Goal: Feedback & Contribution: Contribute content

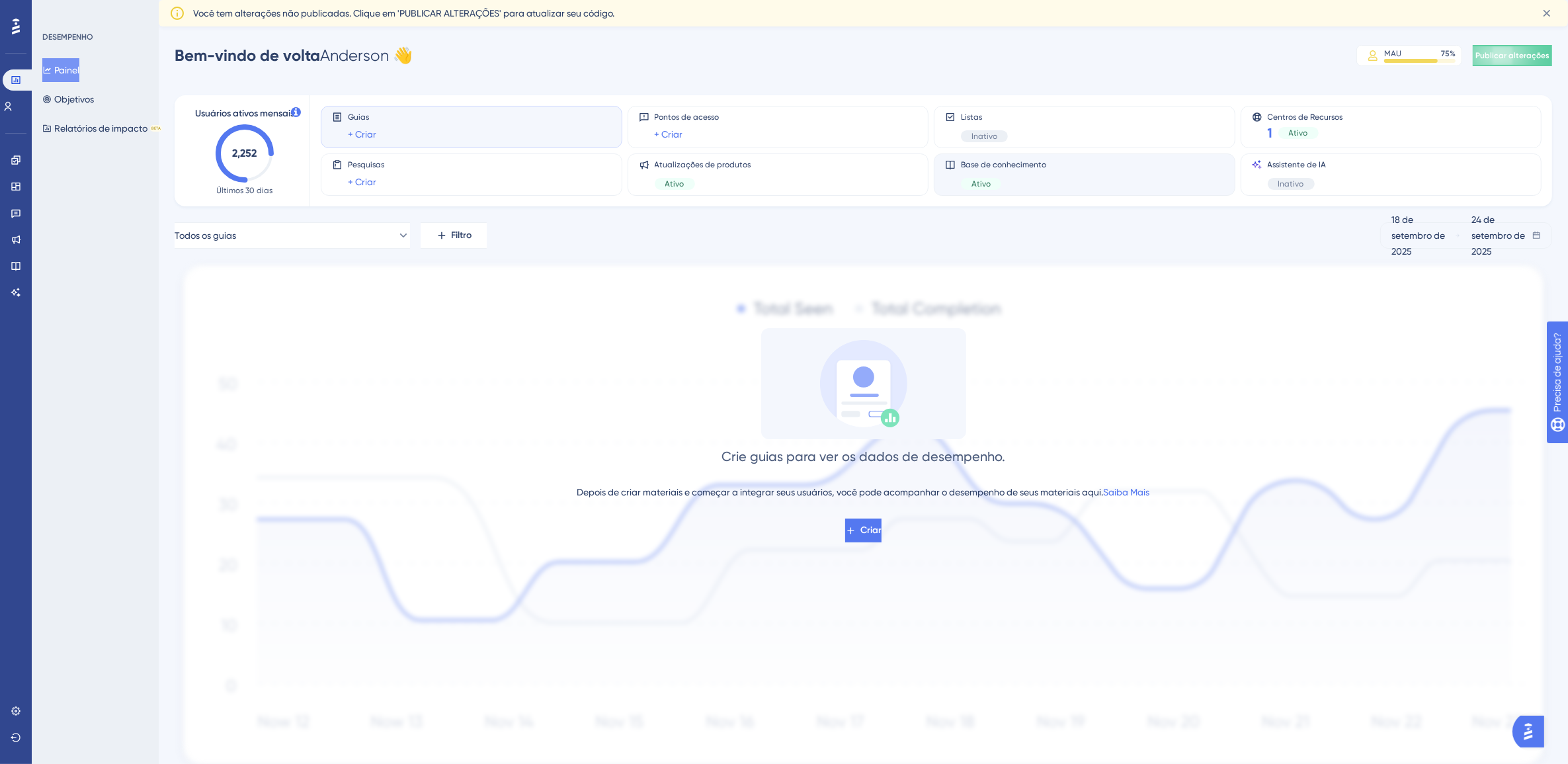
click at [1023, 178] on div "Ativo" at bounding box center [1004, 184] width 85 height 12
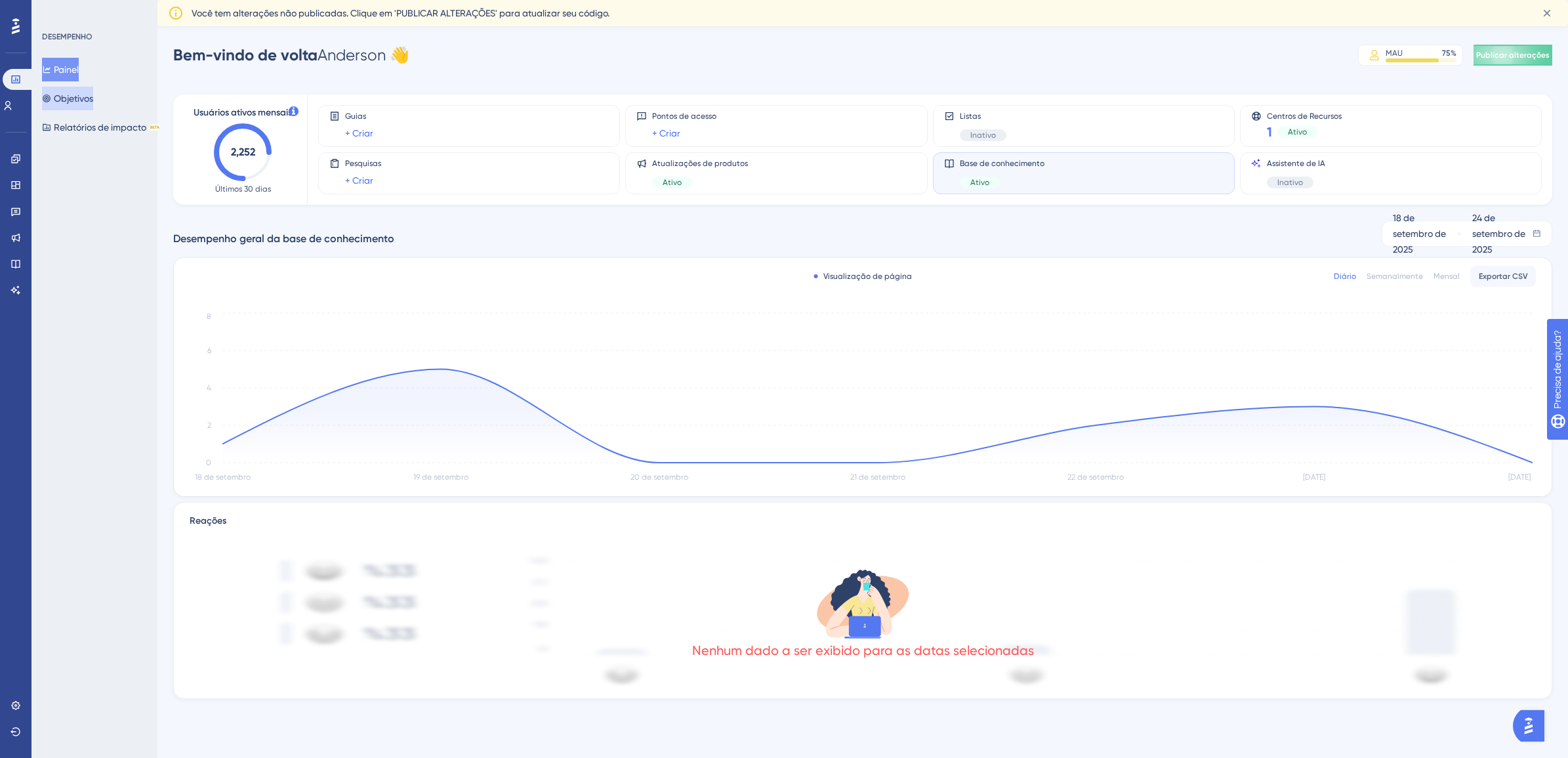
click at [92, 94] on font "Objetivos" at bounding box center [74, 98] width 39 height 16
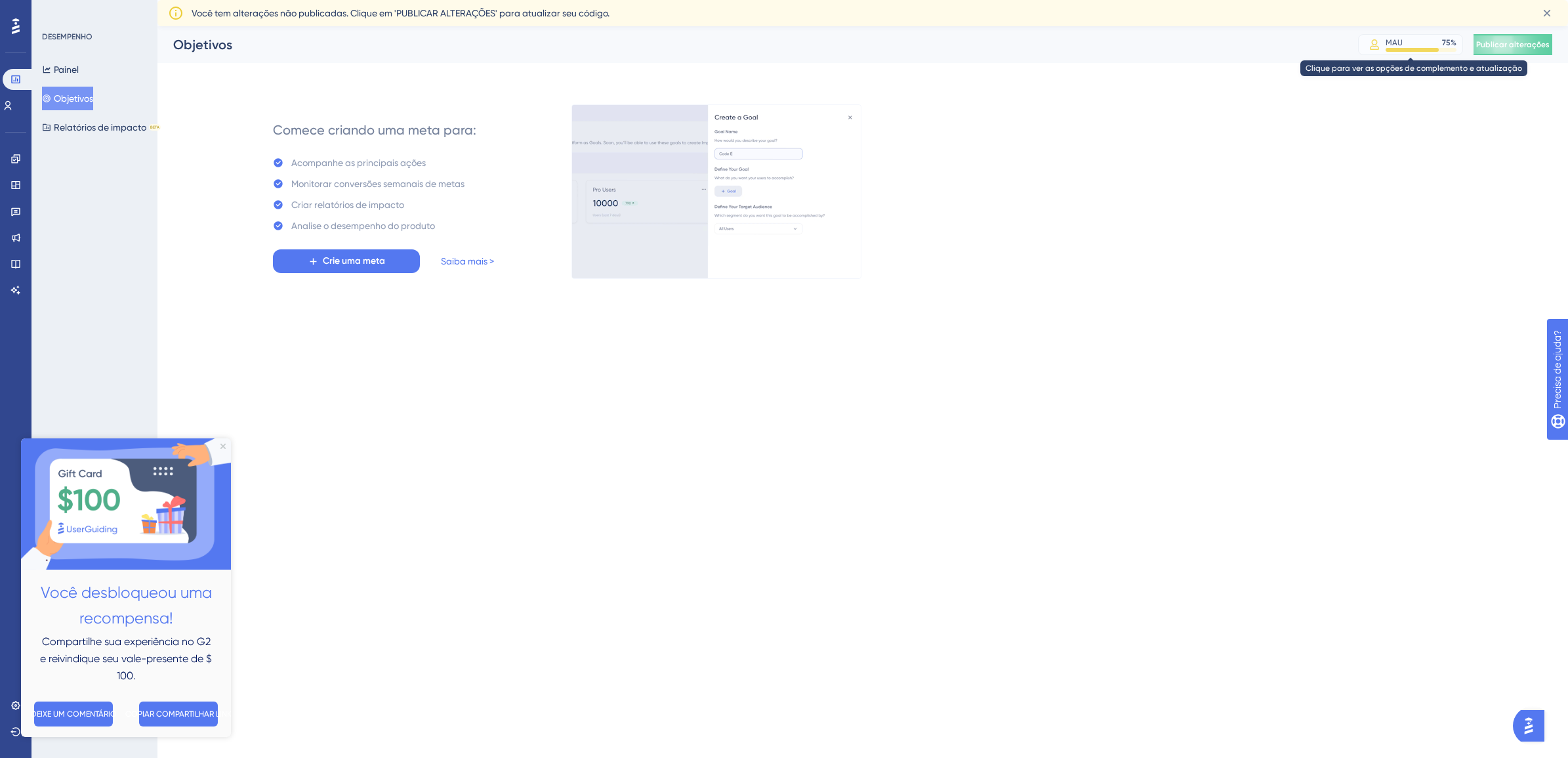
click at [1386, 43] on div "MAU" at bounding box center [1394, 43] width 17 height 11
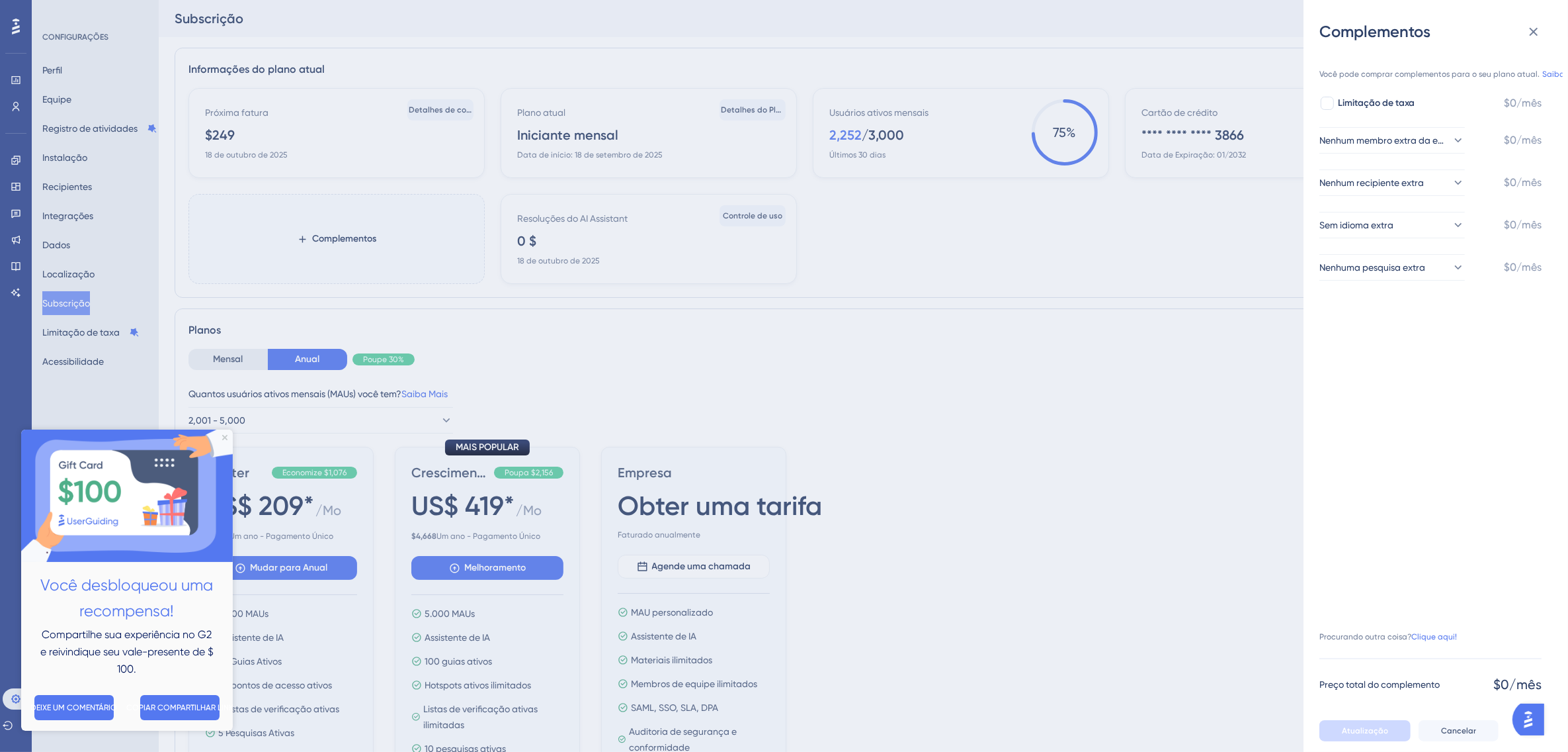
click at [67, 72] on div "Complementos Você pode comprar complementos para o seu plano atual. Saiba Mais.…" at bounding box center [784, 376] width 1568 height 752
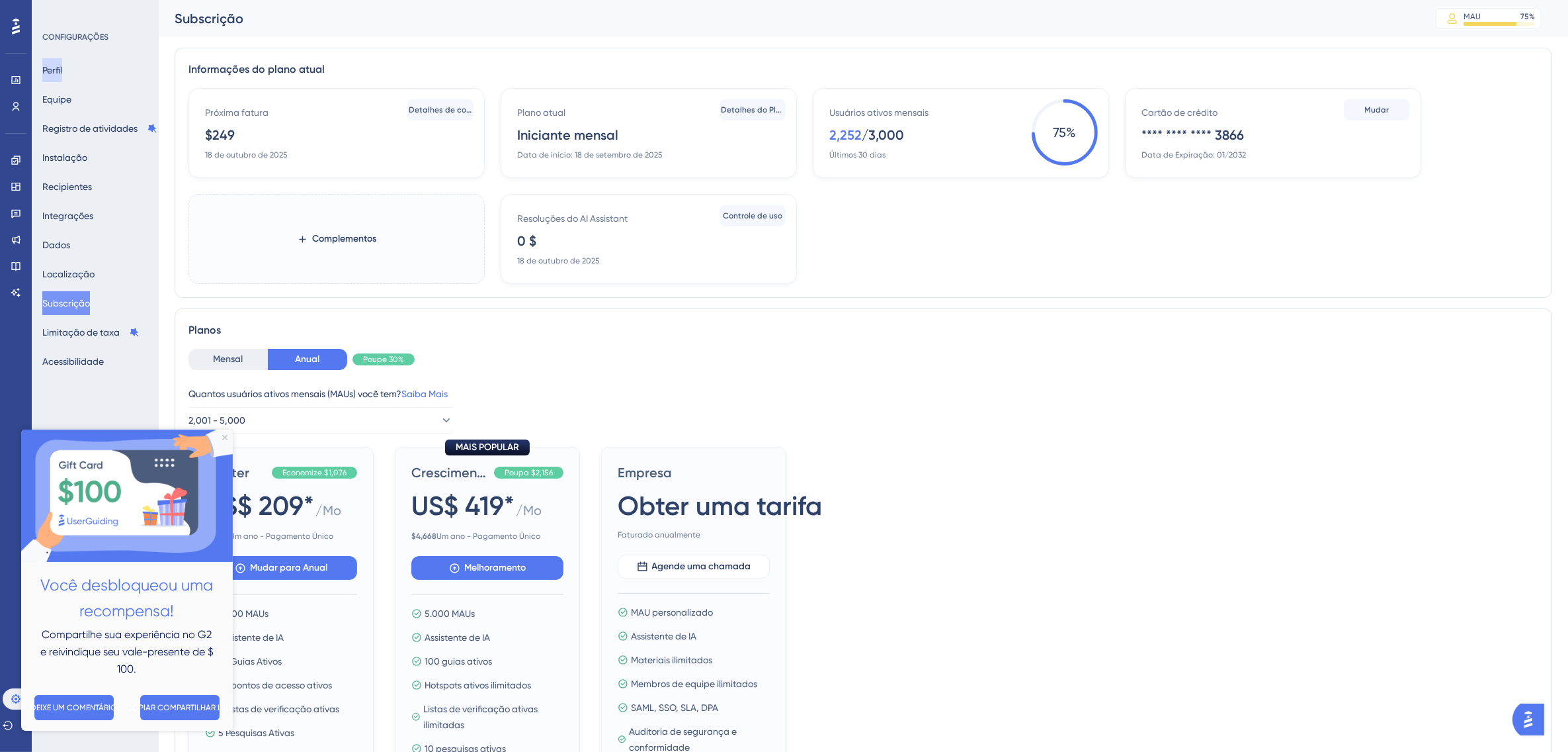
click at [62, 72] on button "Perfil" at bounding box center [52, 70] width 20 height 24
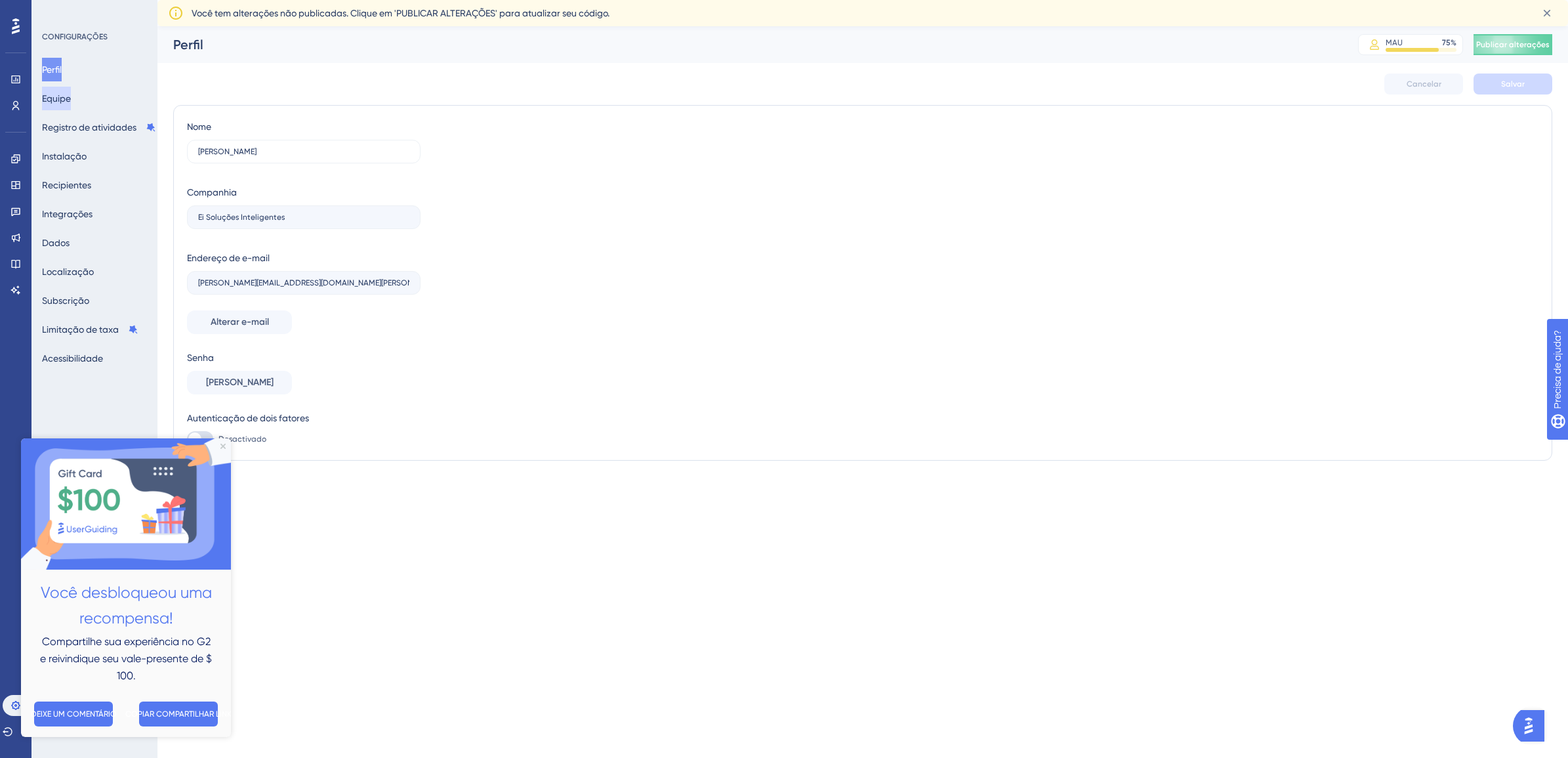
click at [68, 102] on button "Equipe" at bounding box center [56, 98] width 29 height 24
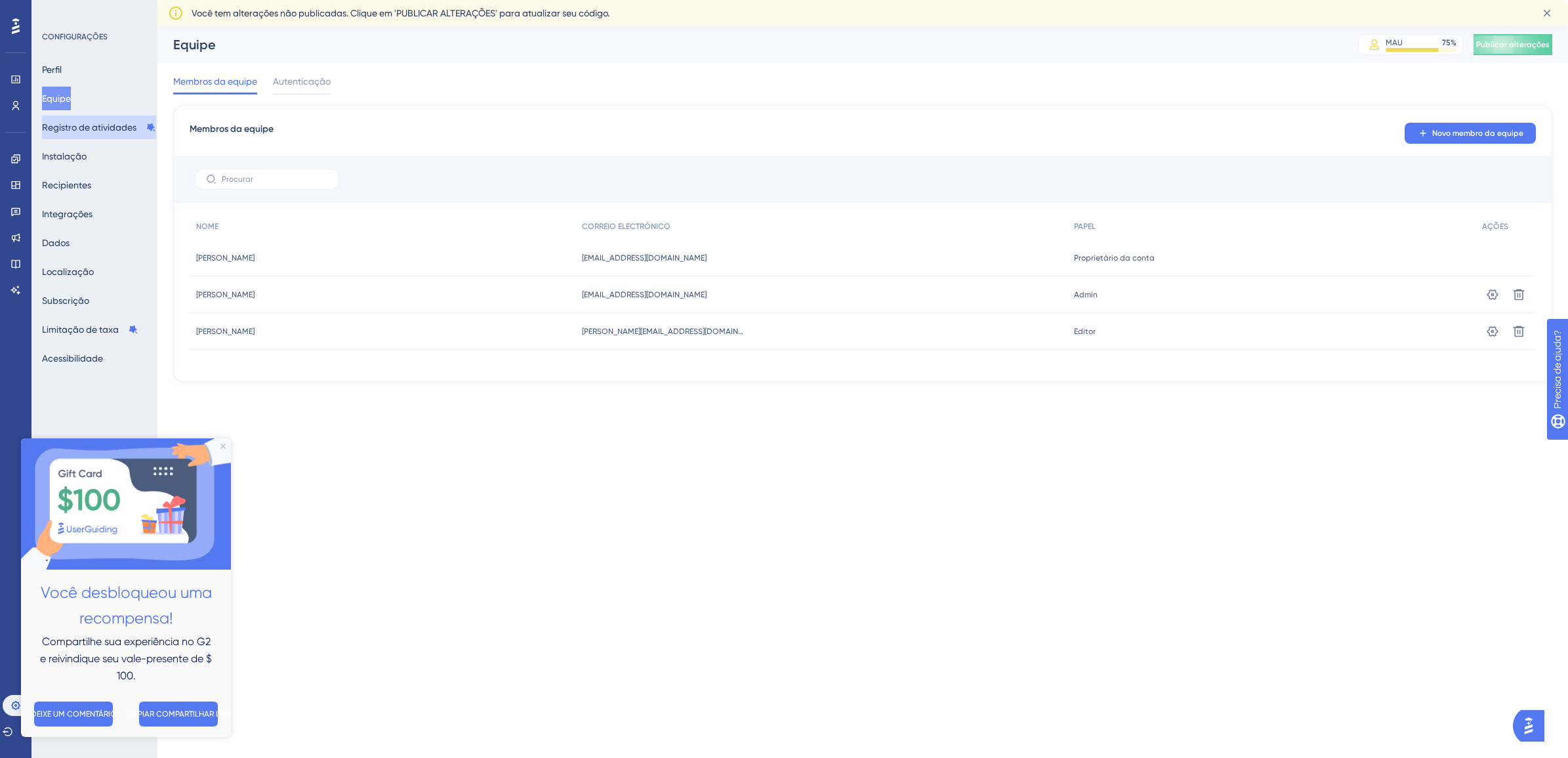
click at [77, 131] on font "Registro de atividades" at bounding box center [88, 127] width 94 height 16
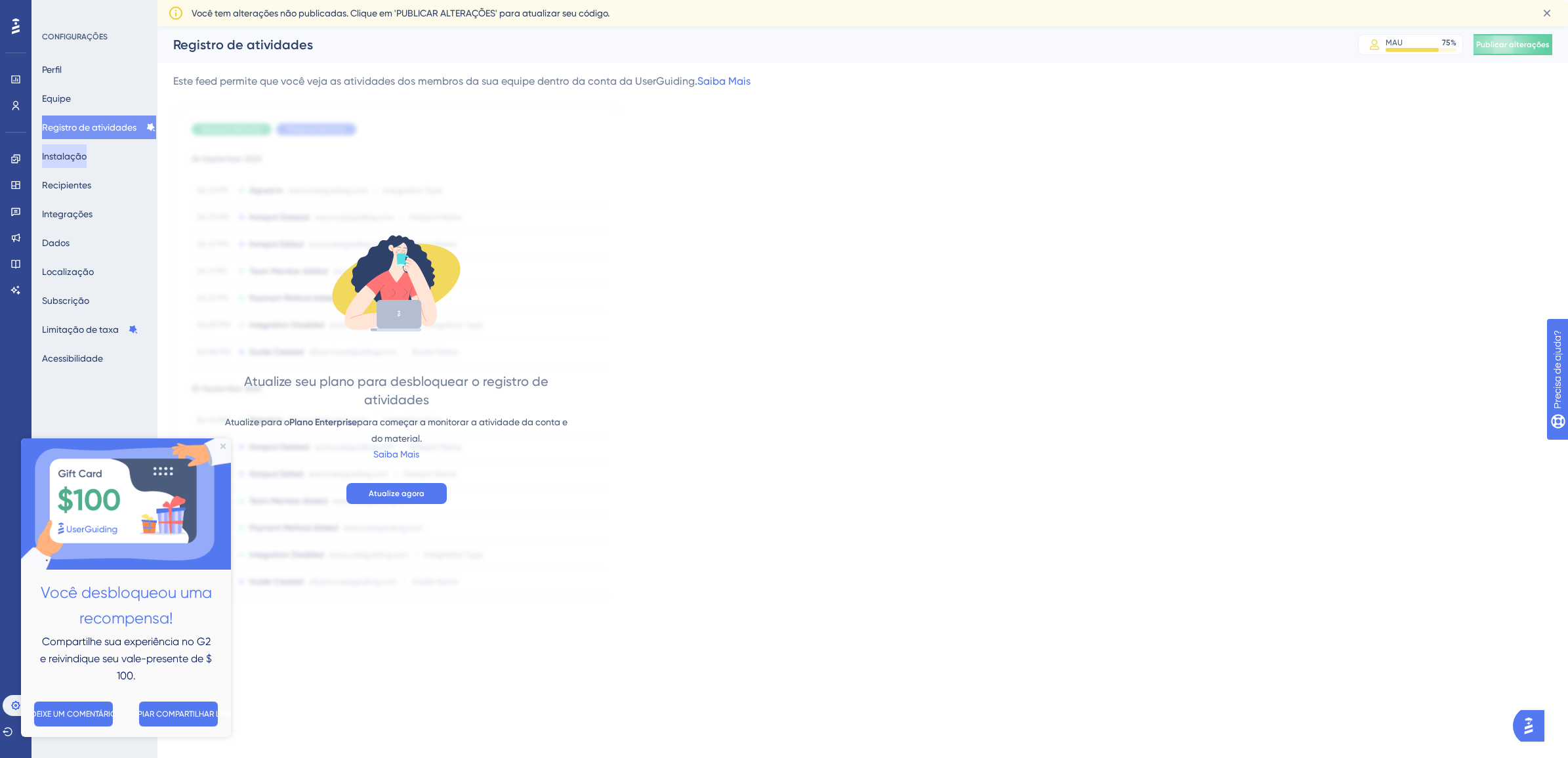
click at [74, 150] on button "Instalação" at bounding box center [64, 156] width 45 height 24
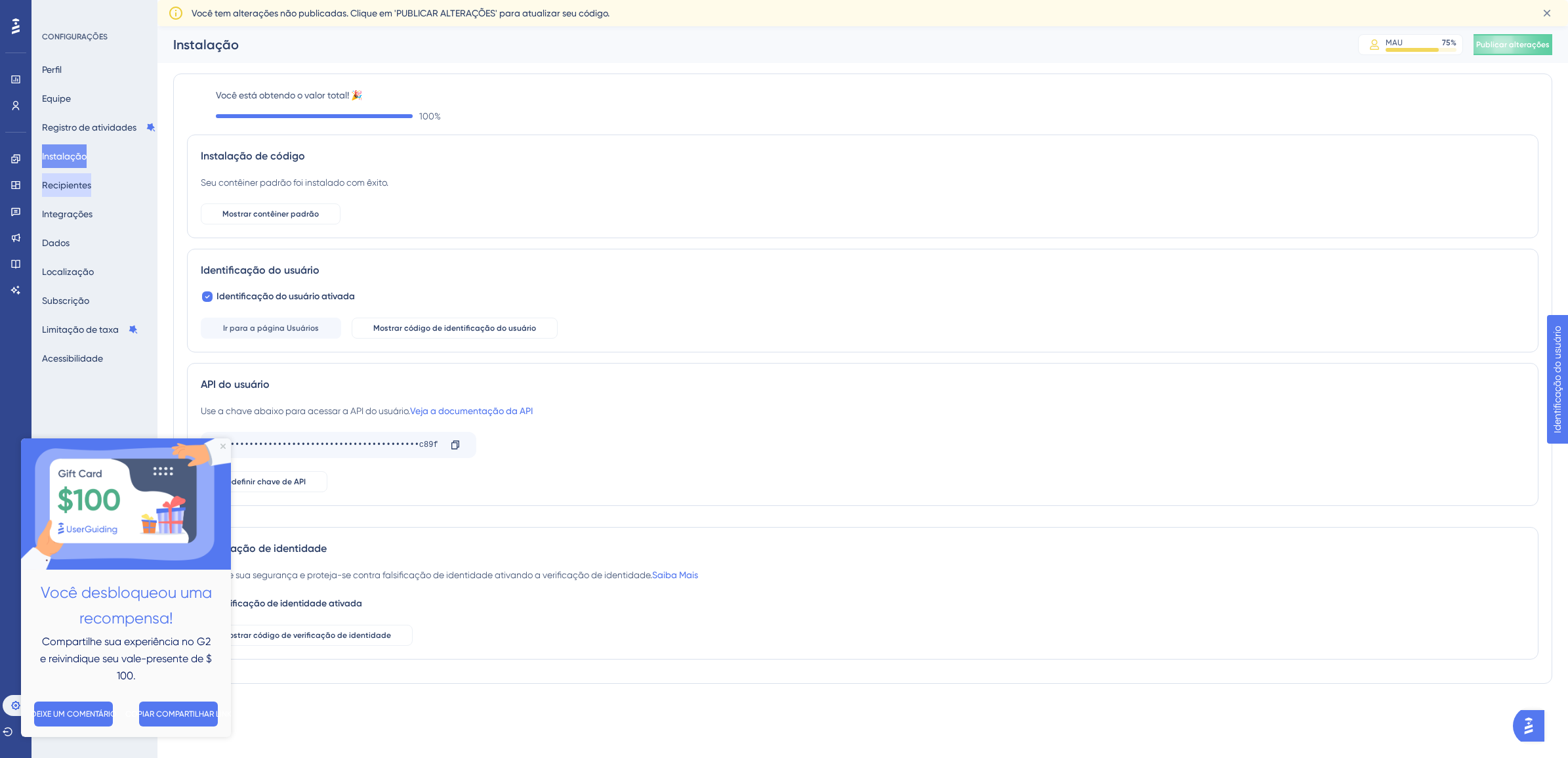
click at [78, 178] on button "Recipientes" at bounding box center [66, 185] width 49 height 24
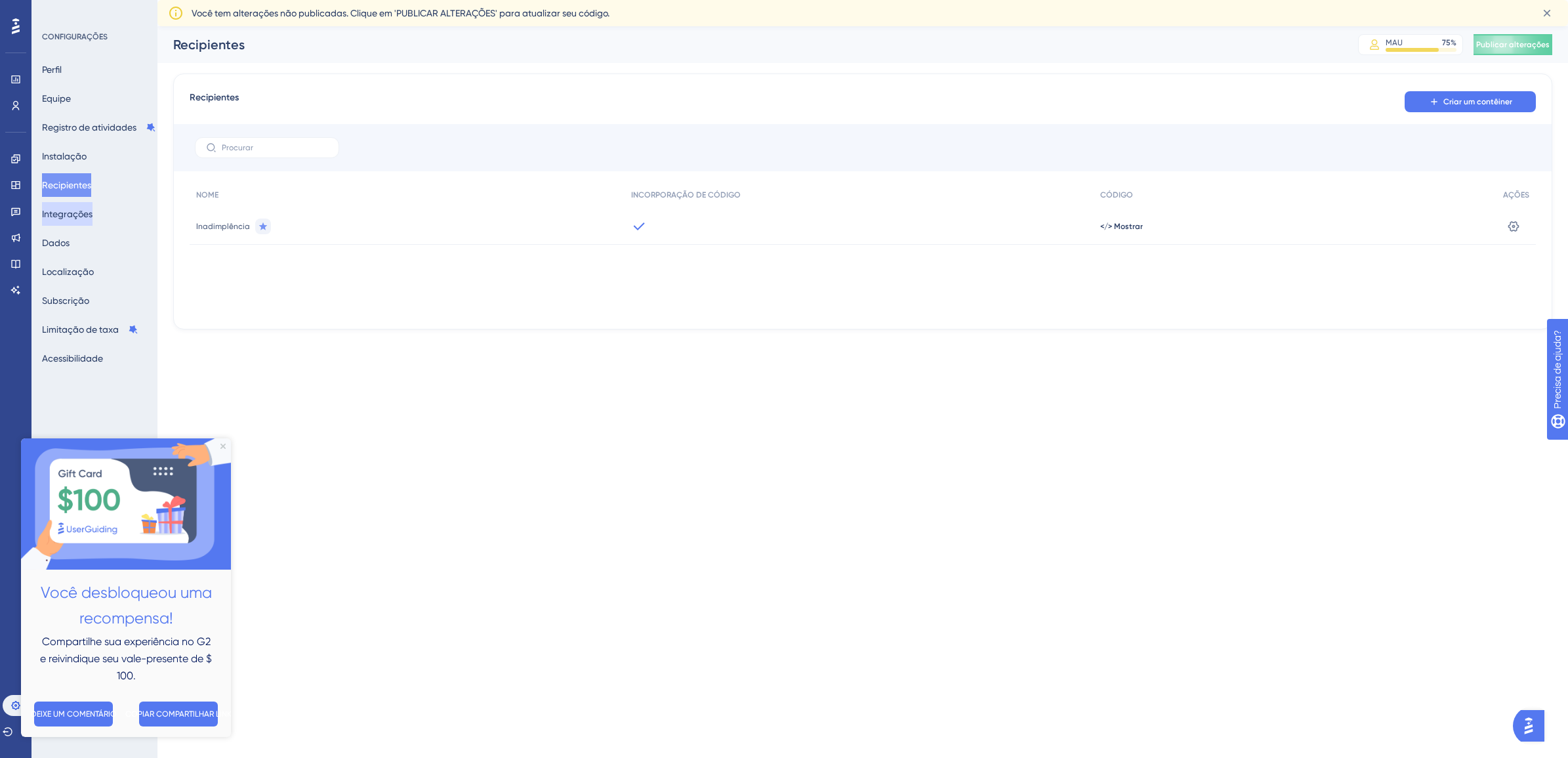
click at [76, 207] on button "Integrações" at bounding box center [67, 214] width 51 height 24
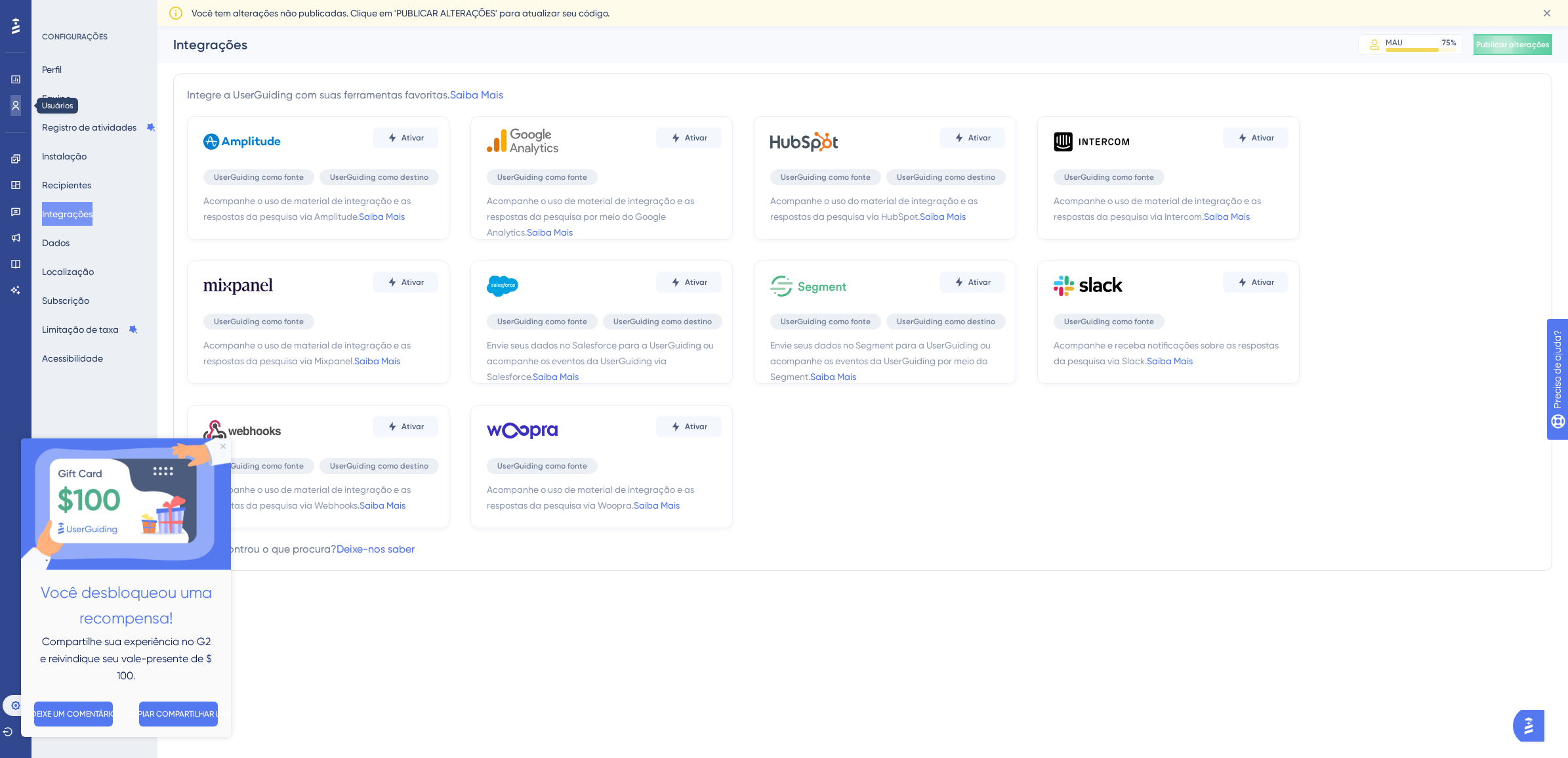
click at [18, 97] on link at bounding box center [16, 106] width 11 height 21
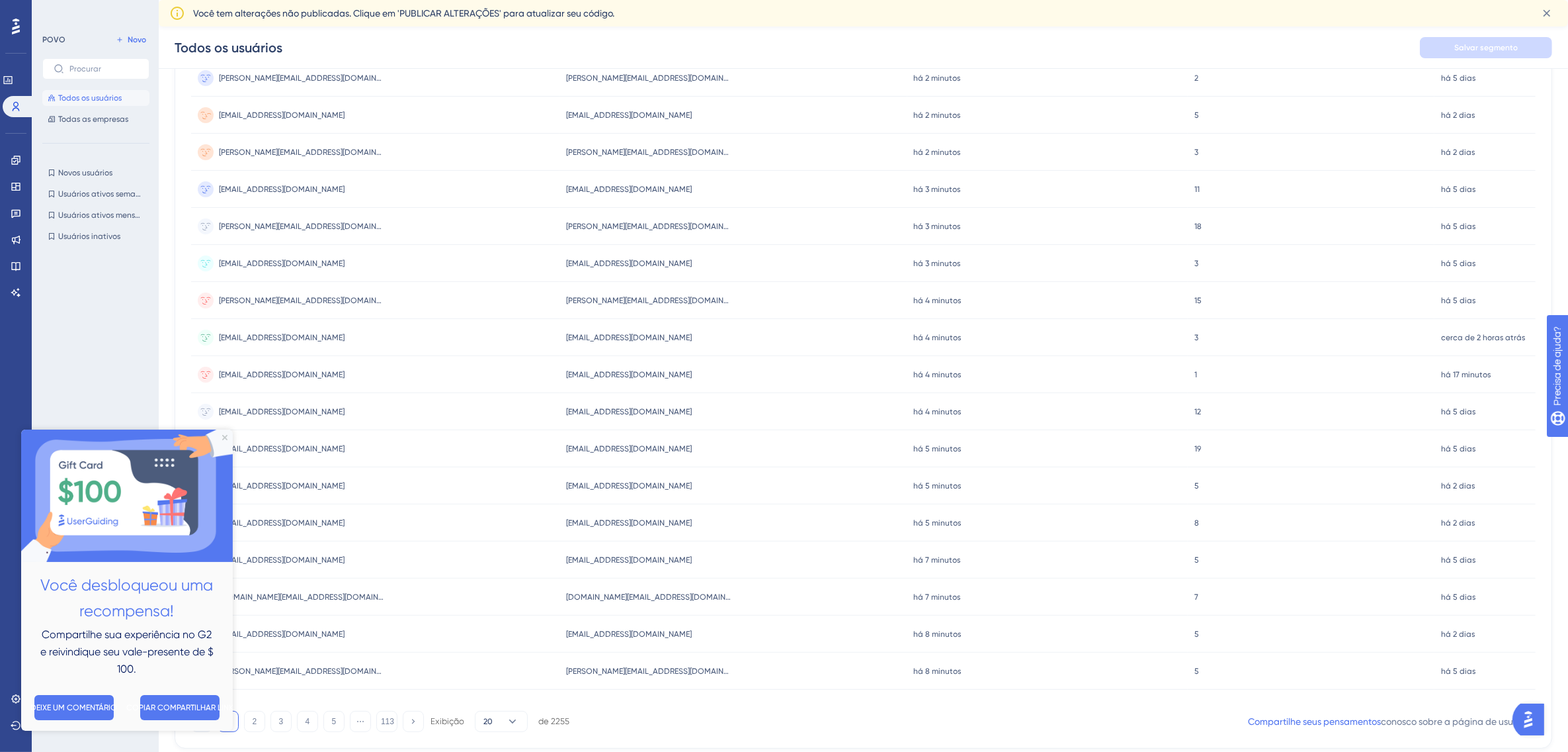
scroll to position [338, 0]
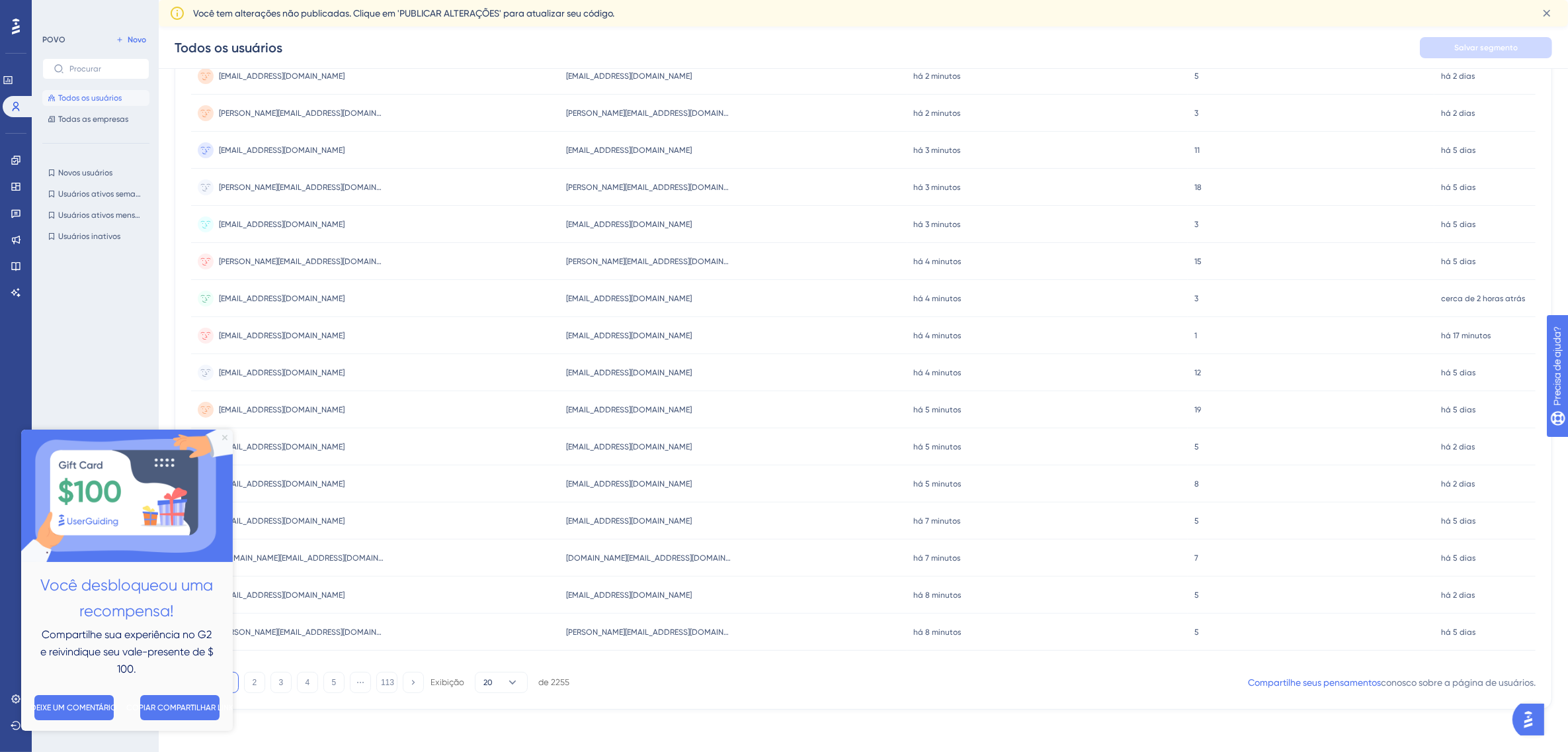
click at [226, 437] on icon "Fechar visualização" at bounding box center [224, 437] width 5 height 5
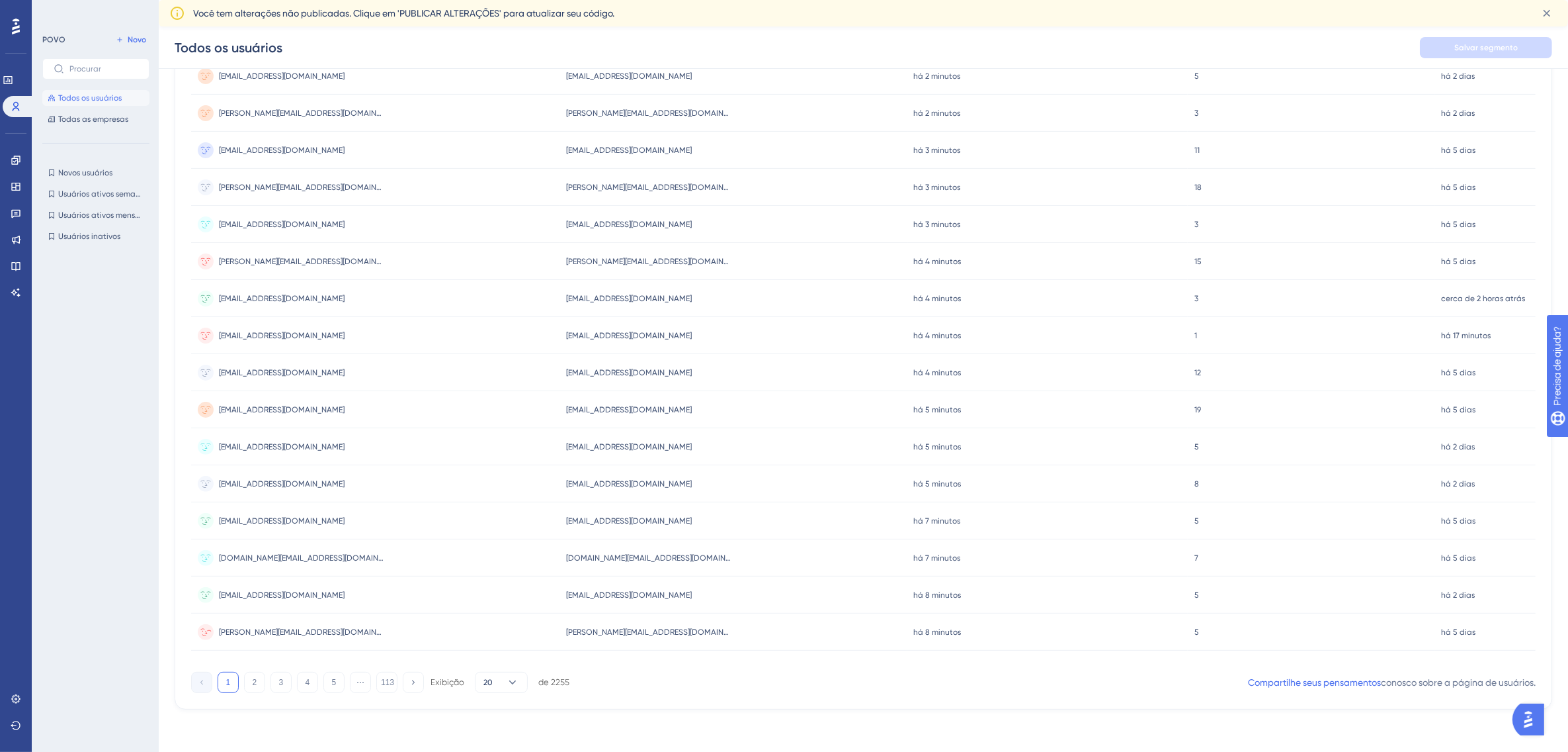
click at [631, 632] on span "raquel_shui@hotmail.com" at bounding box center [649, 631] width 165 height 11
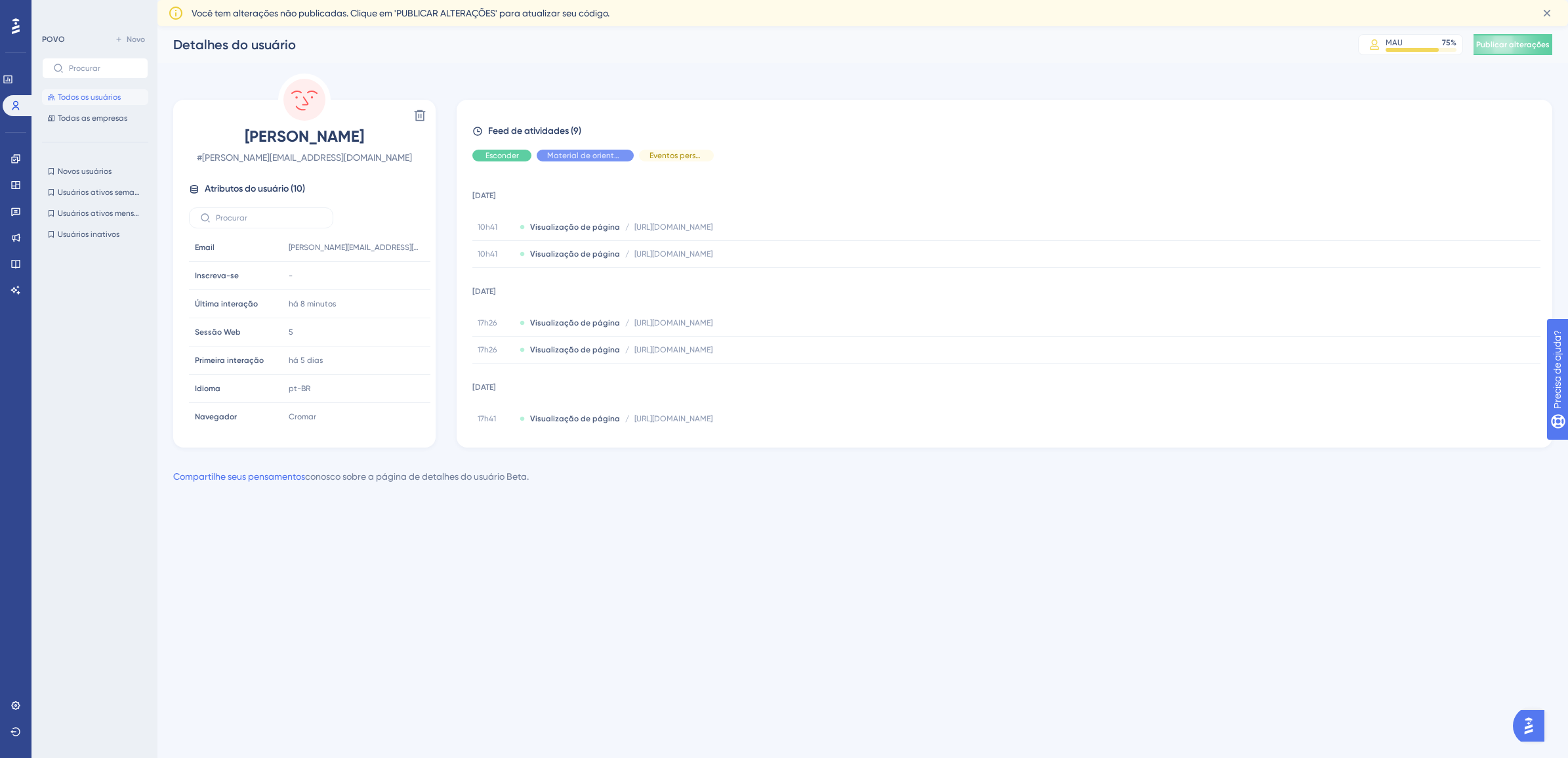
click at [502, 155] on span "Esconder" at bounding box center [502, 156] width 34 height 11
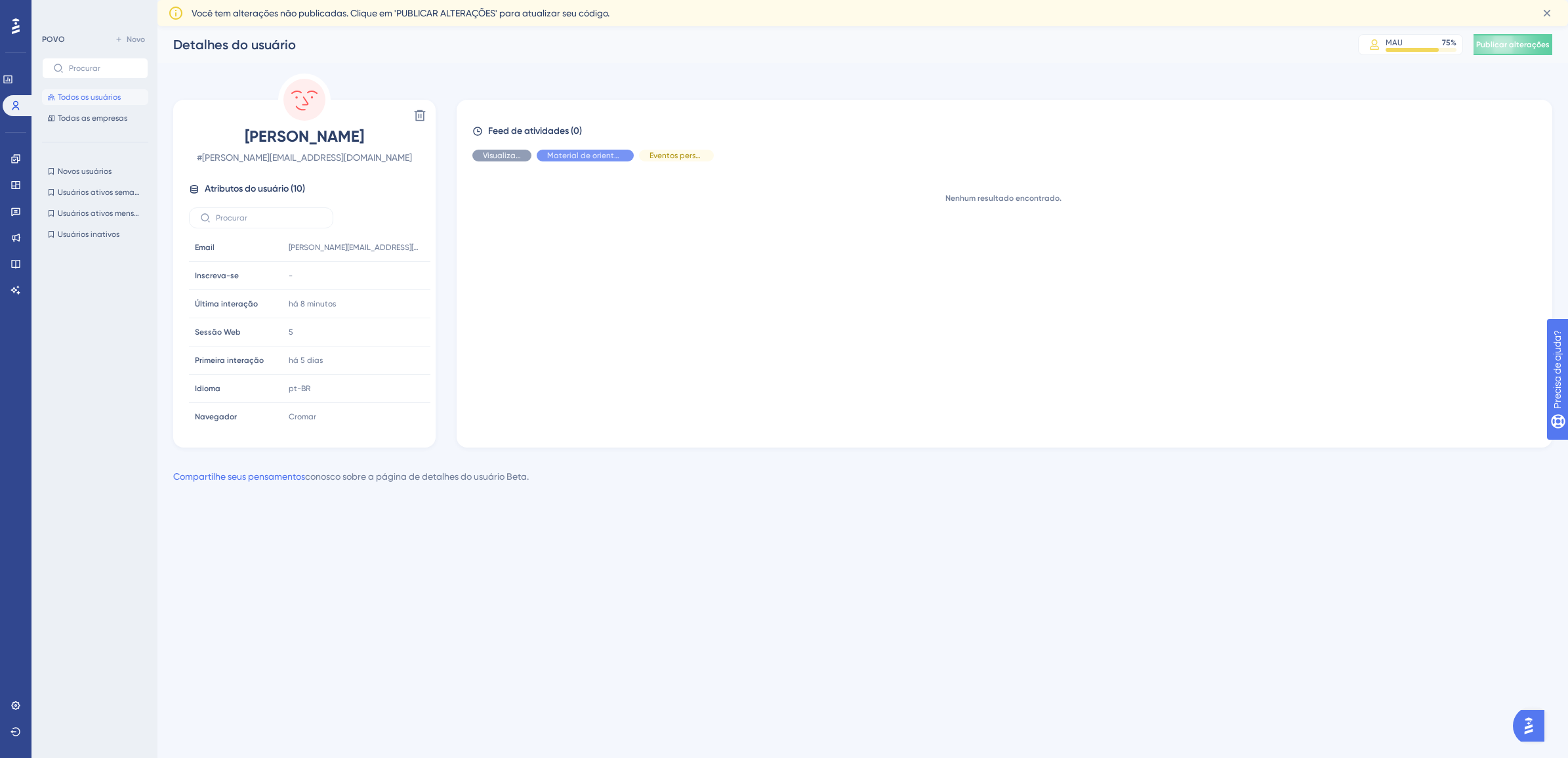
click at [499, 148] on div "Feed de atividades (0) Visualização de página Material de orientação ao usuário…" at bounding box center [1004, 275] width 1064 height 303
click at [505, 153] on span "Programa" at bounding box center [502, 156] width 37 height 11
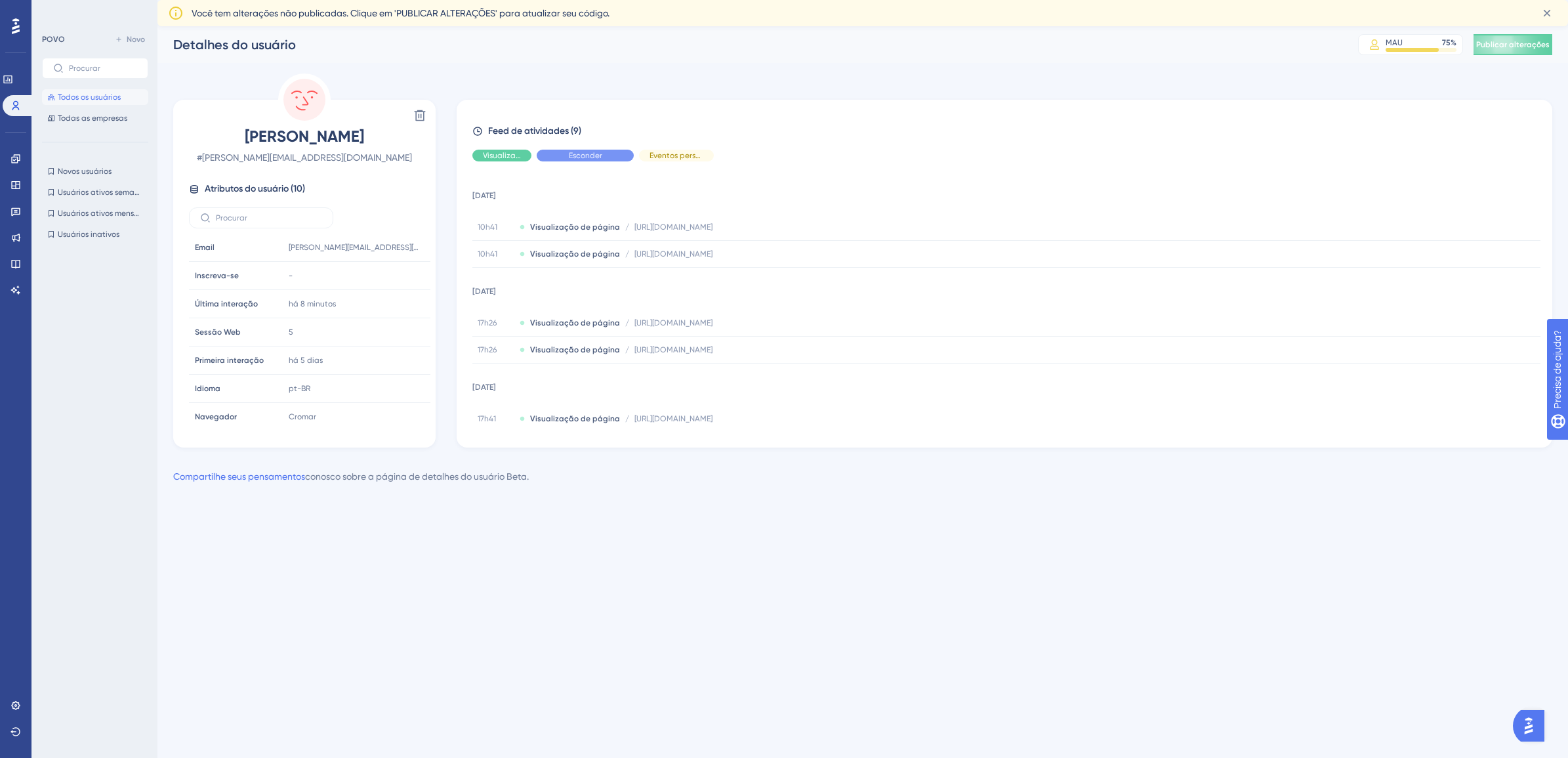
click at [562, 152] on div "Esconder" at bounding box center [585, 156] width 97 height 11
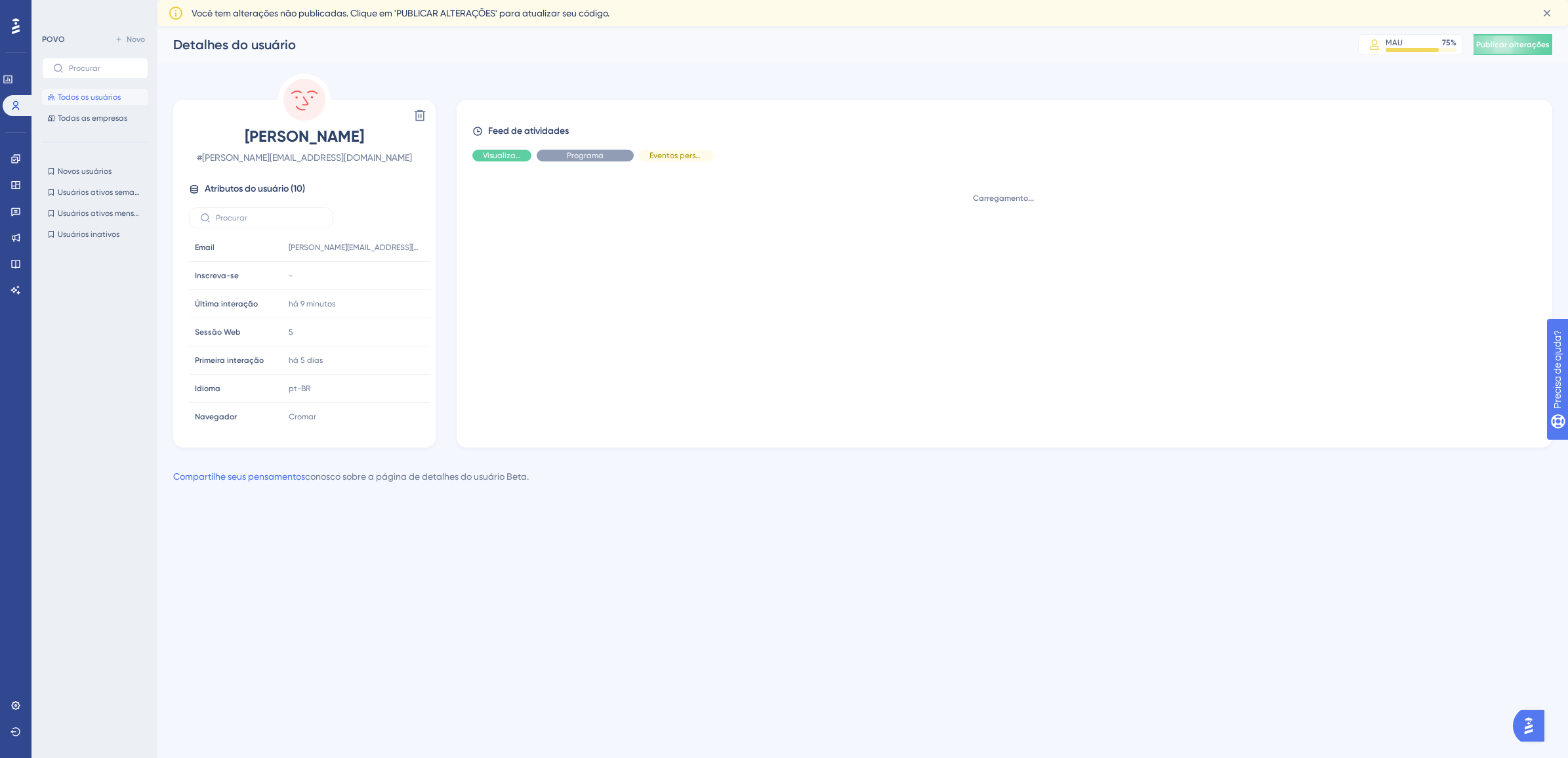
click at [562, 153] on div "Programa" at bounding box center [585, 156] width 97 height 11
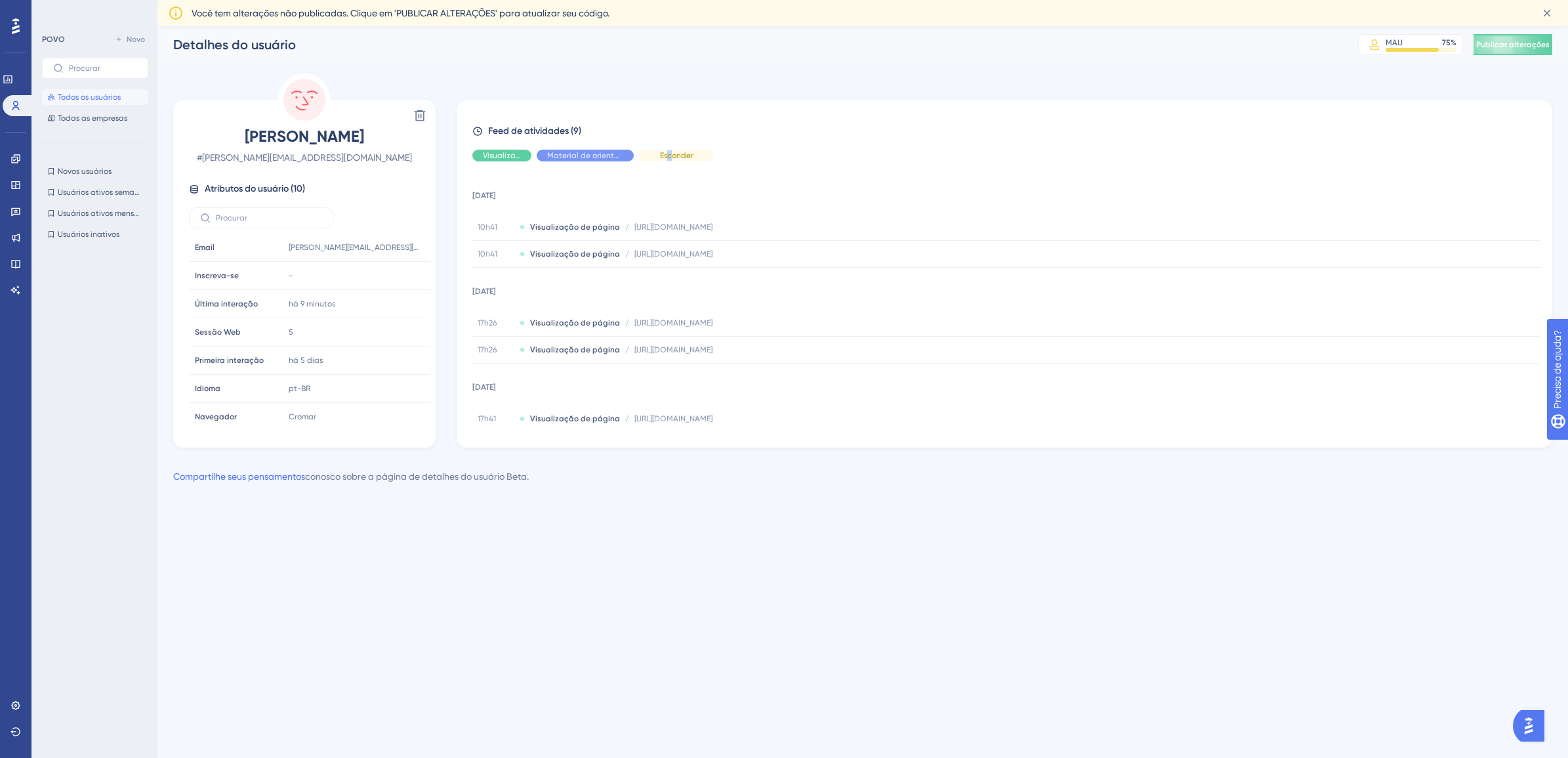
click at [669, 153] on span "Esconder" at bounding box center [676, 156] width 34 height 11
click at [669, 153] on span "Programa" at bounding box center [676, 156] width 37 height 11
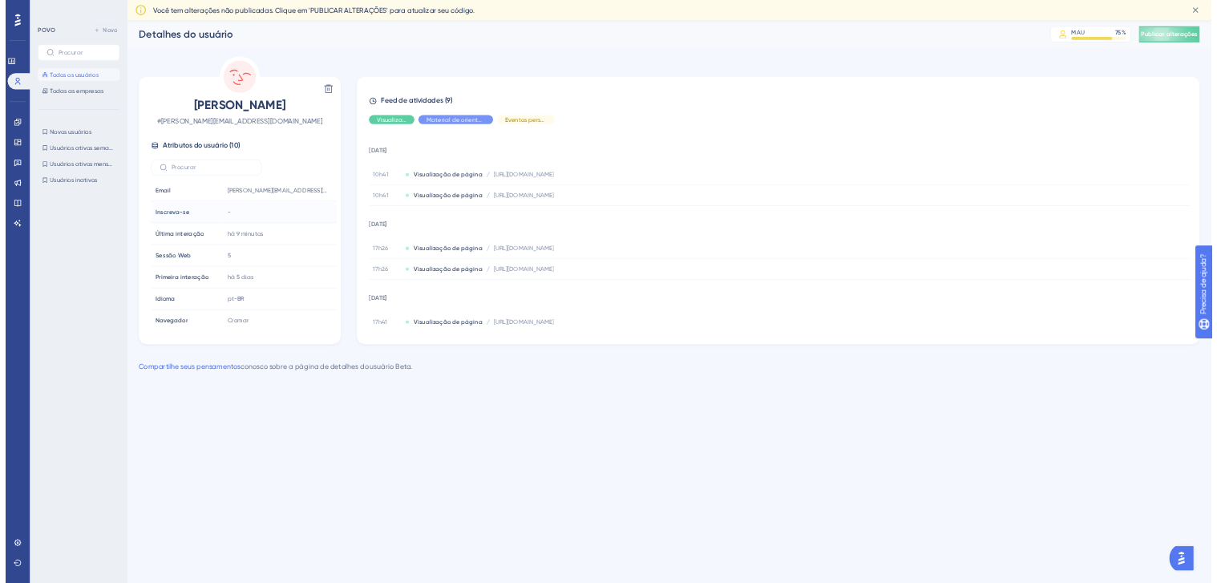
scroll to position [111, 0]
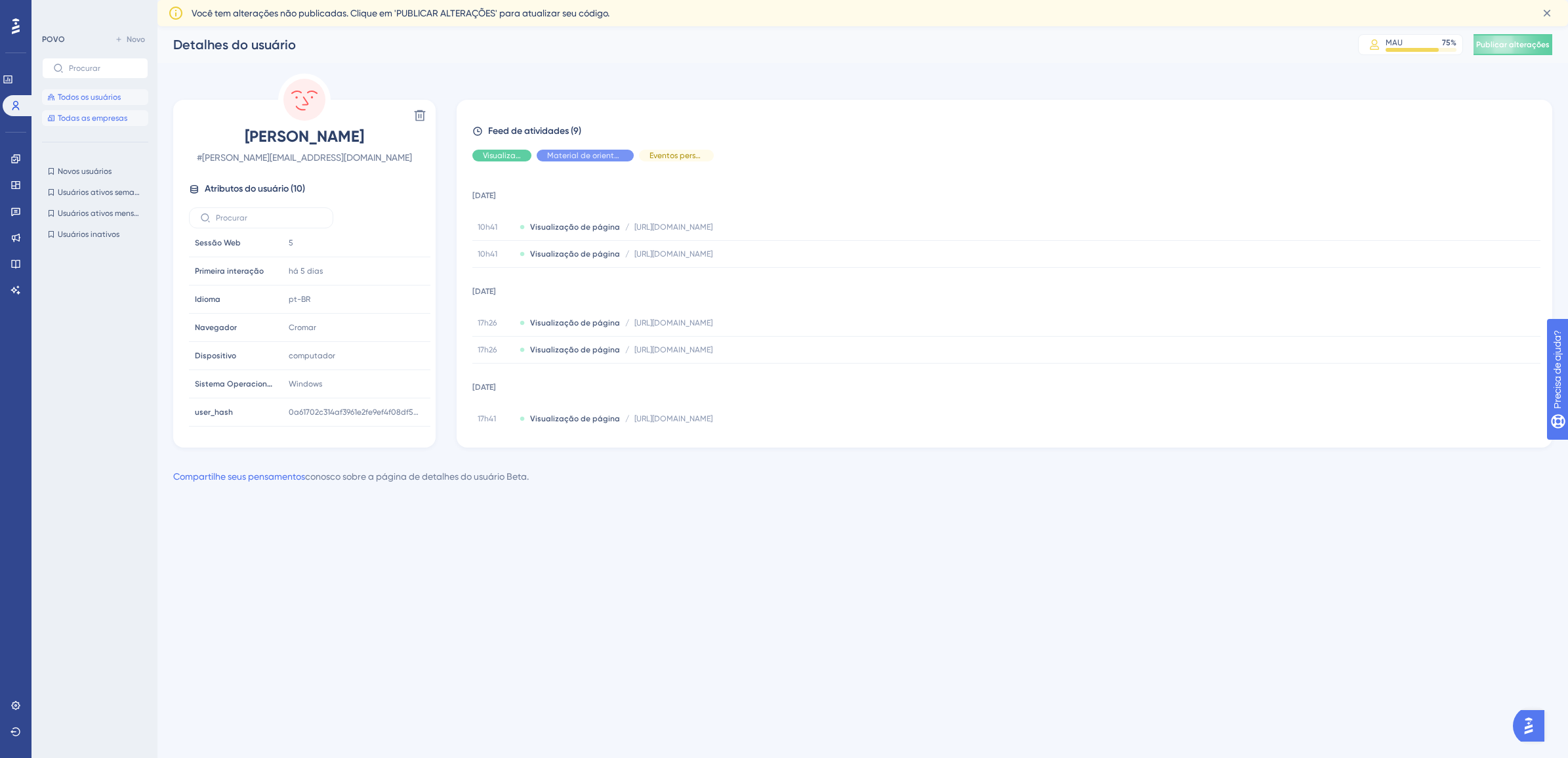
click at [115, 124] on button "Todas as empresas" at bounding box center [95, 118] width 106 height 16
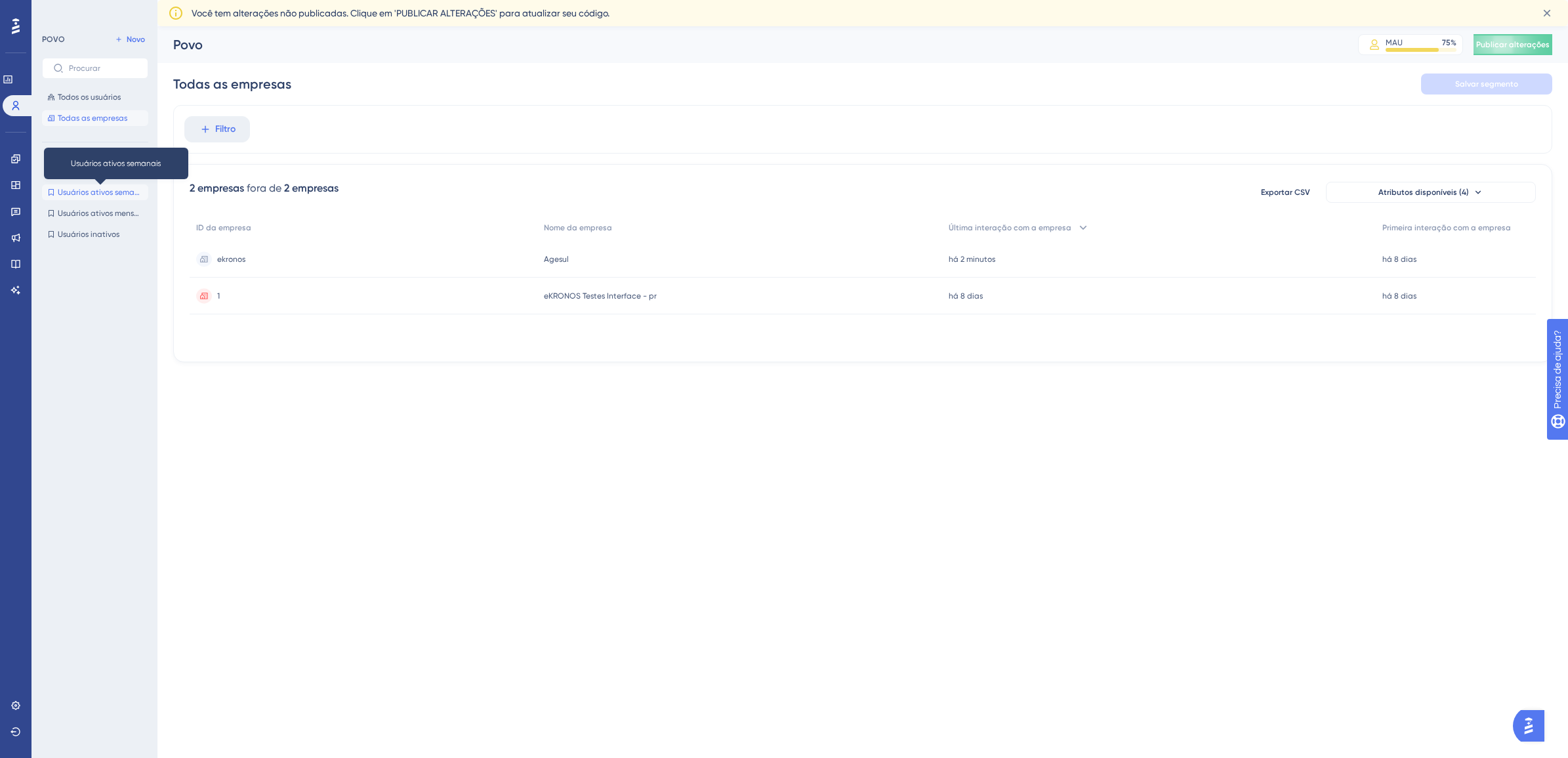
click at [110, 187] on span "Usuários ativos semanais" at bounding box center [101, 192] width 85 height 11
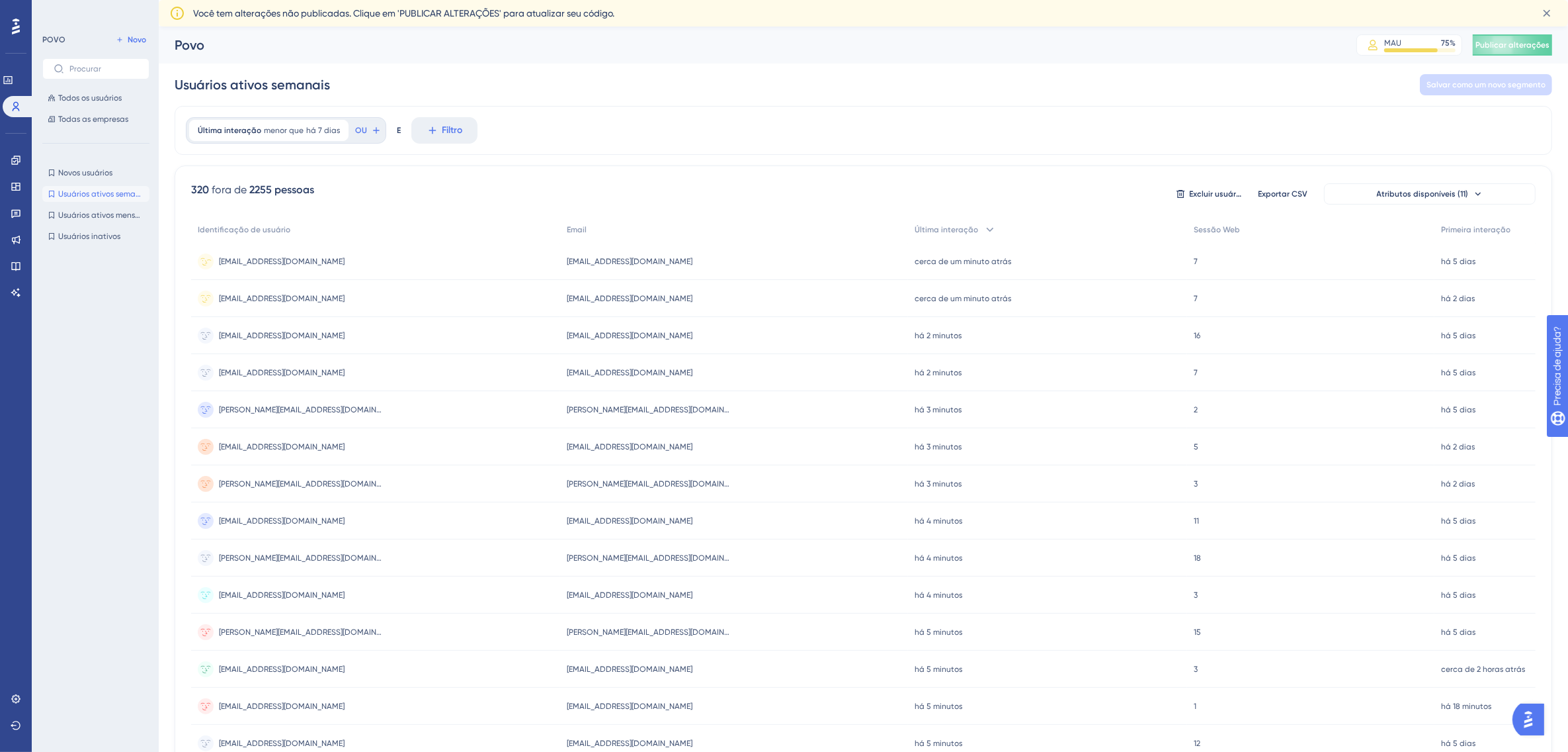
click at [569, 262] on span "romulo.foscaches@gmail.com" at bounding box center [630, 261] width 125 height 11
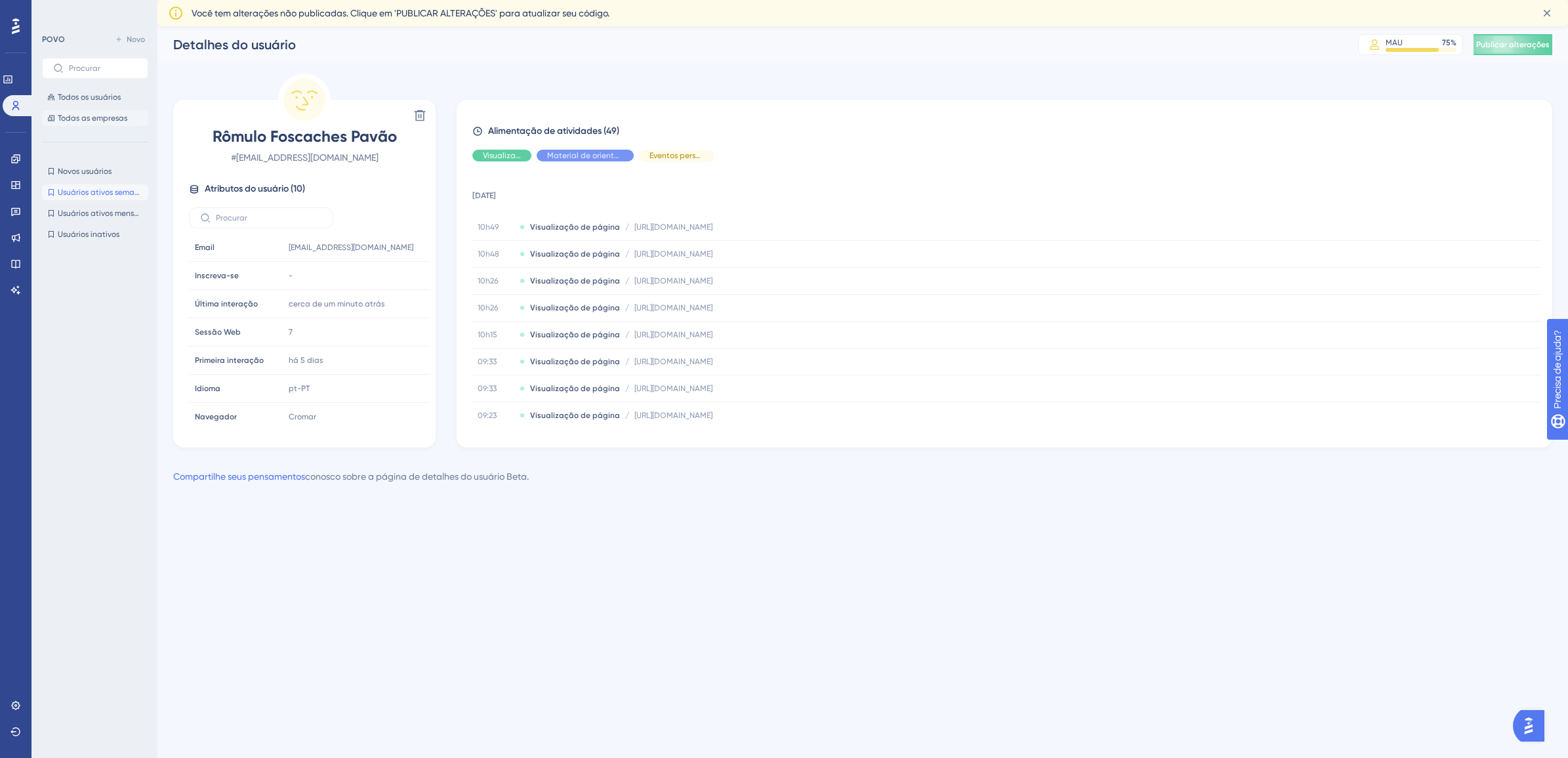
click at [112, 116] on span "Todas as empresas" at bounding box center [92, 118] width 70 height 11
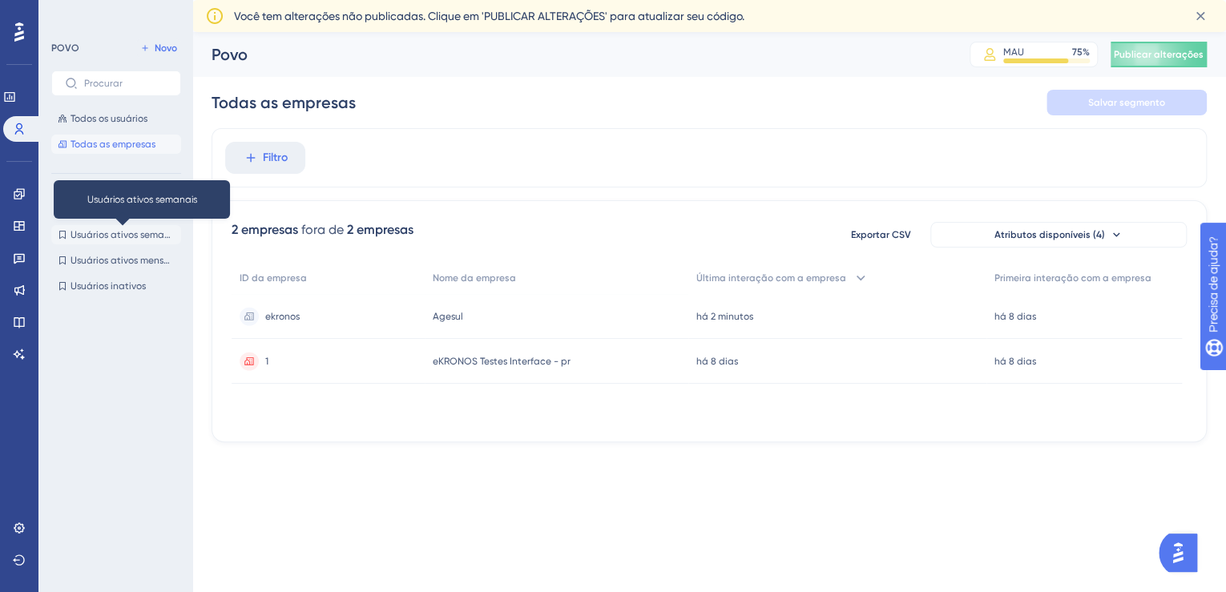
click at [112, 232] on span "Usuários ativos semanais" at bounding box center [123, 234] width 104 height 13
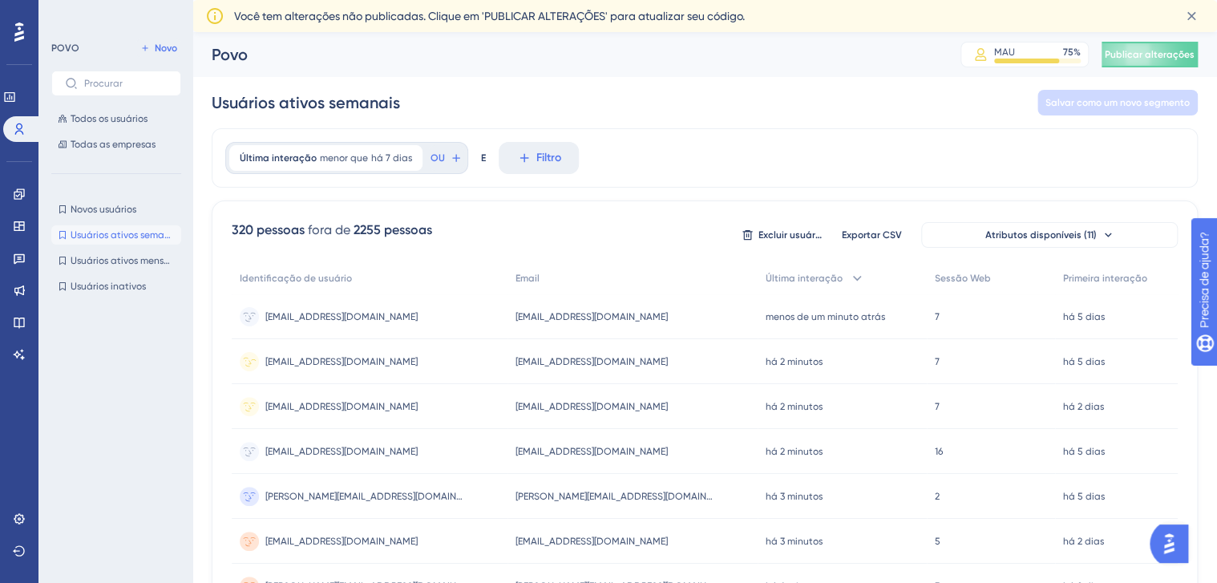
click at [551, 359] on span "romulo.foscaches@gmail.com" at bounding box center [591, 361] width 152 height 13
drag, startPoint x: 551, startPoint y: 359, endPoint x: 487, endPoint y: 365, distance: 64.4
click at [487, 365] on div "romulo.foscaches@gmail.com romulo.foscaches@gmail.com" at bounding box center [370, 361] width 276 height 45
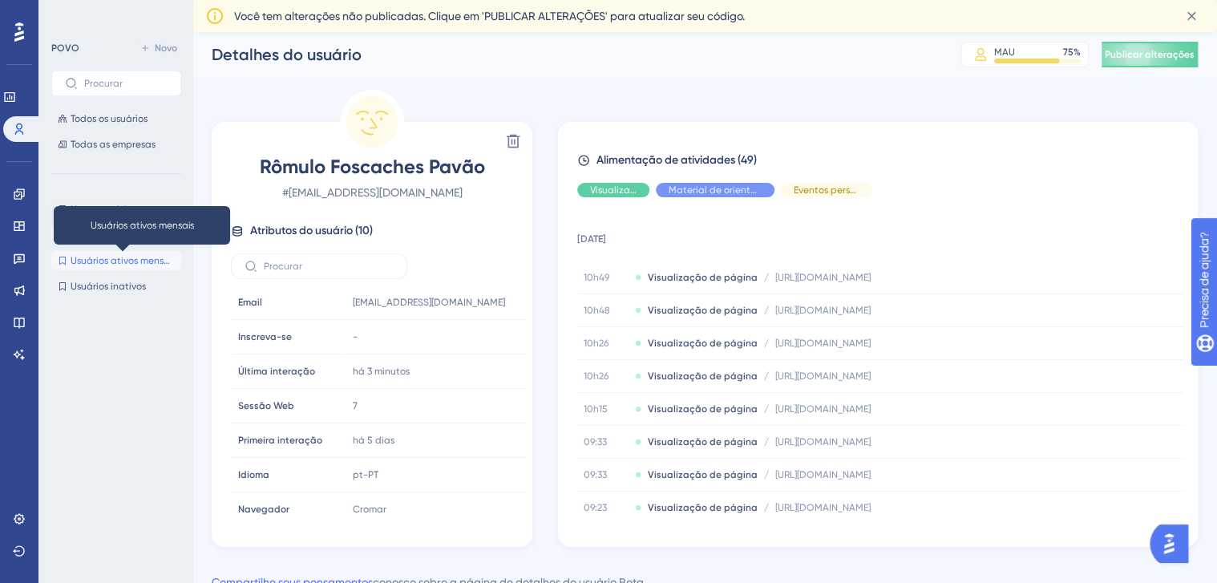
click at [128, 257] on span "Usuários ativos mensais" at bounding box center [123, 260] width 104 height 13
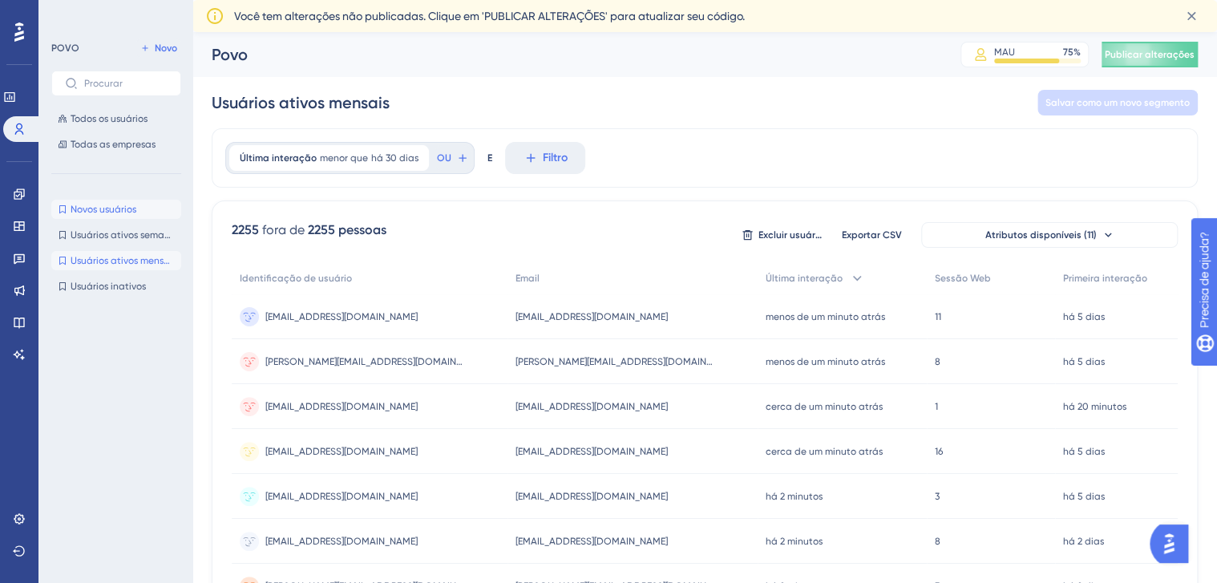
click at [105, 212] on span "Novos usuários" at bounding box center [104, 209] width 66 height 13
click at [527, 360] on span "anderson@eisolucoesinteligentes.com.br" at bounding box center [615, 361] width 200 height 13
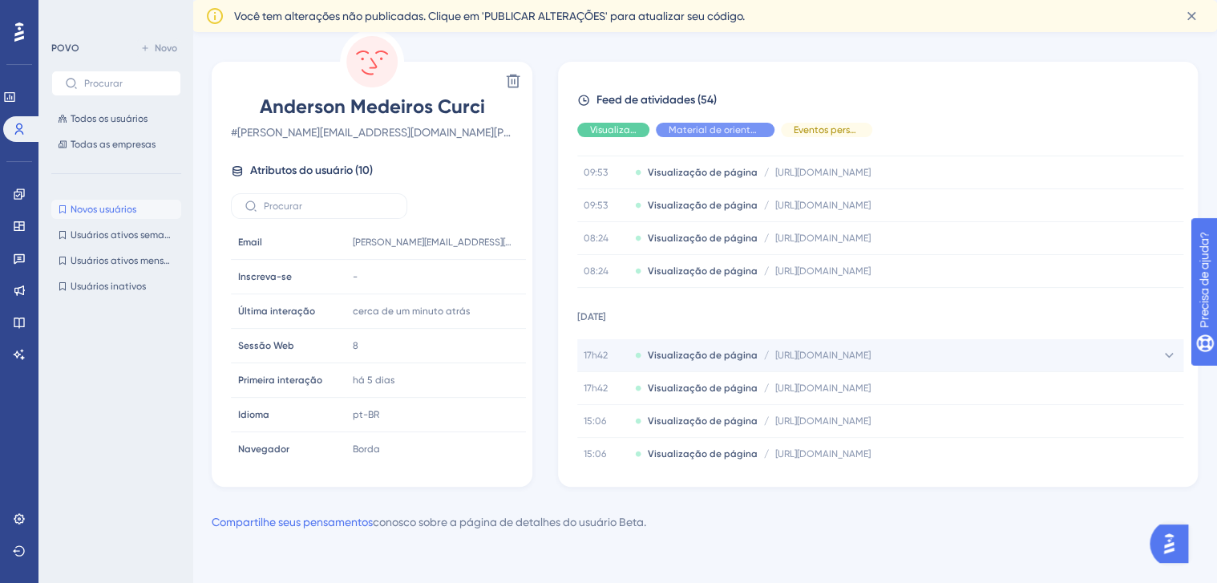
scroll to position [1568, 0]
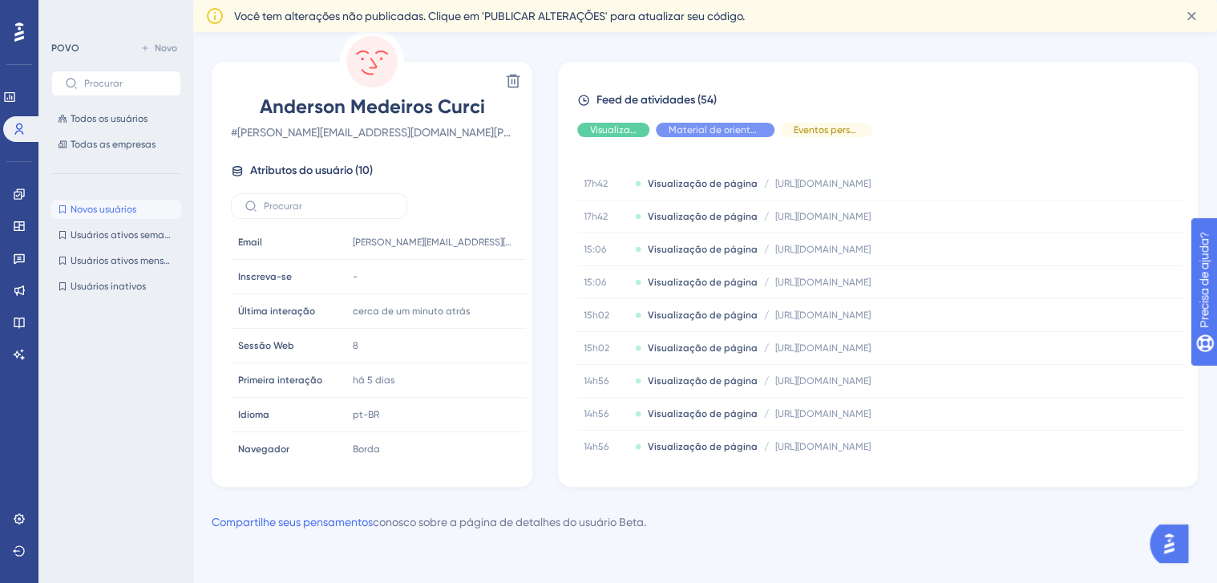
click at [114, 428] on div at bounding box center [120, 412] width 139 height 232
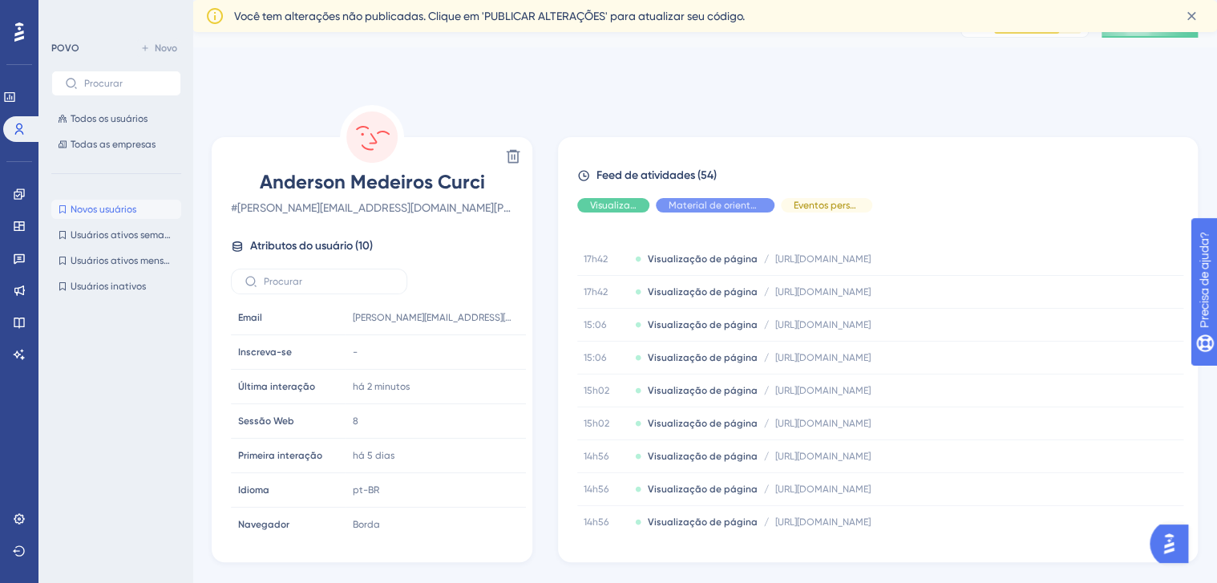
scroll to position [0, 0]
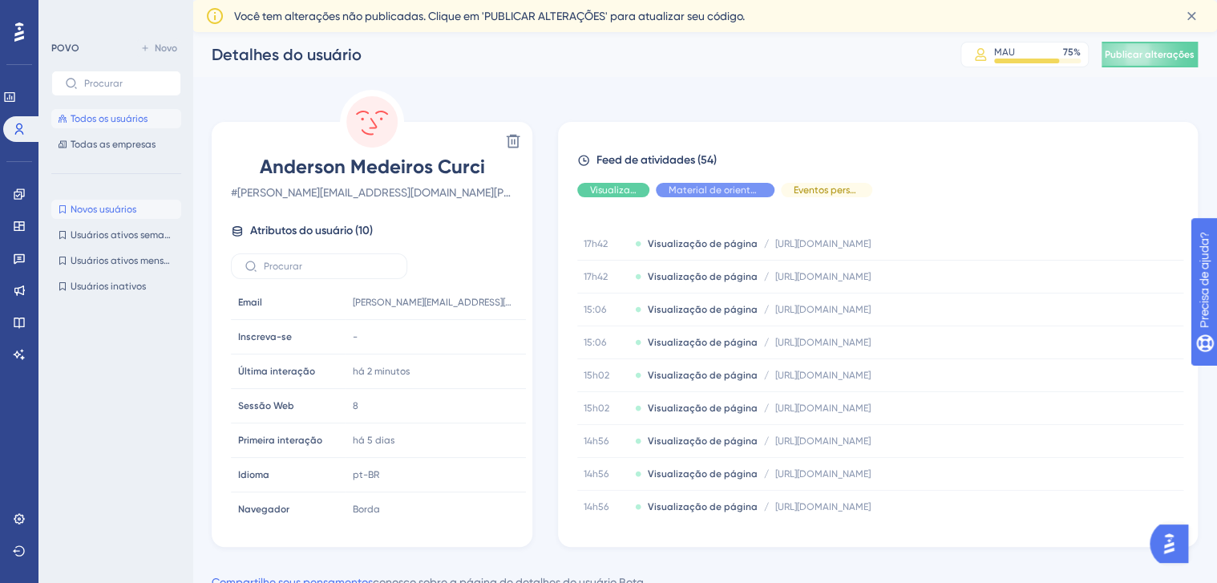
click at [112, 115] on span "Todos os usuários" at bounding box center [109, 118] width 77 height 13
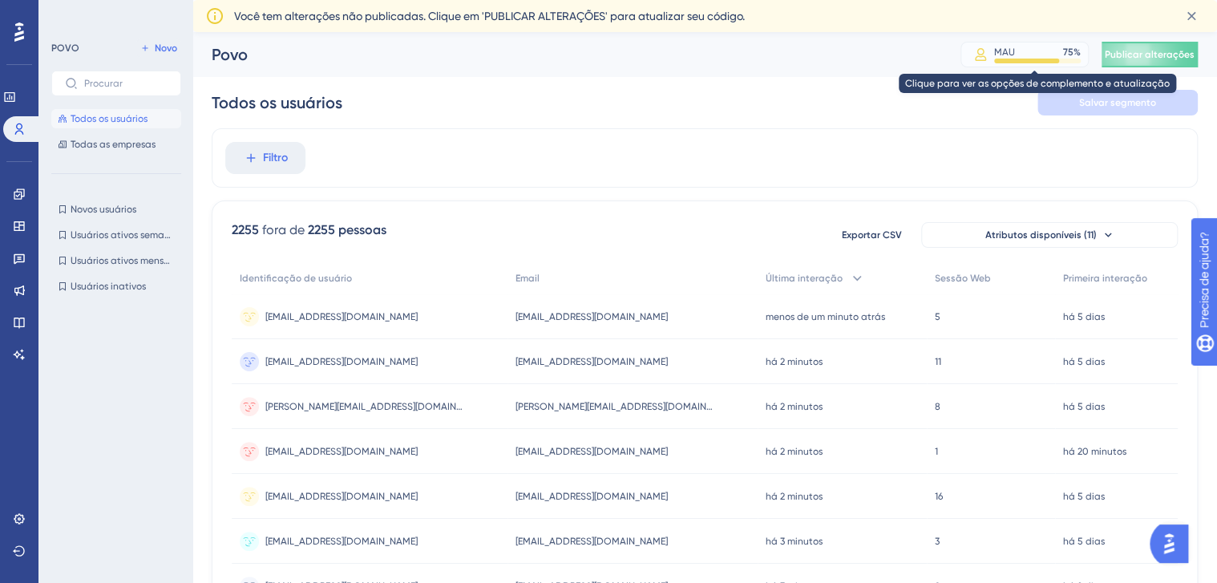
click at [986, 56] on icon at bounding box center [980, 54] width 11 height 13
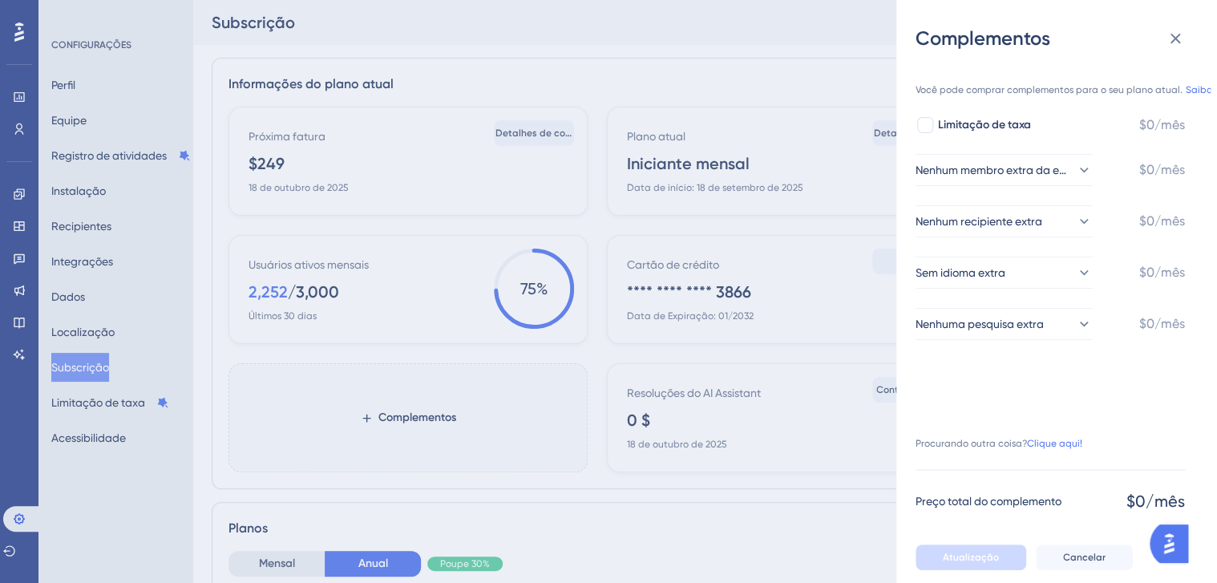
click at [337, 7] on div "Complementos Você pode comprar complementos para o seu plano atual. Saiba Mais.…" at bounding box center [608, 291] width 1217 height 583
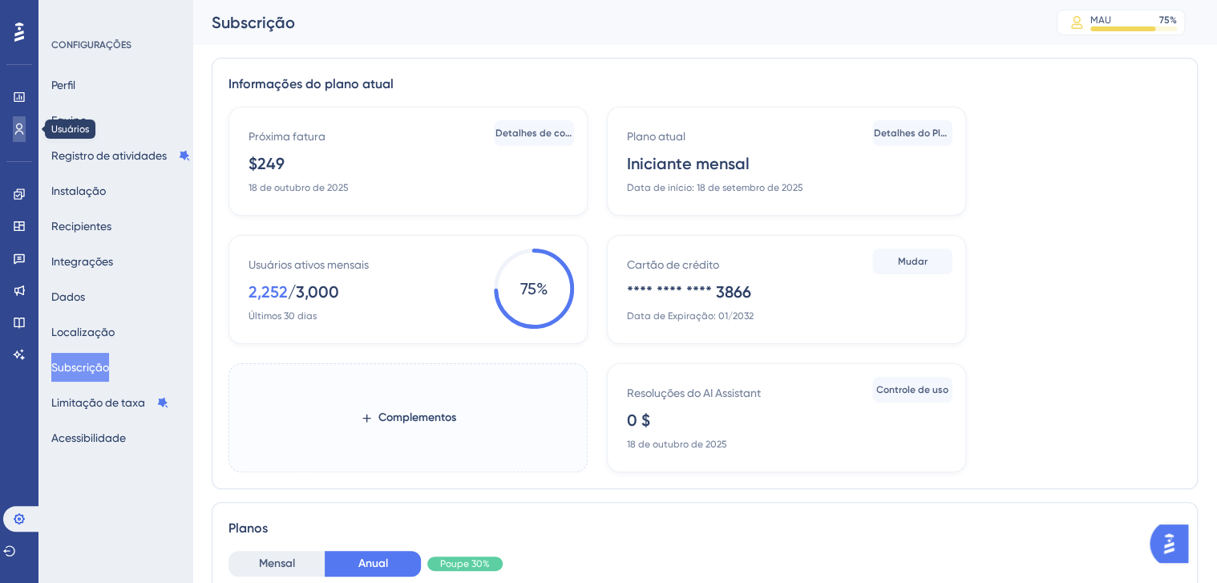
click at [13, 127] on link at bounding box center [19, 129] width 13 height 26
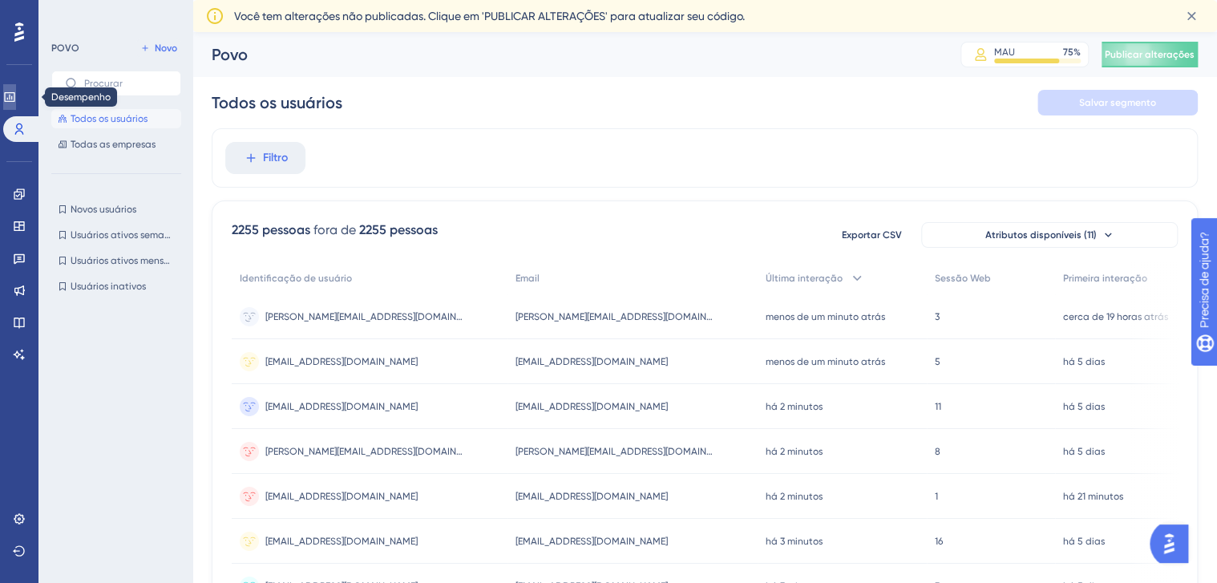
click at [16, 99] on icon at bounding box center [9, 97] width 13 height 13
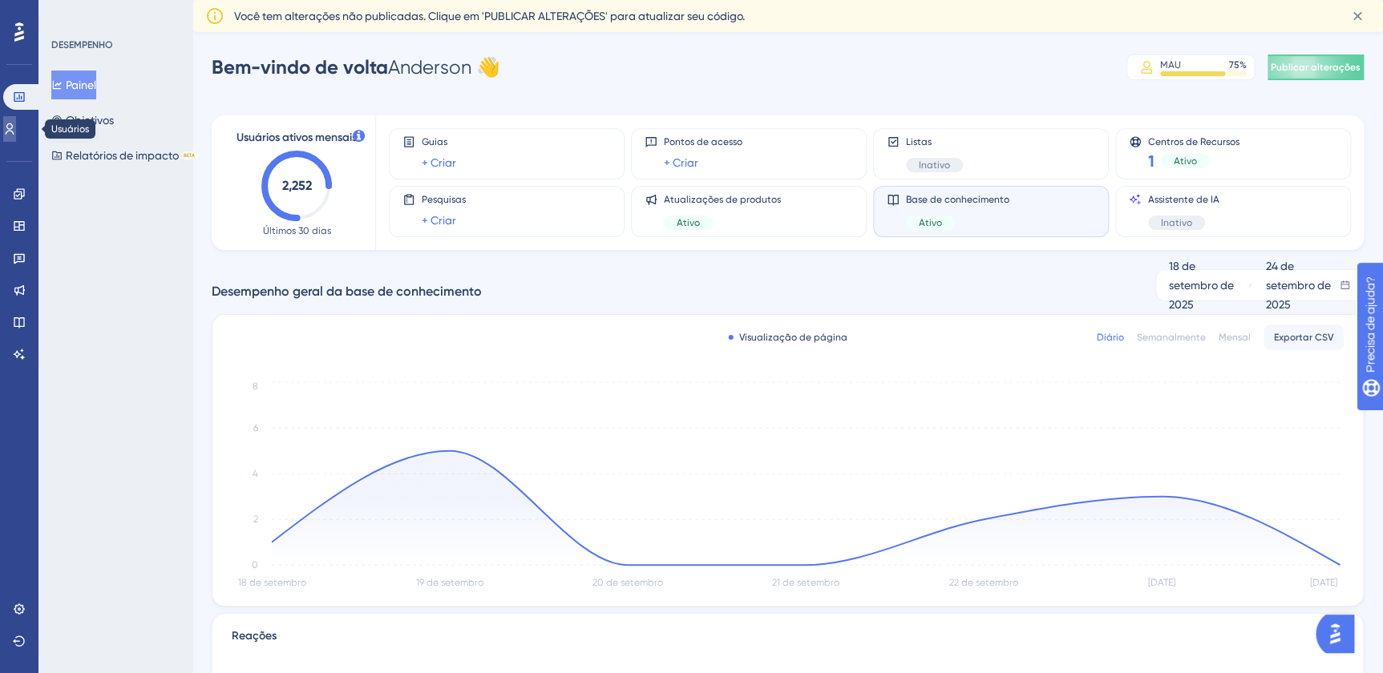
click at [16, 126] on icon at bounding box center [9, 129] width 13 height 13
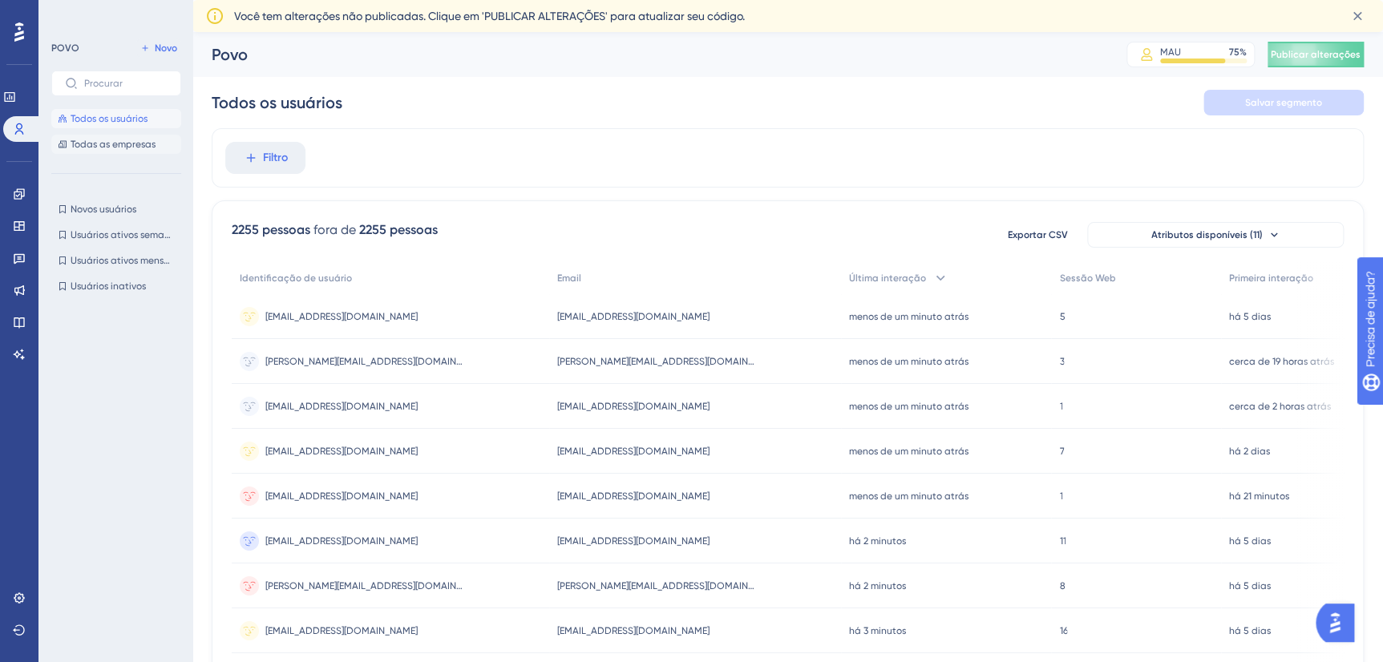
click at [107, 142] on span "Todas as empresas" at bounding box center [113, 144] width 85 height 13
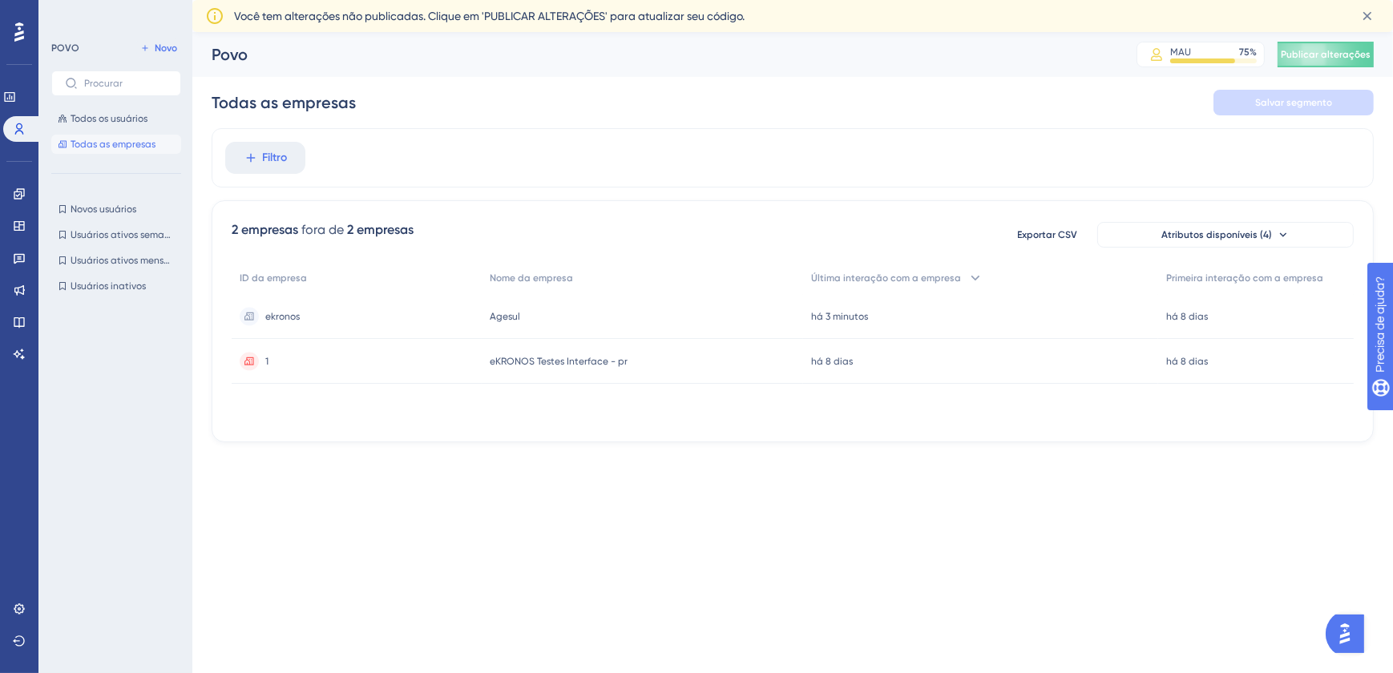
click at [515, 321] on span "Agesul" at bounding box center [505, 316] width 30 height 13
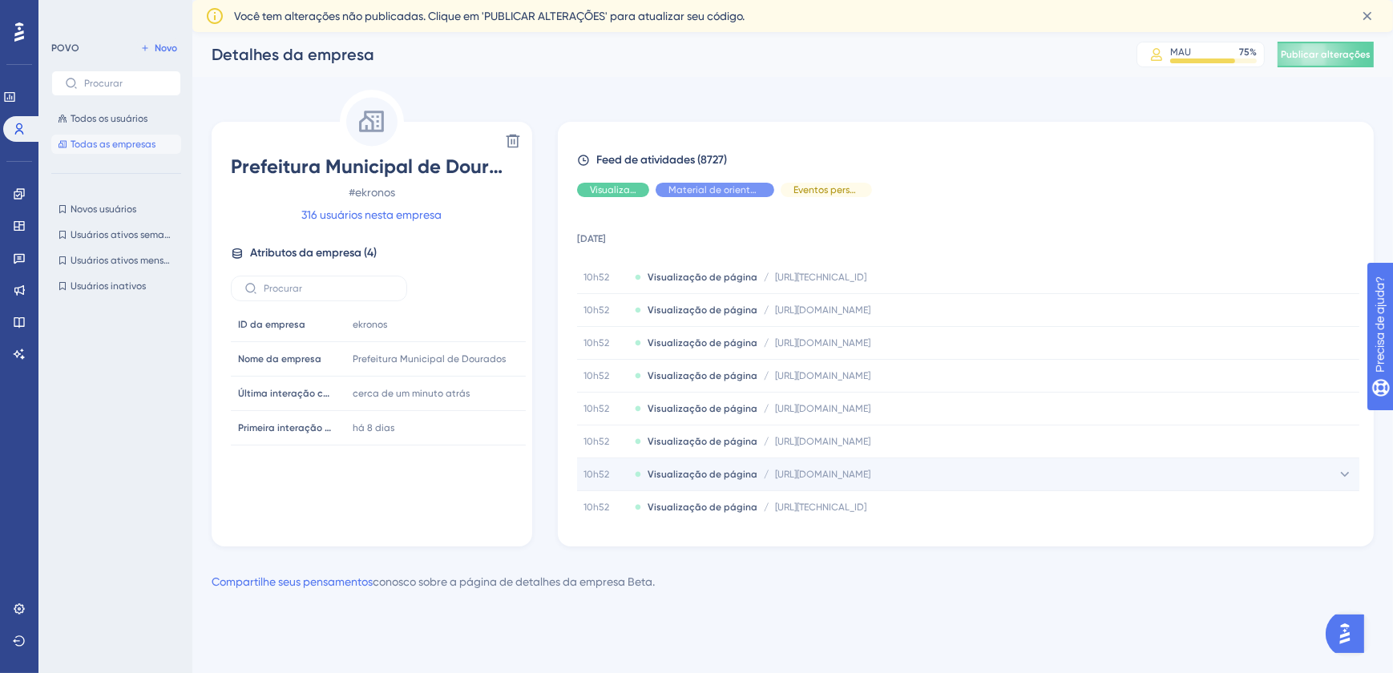
scroll to position [194, 0]
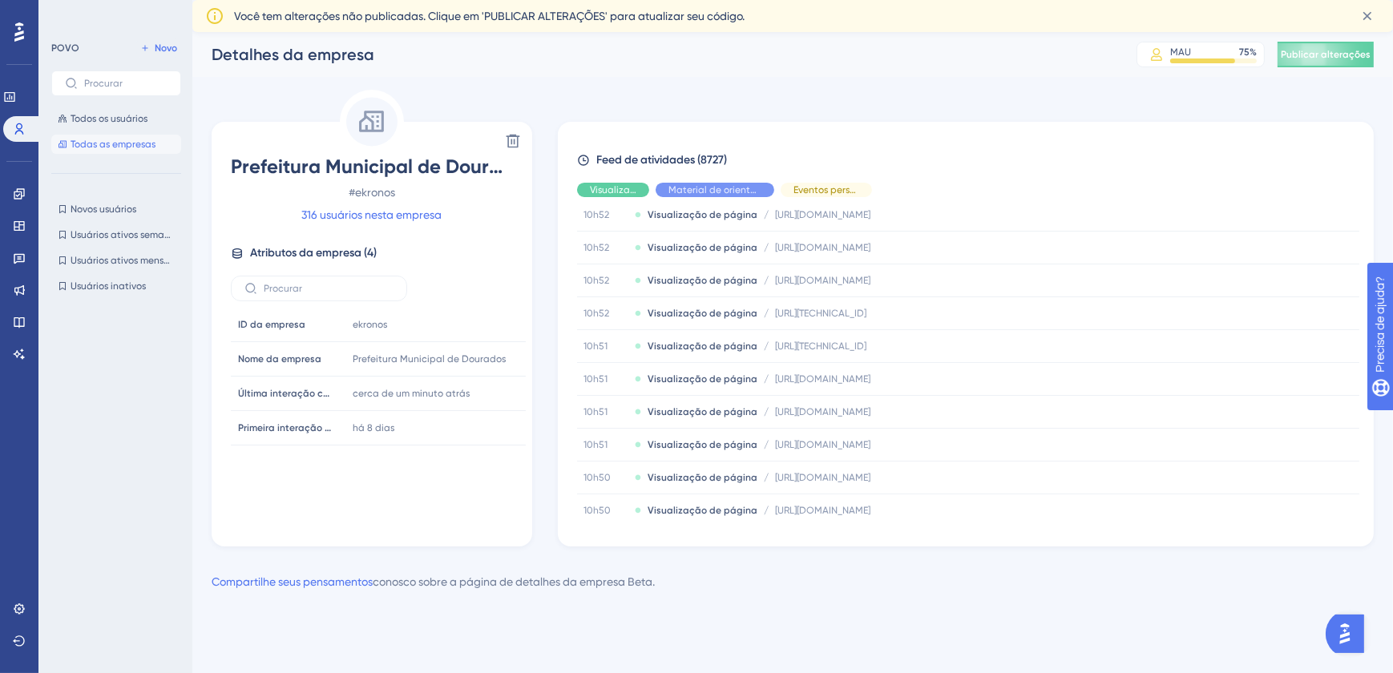
click at [127, 140] on span "Todas as empresas" at bounding box center [113, 144] width 85 height 13
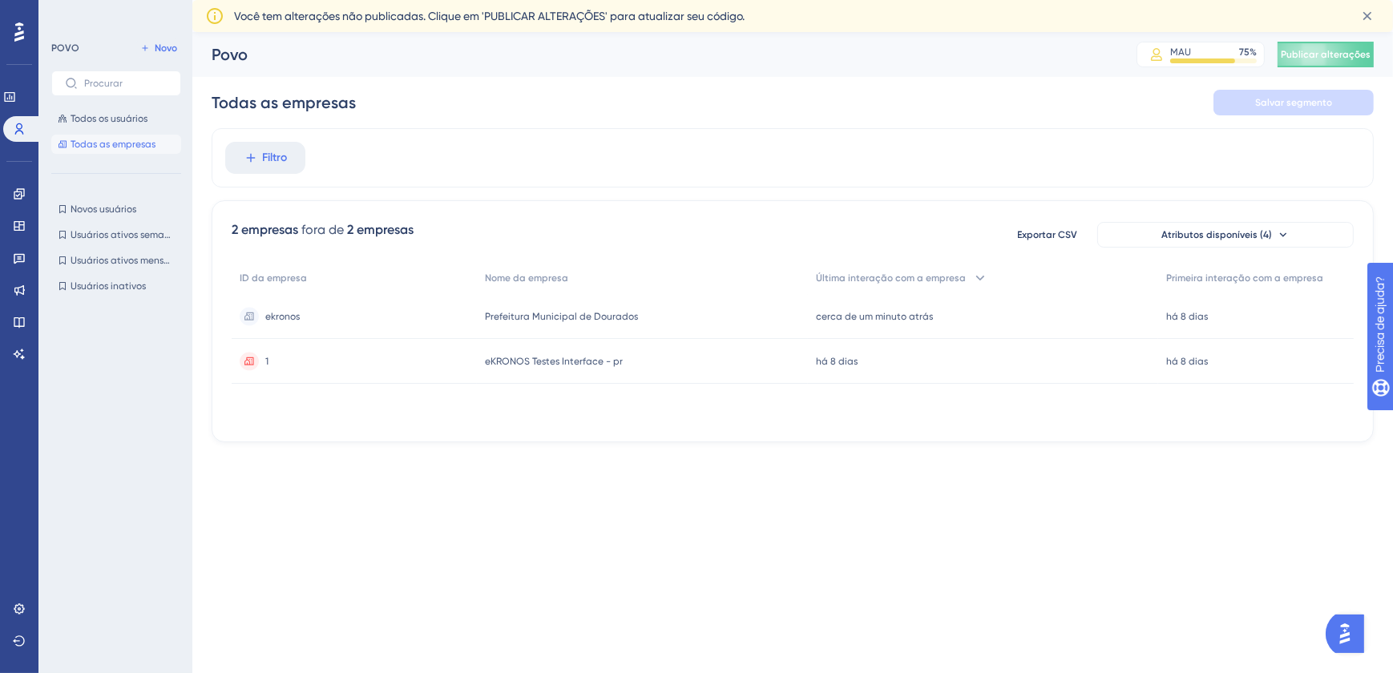
click at [555, 315] on span "Prefeitura Municipal de Dourados" at bounding box center [561, 316] width 153 height 13
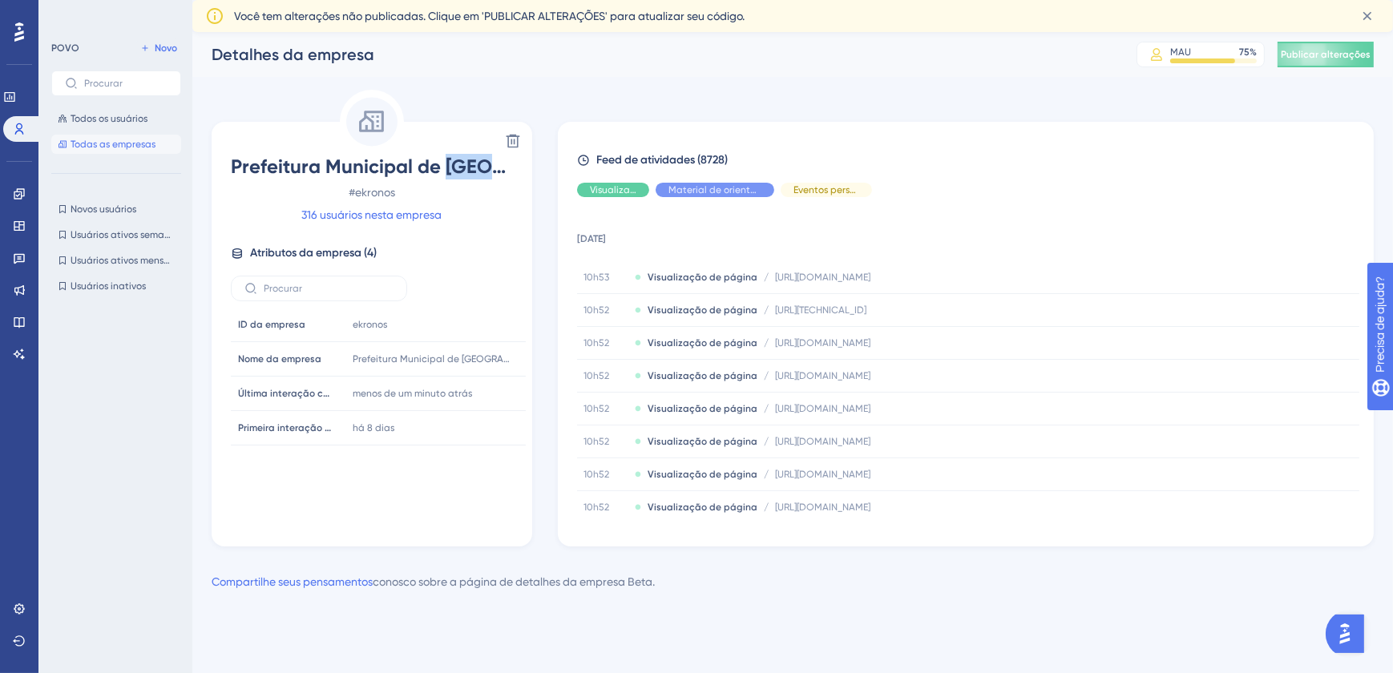
drag, startPoint x: 446, startPoint y: 168, endPoint x: 491, endPoint y: 170, distance: 44.9
click at [491, 170] on span "Prefeitura Municipal de Corumbá" at bounding box center [372, 167] width 282 height 26
click at [127, 147] on span "Todas as empresas" at bounding box center [113, 144] width 85 height 13
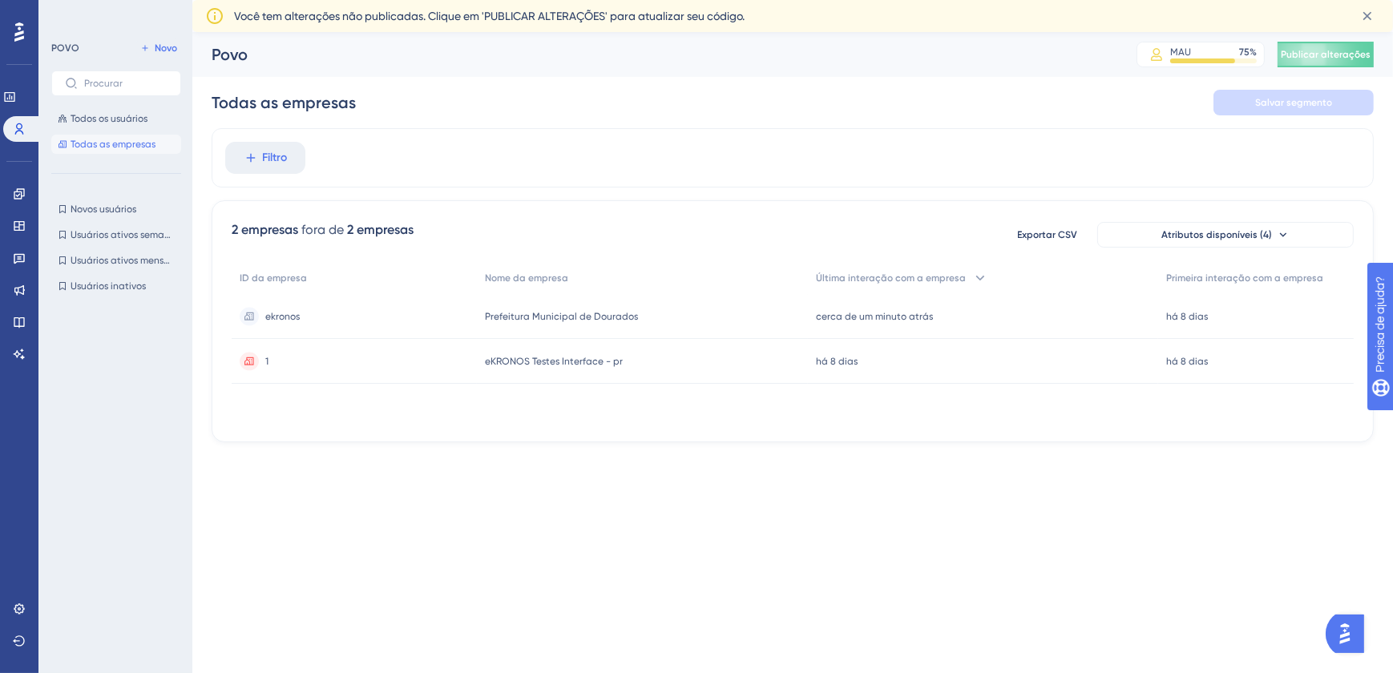
click at [556, 315] on span "Prefeitura Municipal de Dourados" at bounding box center [561, 316] width 153 height 13
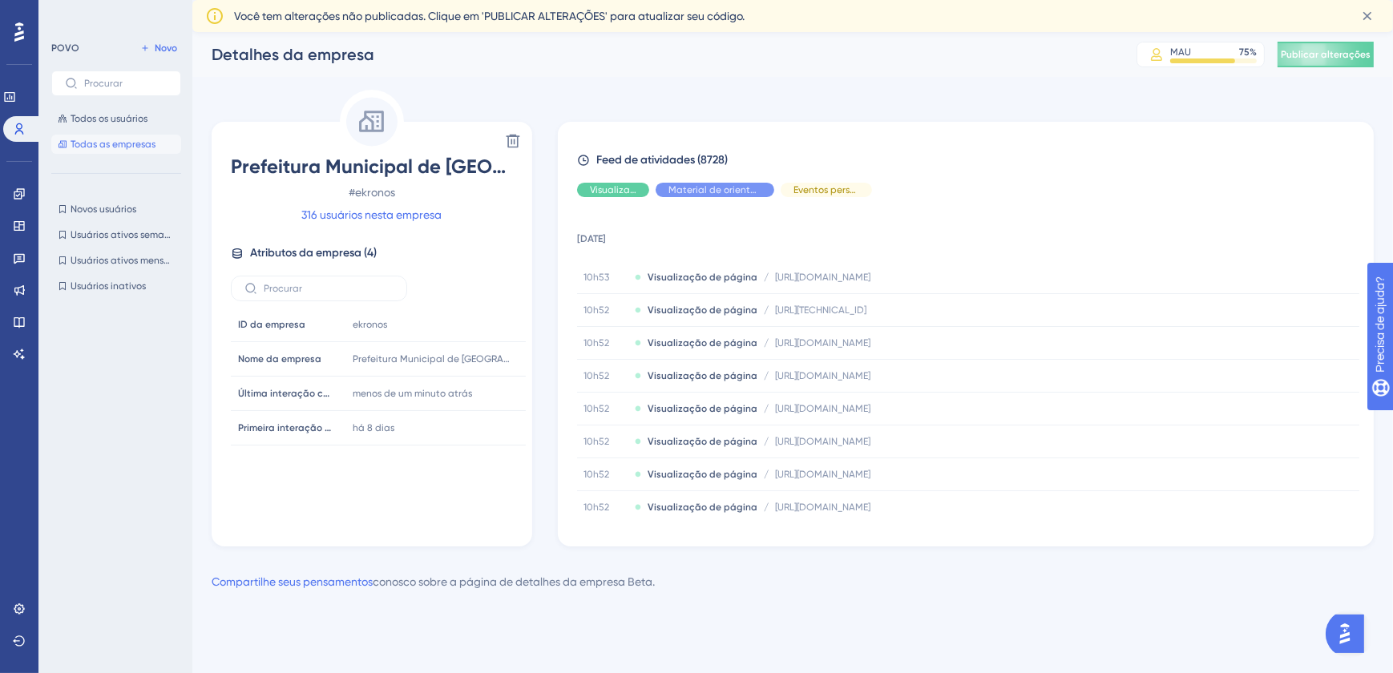
click at [140, 135] on button "Todas as empresas" at bounding box center [116, 144] width 130 height 19
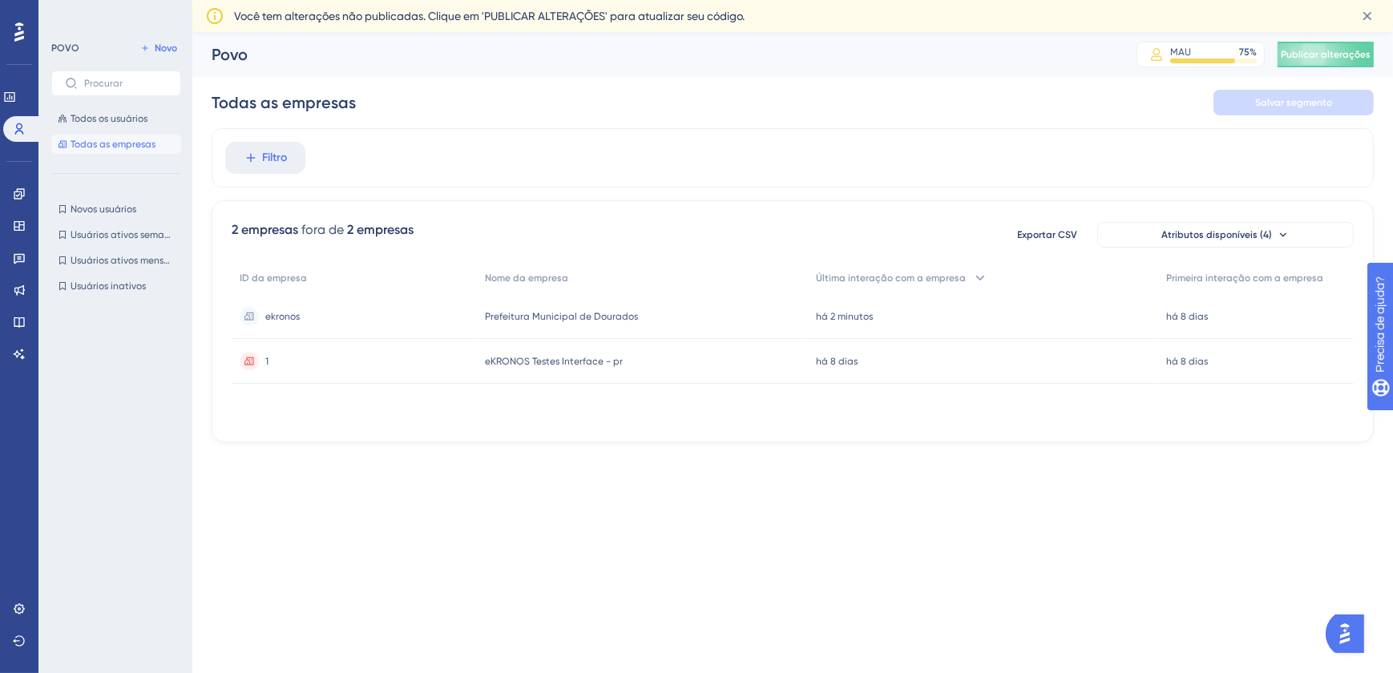
click at [560, 321] on span "Prefeitura Municipal de Dourados" at bounding box center [561, 316] width 153 height 13
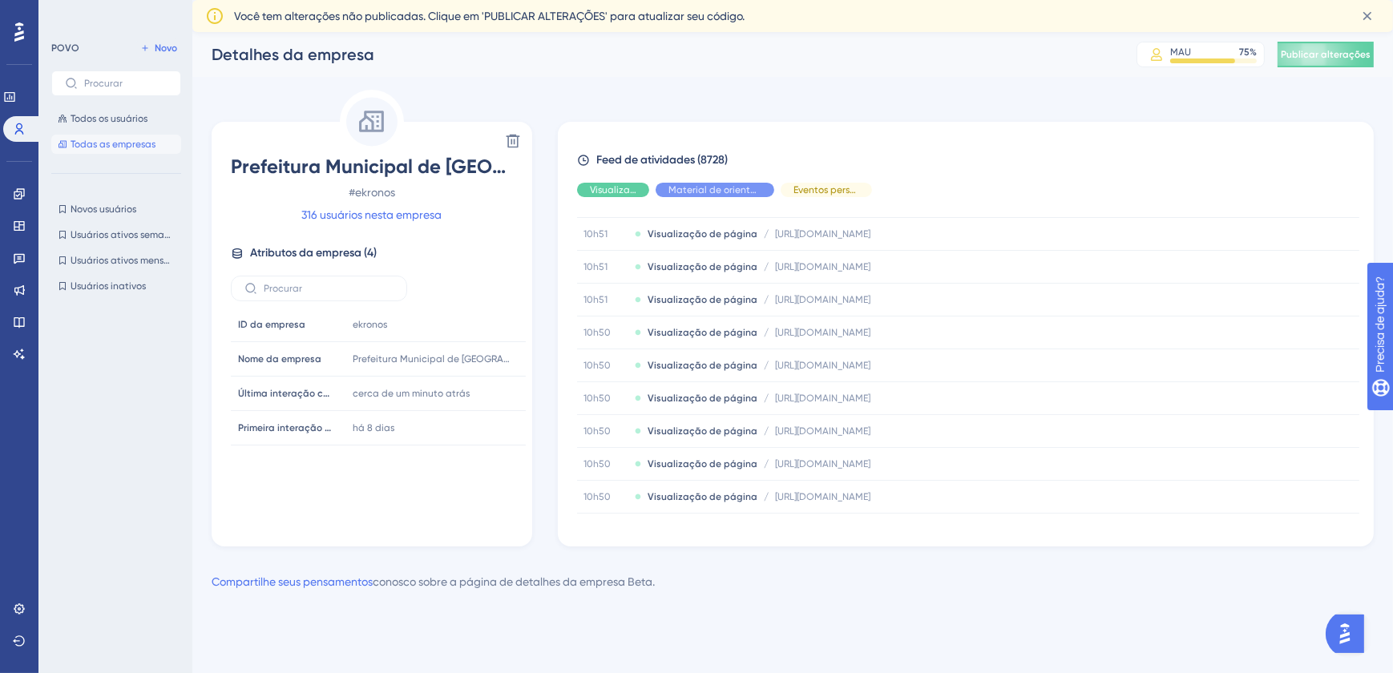
scroll to position [1746, 0]
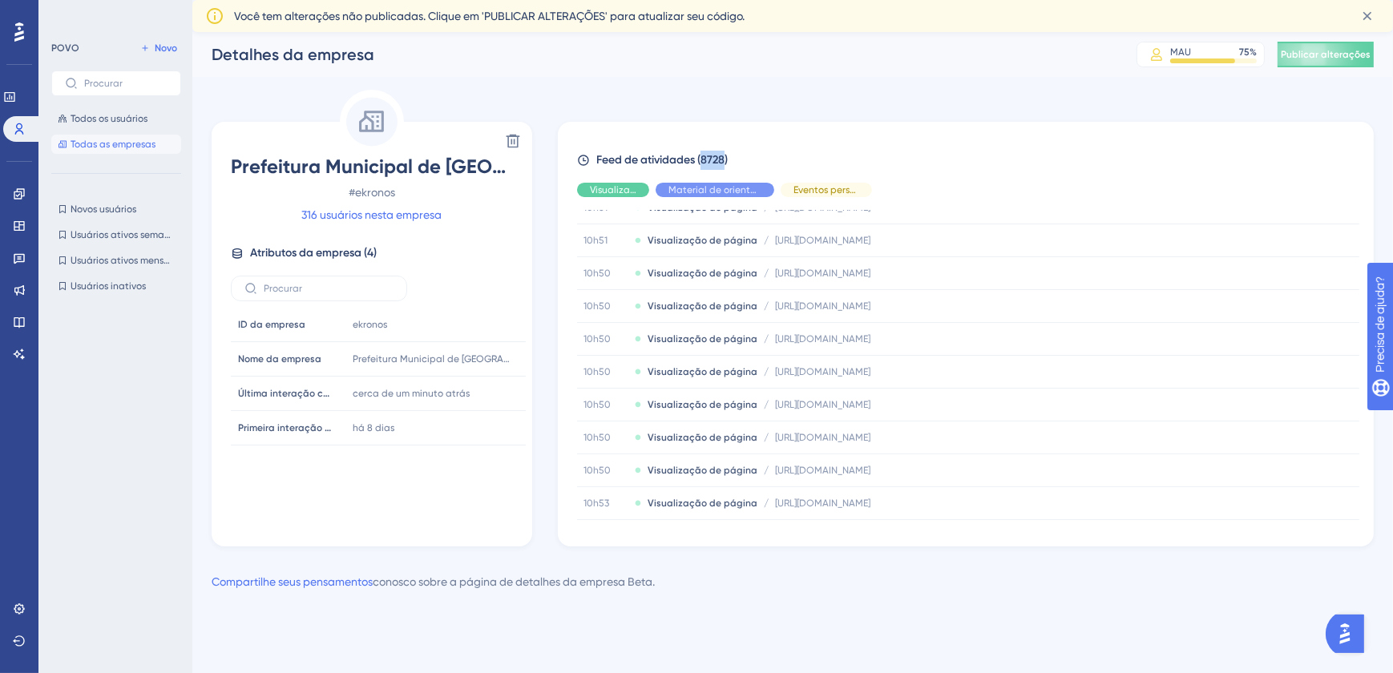
drag, startPoint x: 701, startPoint y: 157, endPoint x: 725, endPoint y: 162, distance: 24.5
click at [725, 162] on span "Feed de atividades (8728)" at bounding box center [661, 160] width 131 height 19
click at [128, 139] on span "Todas as empresas" at bounding box center [113, 144] width 85 height 13
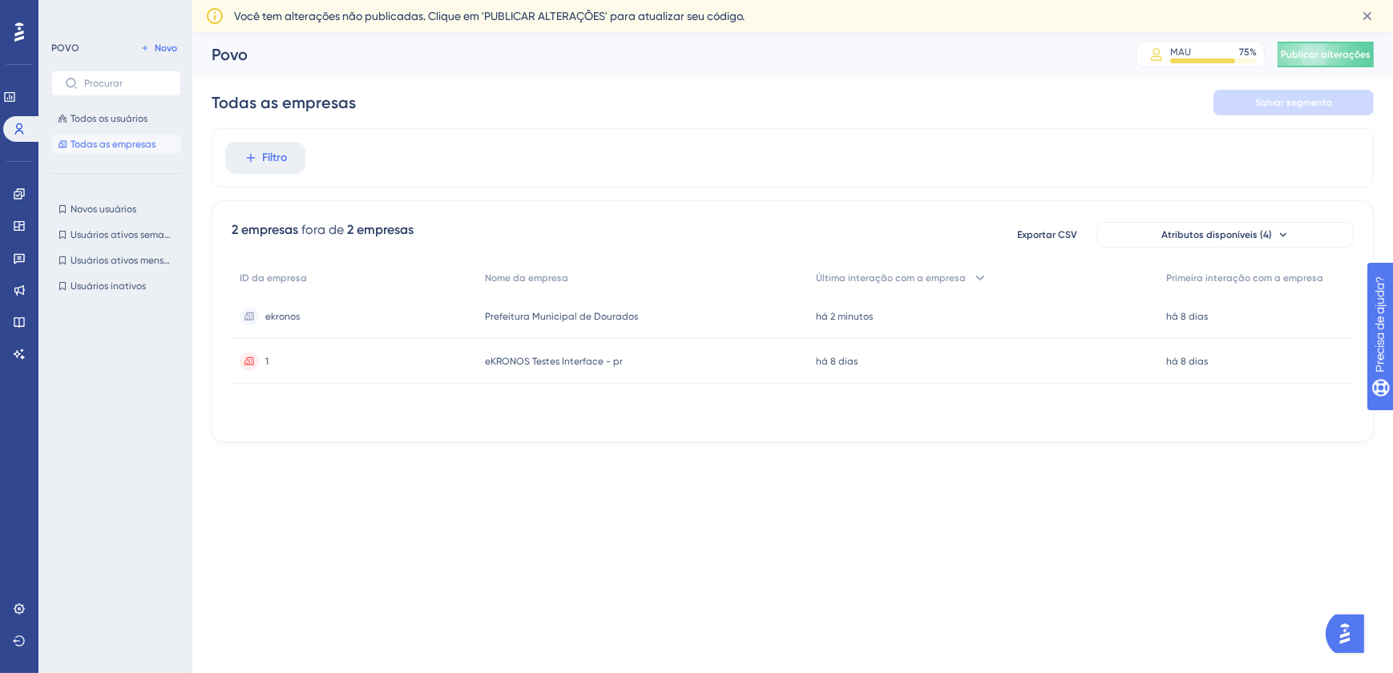
click at [564, 313] on span "Prefeitura Municipal de Dourados" at bounding box center [561, 316] width 153 height 13
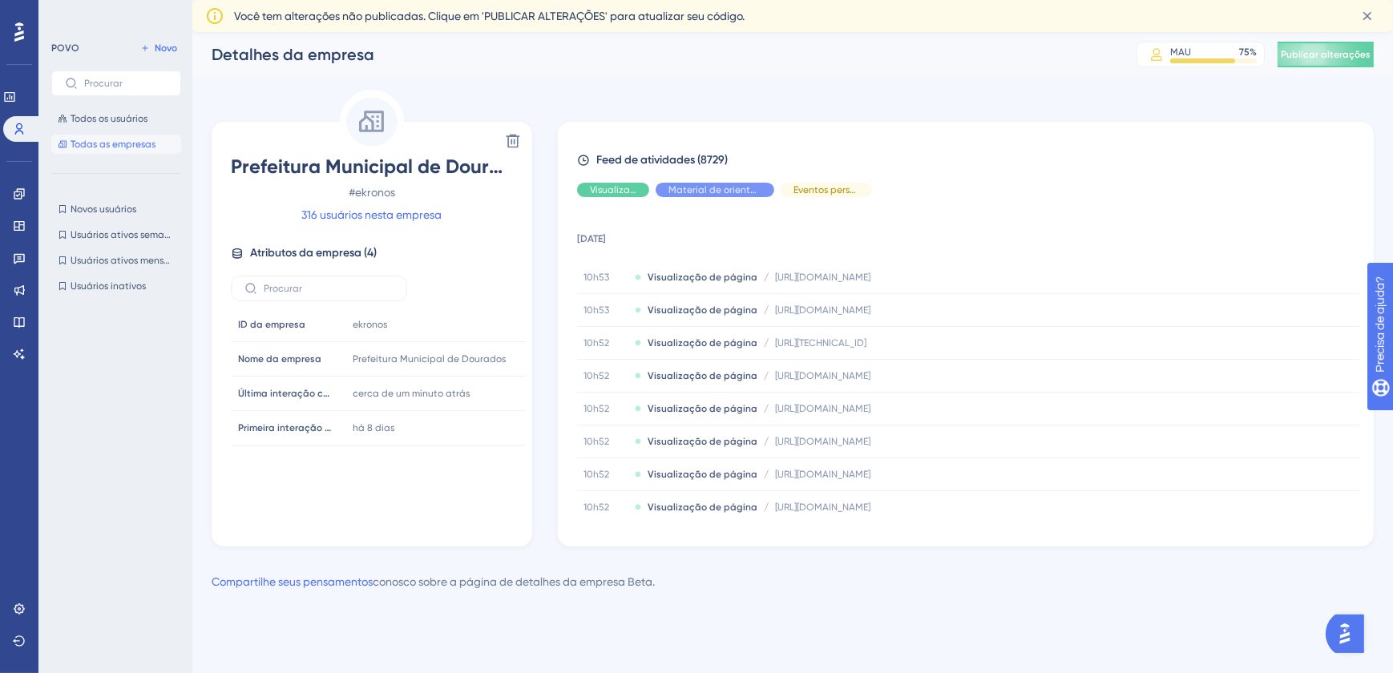
click at [126, 142] on span "Todas as empresas" at bounding box center [113, 144] width 85 height 13
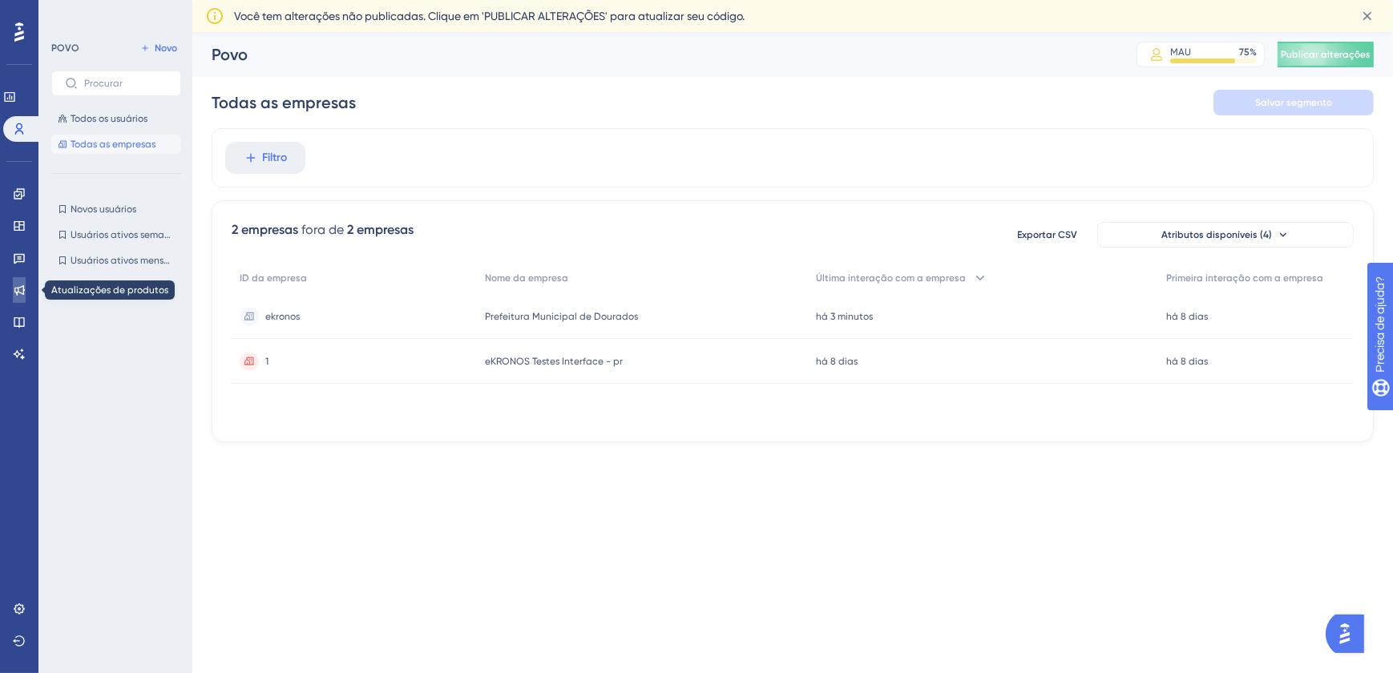
click at [16, 285] on icon at bounding box center [19, 290] width 13 height 13
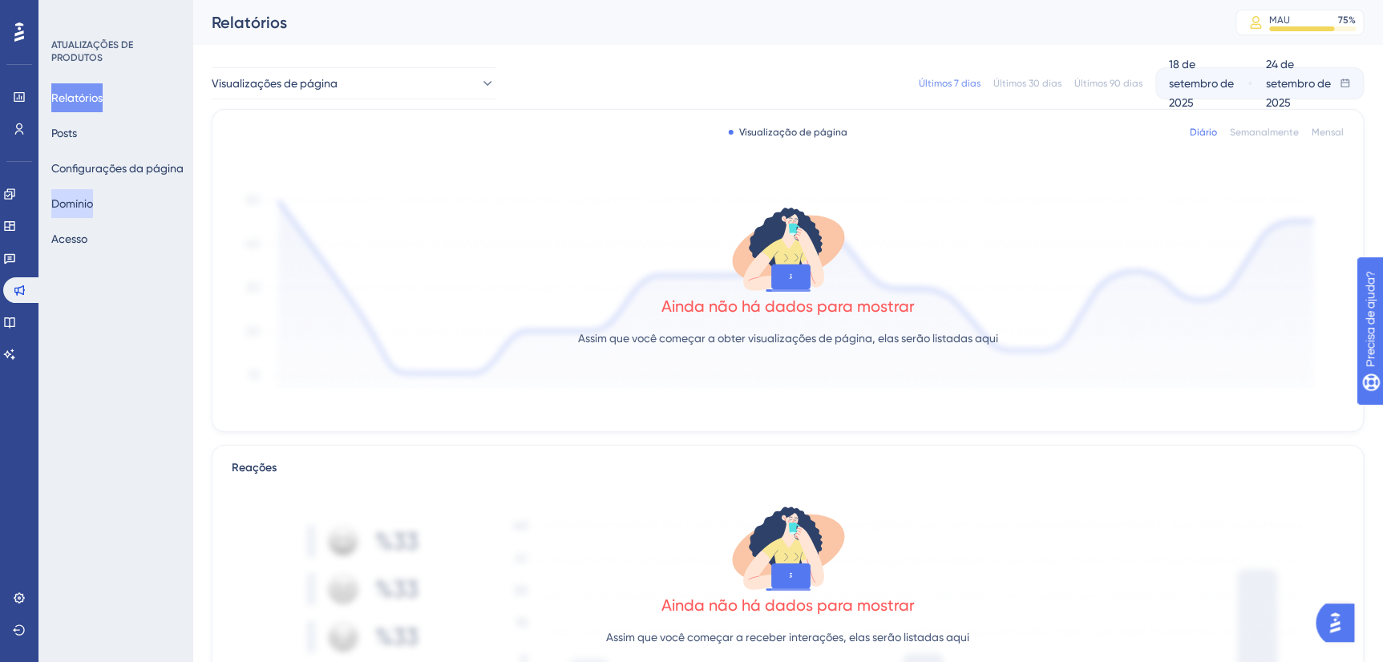
click at [82, 201] on button "Domínio" at bounding box center [72, 203] width 42 height 29
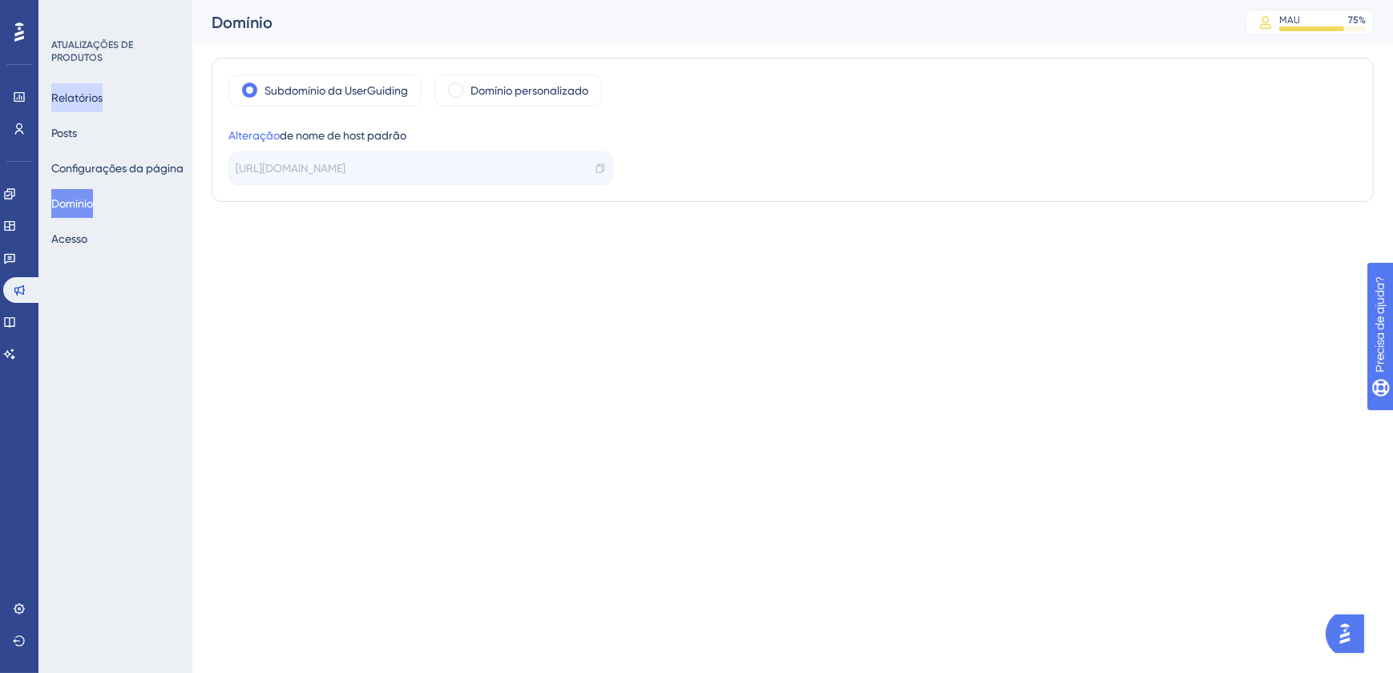
click at [77, 97] on button "Relatórios" at bounding box center [76, 97] width 51 height 29
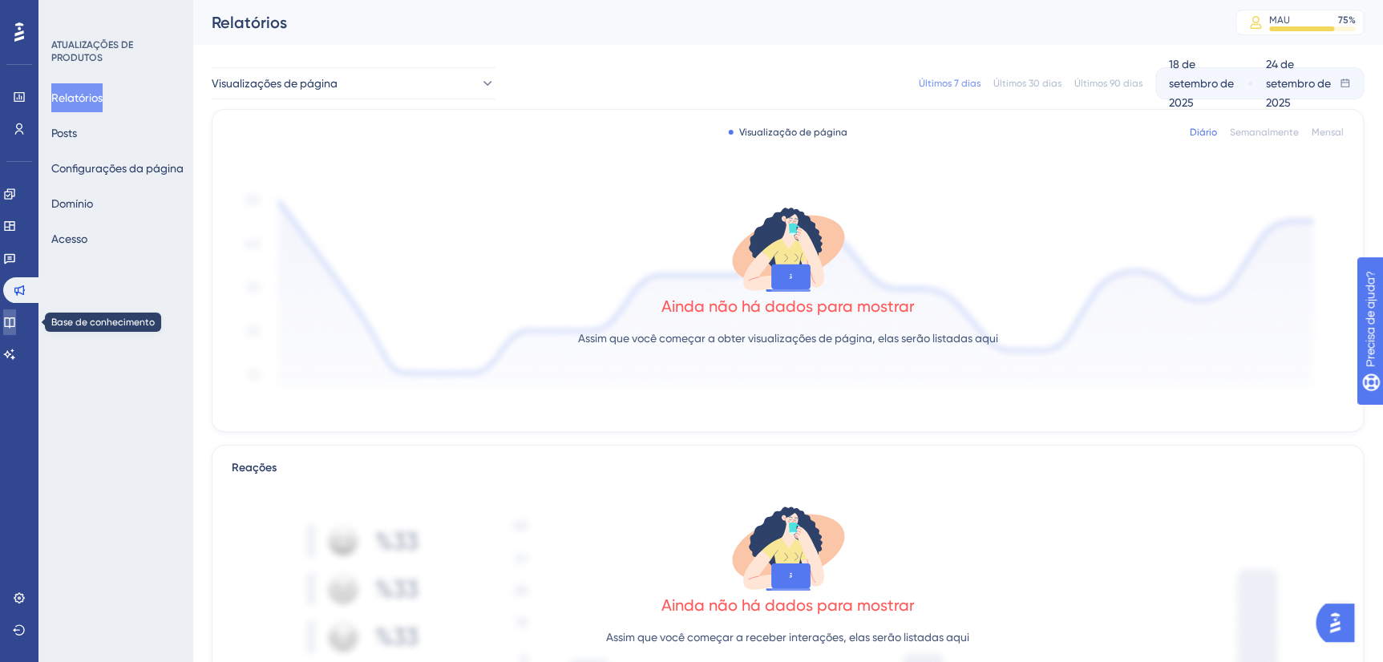
click at [11, 322] on link at bounding box center [9, 322] width 13 height 26
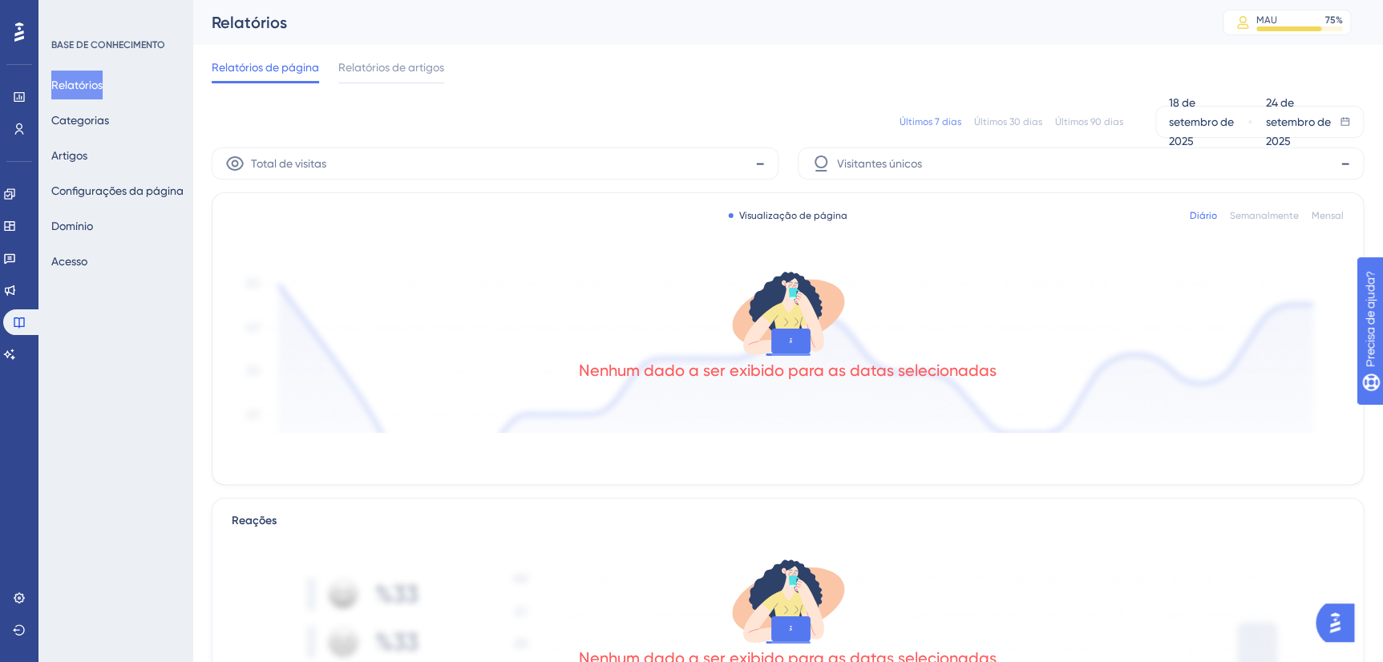
click at [111, 149] on div "Relatórios Categorias Artigos Configurações da página Domínio Acesso" at bounding box center [116, 173] width 130 height 205
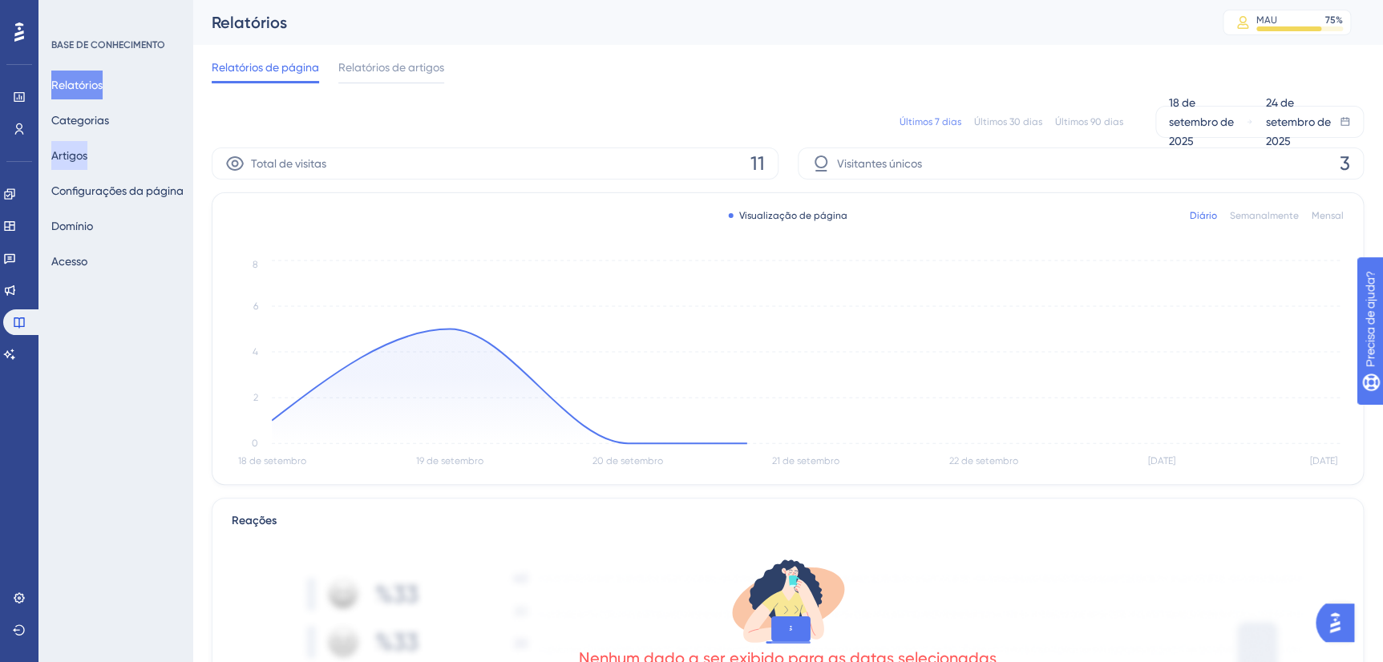
click at [87, 152] on button "Artigos" at bounding box center [69, 155] width 36 height 29
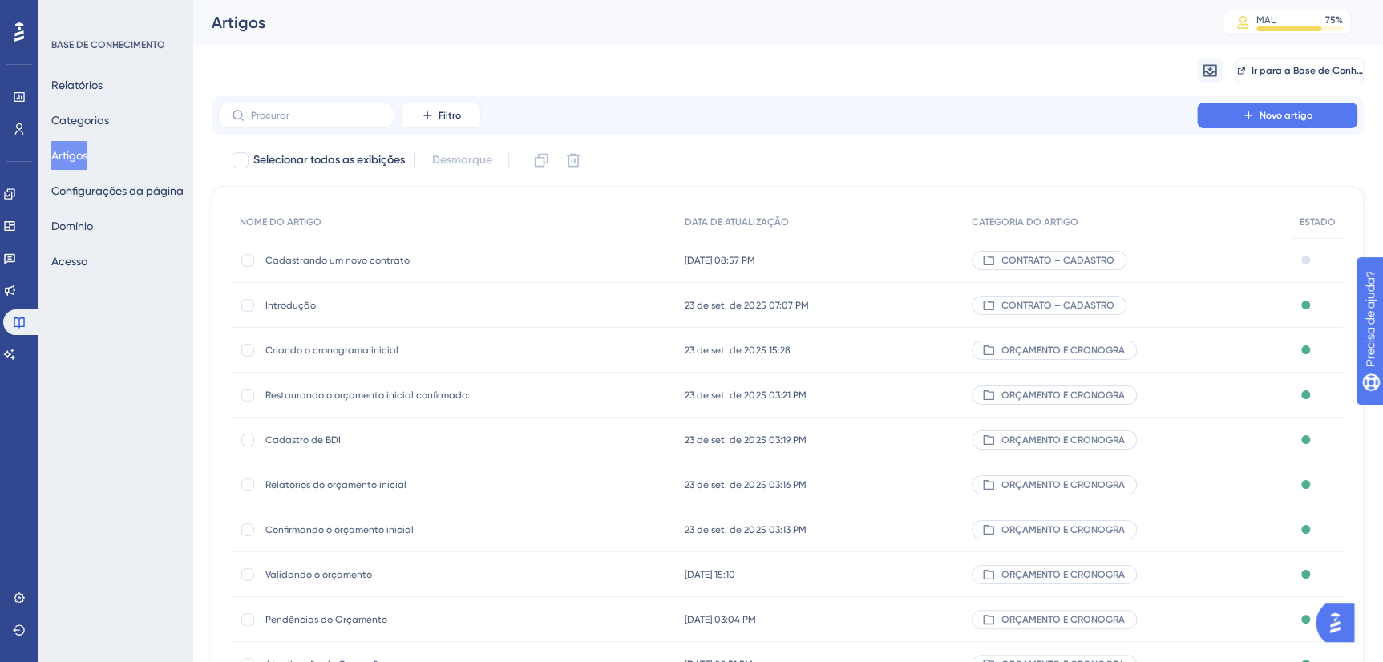
click at [344, 256] on span "Cadastrando um novo contrato" at bounding box center [393, 260] width 256 height 13
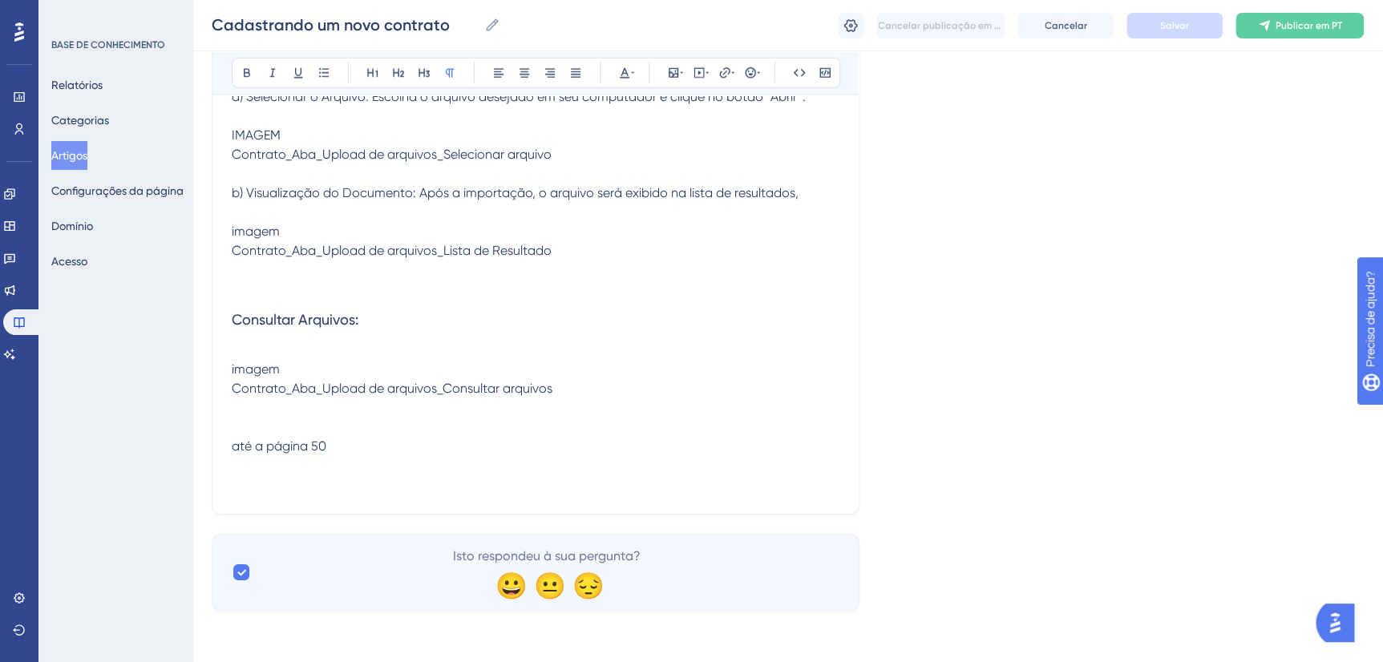
scroll to position [8578, 0]
click at [449, 458] on p at bounding box center [536, 465] width 608 height 19
click at [297, 200] on span "b) Visualização do Documento: Após a importação, o arquivo será exibido na list…" at bounding box center [515, 192] width 567 height 15
click at [820, 203] on p "b) Visualização do Documento: Após a importação, o arquivo será exibido na list…" at bounding box center [536, 193] width 608 height 19
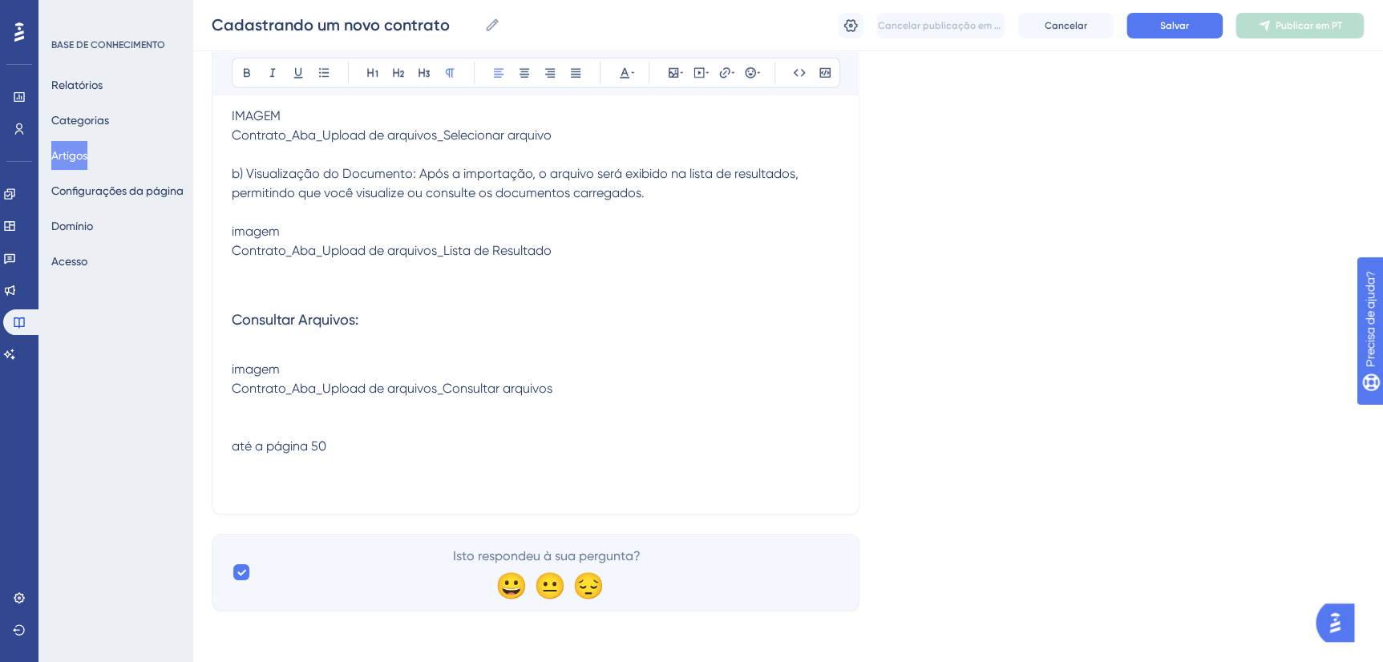
click at [603, 260] on p "Contrato_Aba_Upload de arquivos_Lista de Resultado" at bounding box center [536, 250] width 608 height 19
click at [373, 456] on p "até a página 50" at bounding box center [536, 446] width 608 height 19
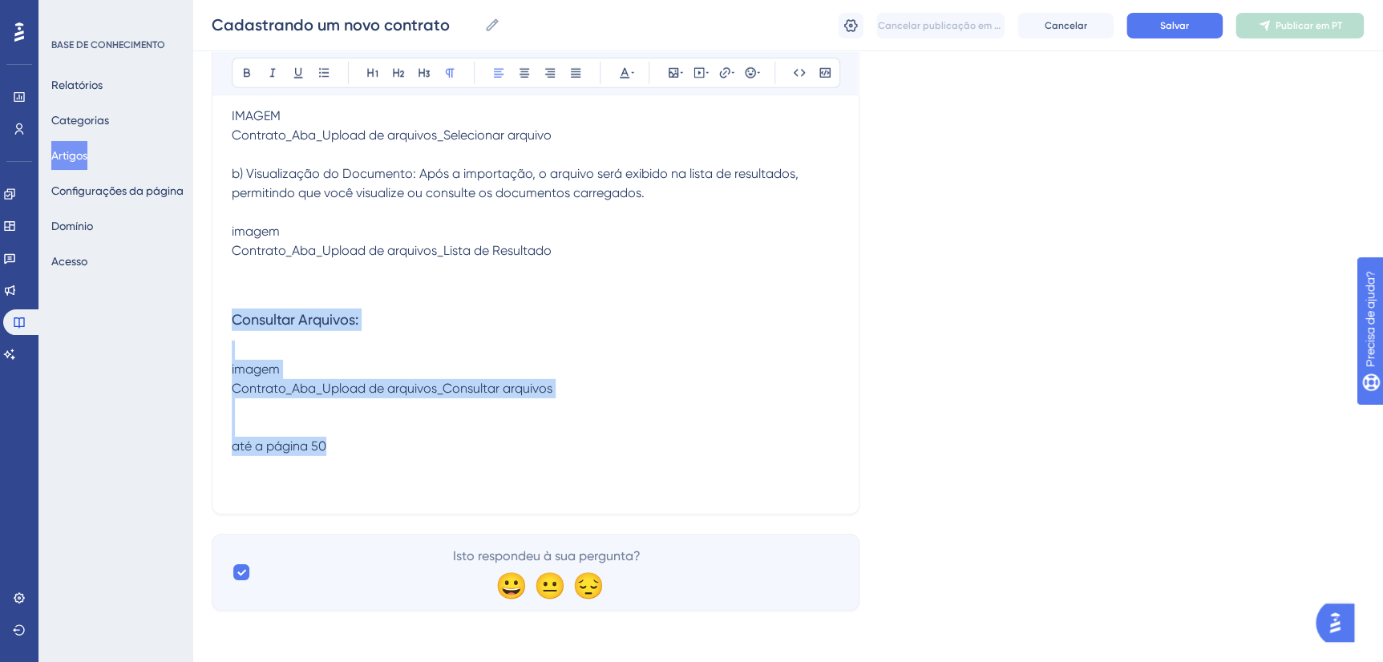
drag, startPoint x: 365, startPoint y: 468, endPoint x: 224, endPoint y: 333, distance: 195.0
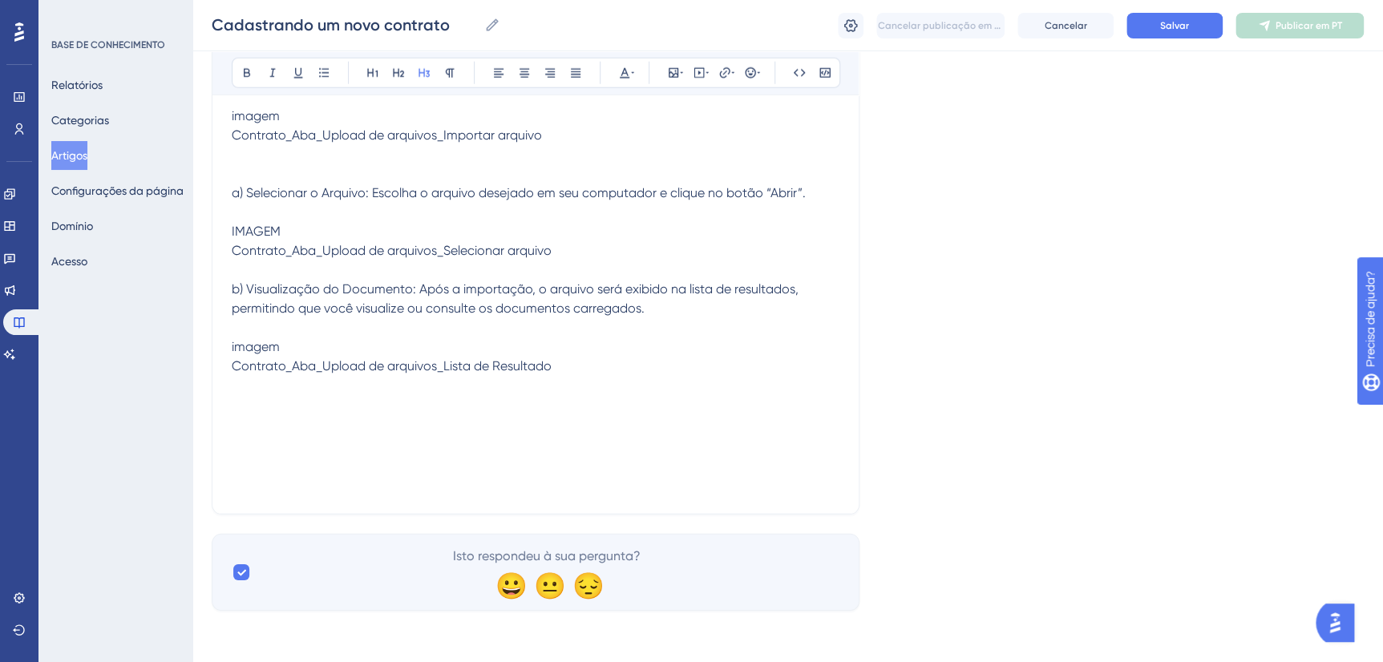
scroll to position [8440, 0]
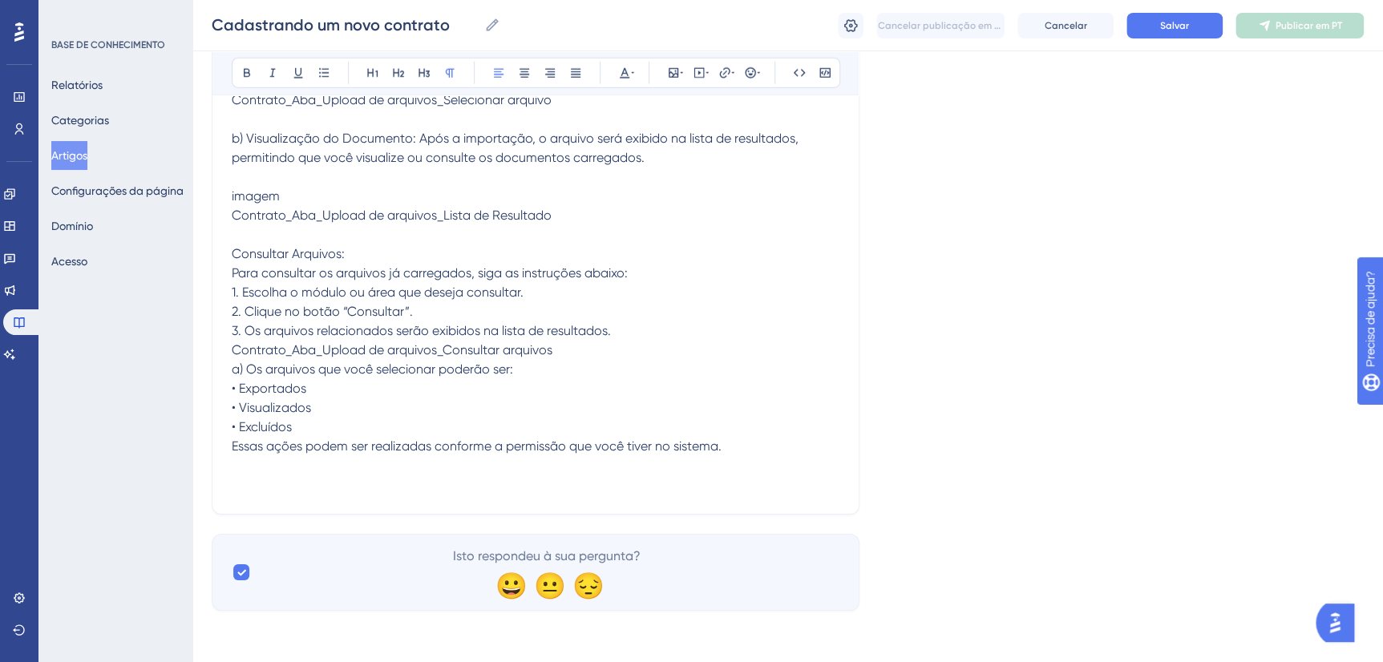
click at [348, 451] on p "Consultar Arquivos: Para consultar os arquivos já carregados, siga as instruçõe…" at bounding box center [536, 350] width 608 height 212
click at [234, 445] on span "Consultar Arquivos: Para consultar os arquivos já carregados, siga as instruçõe…" at bounding box center [477, 350] width 490 height 208
click at [430, 67] on icon at bounding box center [424, 73] width 13 height 13
click at [370, 438] on p "Consultar Arquivos: Para consultar os arquivos já carregados, siga as instruçõe…" at bounding box center [536, 350] width 608 height 212
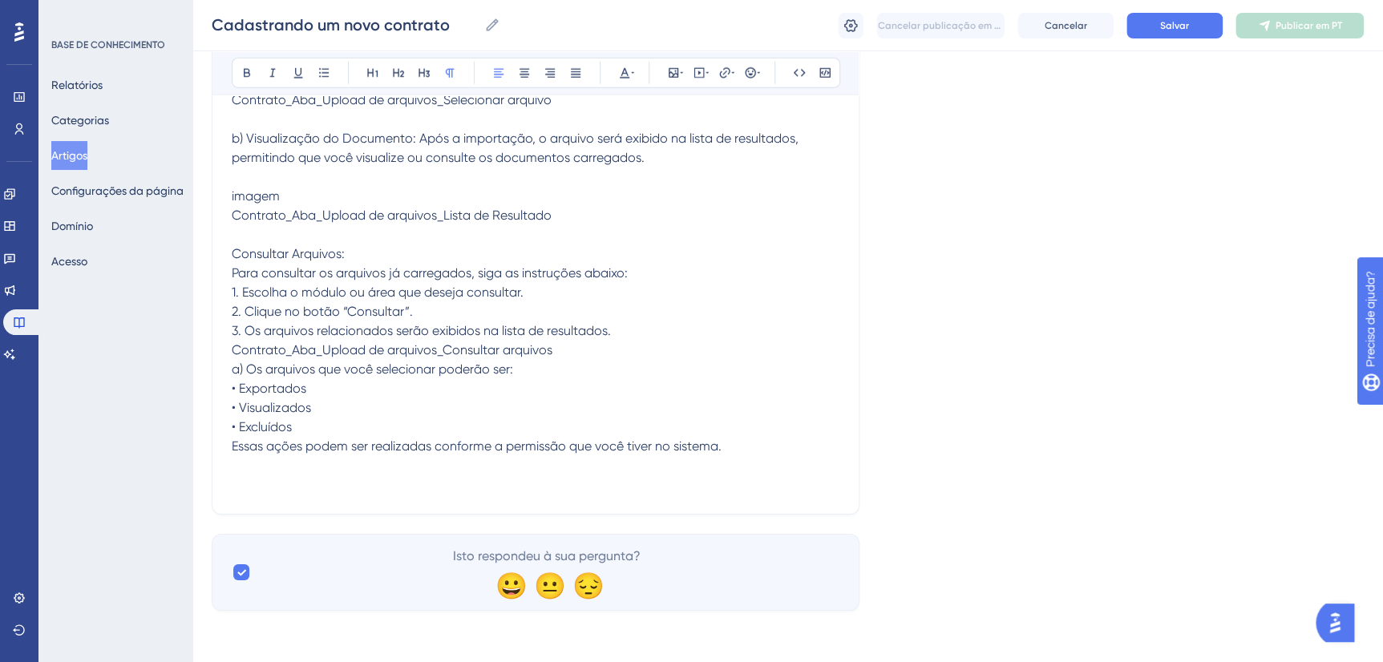
click at [236, 261] on span "Consultar Arquivos:" at bounding box center [288, 253] width 113 height 15
drag, startPoint x: 232, startPoint y: 440, endPoint x: 231, endPoint y: 449, distance: 8.9
click at [232, 261] on span "Consultar Arquivos:" at bounding box center [288, 253] width 113 height 15
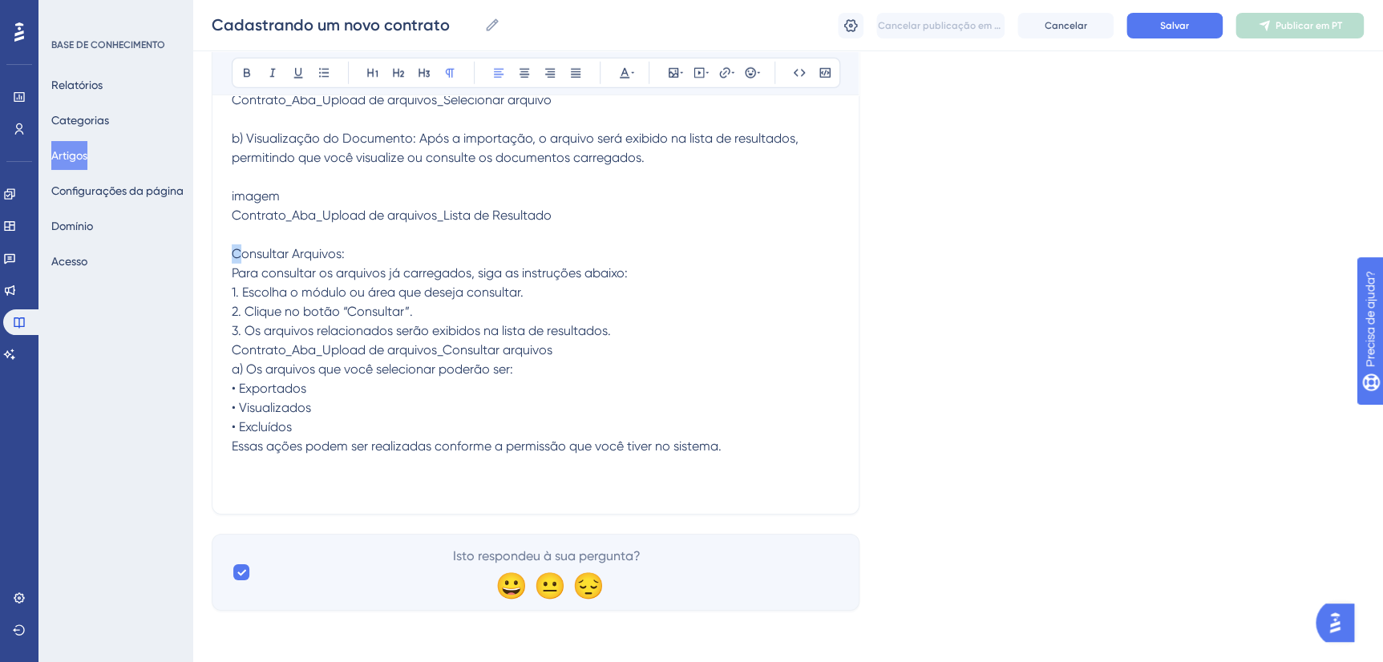
click at [237, 261] on span "Consultar Arquivos:" at bounding box center [288, 253] width 113 height 15
click at [234, 261] on span "Consultar Arquivos:" at bounding box center [288, 253] width 113 height 15
click at [427, 67] on icon at bounding box center [424, 73] width 13 height 13
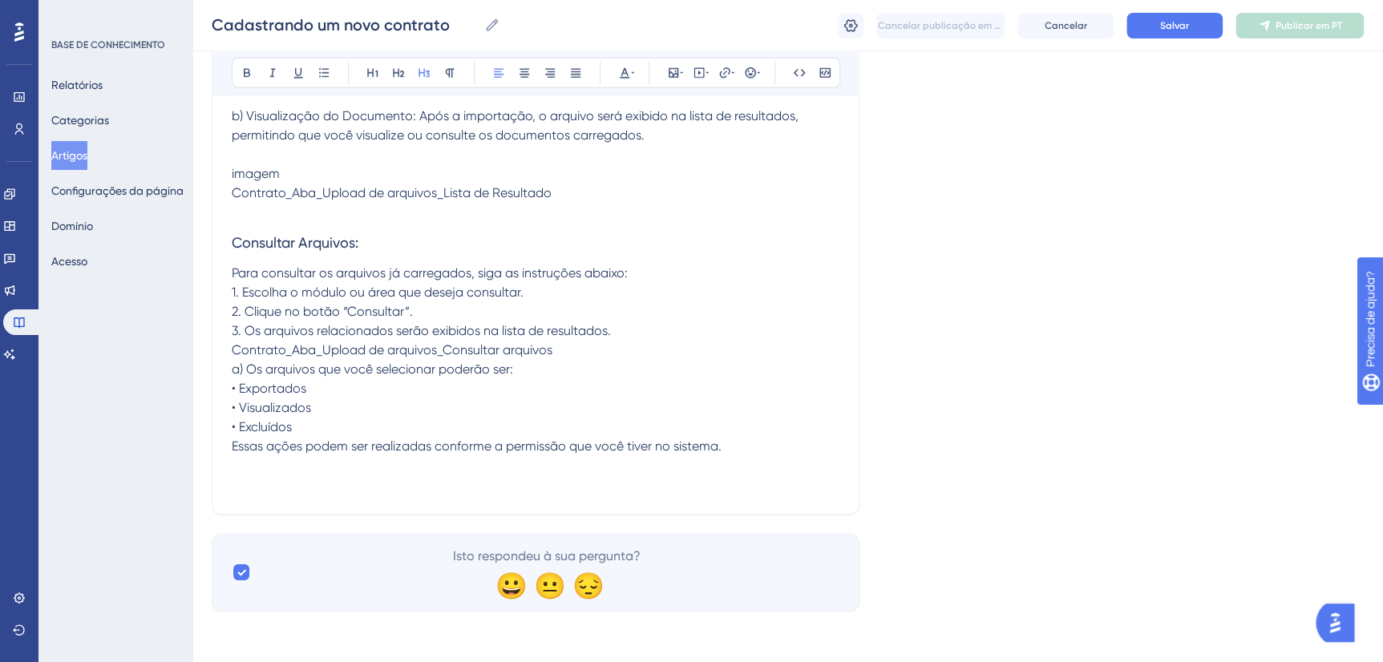
scroll to position [8635, 0]
click at [232, 386] on span "Para consultar os arquivos já carregados, siga as instruções abaixo: 1. Escolha…" at bounding box center [477, 359] width 490 height 188
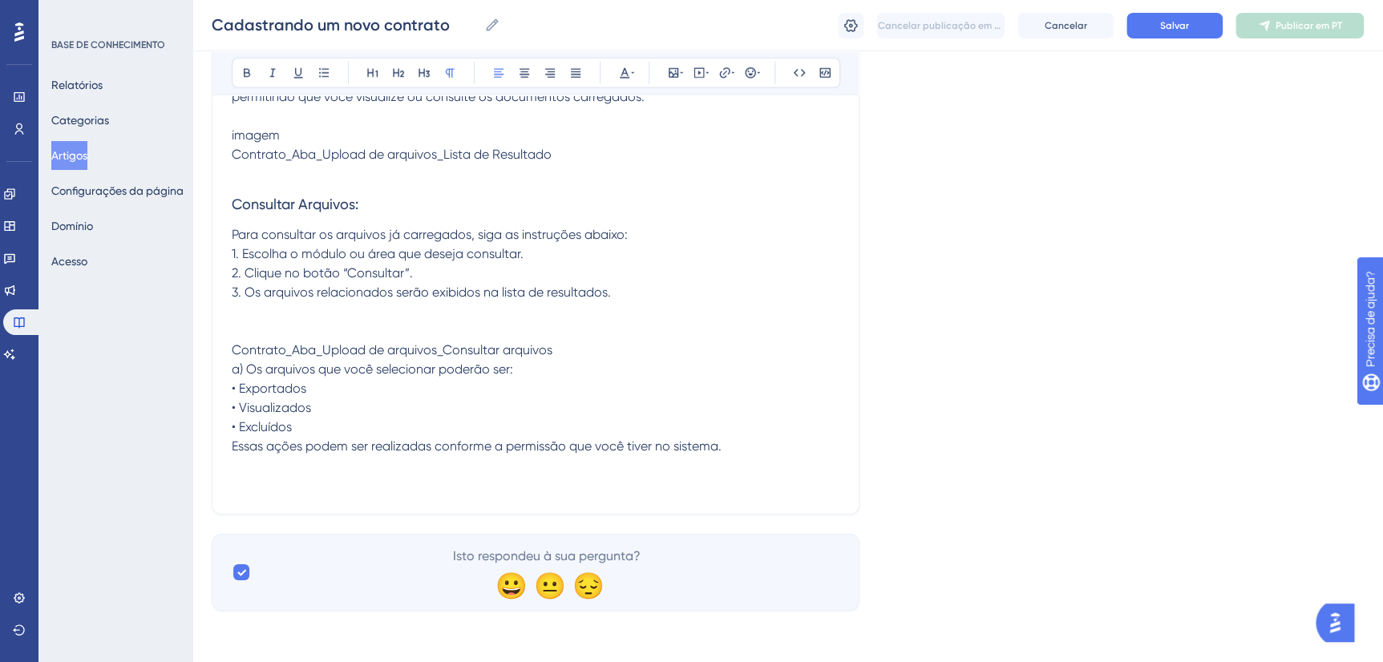
click at [236, 341] on p at bounding box center [536, 330] width 608 height 19
click at [232, 445] on span "Contrato_Aba_Upload de arquivos_Consultar arquivos a) Os arquivos que você sele…" at bounding box center [477, 397] width 490 height 111
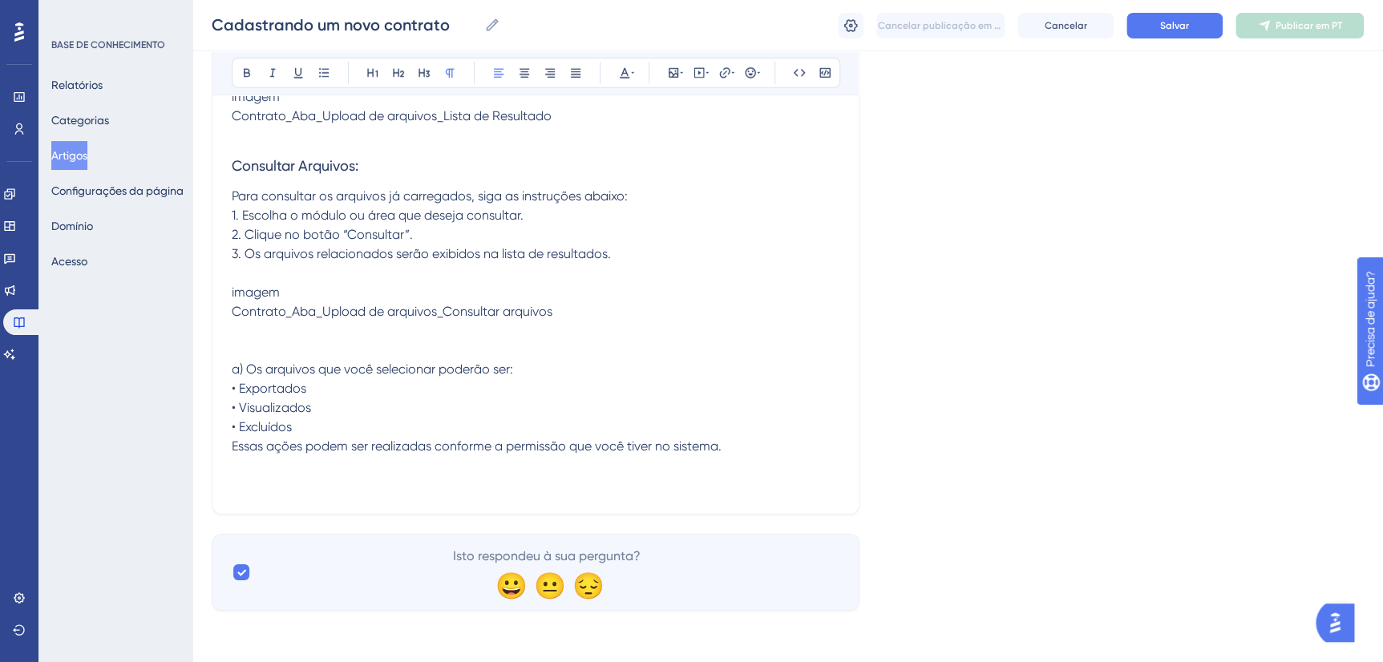
click at [757, 456] on p "a) Os arquivos que você selecionar poderão ser: • Exportados • Visualizados • E…" at bounding box center [536, 408] width 608 height 96
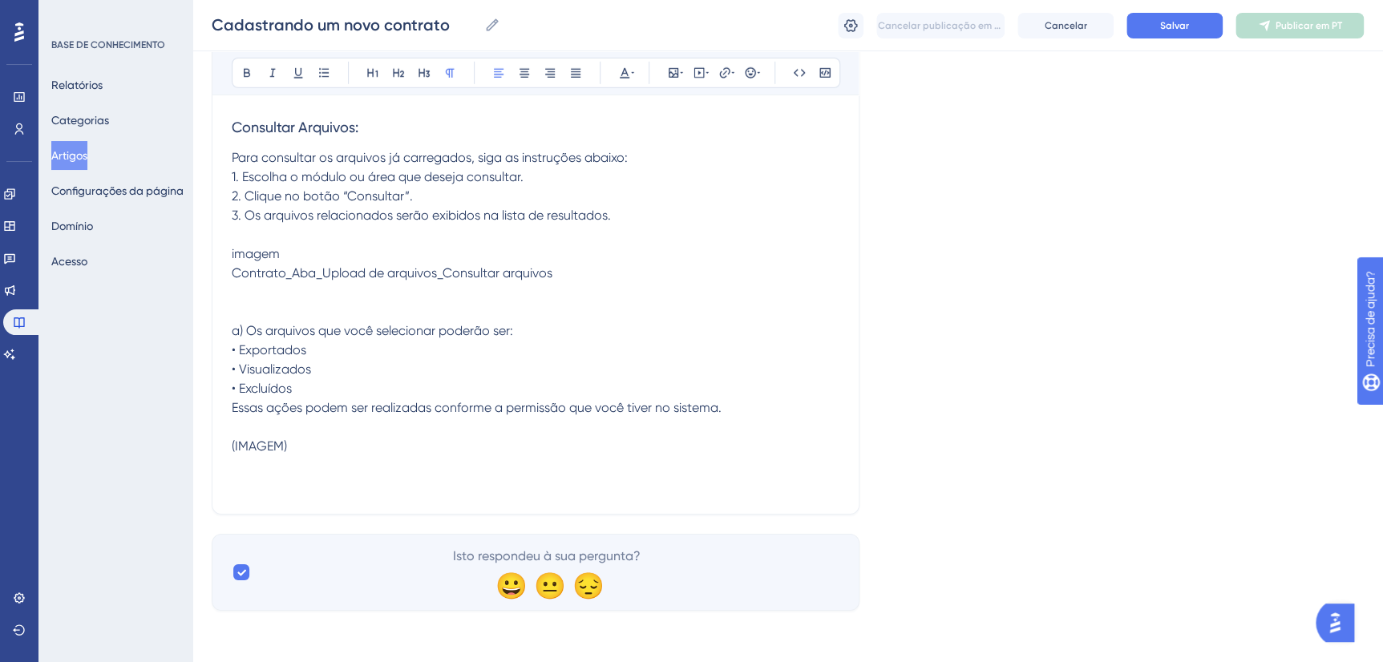
scroll to position [8790, 0]
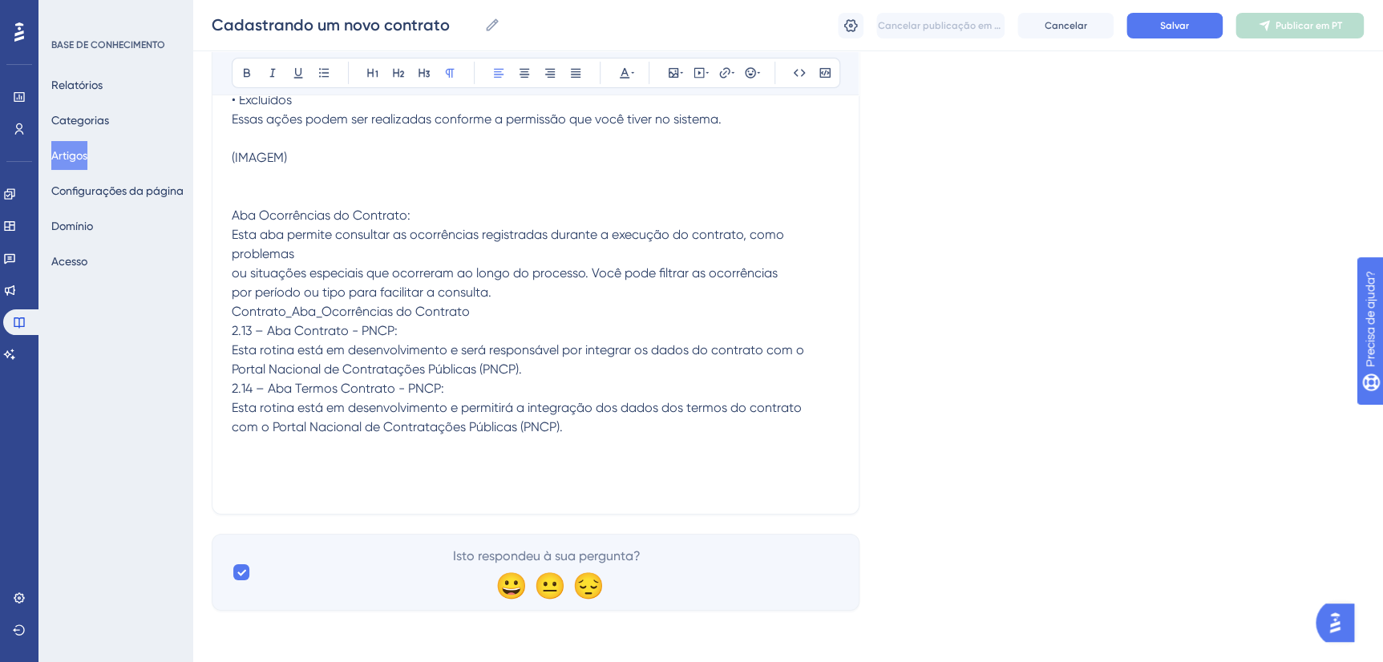
scroll to position [8841, 0]
click at [411, 437] on p "Aba Ocorrências do Contrato: Esta aba permite consultar as ocorrências registra…" at bounding box center [536, 321] width 608 height 231
click at [232, 223] on span "Aba Ocorrências do Contrato:" at bounding box center [321, 215] width 179 height 15
click at [420, 75] on icon at bounding box center [424, 73] width 13 height 13
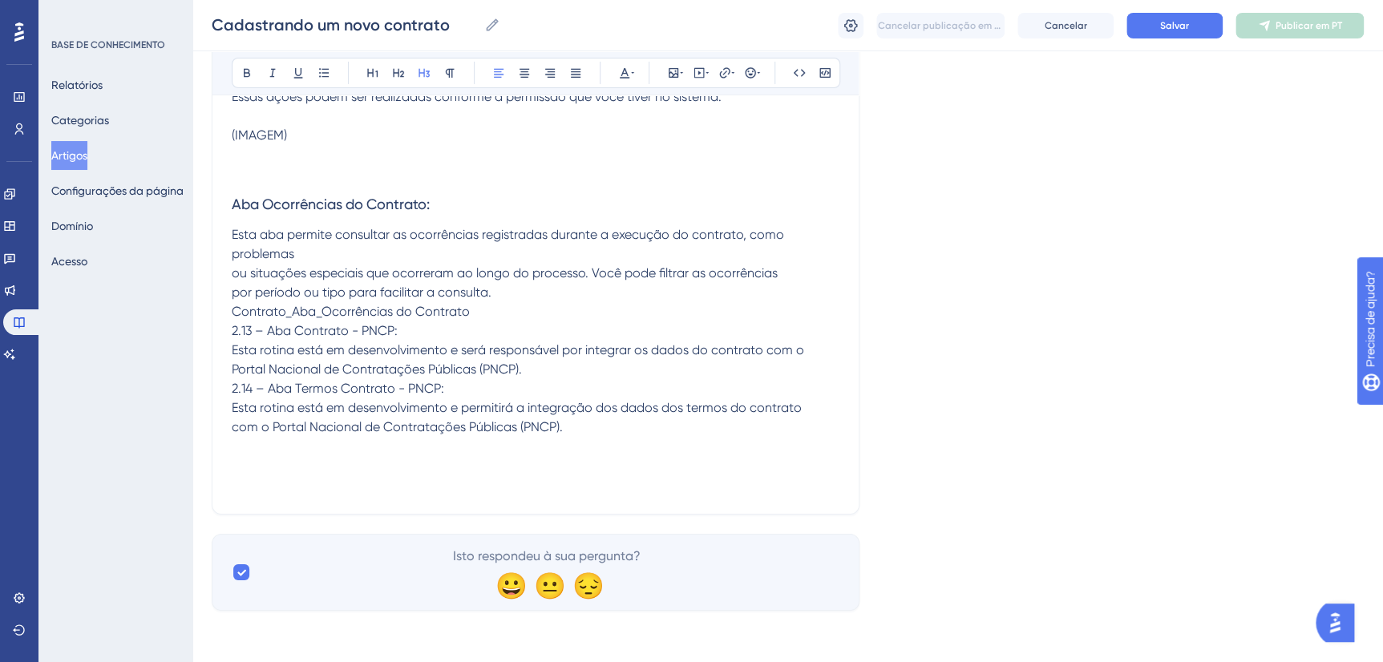
scroll to position [9120, 0]
click at [232, 315] on span "Esta aba permite consultar as ocorrências registradas durante a execução do con…" at bounding box center [518, 331] width 572 height 208
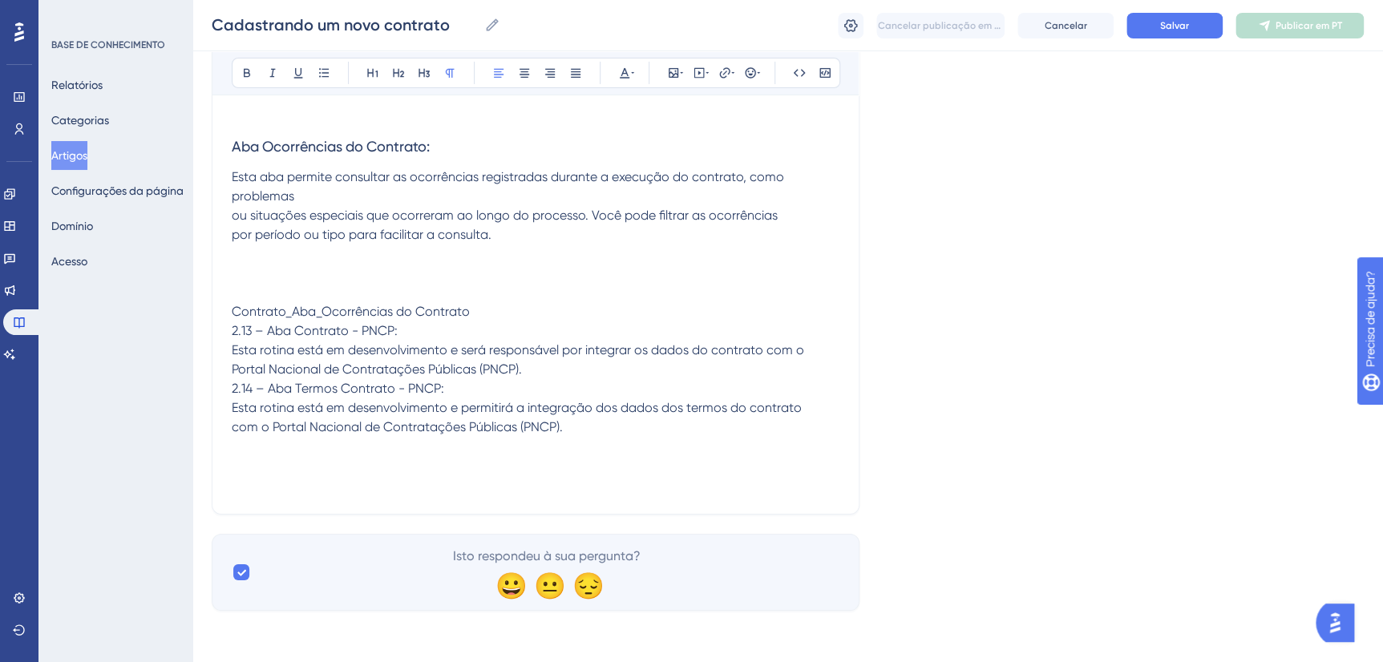
drag, startPoint x: 240, startPoint y: 362, endPoint x: 236, endPoint y: 345, distance: 18.1
click at [236, 302] on p at bounding box center [536, 292] width 608 height 19
click at [238, 302] on p at bounding box center [536, 292] width 608 height 19
click at [240, 302] on p at bounding box center [536, 292] width 608 height 19
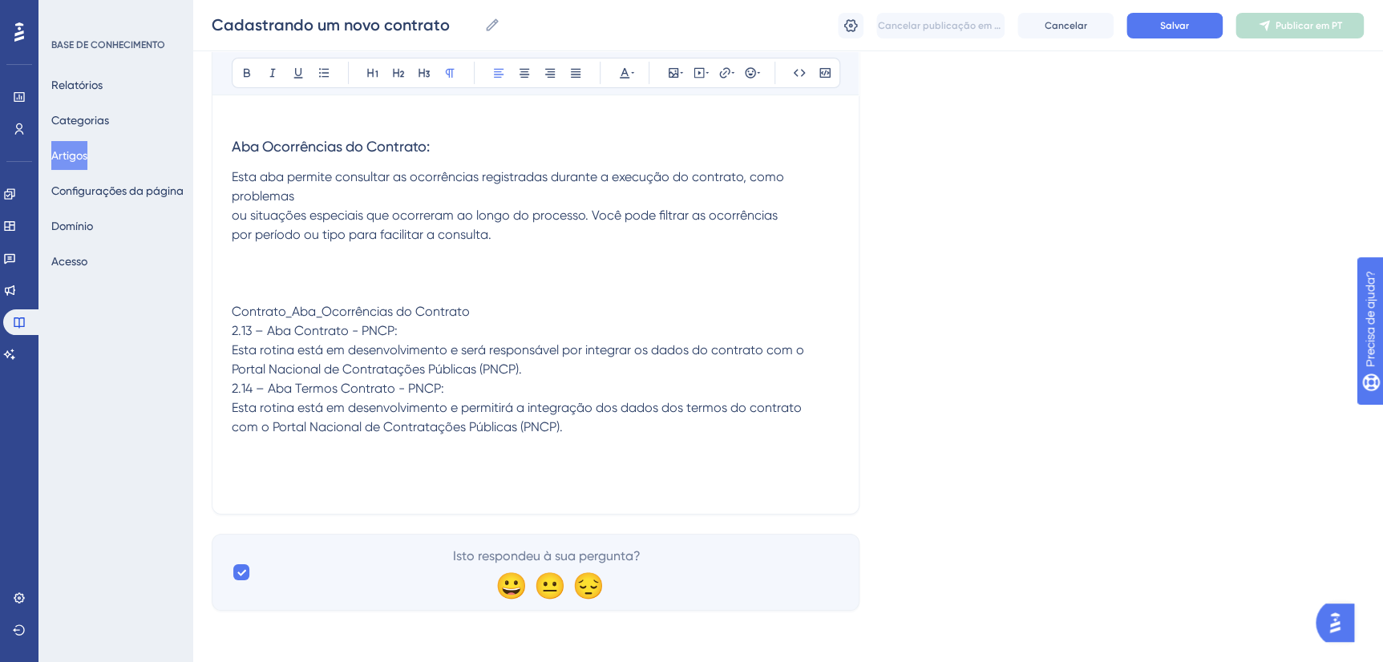
click at [237, 283] on p at bounding box center [536, 273] width 608 height 19
click at [239, 283] on p at bounding box center [536, 273] width 608 height 19
click at [233, 434] on span "Esta rotina está em desenvolvimento e será responsável por integrar os dados do…" at bounding box center [518, 388] width 572 height 92
click at [232, 434] on span "Esta rotina está em desenvolvimento e será responsável por integrar os dados do…" at bounding box center [518, 388] width 572 height 92
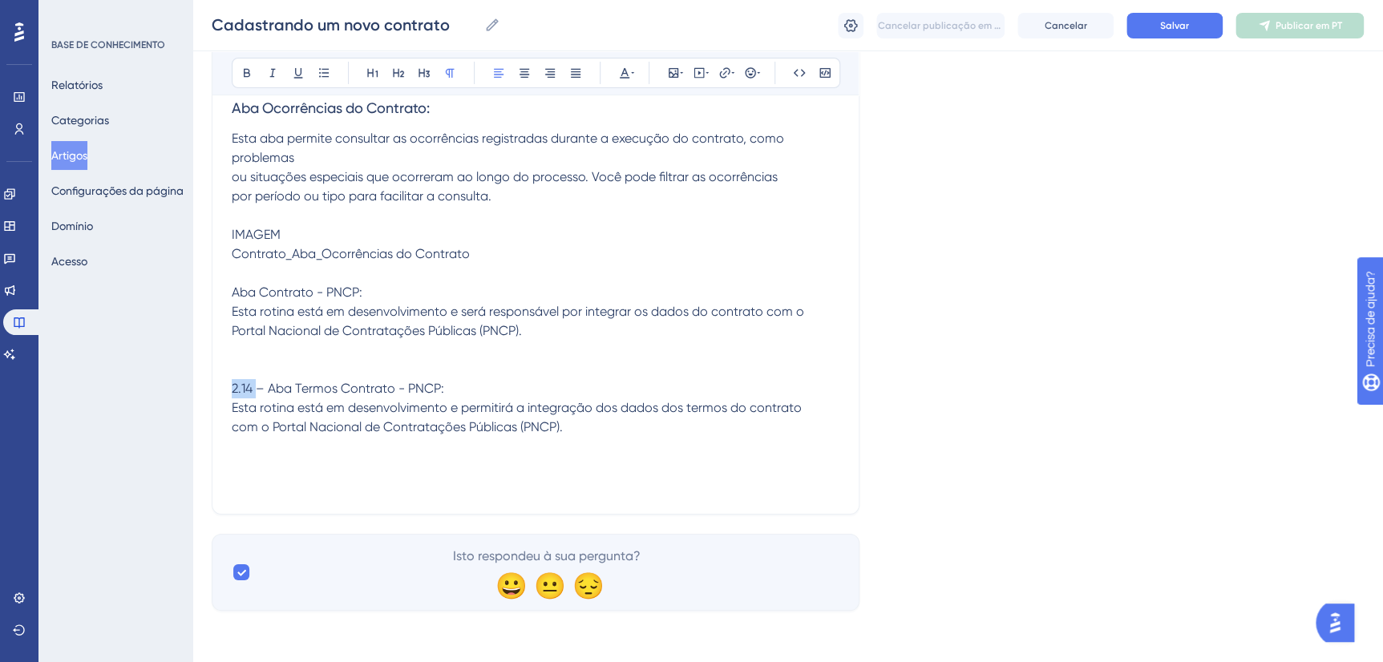
drag, startPoint x: 231, startPoint y: 523, endPoint x: 257, endPoint y: 523, distance: 26.4
click at [257, 434] on span "2.14 – Aba Termos Contrato - PNCP: Esta rotina está em desenvolvimento e permit…" at bounding box center [517, 408] width 570 height 54
click at [232, 300] on span "Aba Contrato - PNCP:" at bounding box center [297, 292] width 131 height 15
click at [422, 73] on icon at bounding box center [424, 73] width 13 height 13
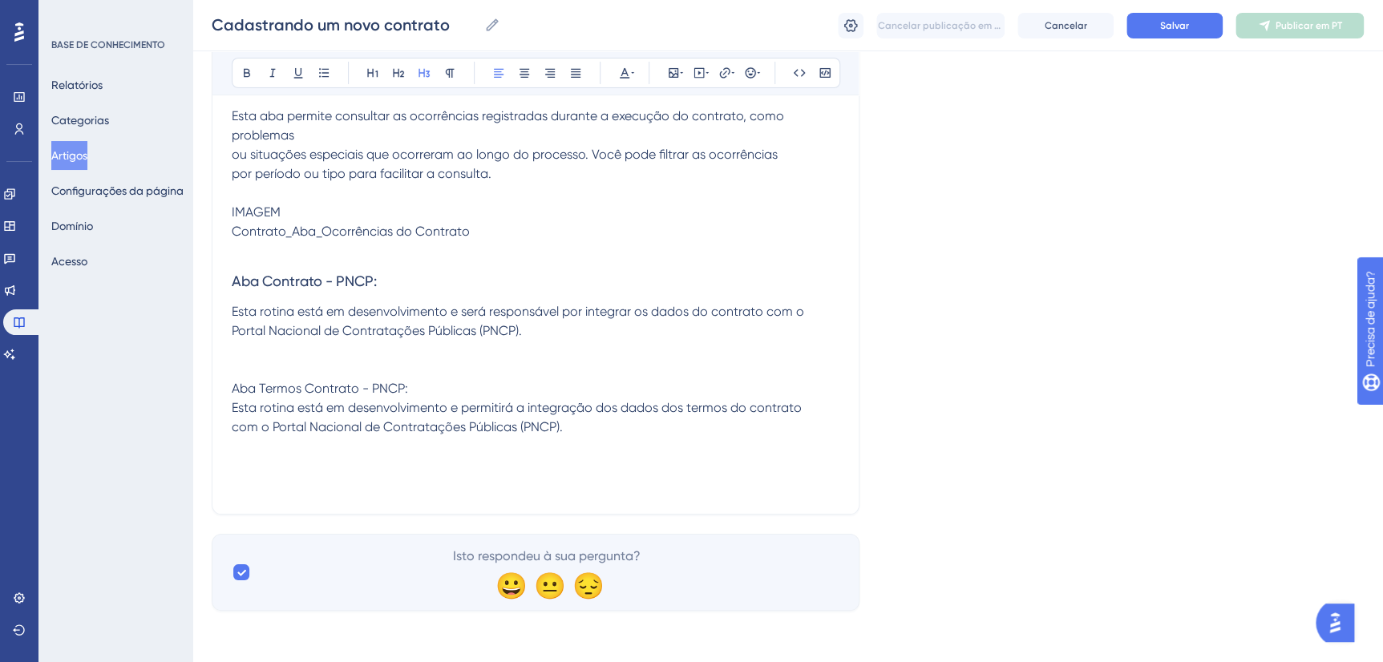
click at [233, 434] on span "Aba Termos Contrato - PNCP: Esta rotina está em desenvolvimento e permitirá a i…" at bounding box center [517, 408] width 570 height 54
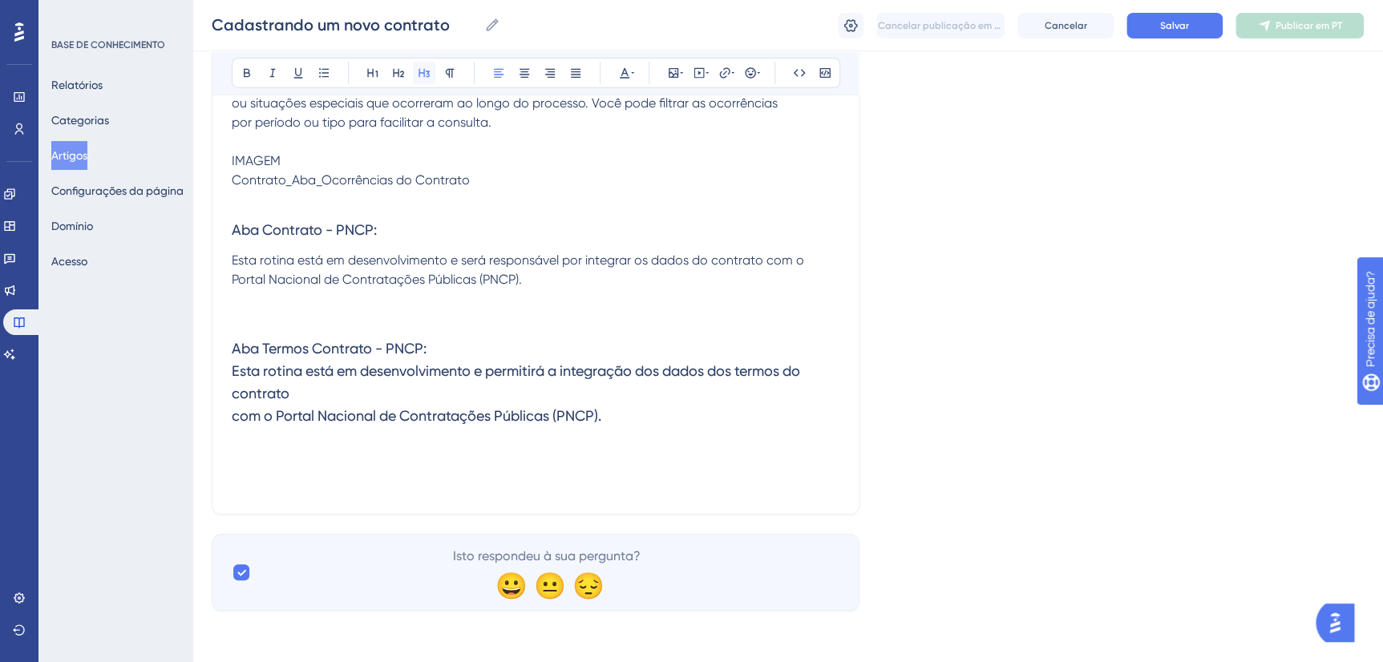
click at [426, 69] on icon at bounding box center [424, 73] width 13 height 13
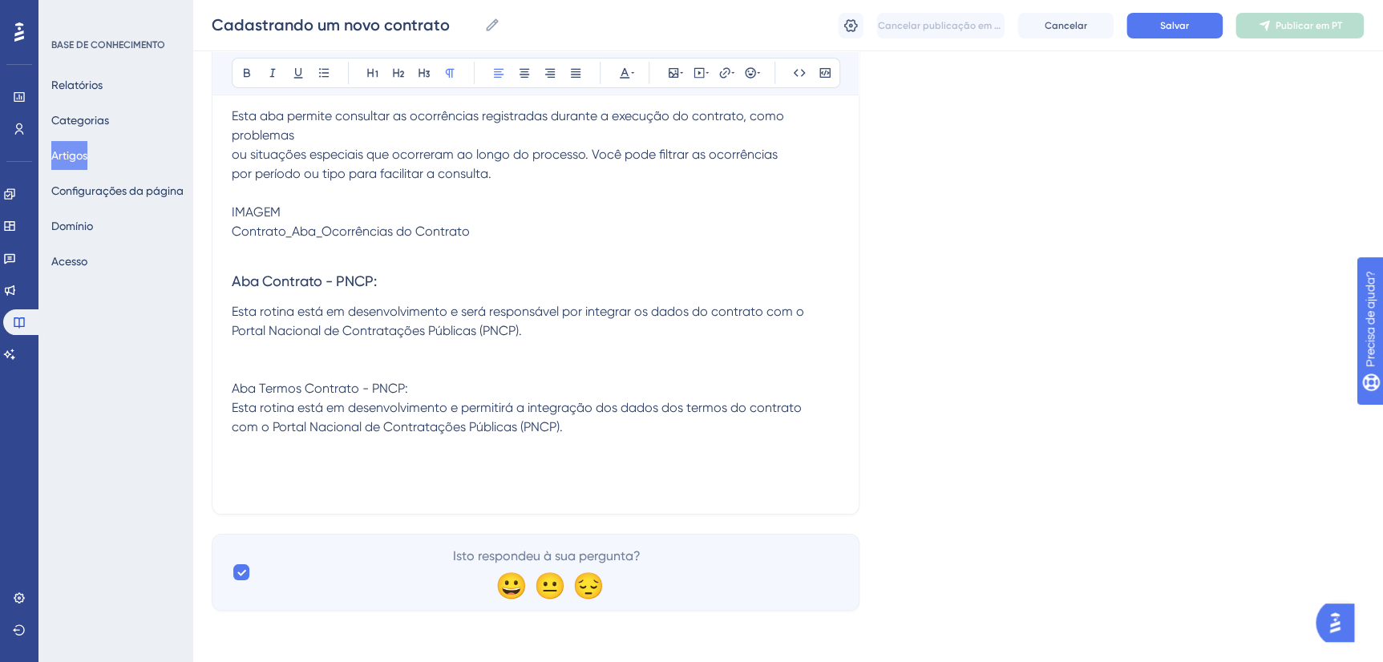
click at [412, 383] on p "Aba Termos Contrato - PNCP: Esta rotina está em desenvolvimento e permitirá a i…" at bounding box center [536, 408] width 608 height 58
click at [232, 391] on span "Aba Termos Contrato - PNCP:" at bounding box center [320, 388] width 176 height 15
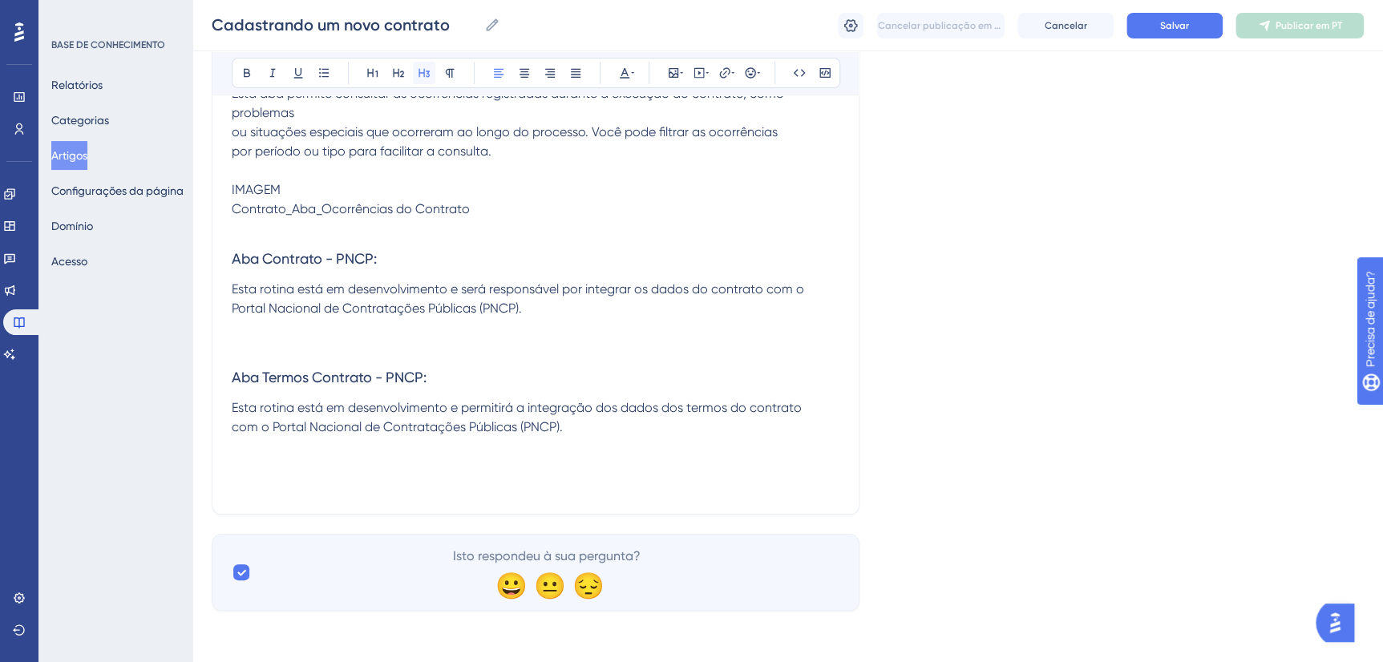
click at [422, 75] on icon at bounding box center [424, 73] width 13 height 13
click at [266, 357] on p at bounding box center [536, 346] width 608 height 19
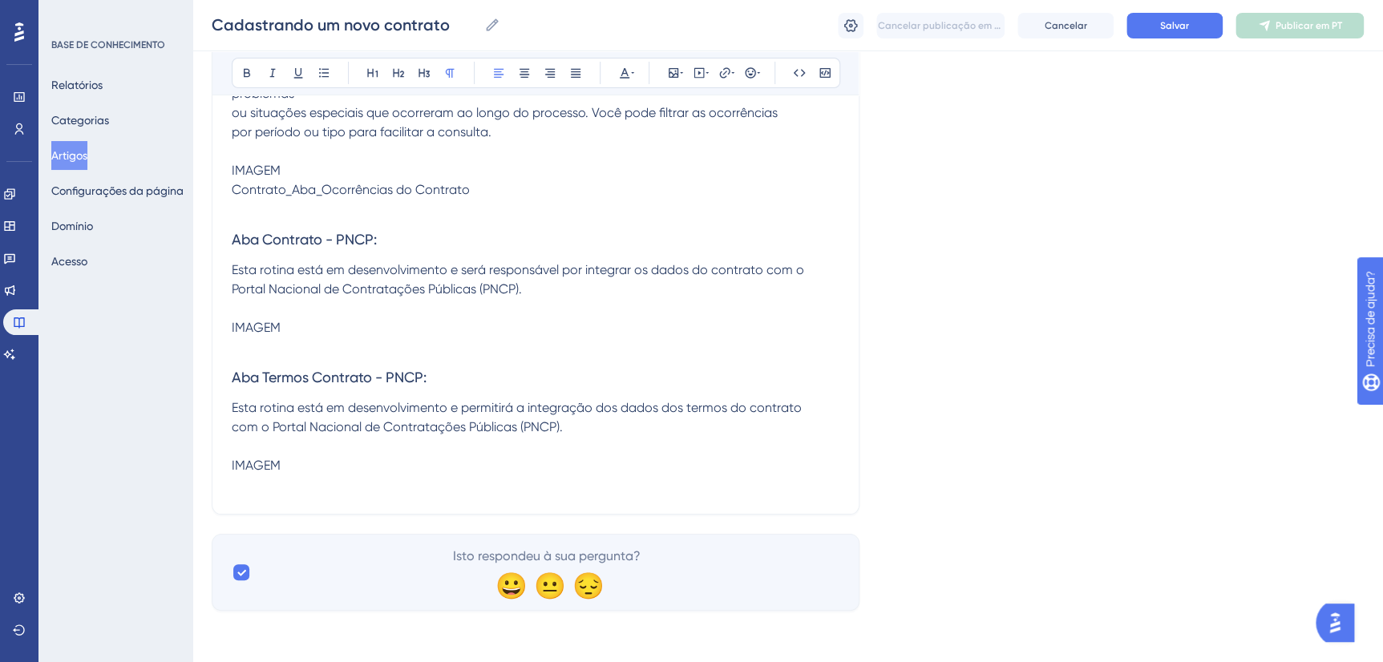
scroll to position [8892, 0]
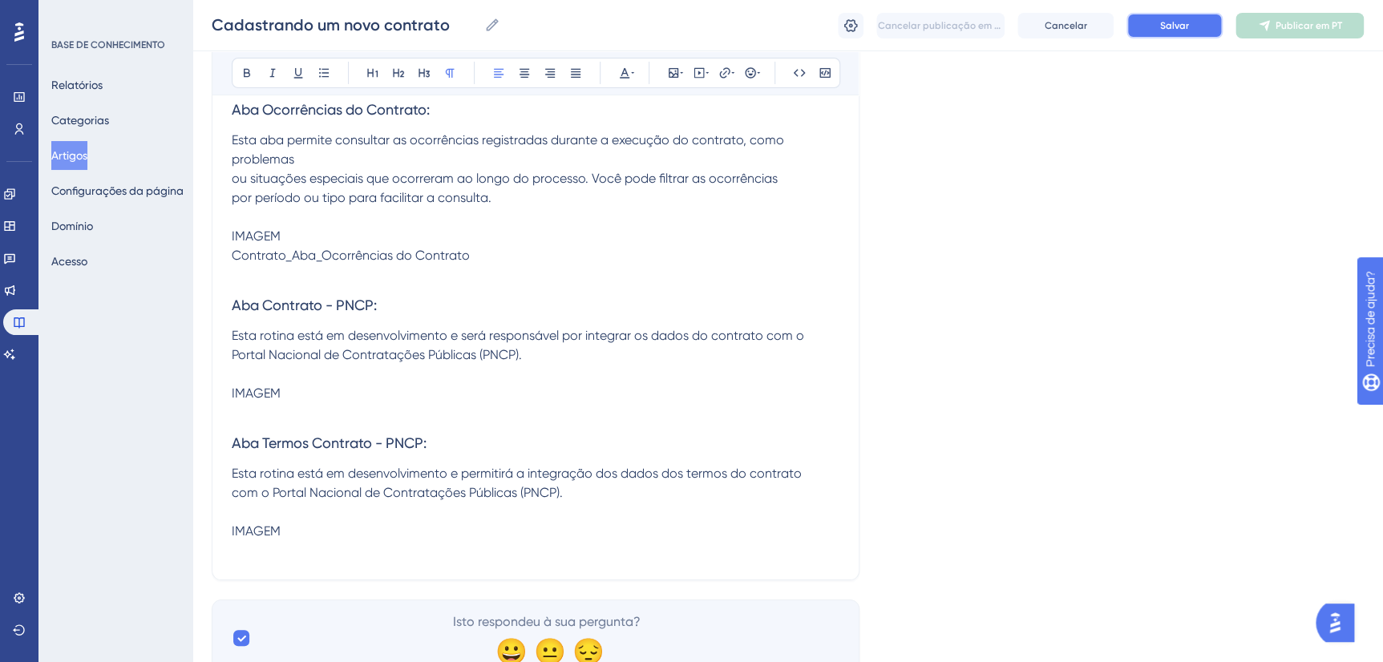
click at [1153, 31] on button "Salvar" at bounding box center [1174, 26] width 96 height 26
click at [98, 117] on button "Categorias" at bounding box center [80, 120] width 58 height 29
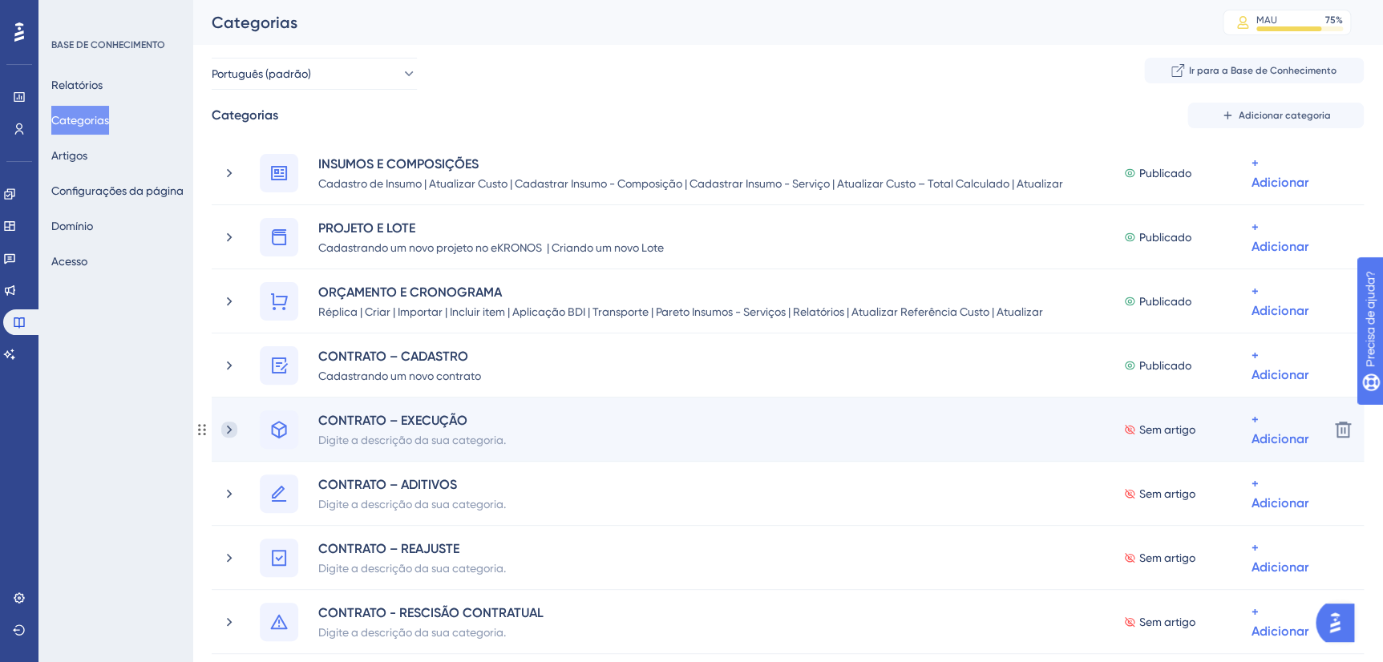
click at [232, 423] on icon at bounding box center [229, 430] width 16 height 16
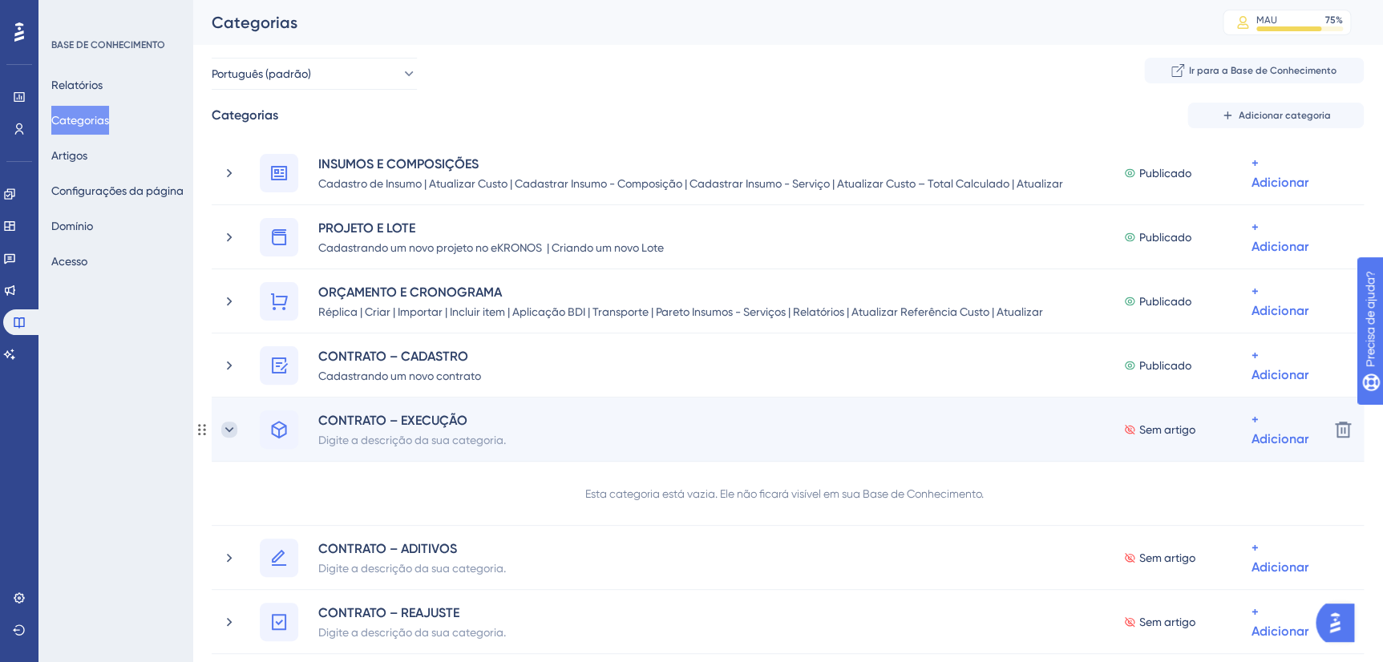
click at [224, 430] on icon at bounding box center [229, 430] width 16 height 16
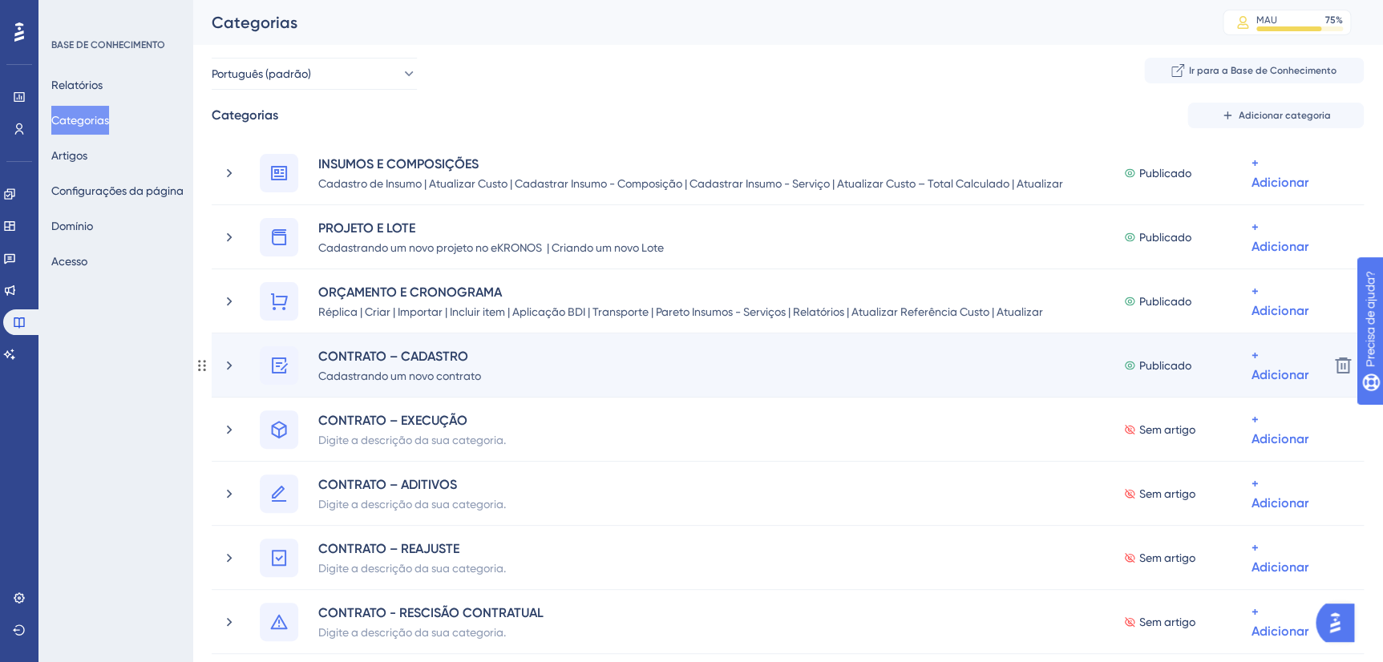
click at [222, 377] on div "CONTRATO – CADASTRO Cadastrando um novo contrato Publicado + Adicionar" at bounding box center [768, 365] width 1094 height 38
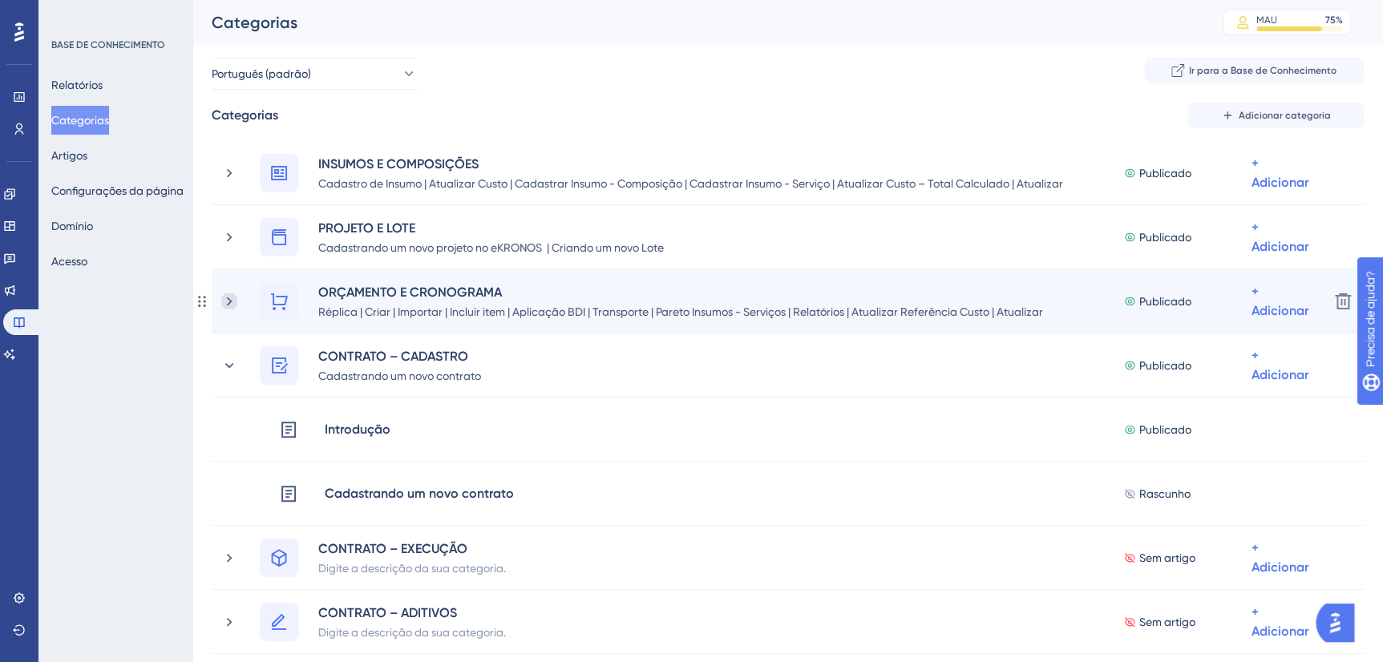
click at [230, 309] on icon at bounding box center [229, 301] width 16 height 16
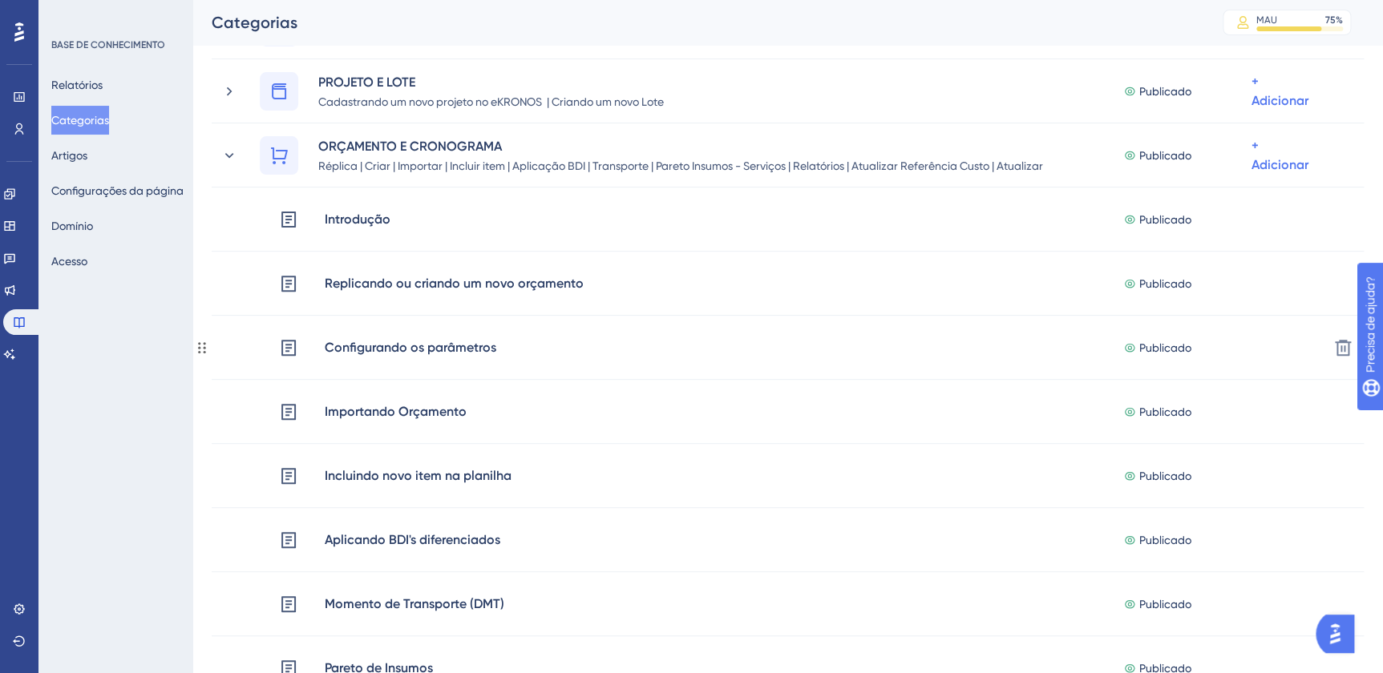
scroll to position [194, 0]
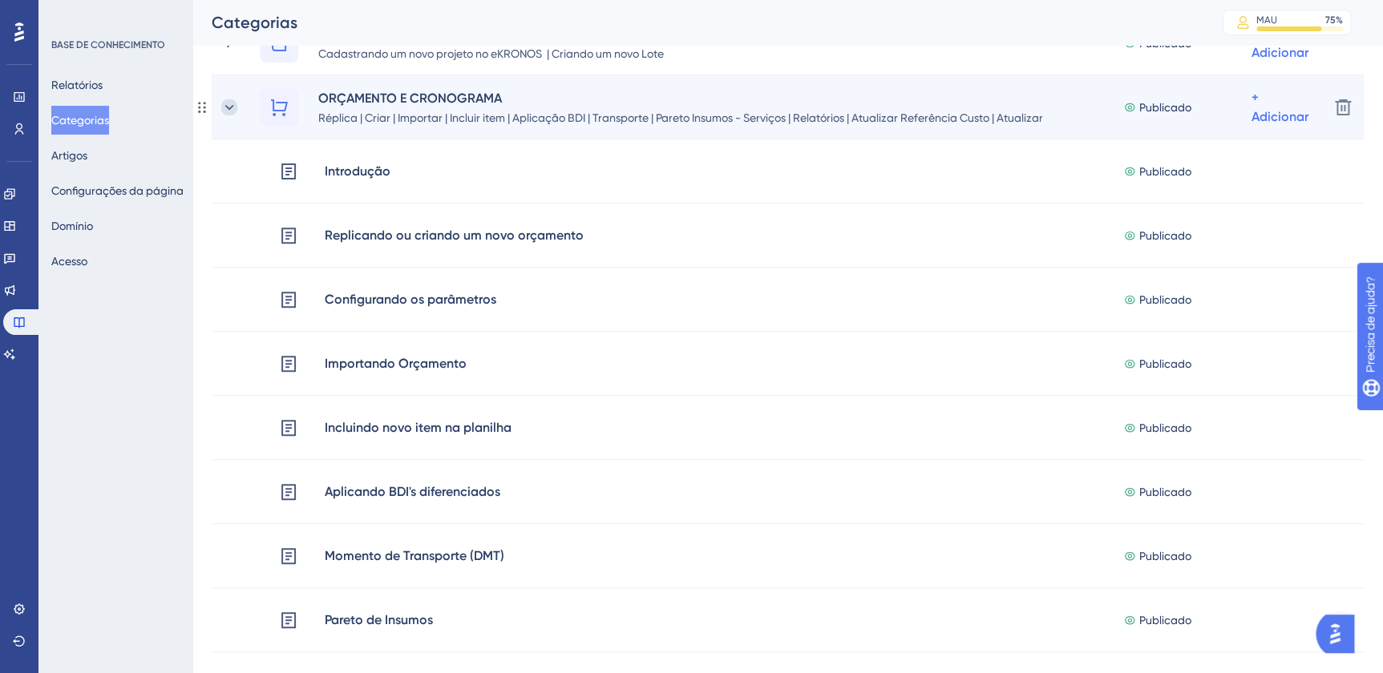
click at [226, 111] on icon at bounding box center [229, 107] width 16 height 16
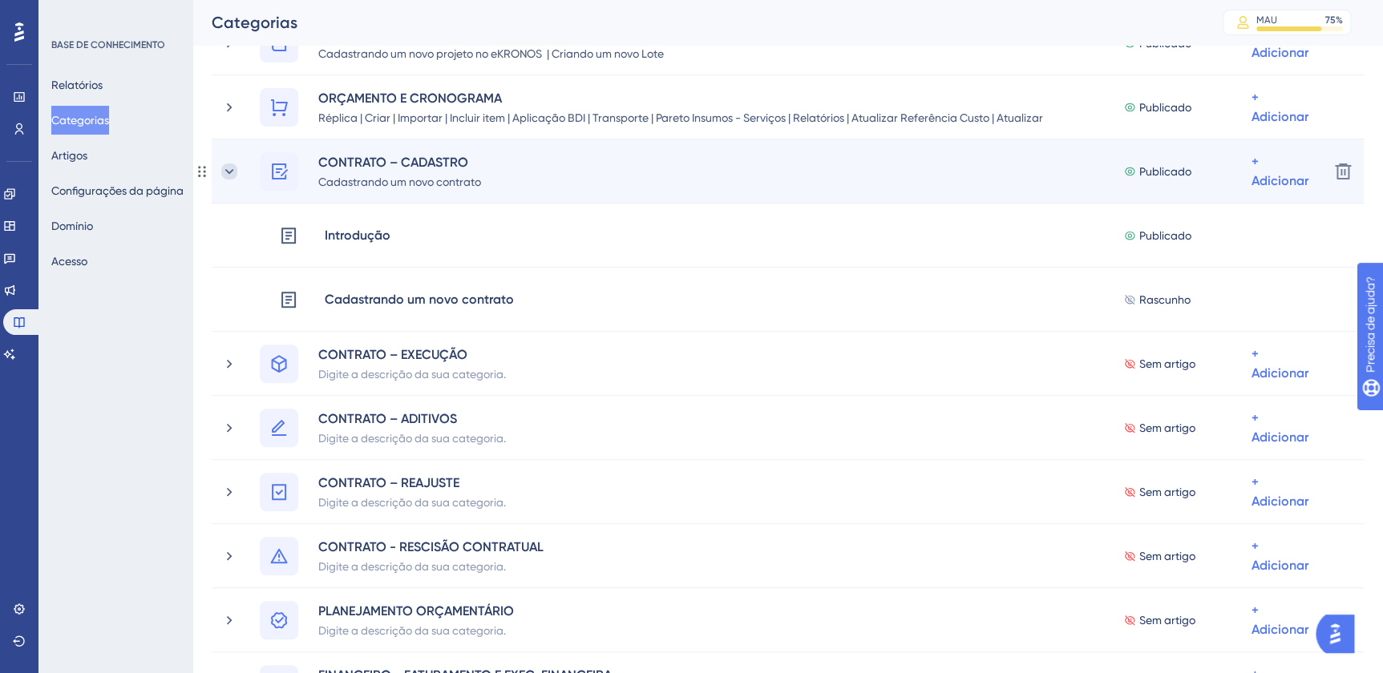
click at [236, 169] on icon at bounding box center [229, 172] width 16 height 16
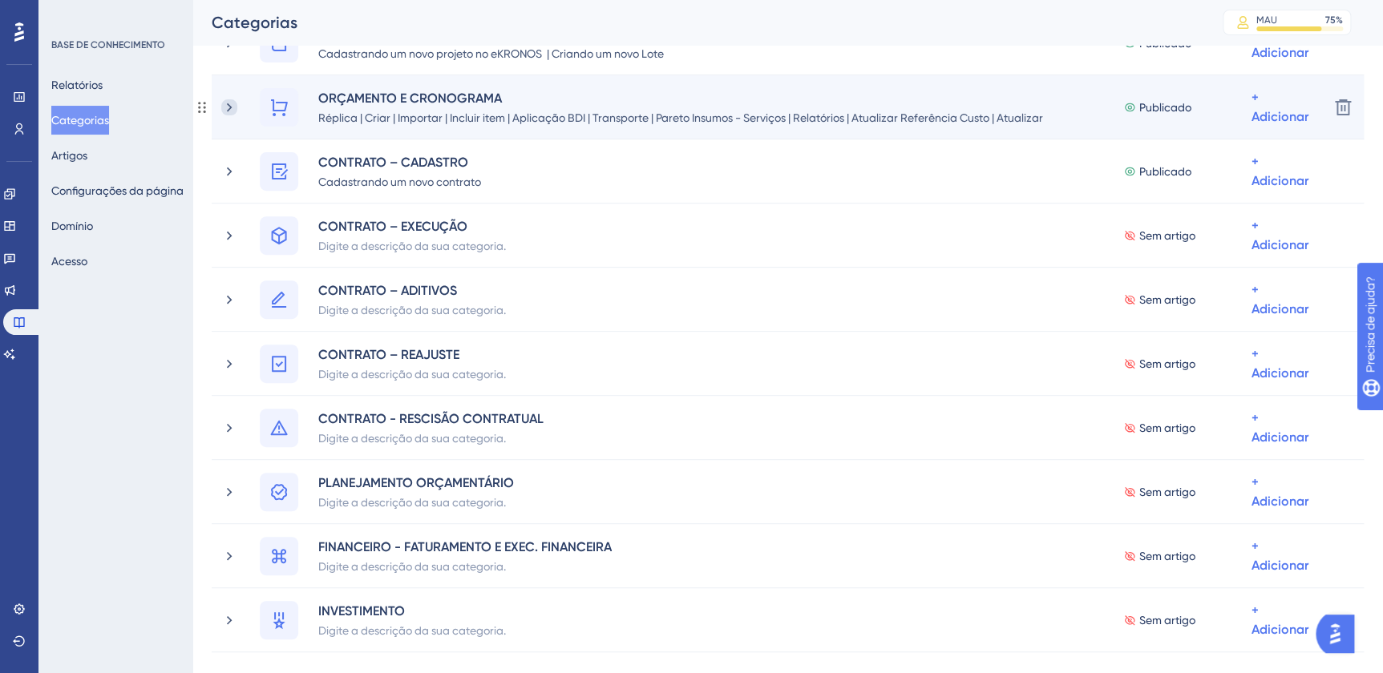
click at [234, 107] on icon at bounding box center [229, 107] width 16 height 16
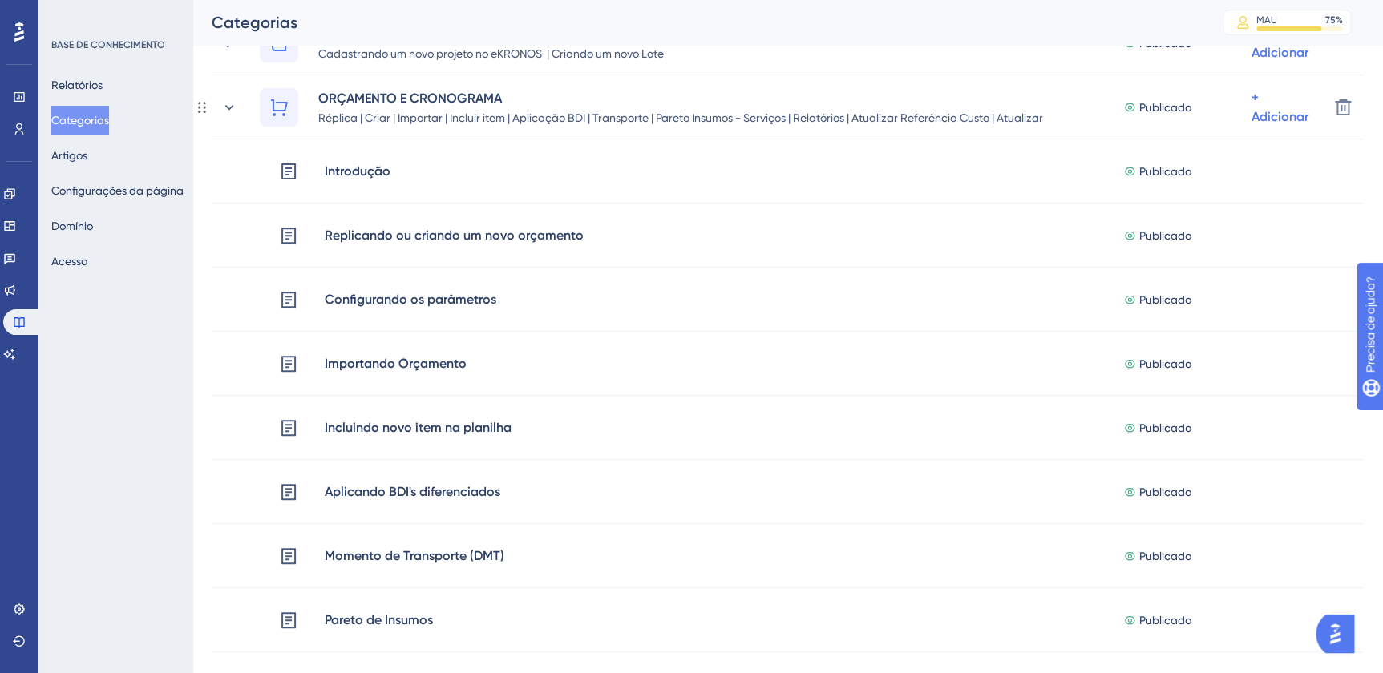
click at [234, 107] on icon at bounding box center [229, 107] width 16 height 16
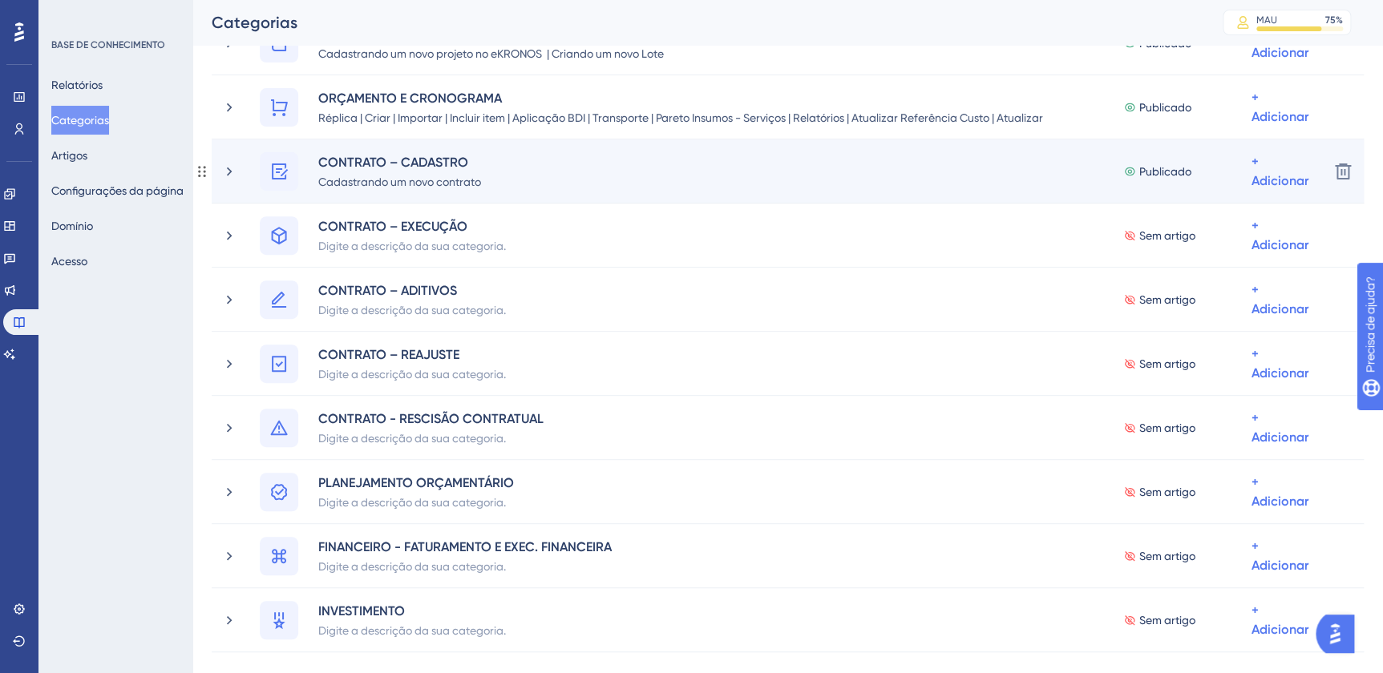
click at [511, 176] on div "CONTRATO – CADASTRO Cadastrando um novo contrato Publicado + Adicionar" at bounding box center [788, 171] width 1056 height 38
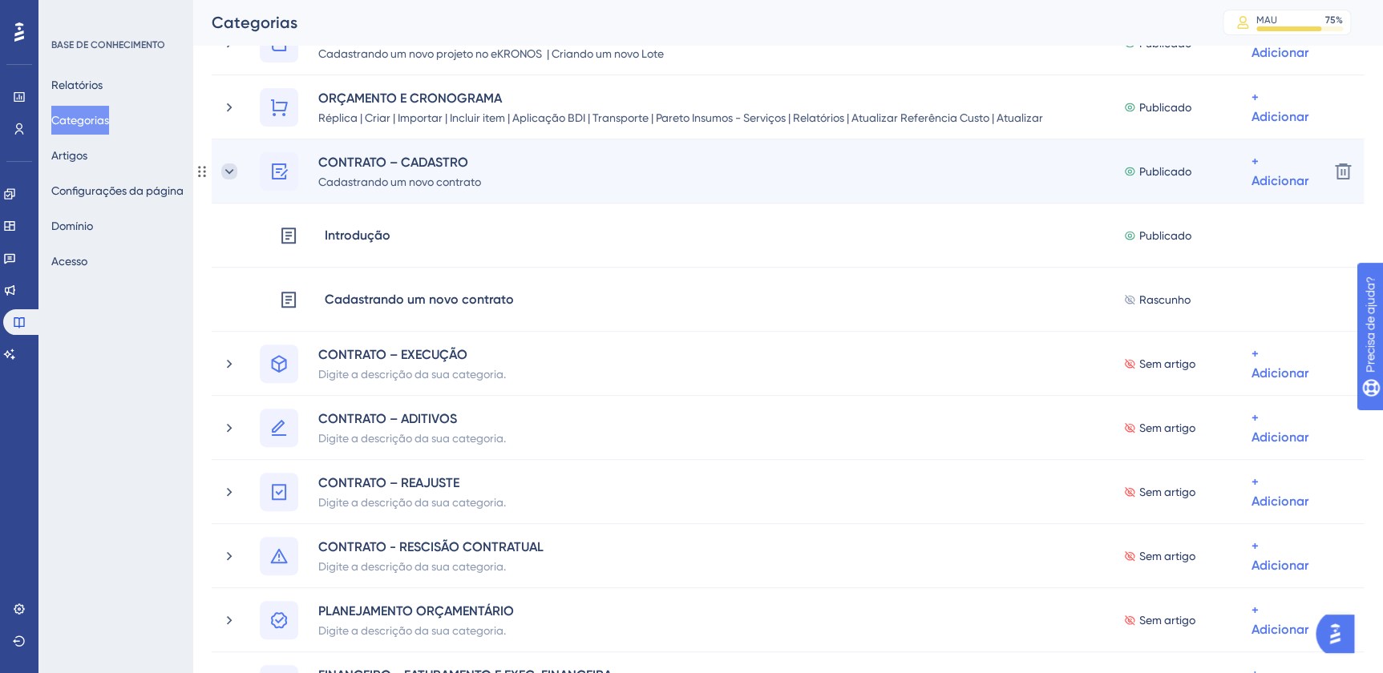
click at [228, 164] on icon at bounding box center [229, 172] width 16 height 16
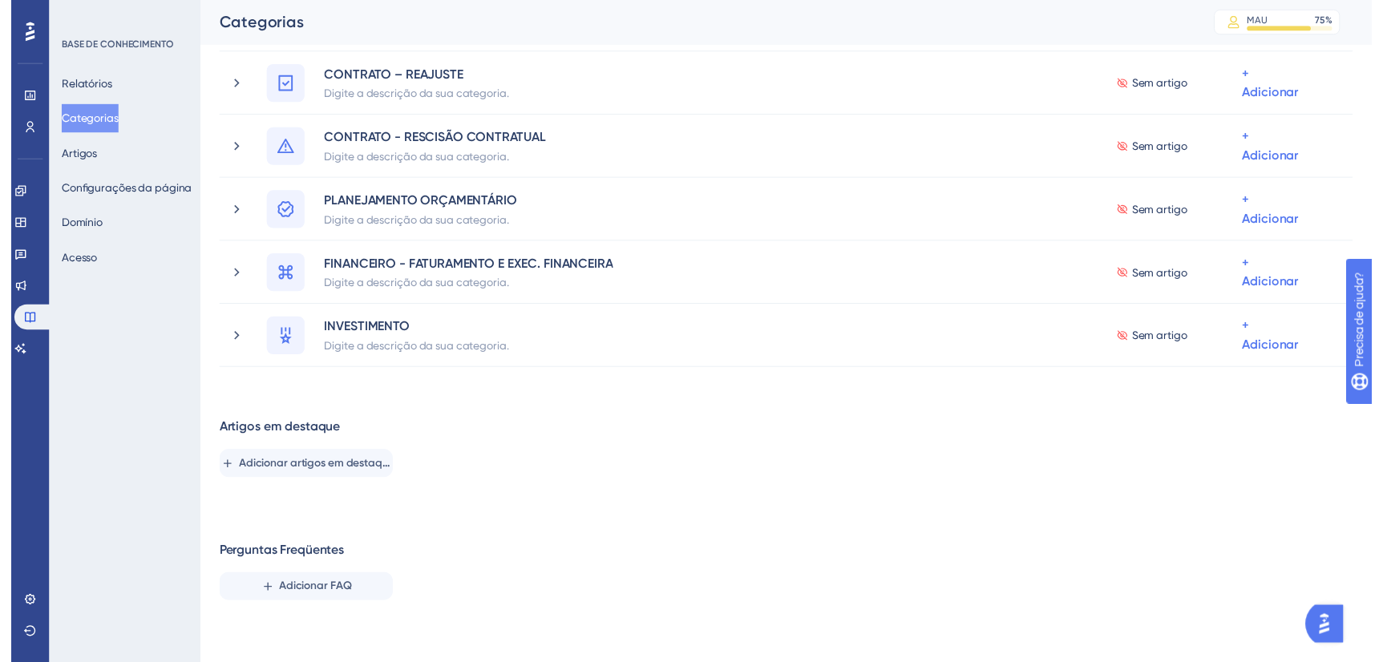
scroll to position [0, 0]
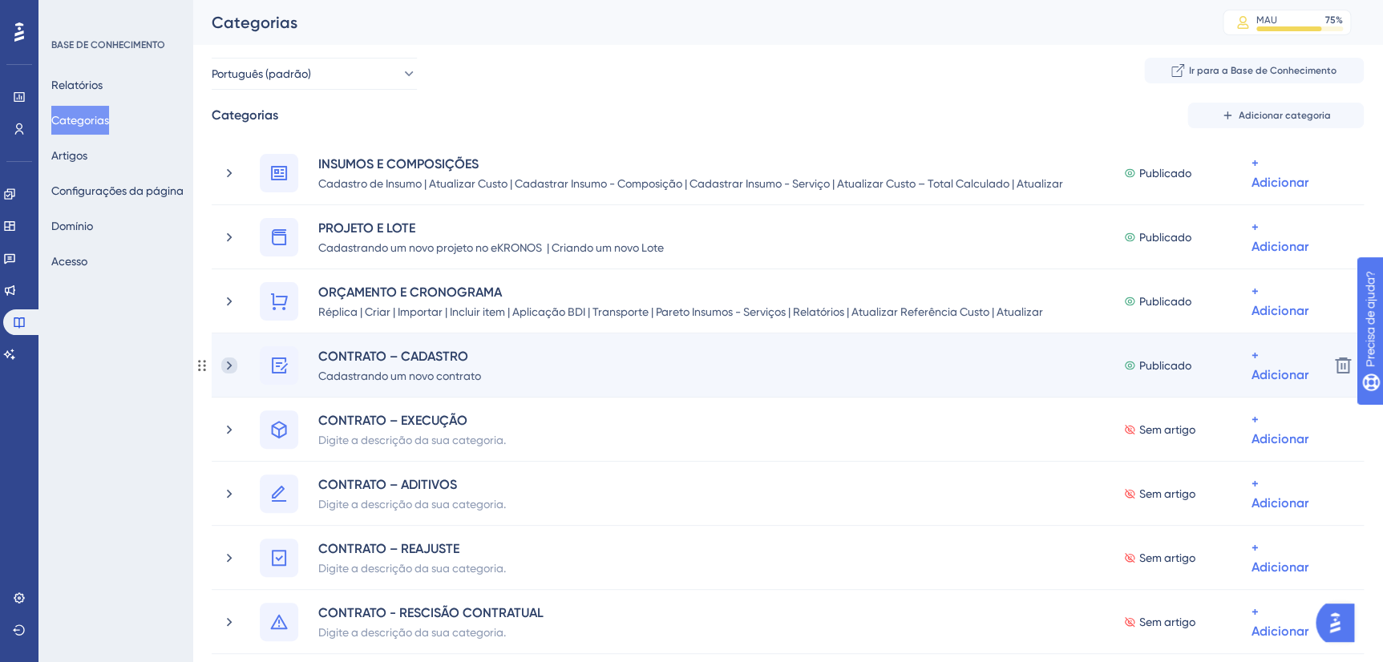
click at [235, 365] on icon at bounding box center [229, 365] width 16 height 16
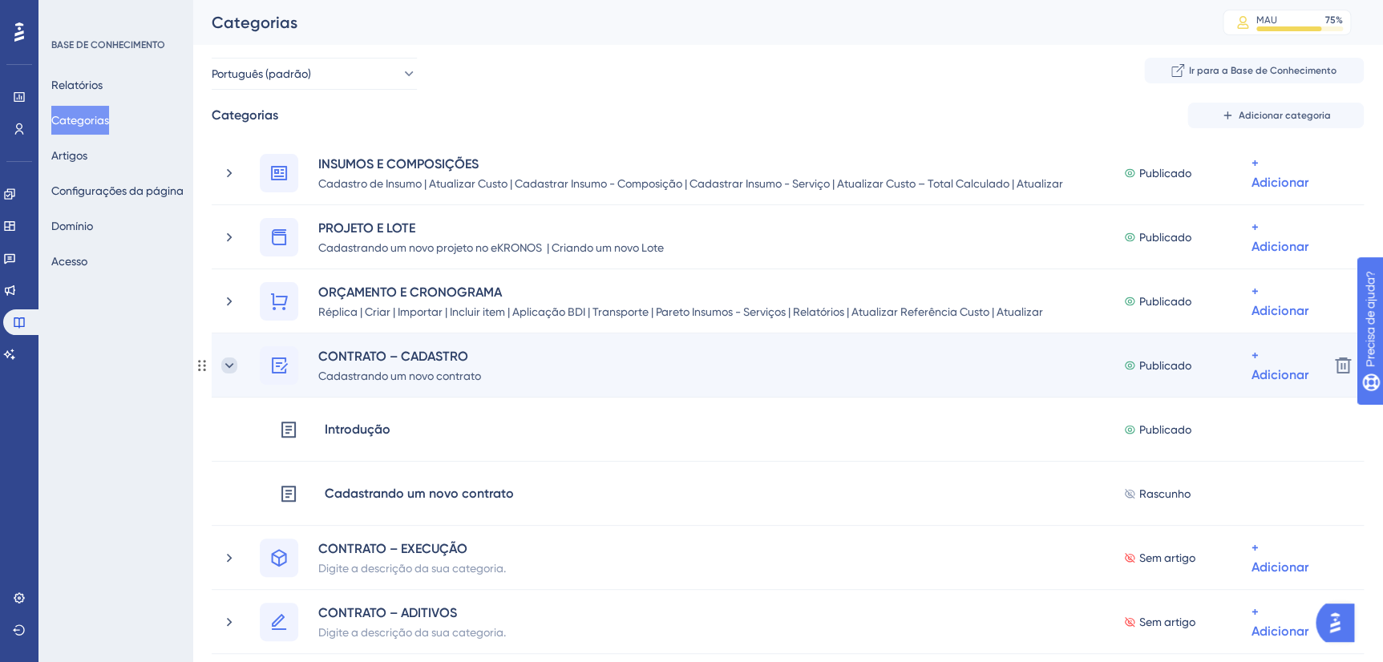
click at [232, 358] on icon at bounding box center [229, 365] width 16 height 16
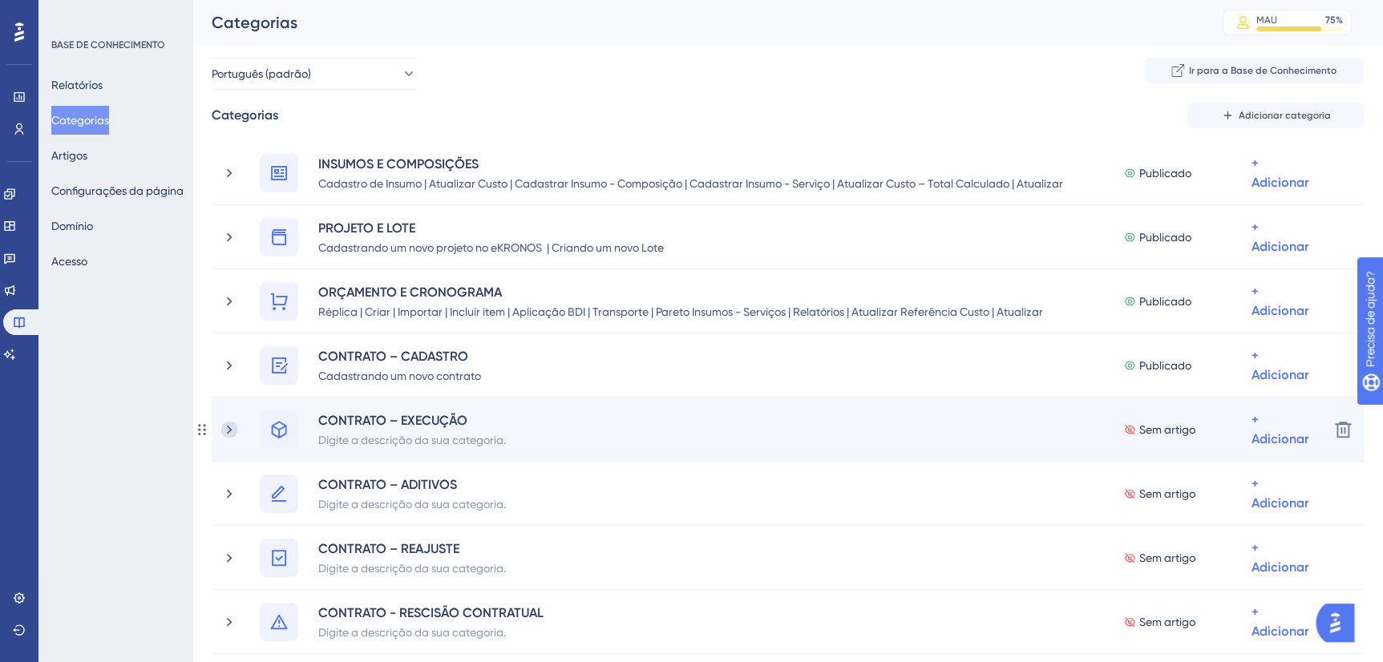
click at [226, 426] on icon at bounding box center [229, 430] width 16 height 16
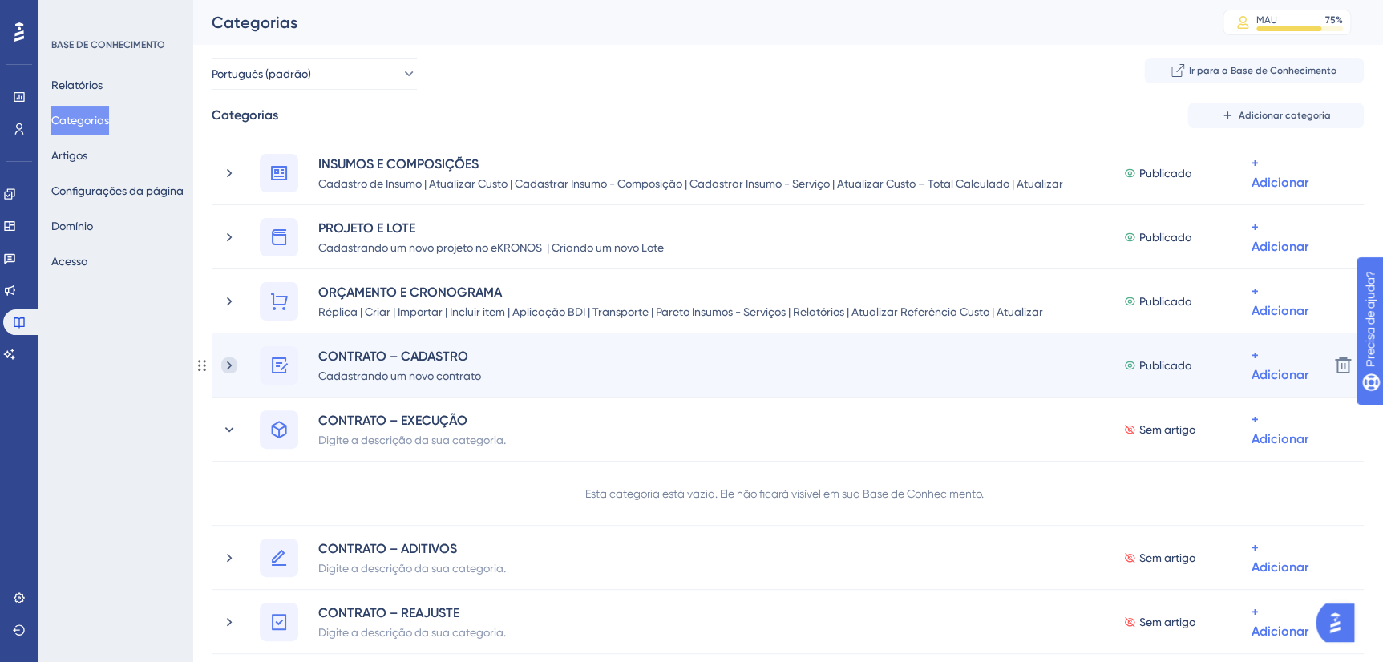
click at [232, 358] on icon at bounding box center [229, 365] width 16 height 16
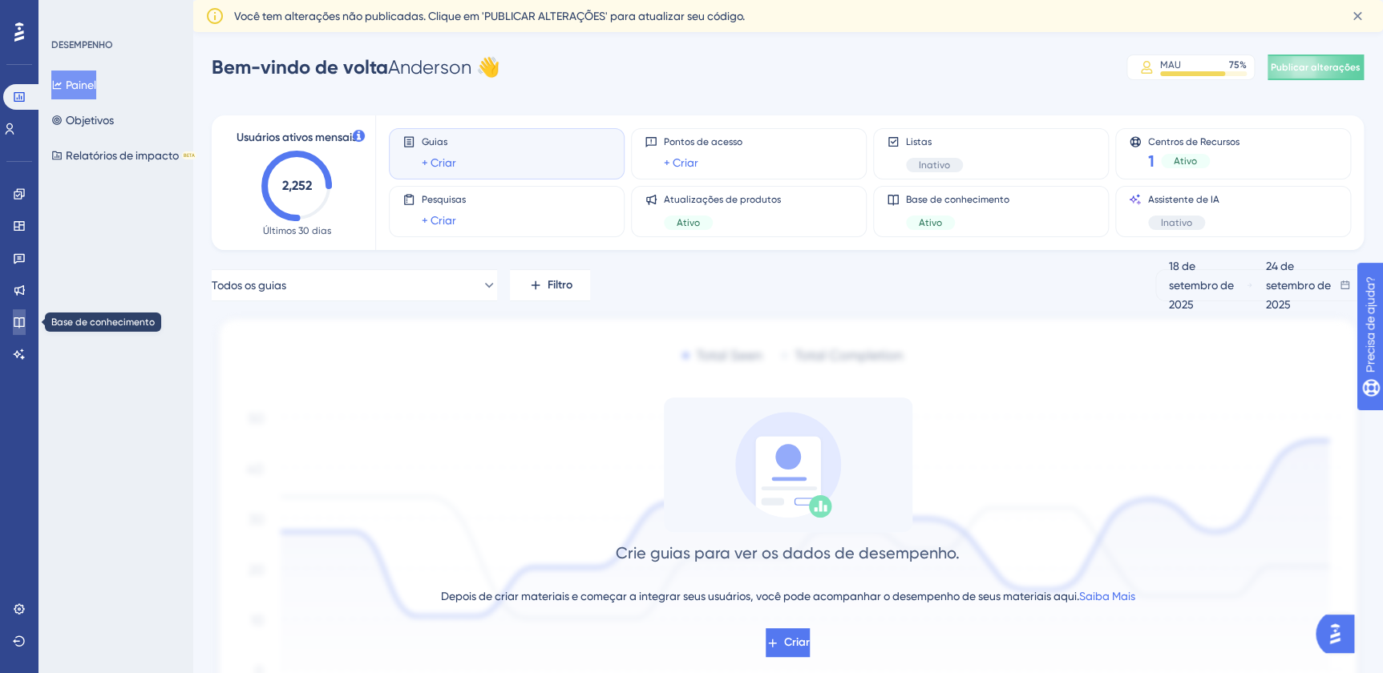
click at [16, 316] on icon at bounding box center [19, 322] width 13 height 13
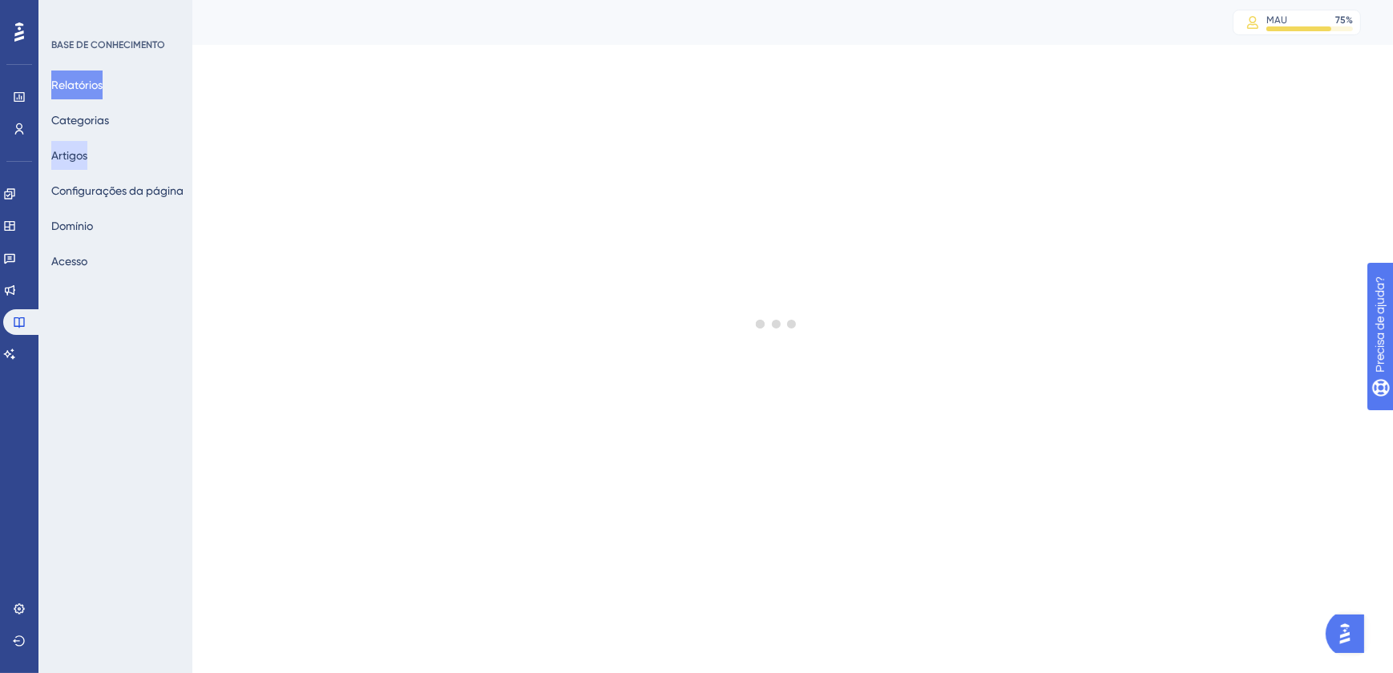
drag, startPoint x: 96, startPoint y: 152, endPoint x: 121, endPoint y: 155, distance: 25.1
click at [87, 152] on button "Artigos" at bounding box center [69, 155] width 36 height 29
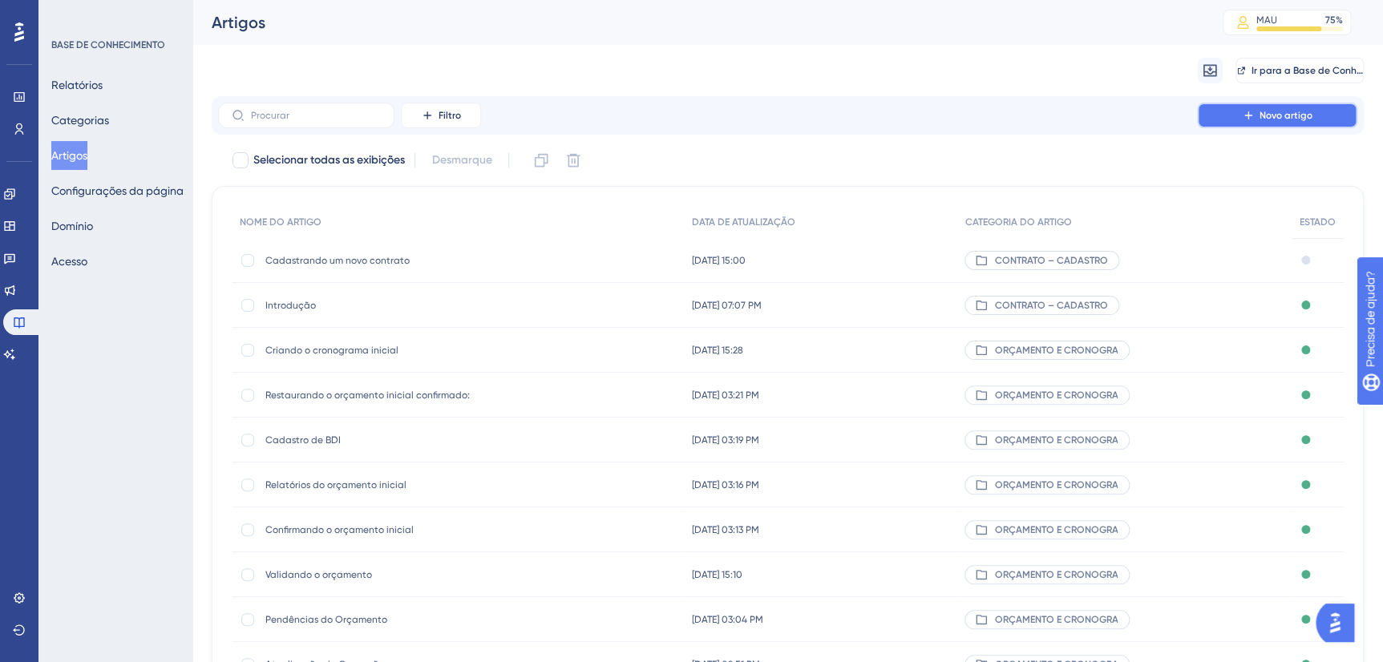
click at [1274, 119] on span "Novo artigo" at bounding box center [1285, 115] width 53 height 13
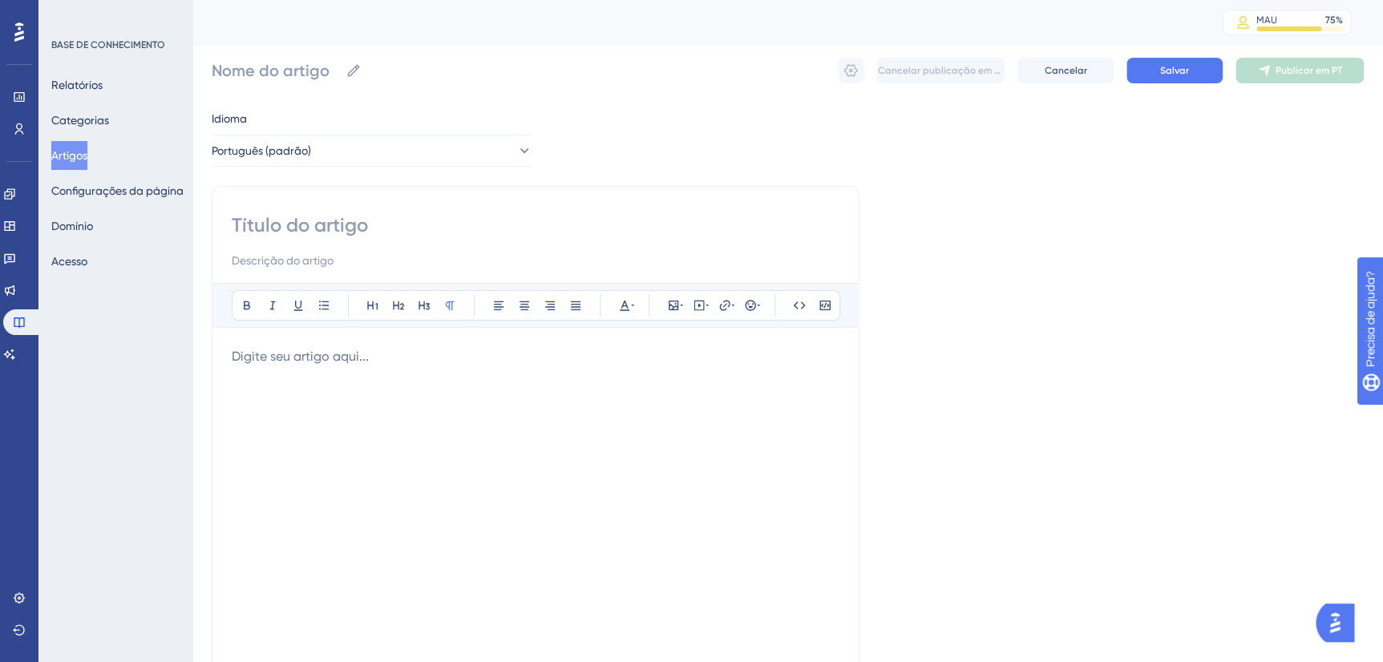
click at [326, 256] on input at bounding box center [536, 260] width 608 height 19
click at [313, 410] on div at bounding box center [536, 523] width 608 height 353
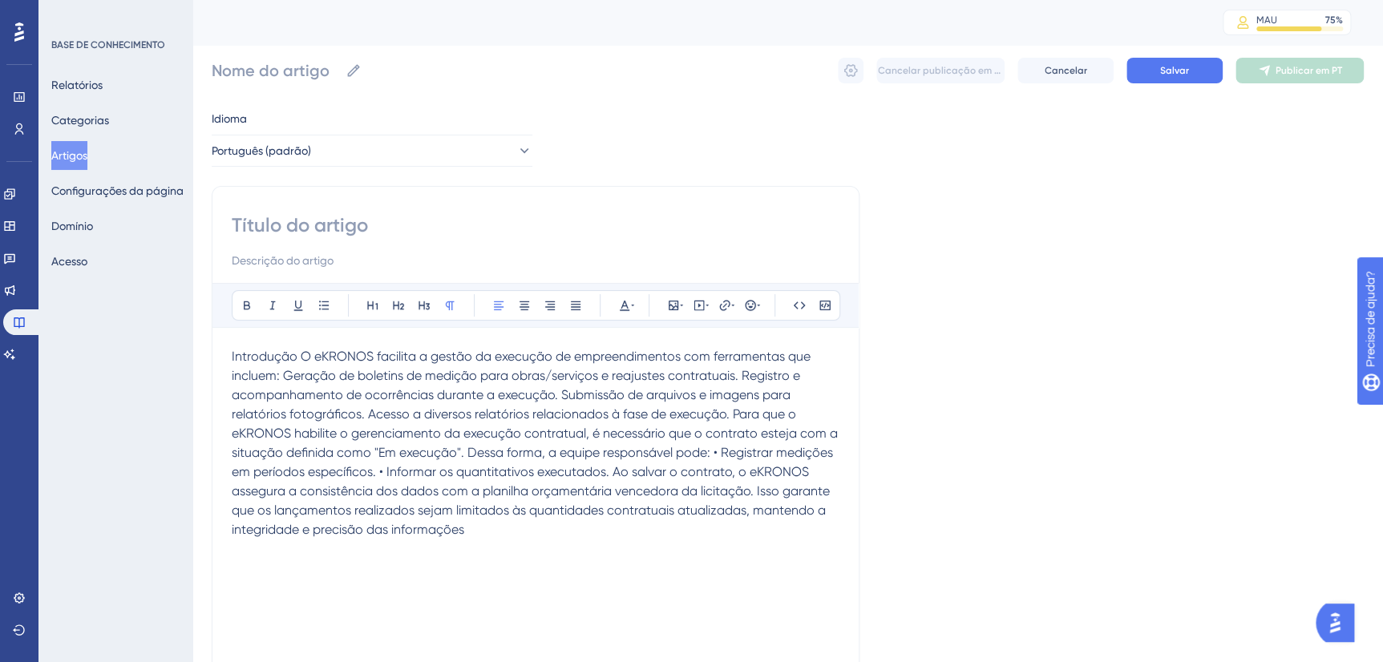
click at [303, 355] on span "Introdução O eKRONOS facilita a gestão da execução de empreendimentos com ferra…" at bounding box center [536, 443] width 609 height 188
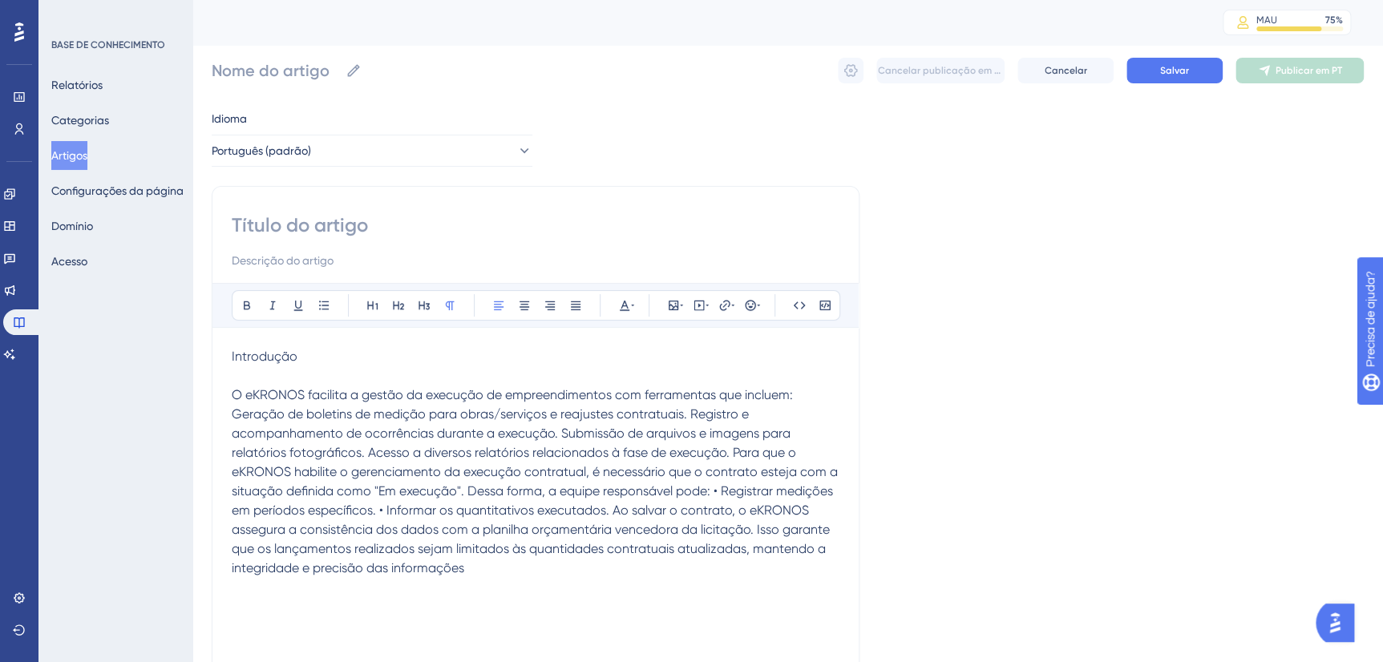
drag, startPoint x: 302, startPoint y: 353, endPoint x: 210, endPoint y: 353, distance: 92.2
click at [210, 353] on div "Desempenho Usuários Noivado Widgets Realimentação Atualizações de produtos Base…" at bounding box center [787, 421] width 1190 height 842
click at [355, 235] on input at bounding box center [536, 225] width 608 height 26
paste input "Introdução"
type input "Introdução"
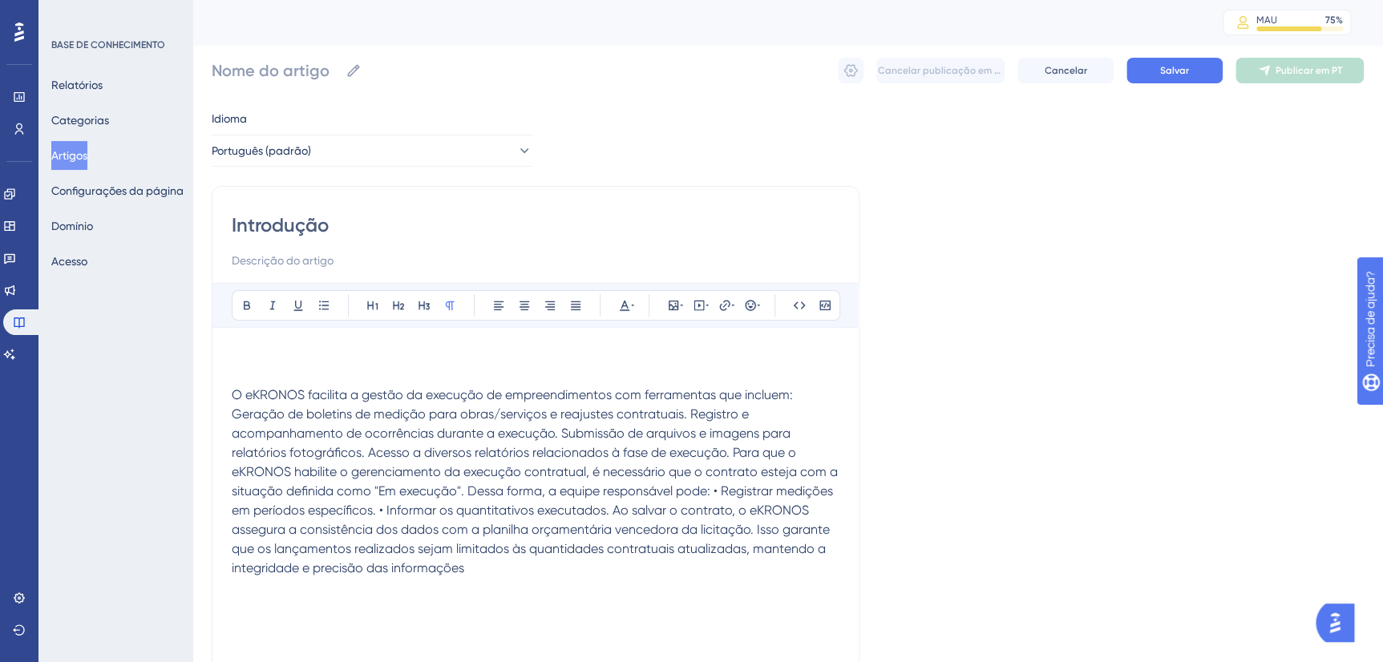
type input "Introdução"
click at [1153, 65] on button "Salvar" at bounding box center [1174, 71] width 96 height 26
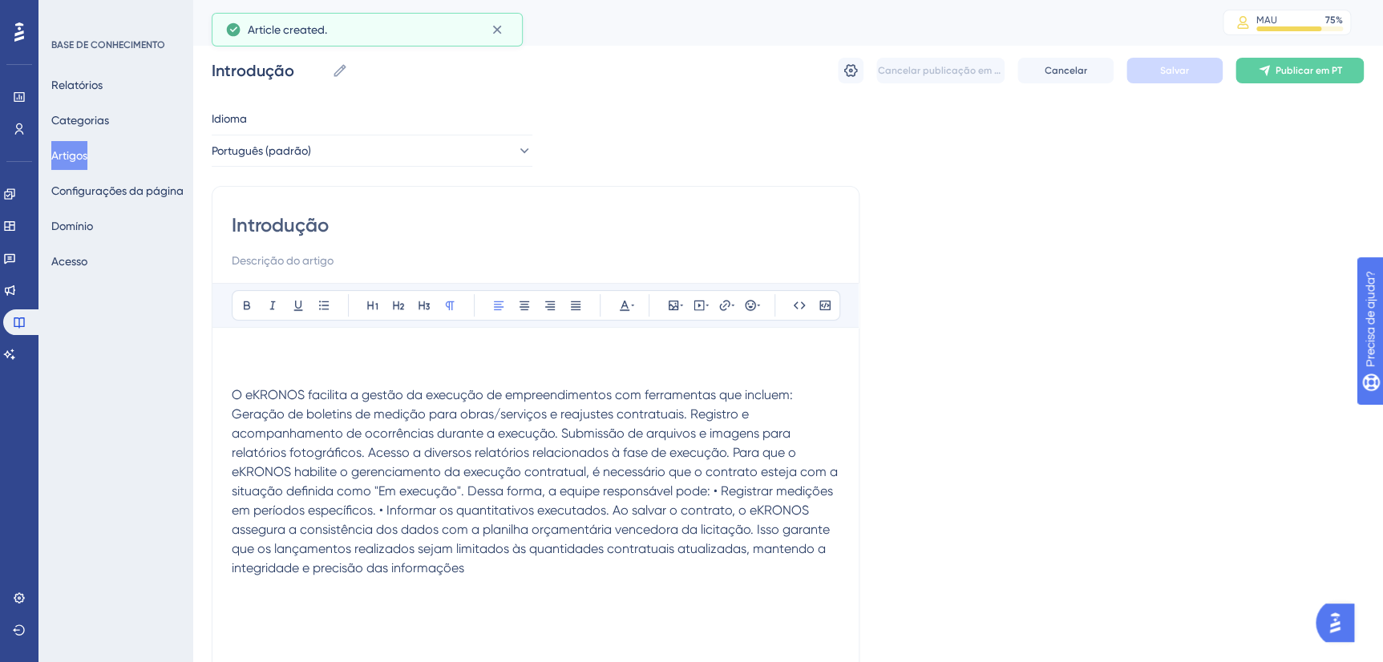
type input "Introdução"
click at [849, 67] on icon at bounding box center [850, 71] width 16 height 16
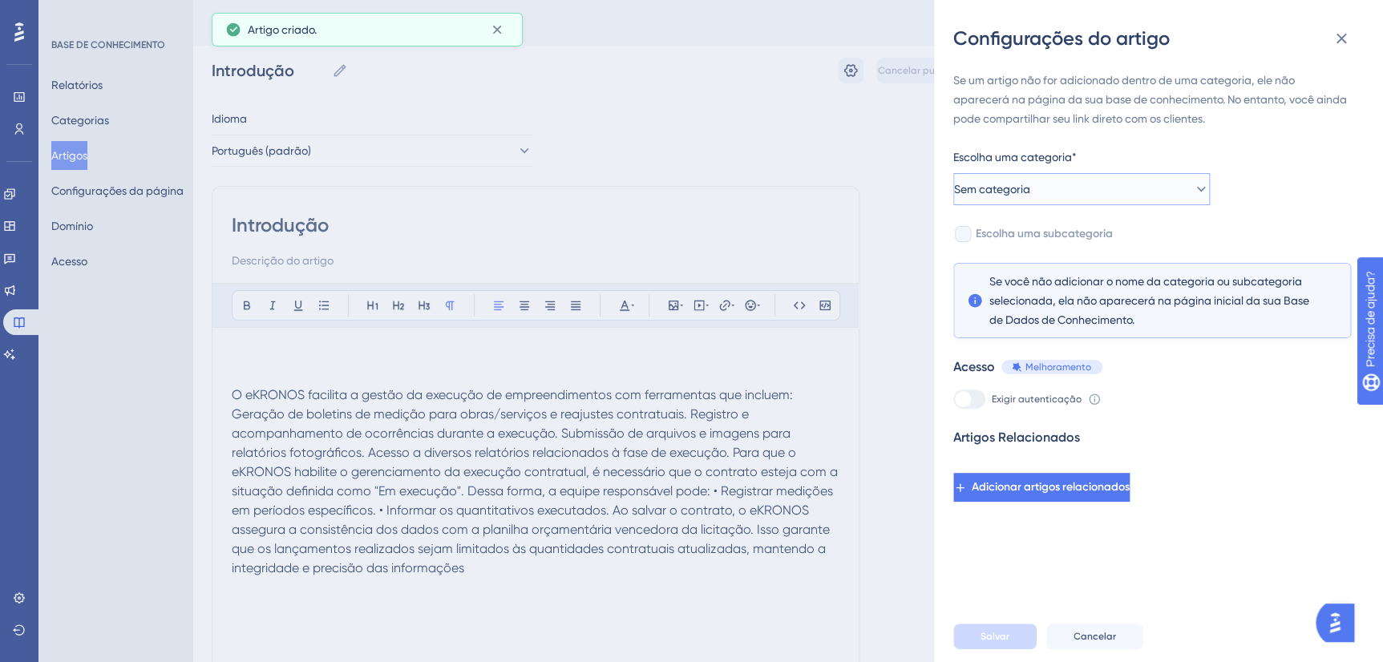
click at [1128, 182] on button "Sem categoria" at bounding box center [1081, 189] width 256 height 32
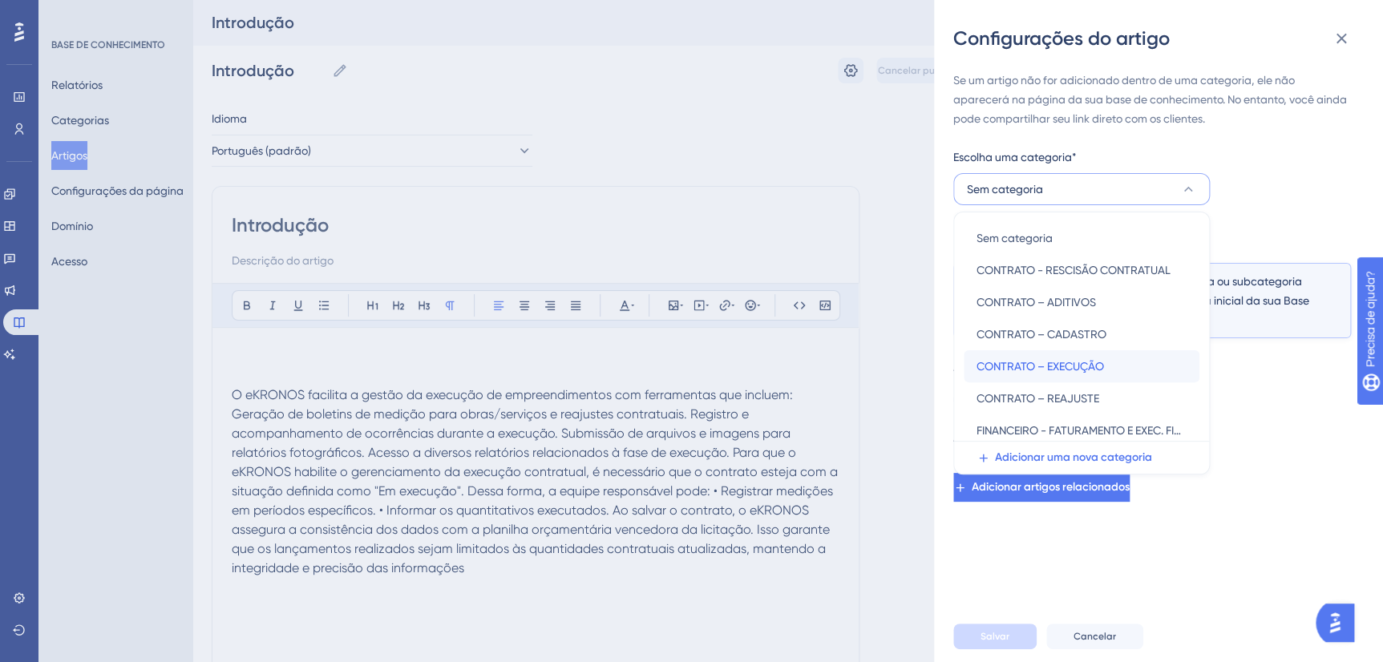
click at [1015, 368] on span "CONTRATO – EXECUÇÃO" at bounding box center [1039, 366] width 127 height 19
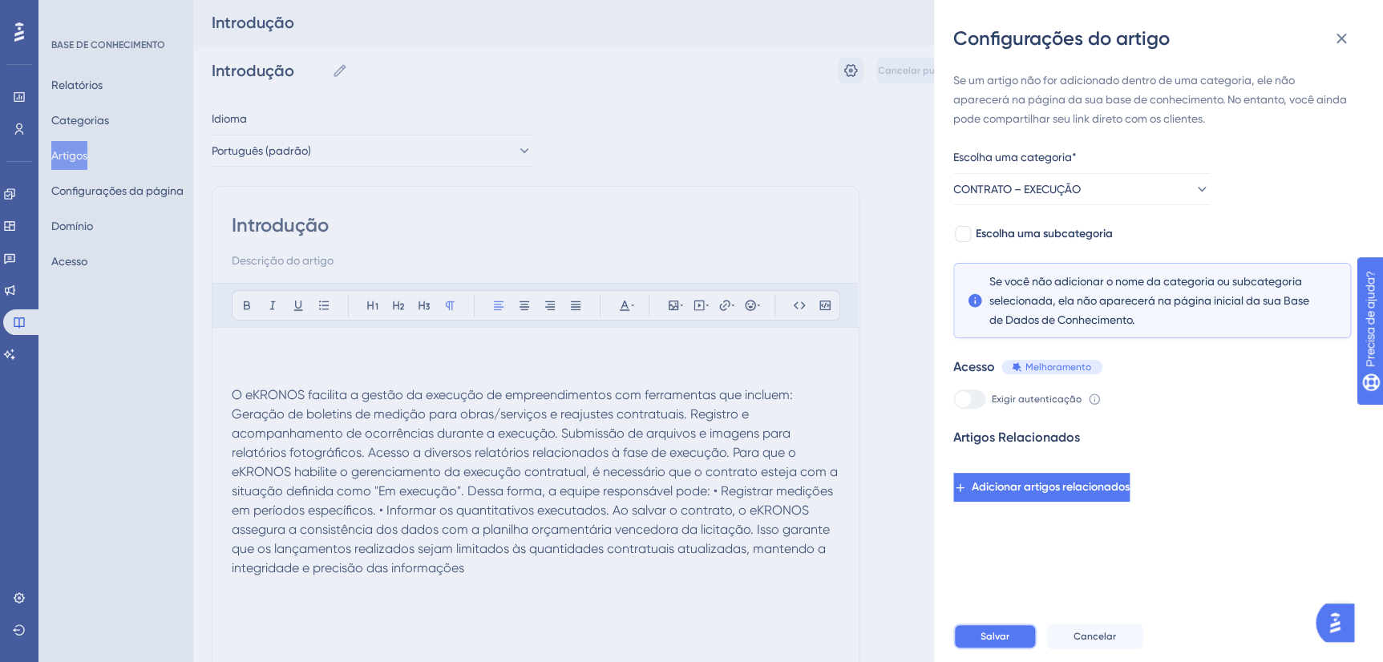
click at [991, 641] on span "Salvar" at bounding box center [994, 636] width 29 height 13
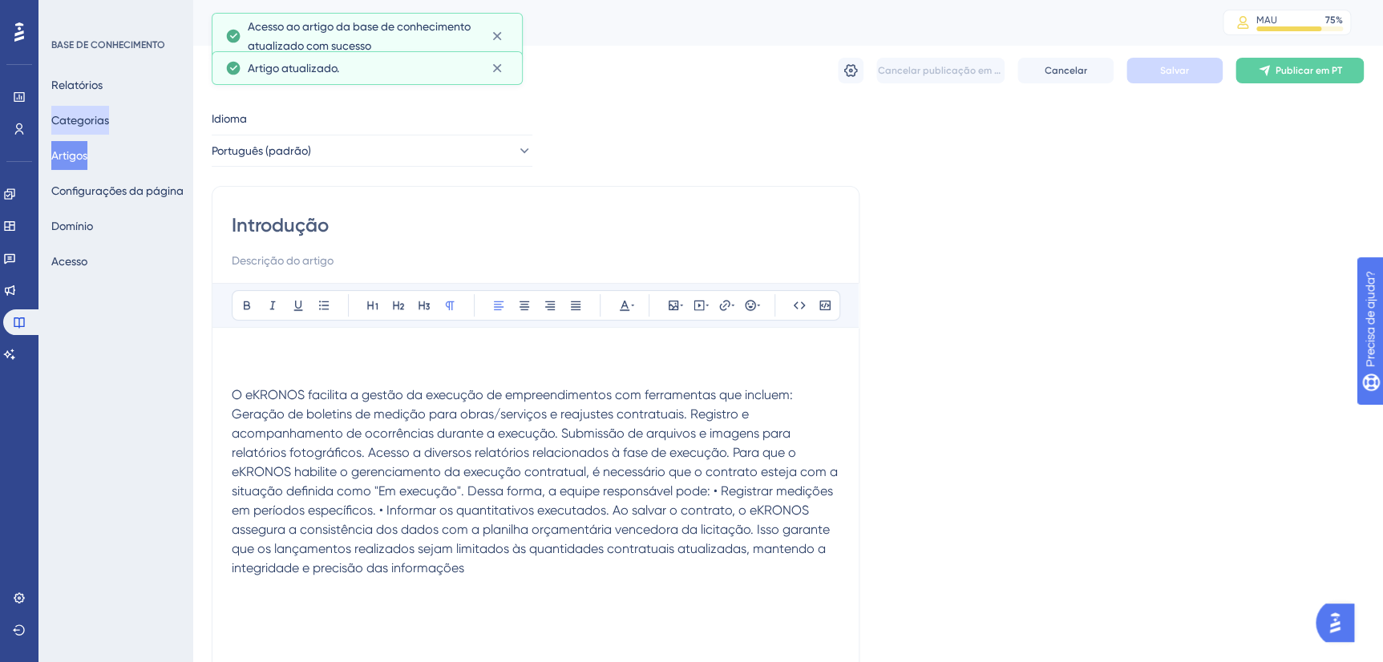
click at [100, 115] on button "Categorias" at bounding box center [80, 120] width 58 height 29
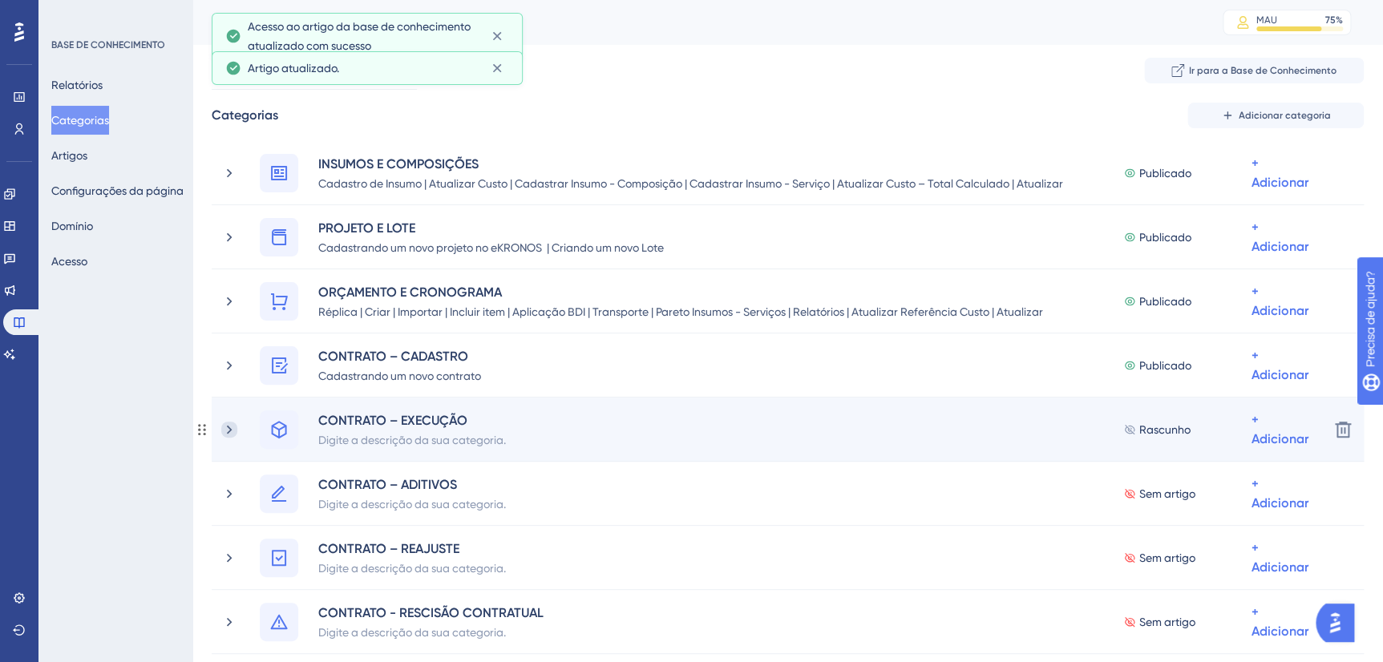
click at [235, 426] on icon at bounding box center [229, 430] width 16 height 16
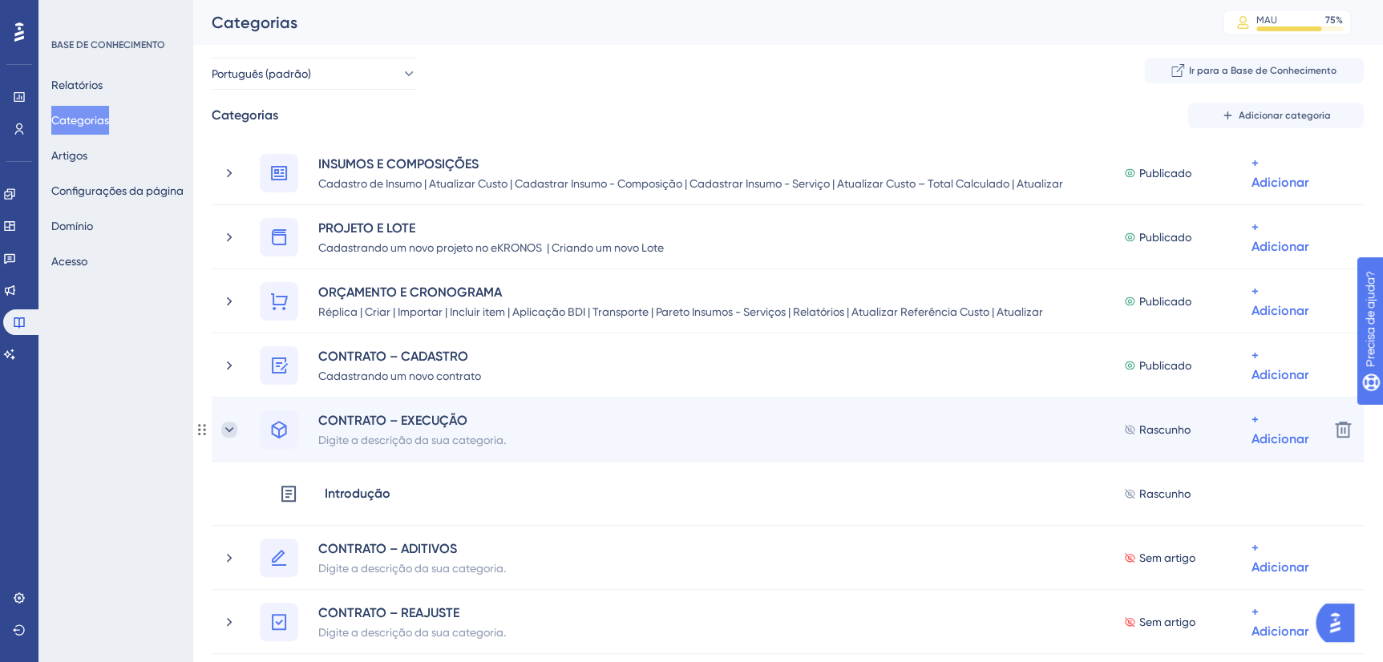
click at [229, 426] on icon at bounding box center [229, 430] width 16 height 16
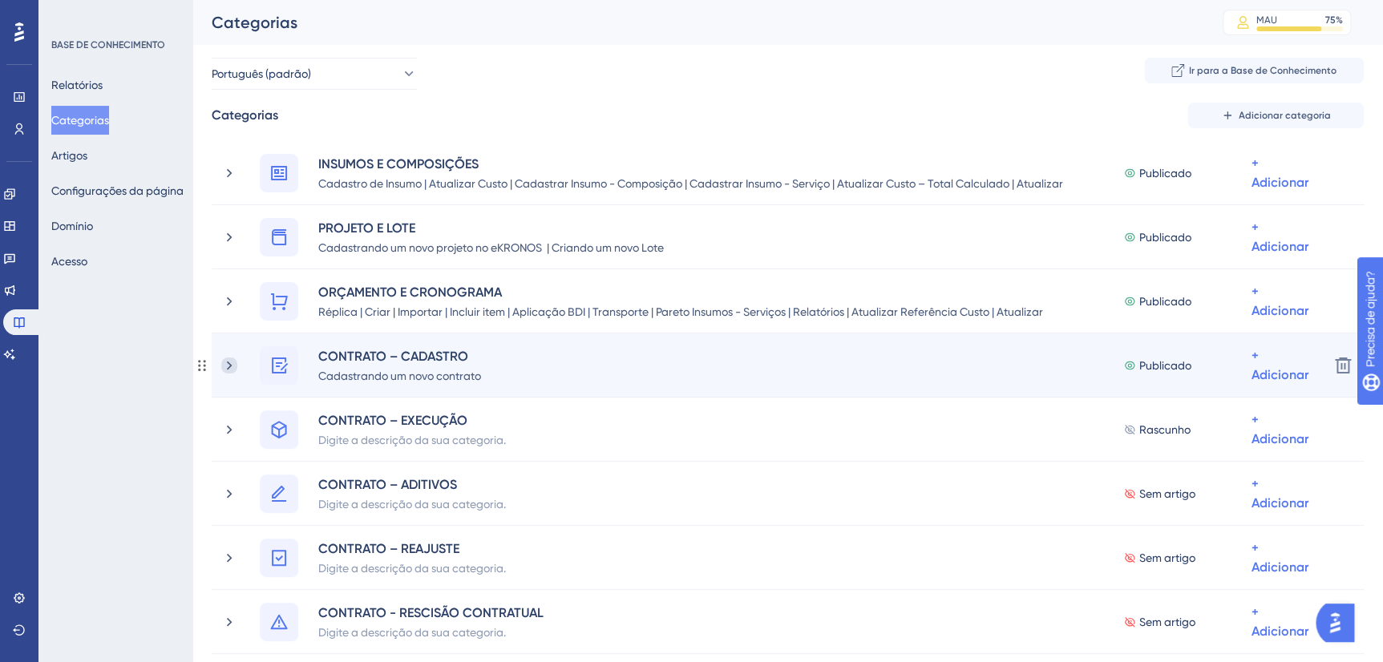
click at [232, 360] on icon at bounding box center [229, 365] width 16 height 16
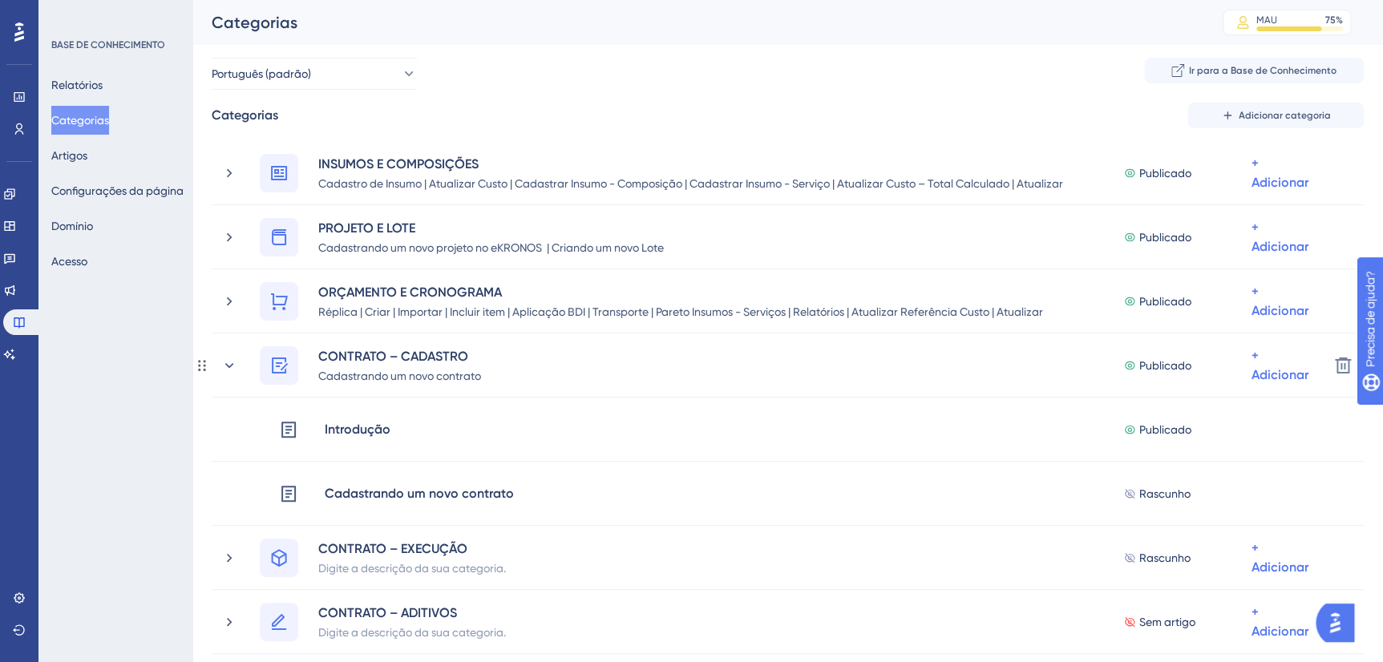
click at [232, 360] on icon at bounding box center [229, 365] width 16 height 16
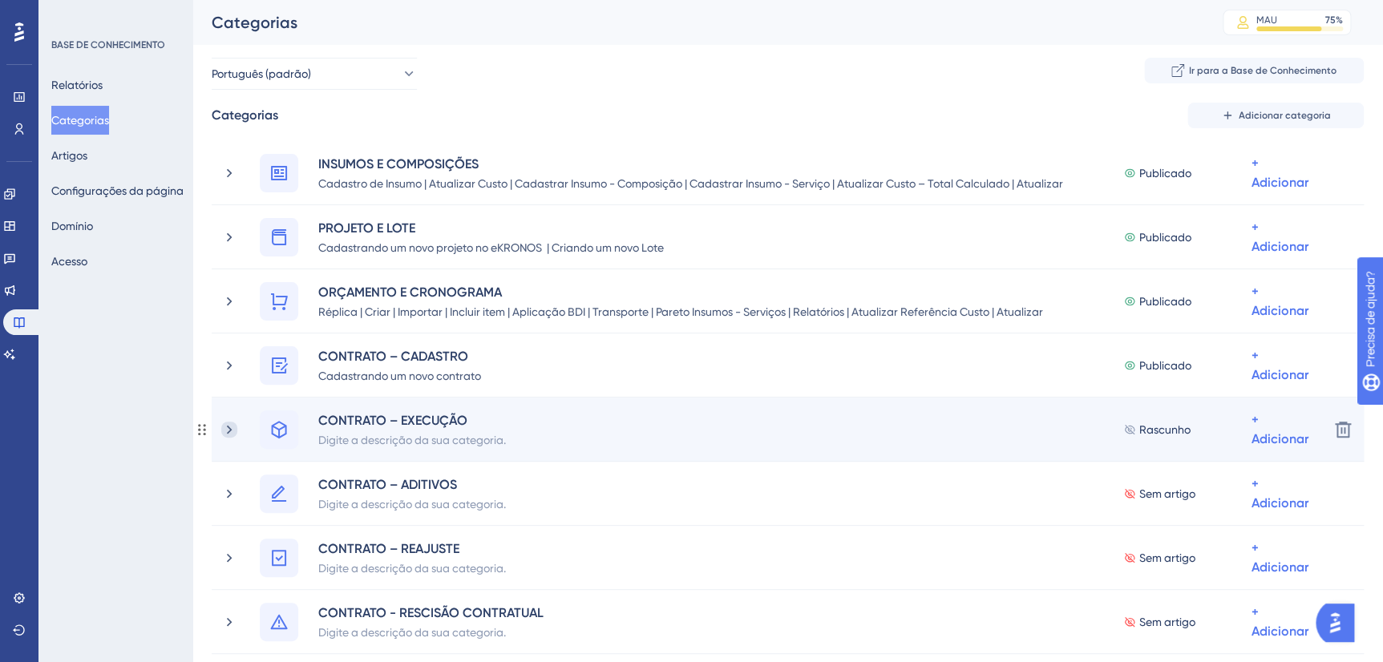
click at [232, 423] on icon at bounding box center [229, 430] width 16 height 16
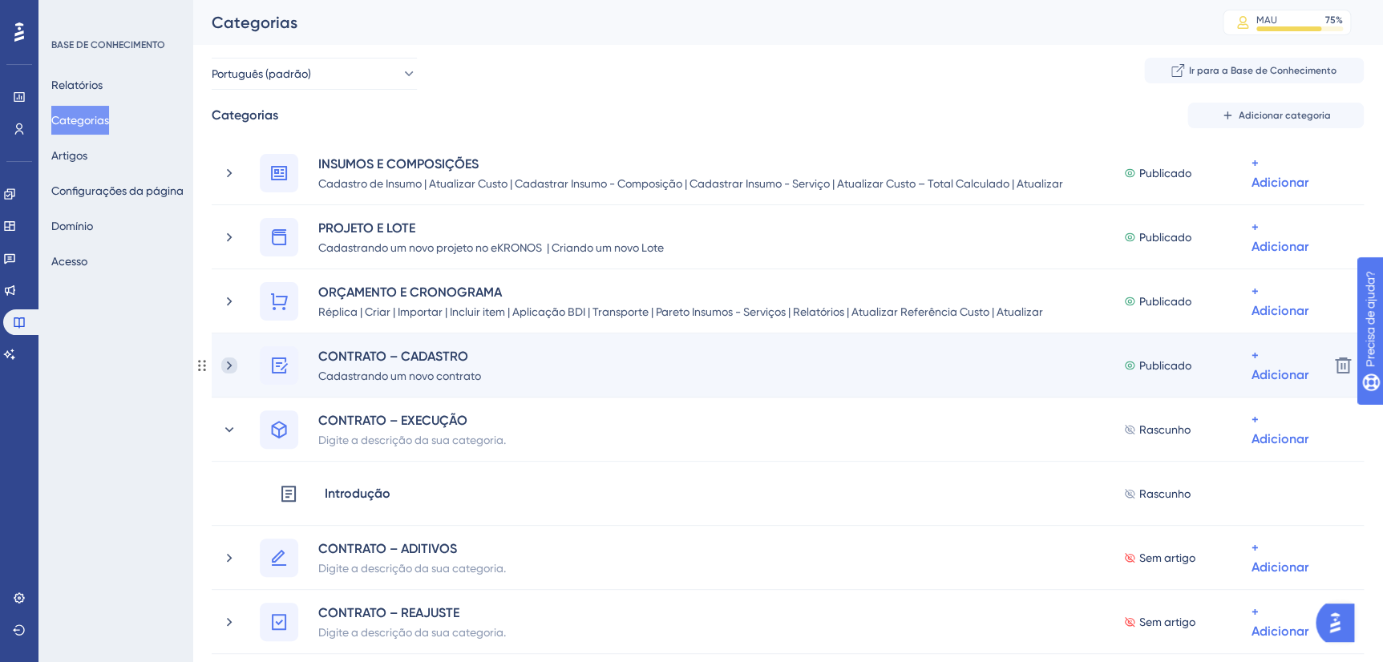
click at [233, 368] on icon at bounding box center [229, 365] width 16 height 16
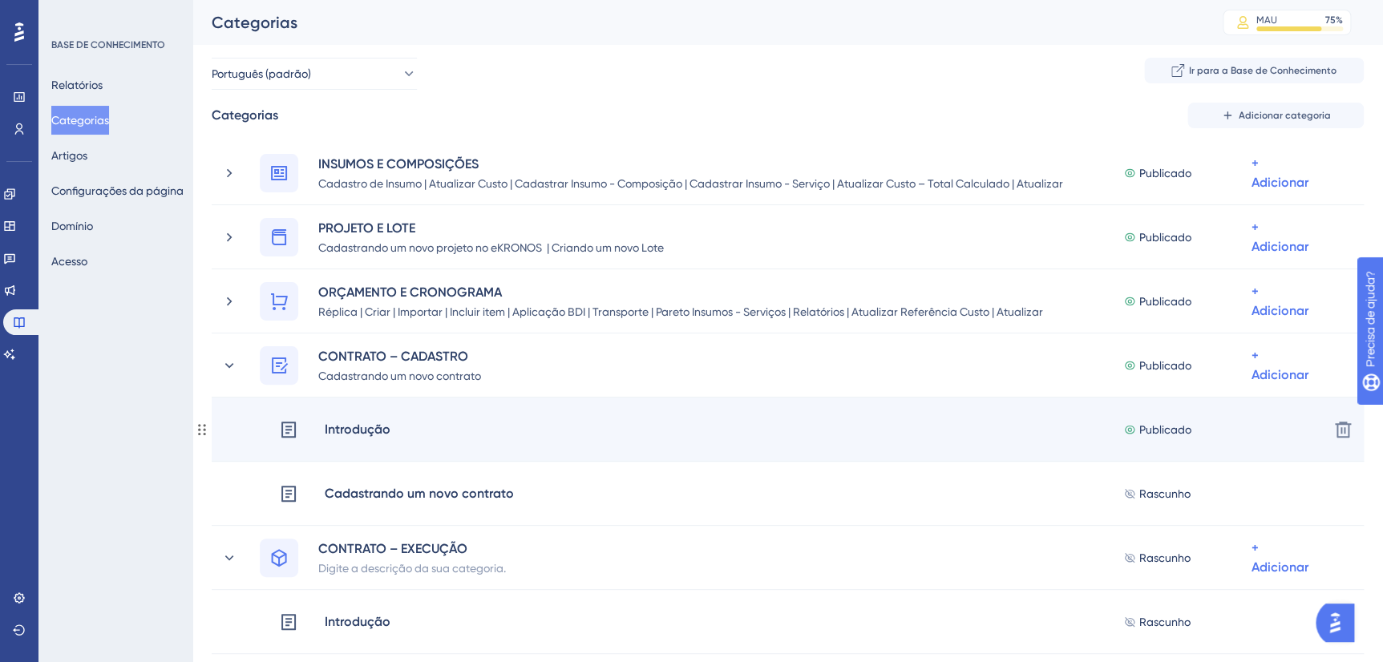
click at [377, 429] on div "Introdução" at bounding box center [357, 429] width 67 height 21
click at [471, 430] on div "Introdução Publicado + Adicionar" at bounding box center [797, 429] width 1036 height 38
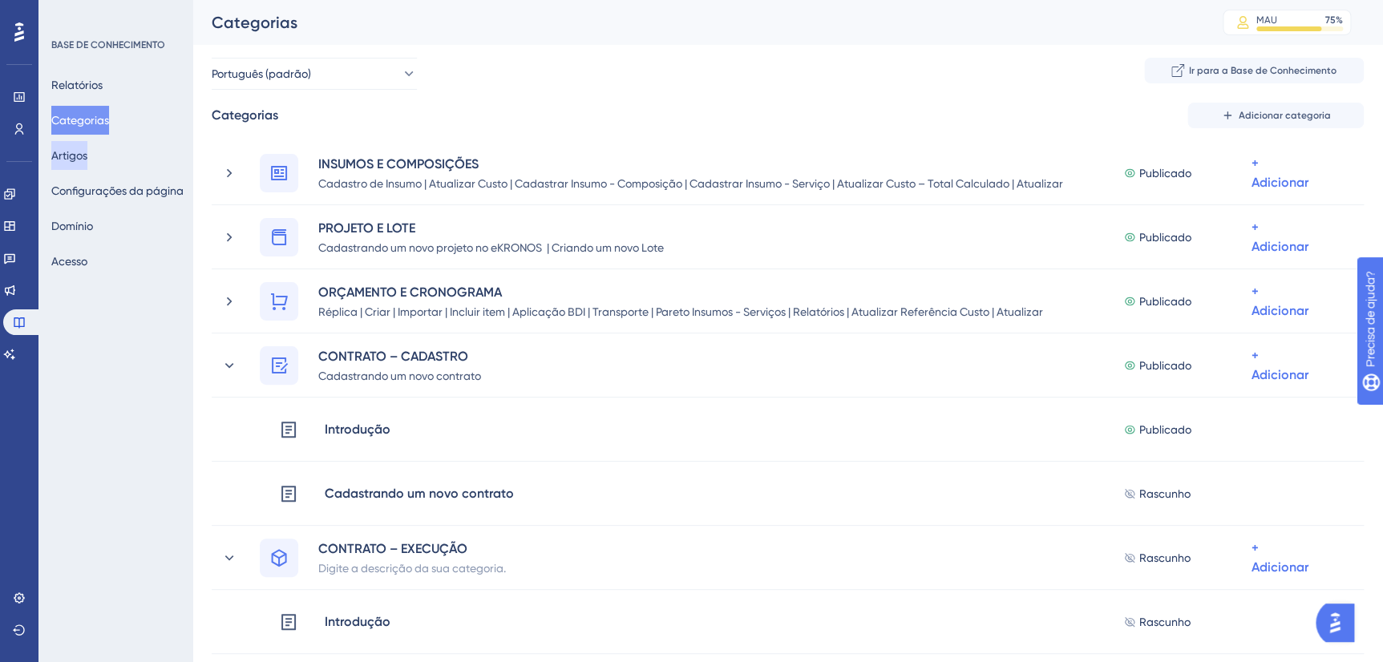
click at [87, 143] on button "Artigos" at bounding box center [69, 155] width 36 height 29
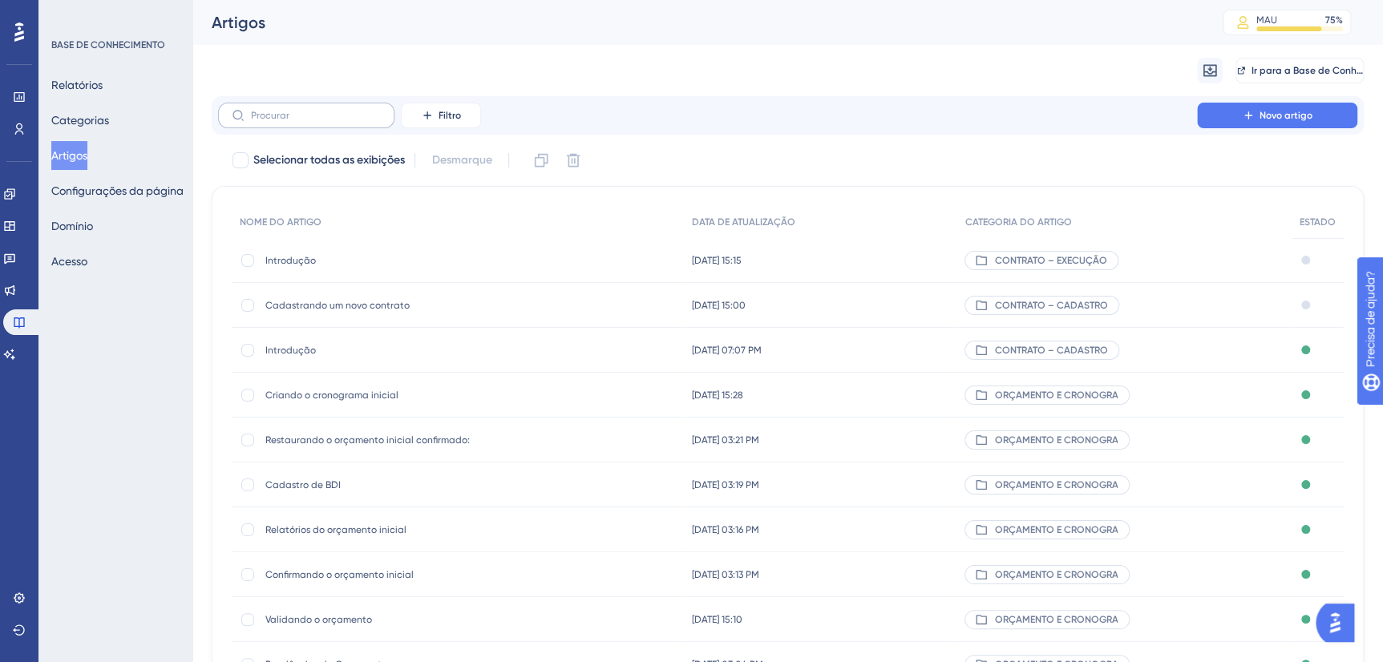
click at [313, 103] on label at bounding box center [306, 116] width 176 height 26
click at [313, 110] on input "text" at bounding box center [316, 115] width 130 height 11
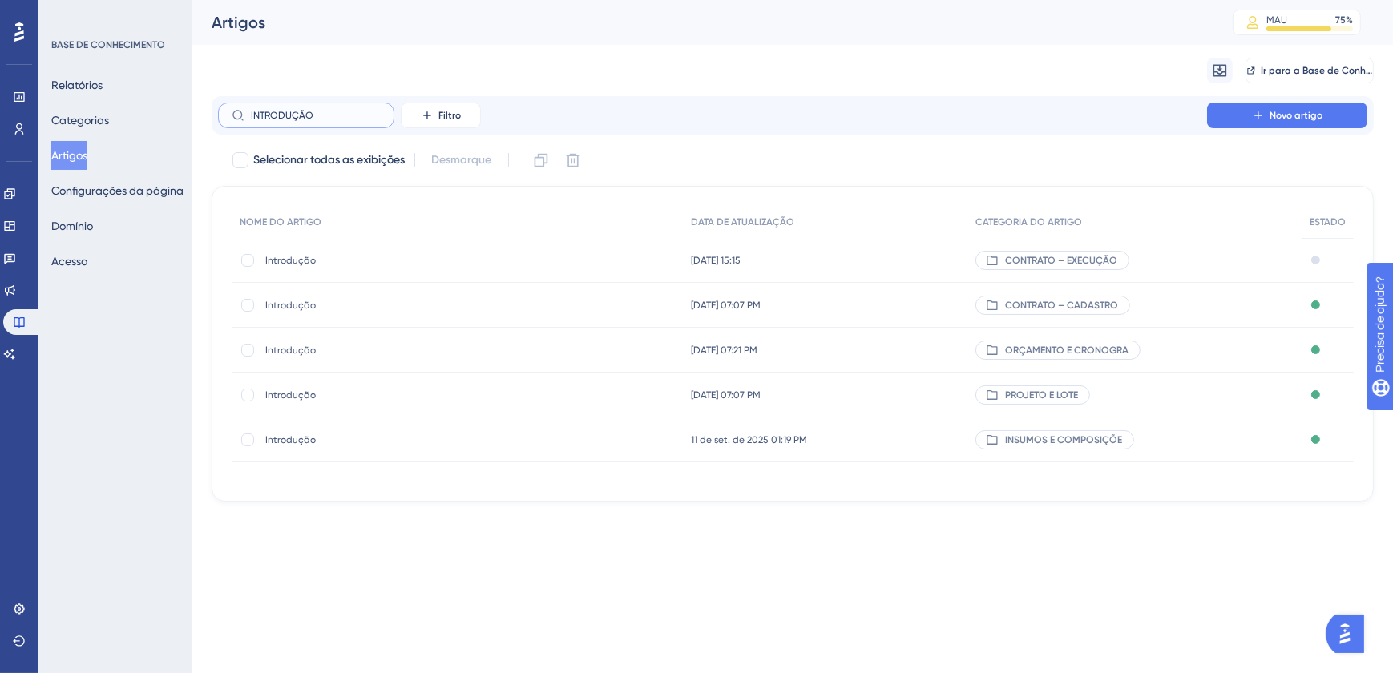
type input "INTRODUÇÃO"
click at [301, 307] on span "Introdução" at bounding box center [393, 305] width 256 height 13
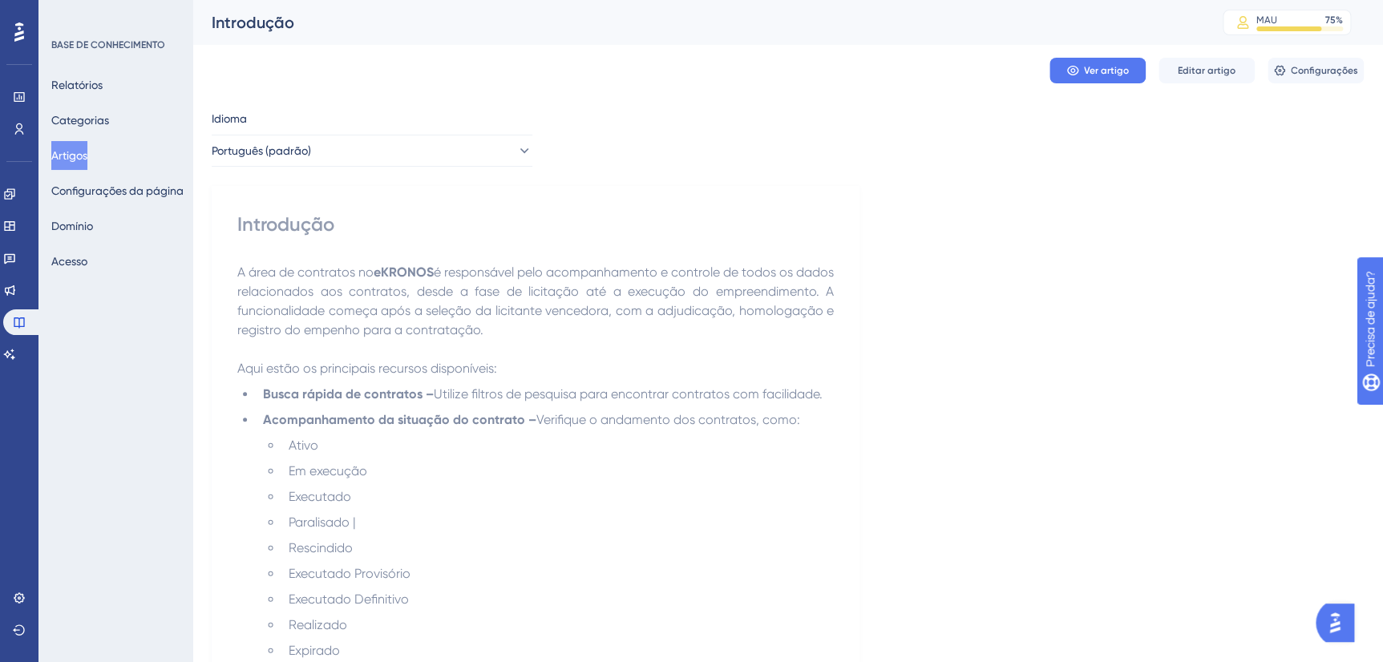
click at [240, 224] on div "Introdução" at bounding box center [535, 225] width 596 height 26
drag, startPoint x: 236, startPoint y: 224, endPoint x: 338, endPoint y: 228, distance: 102.7
copy div "Introdução"
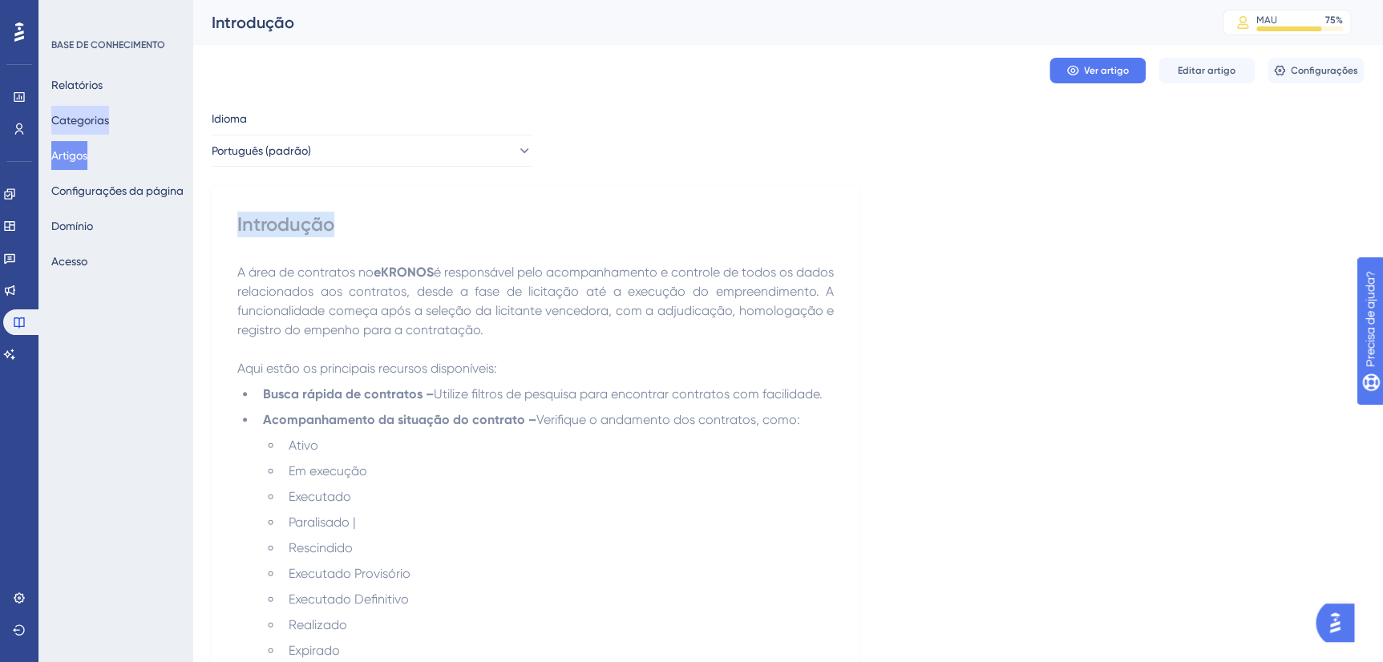
click at [87, 129] on button "Categorias" at bounding box center [80, 120] width 58 height 29
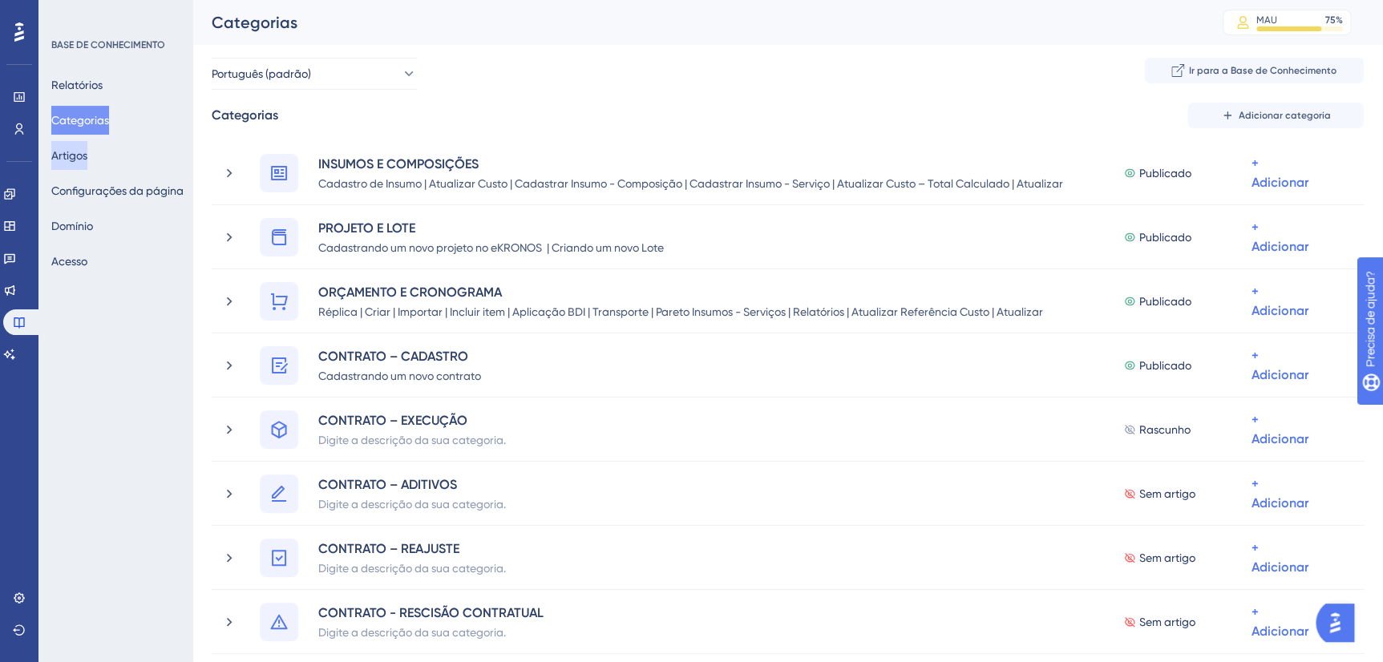
click at [87, 156] on button "Artigos" at bounding box center [69, 155] width 36 height 29
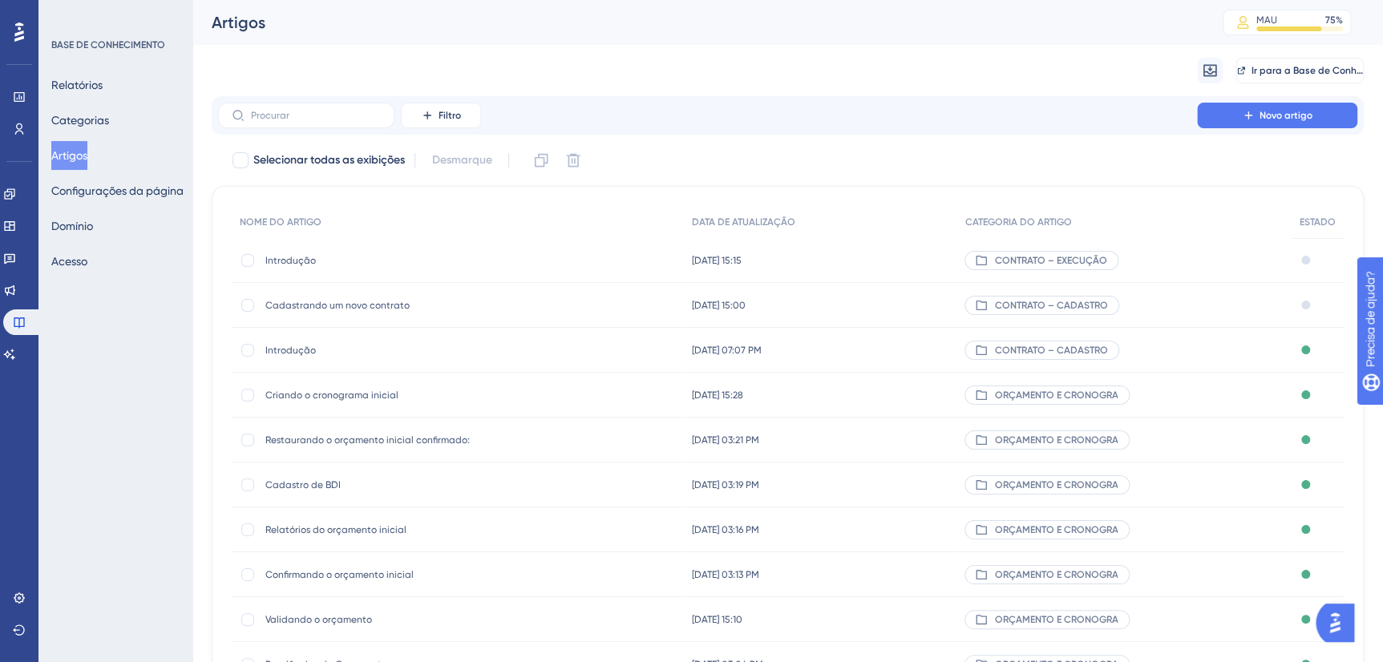
click at [308, 256] on span "Introdução" at bounding box center [393, 260] width 256 height 13
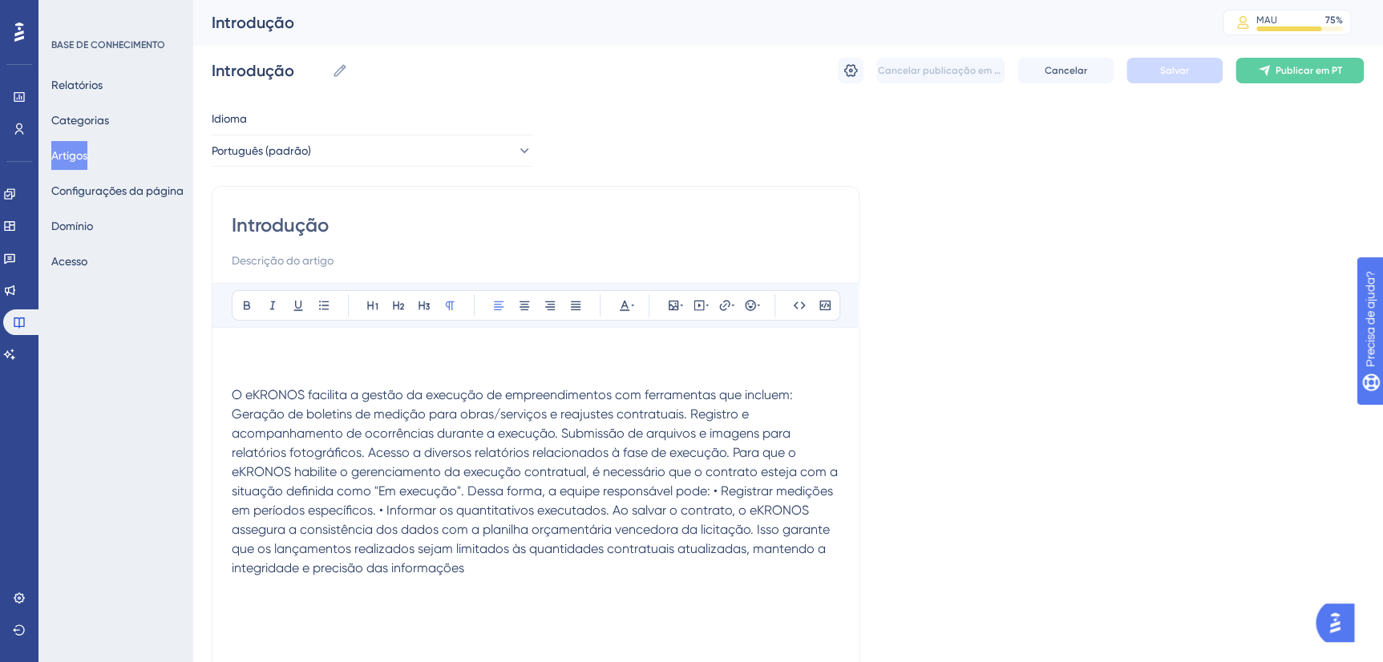
click at [289, 347] on p at bounding box center [536, 356] width 608 height 19
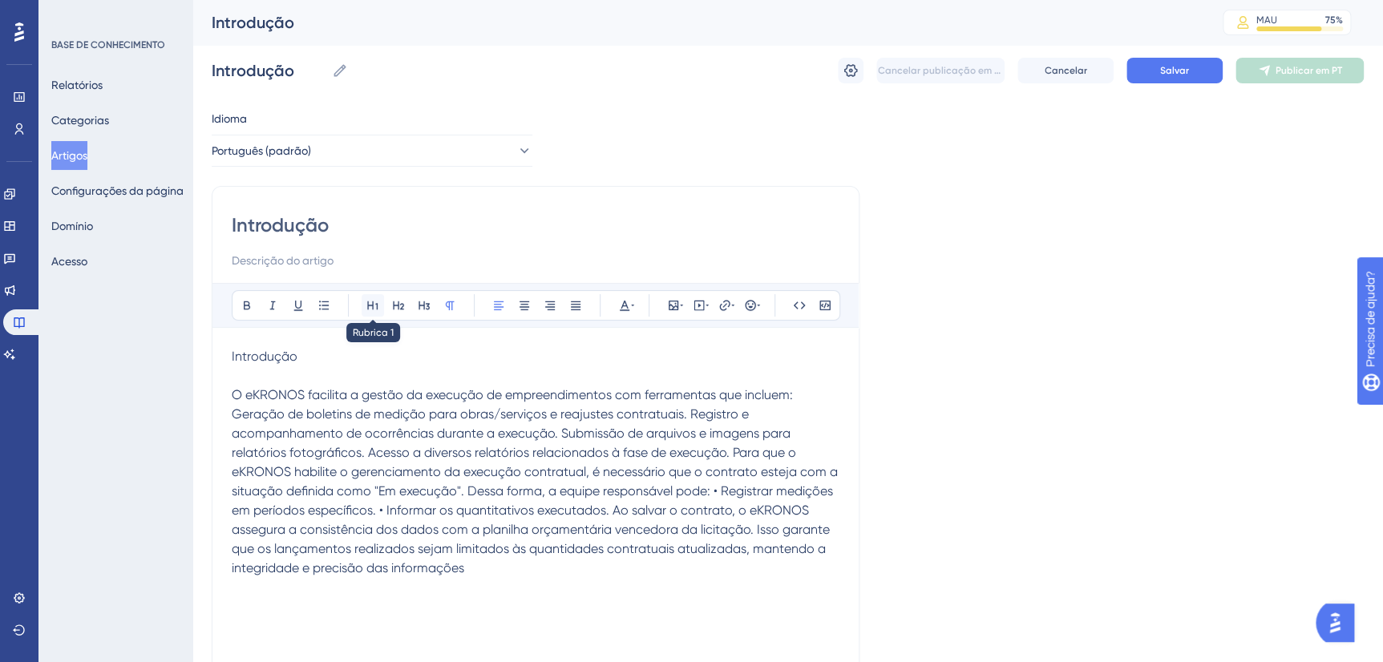
click at [378, 309] on button at bounding box center [372, 305] width 22 height 22
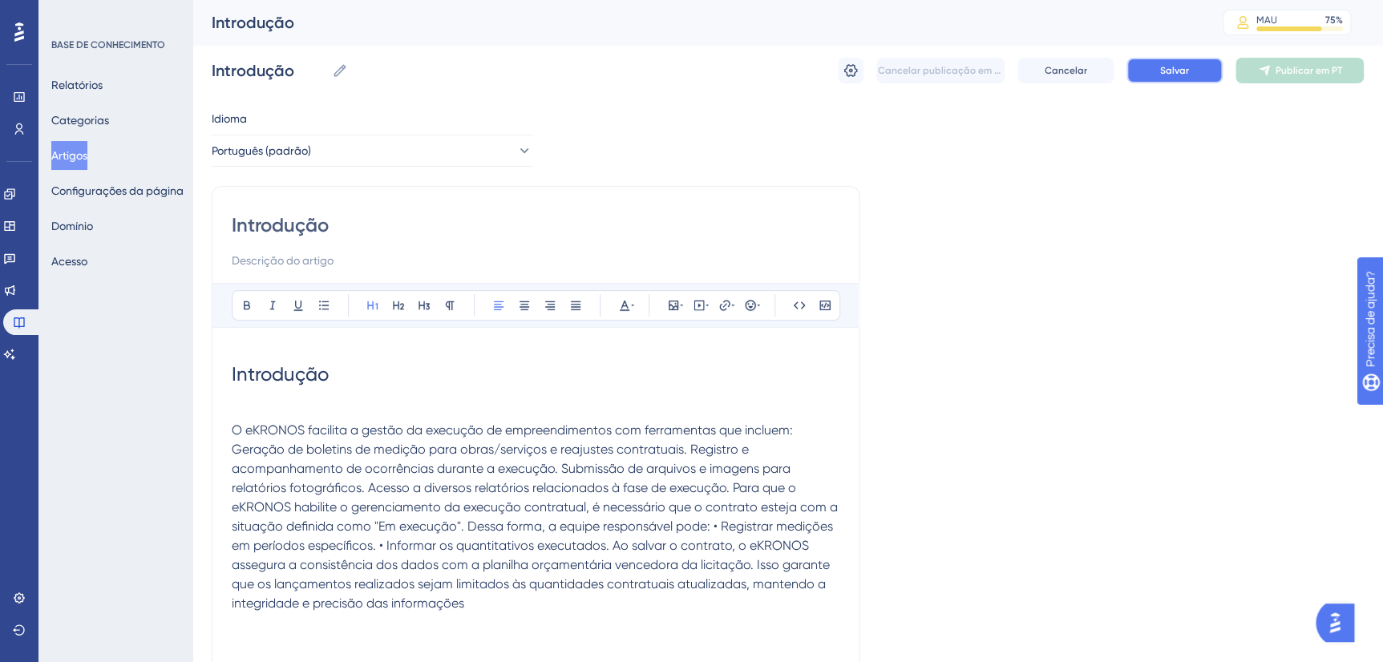
click at [1150, 71] on button "Salvar" at bounding box center [1174, 71] width 96 height 26
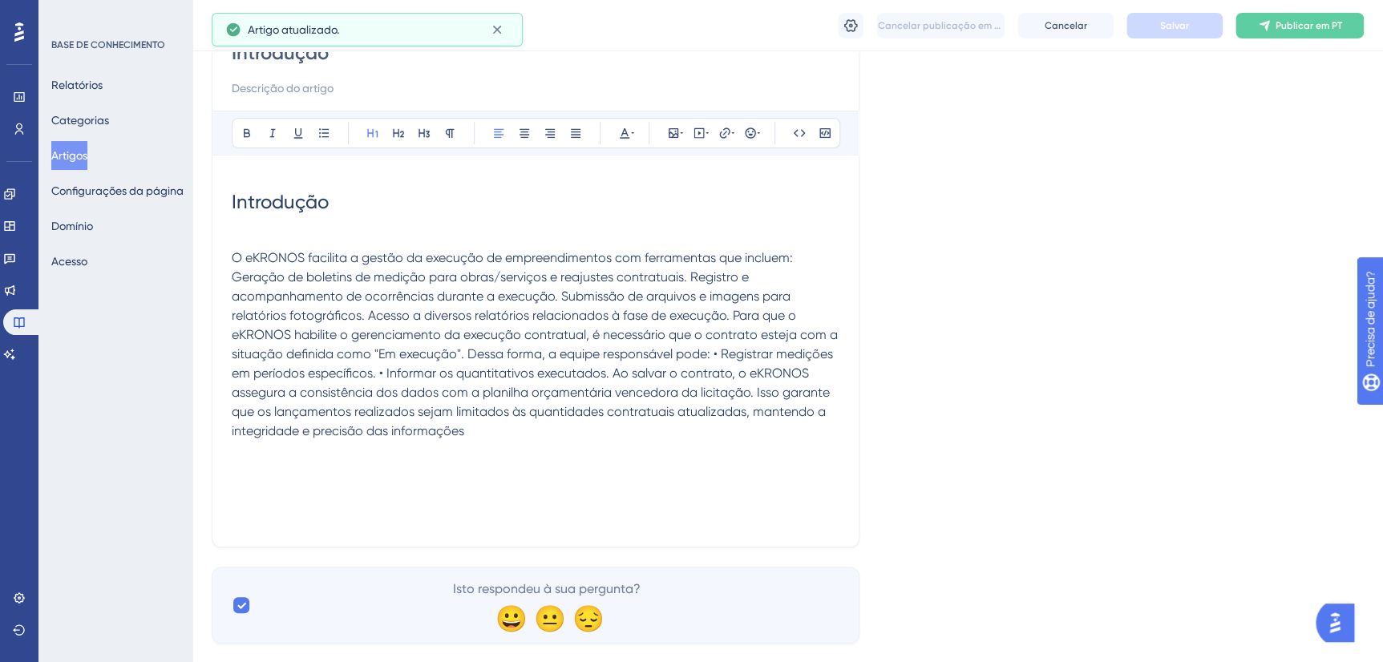
scroll to position [194, 0]
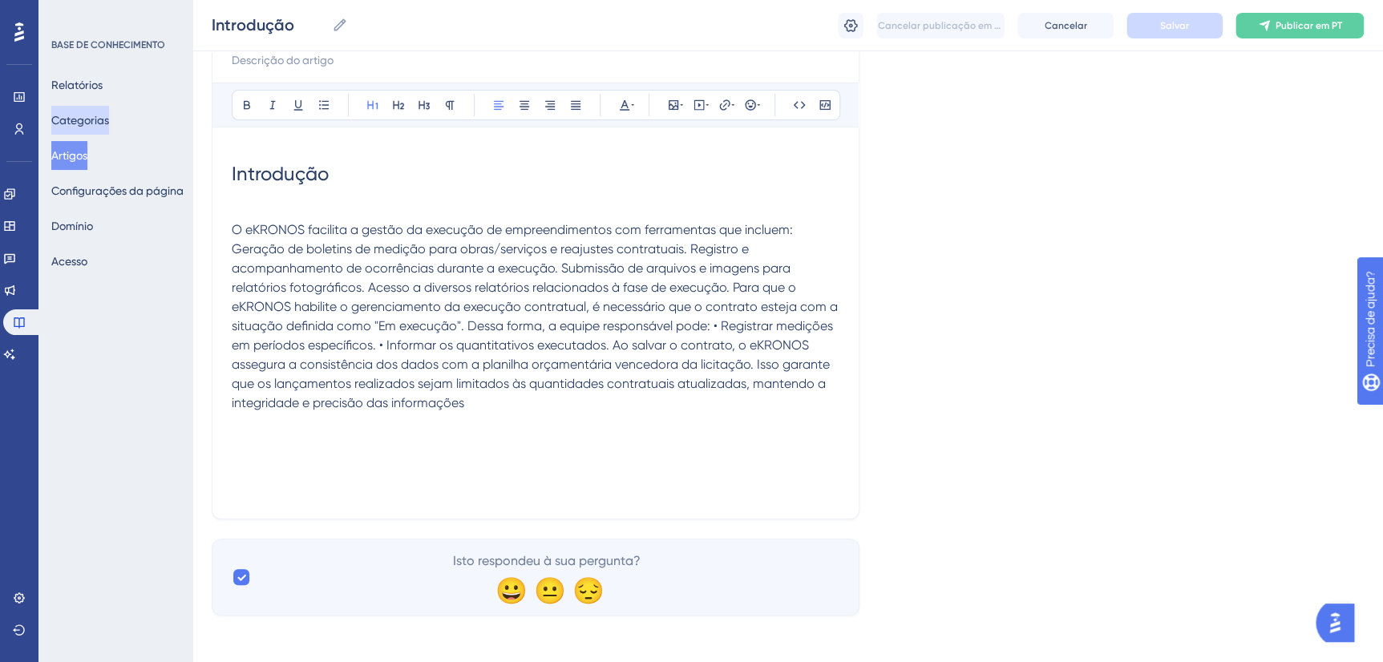
click at [108, 123] on button "Categorias" at bounding box center [80, 120] width 58 height 29
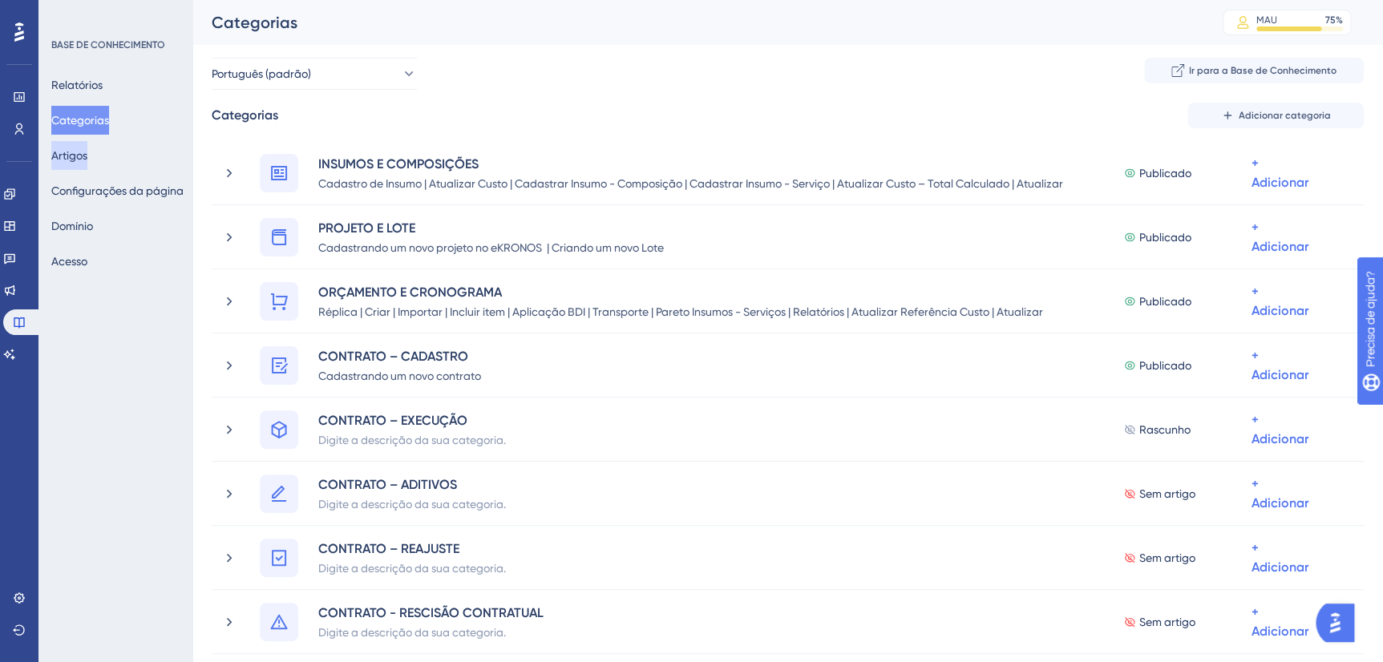
click at [82, 152] on button "Artigos" at bounding box center [69, 155] width 36 height 29
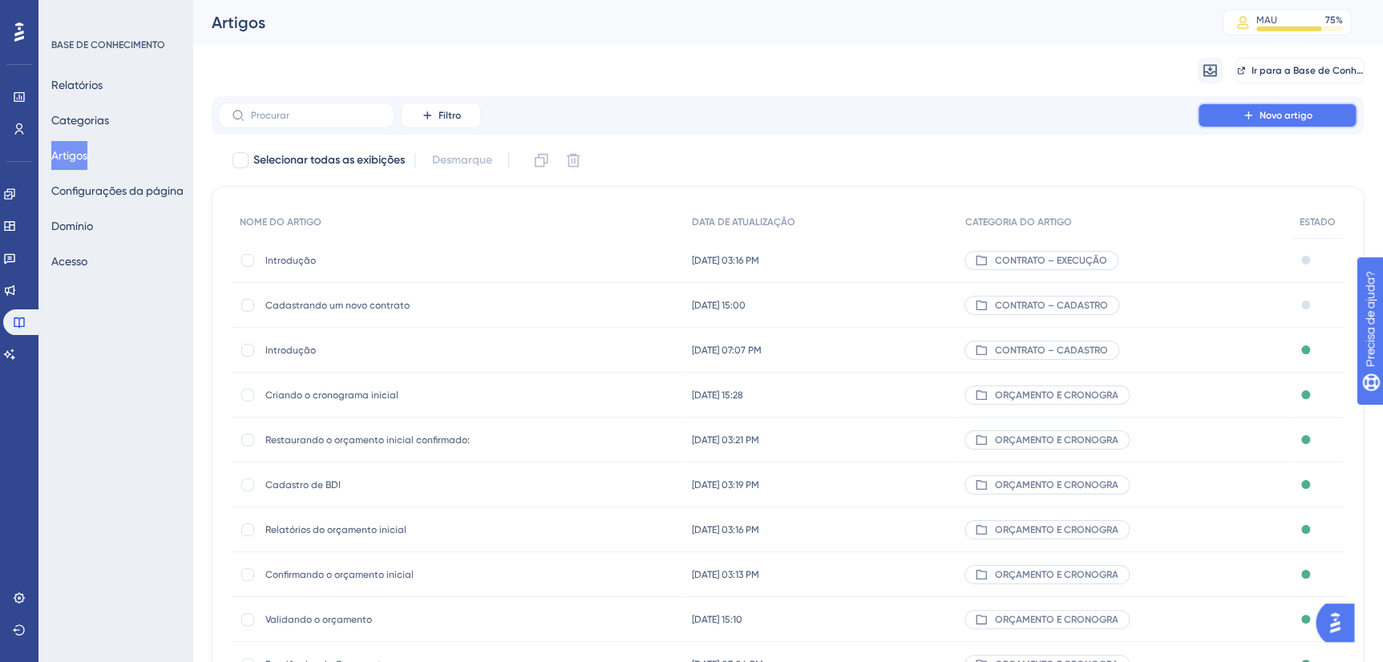
click at [1296, 120] on span "Novo artigo" at bounding box center [1285, 115] width 53 height 13
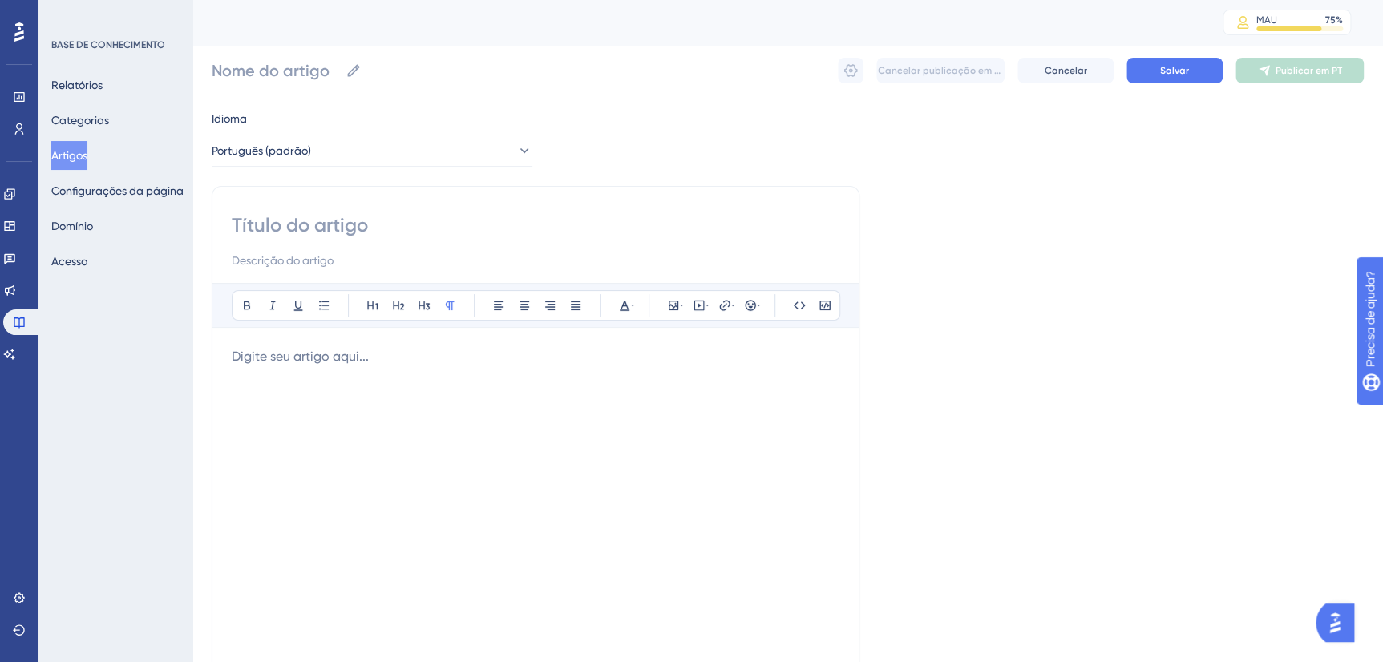
click at [368, 233] on input at bounding box center [536, 225] width 608 height 26
paste input "Cadastrando uma Nova Medição"
type input "Cadastrando uma Nova Medição"
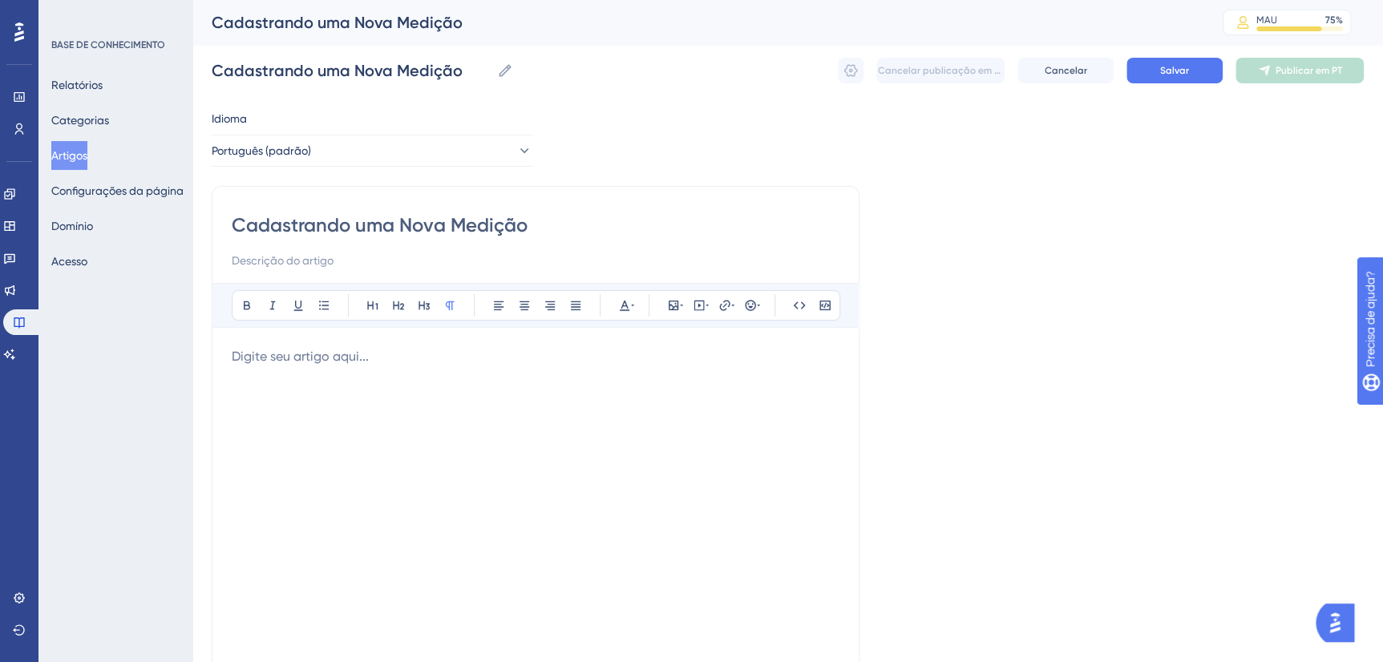
type input "Cadastrando uma Nova Medição"
click at [311, 255] on input at bounding box center [536, 260] width 608 height 19
click at [358, 370] on div at bounding box center [536, 523] width 608 height 353
click at [370, 422] on div at bounding box center [536, 523] width 608 height 353
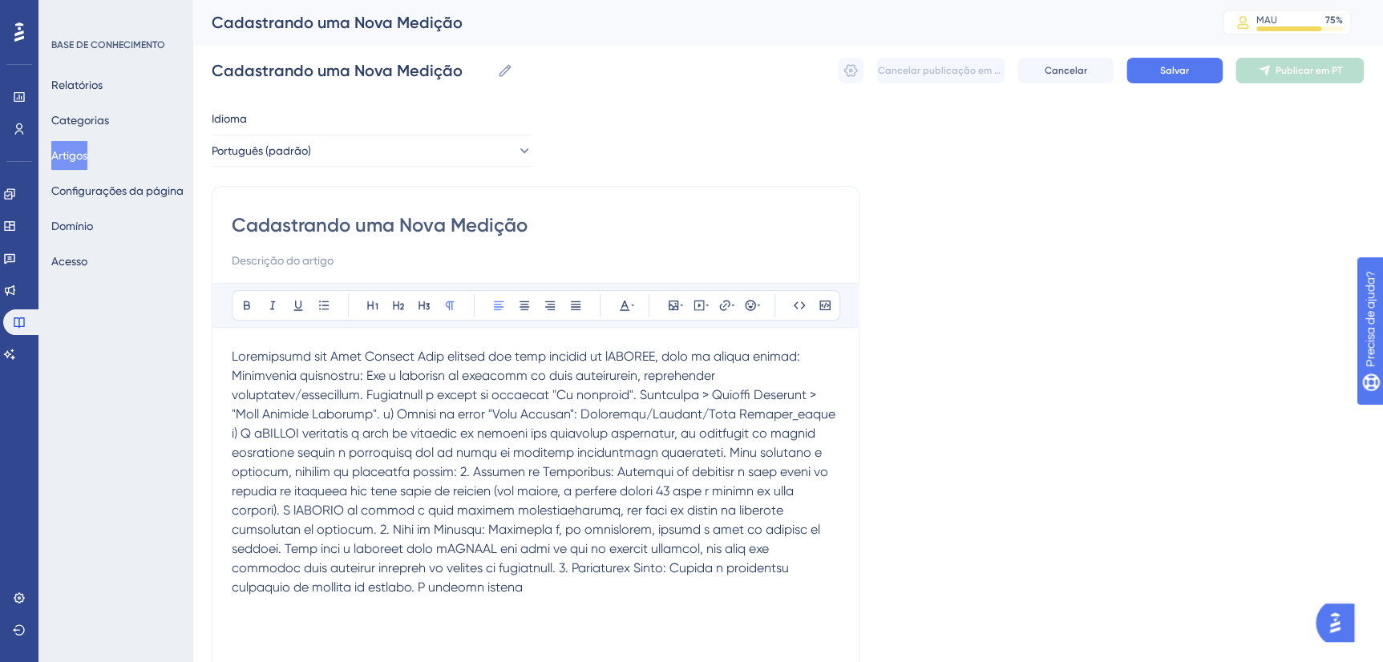
click at [428, 357] on span at bounding box center [535, 472] width 607 height 246
click at [434, 355] on span at bounding box center [535, 472] width 607 height 246
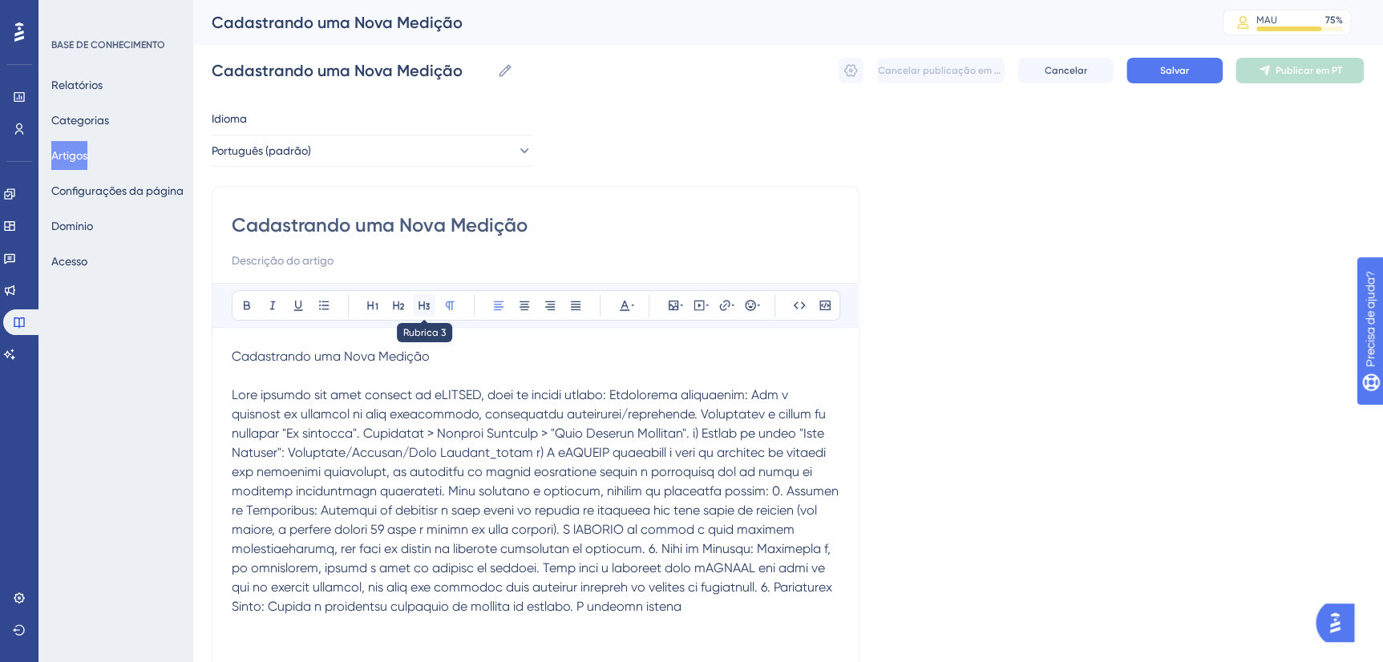
click at [418, 305] on icon at bounding box center [424, 305] width 13 height 13
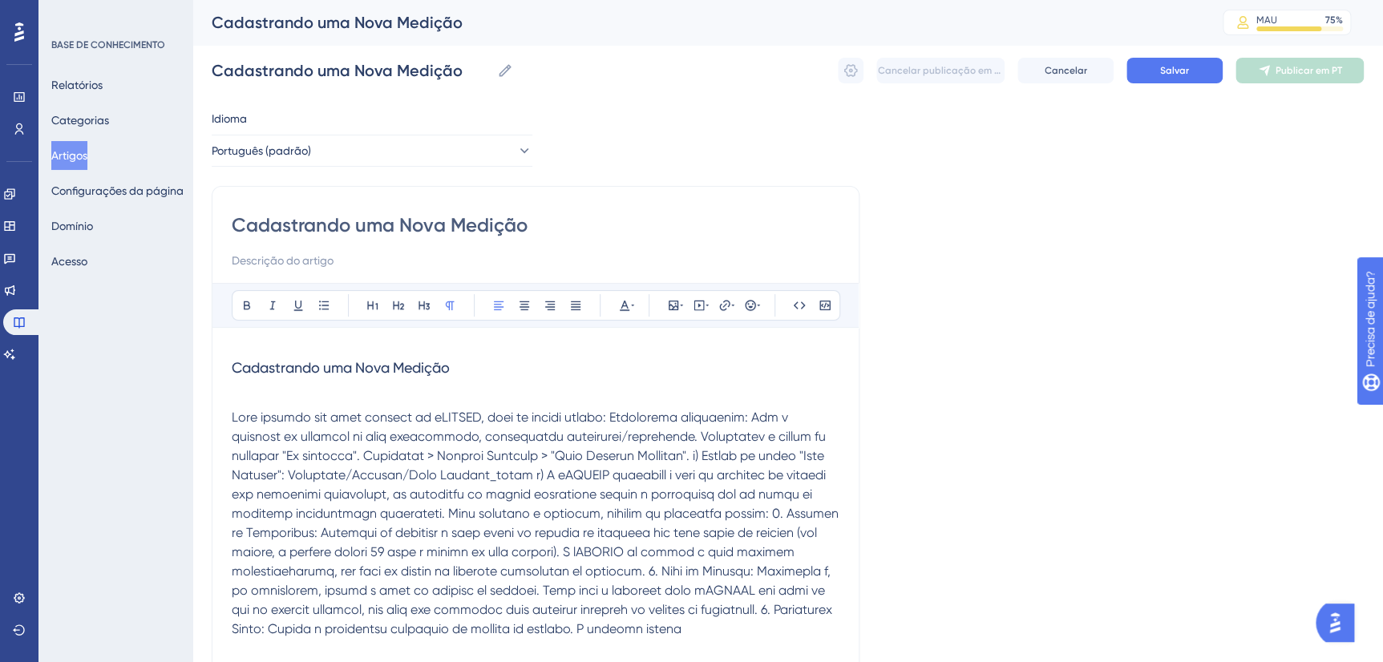
click at [633, 413] on span at bounding box center [537, 523] width 610 height 227
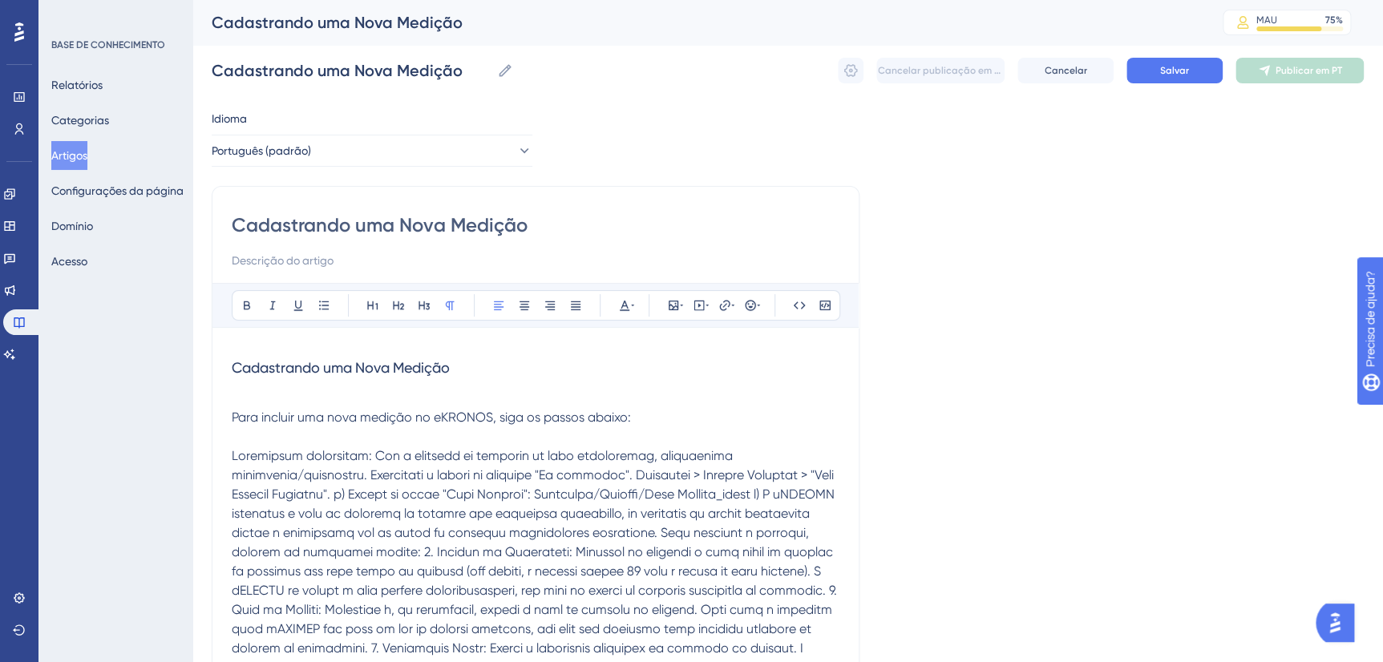
click at [668, 474] on span at bounding box center [536, 561] width 608 height 227
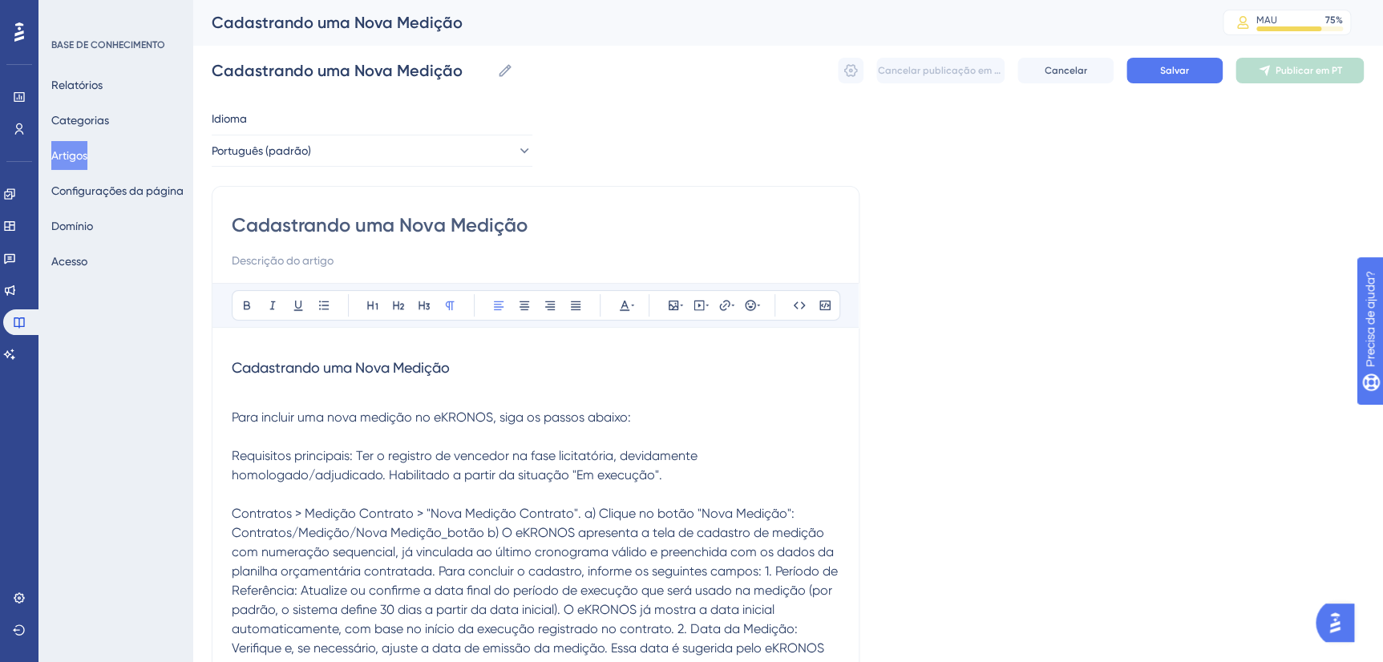
click at [580, 515] on span "Contratos > Medição Contrato > "Nova Medição Contrato". a) Clique no botão "Nov…" at bounding box center [536, 600] width 609 height 188
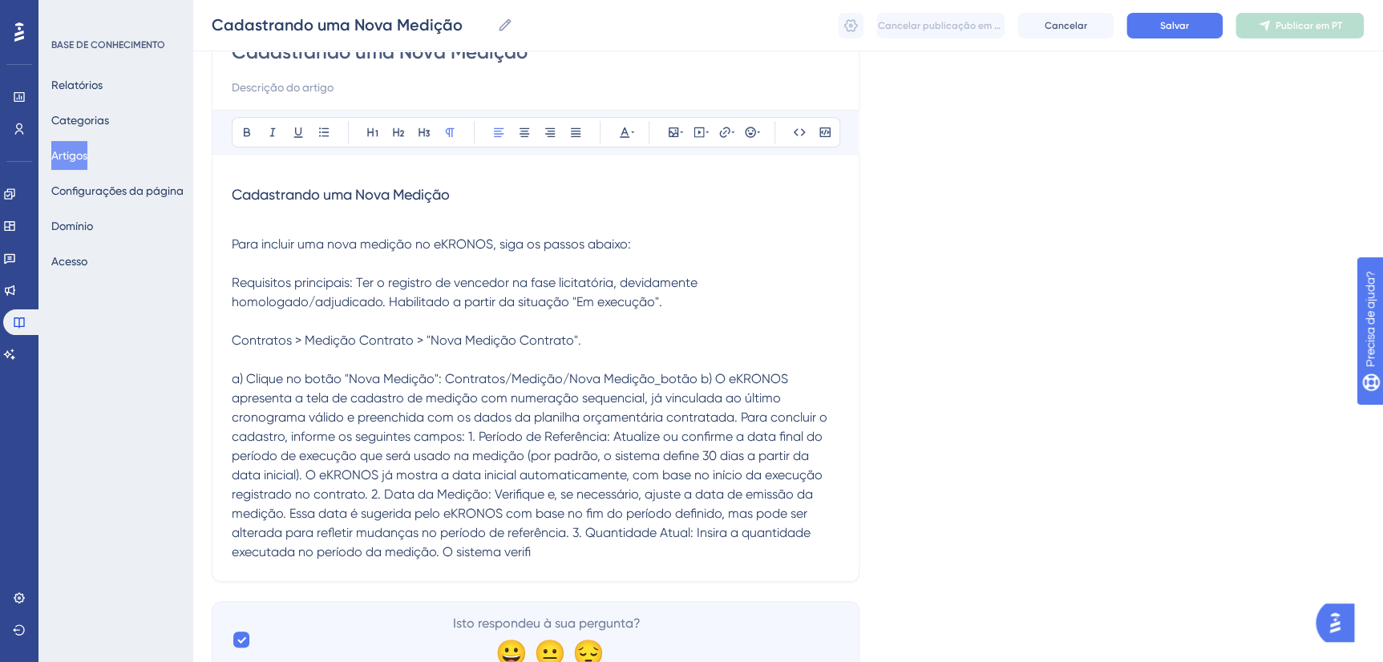
scroll to position [194, 0]
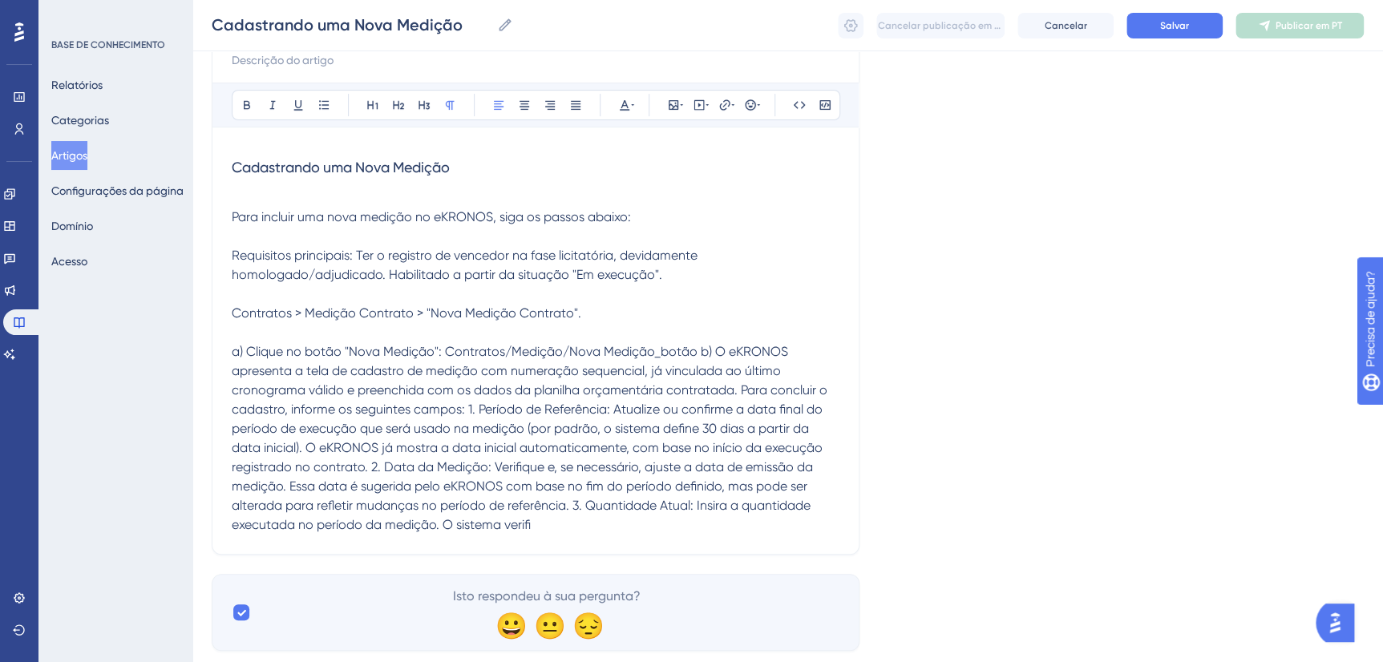
click at [449, 349] on span "a) Clique no botão "Nova Medição": Contratos/Medição/Nova Medição_botão b) O eK…" at bounding box center [531, 438] width 599 height 188
click at [444, 349] on span "a) Clique no botão "Nova Medição": Contratos/Medição/Nova Medição_botão b) O eK…" at bounding box center [531, 438] width 599 height 188
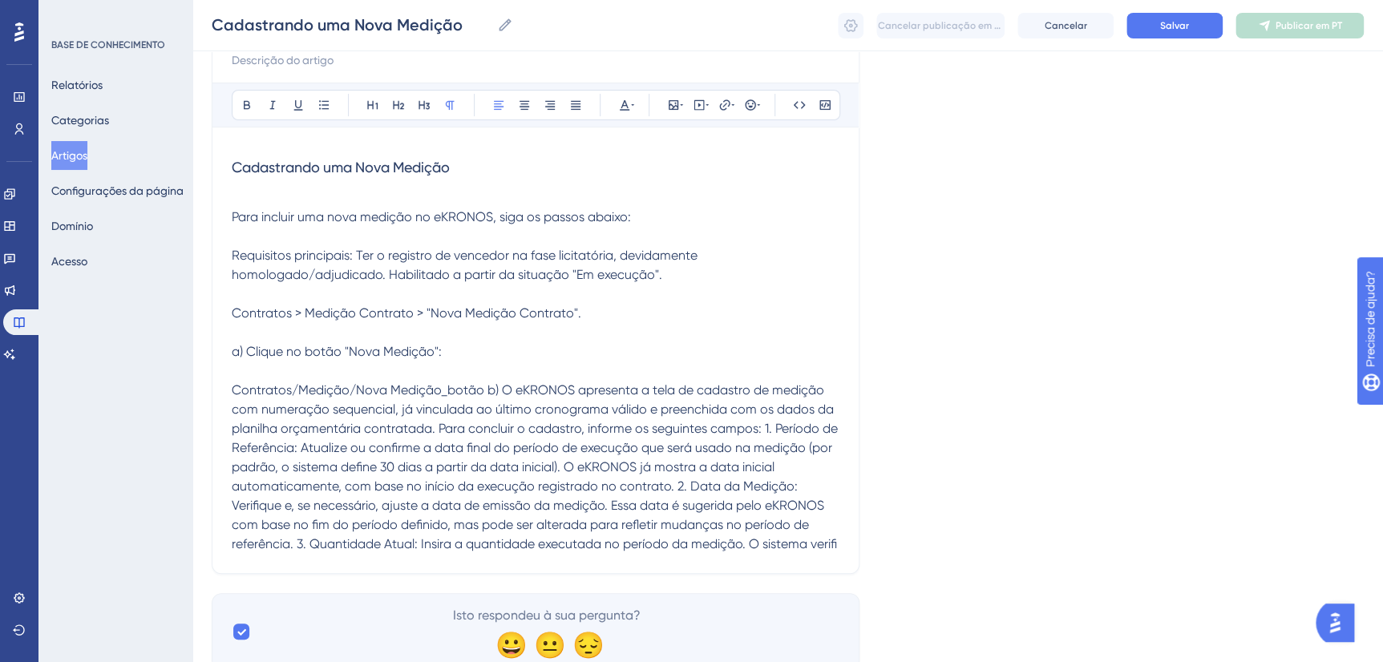
click at [484, 389] on span "Contratos/Medição/Nova Medição_botão b) O eKRONOS apresenta a tela de cadastro …" at bounding box center [536, 466] width 609 height 169
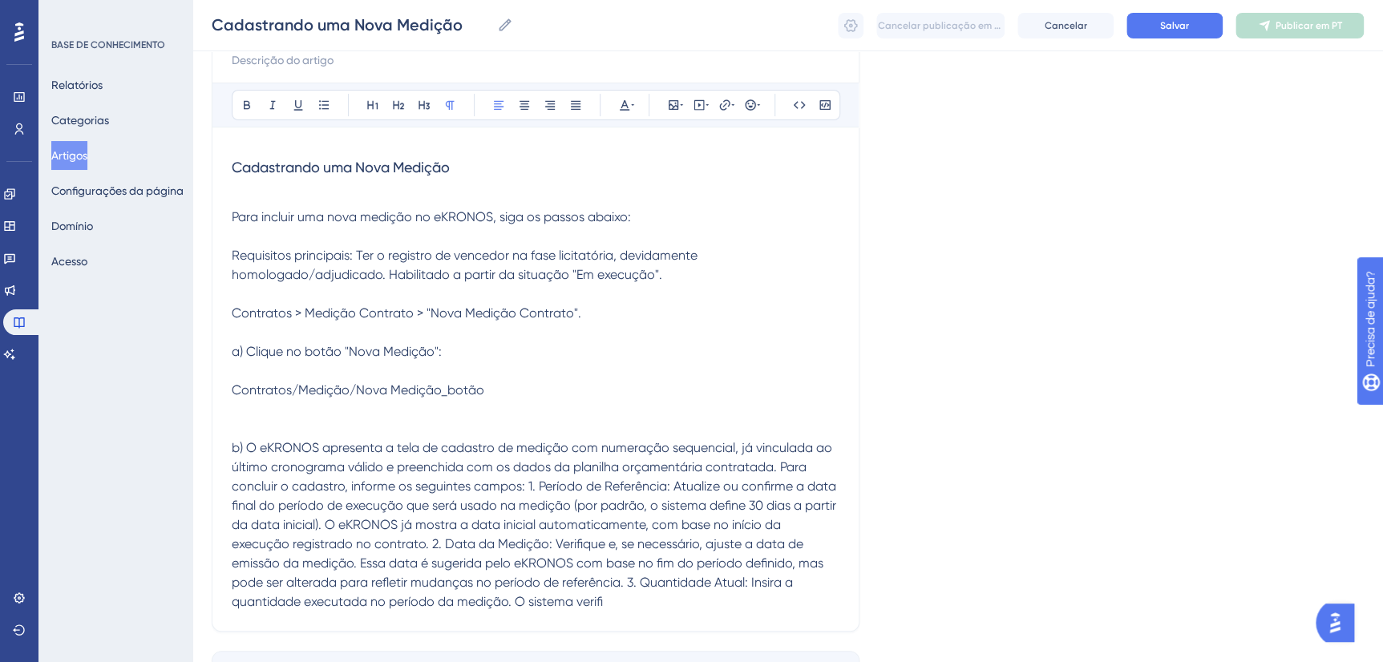
scroll to position [310, 0]
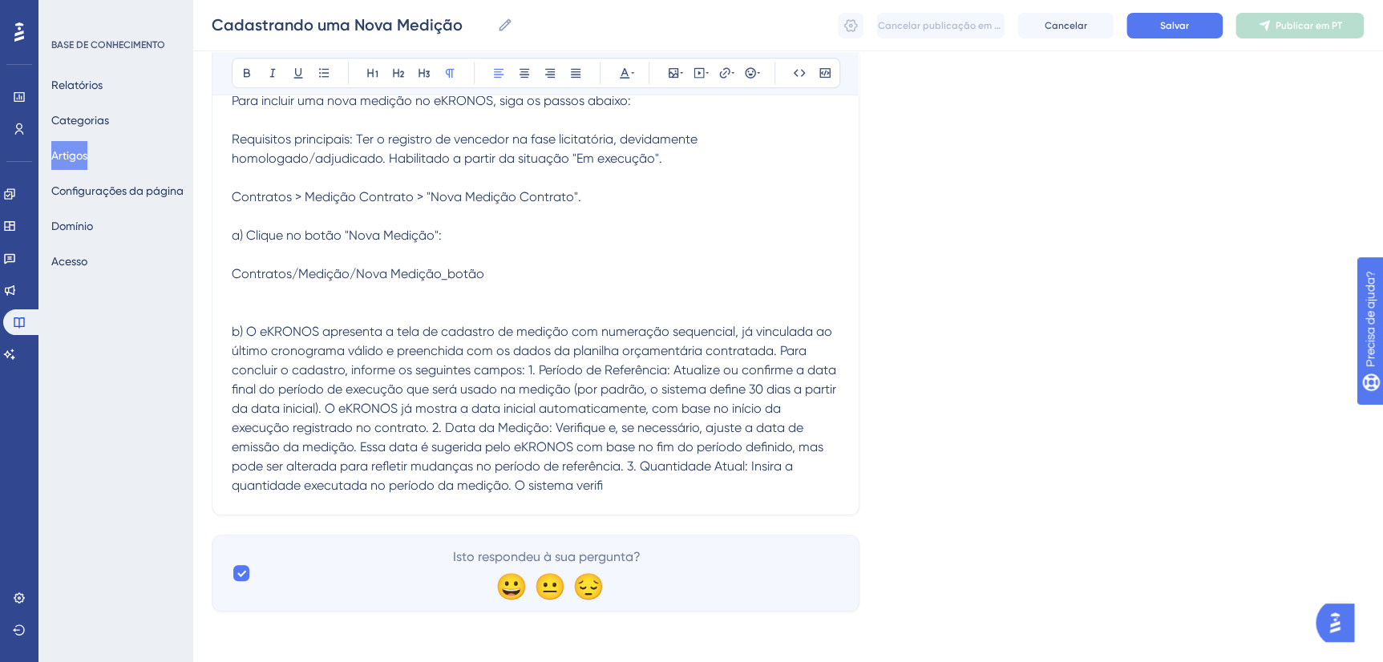
click at [529, 372] on span "b) O eKRONOS apresenta a tela de cadastro de medição com numeração sequencial, …" at bounding box center [536, 408] width 608 height 169
click at [525, 371] on span "b) O eKRONOS apresenta a tela de cadastro de medição com numeração sequencial, …" at bounding box center [536, 408] width 608 height 169
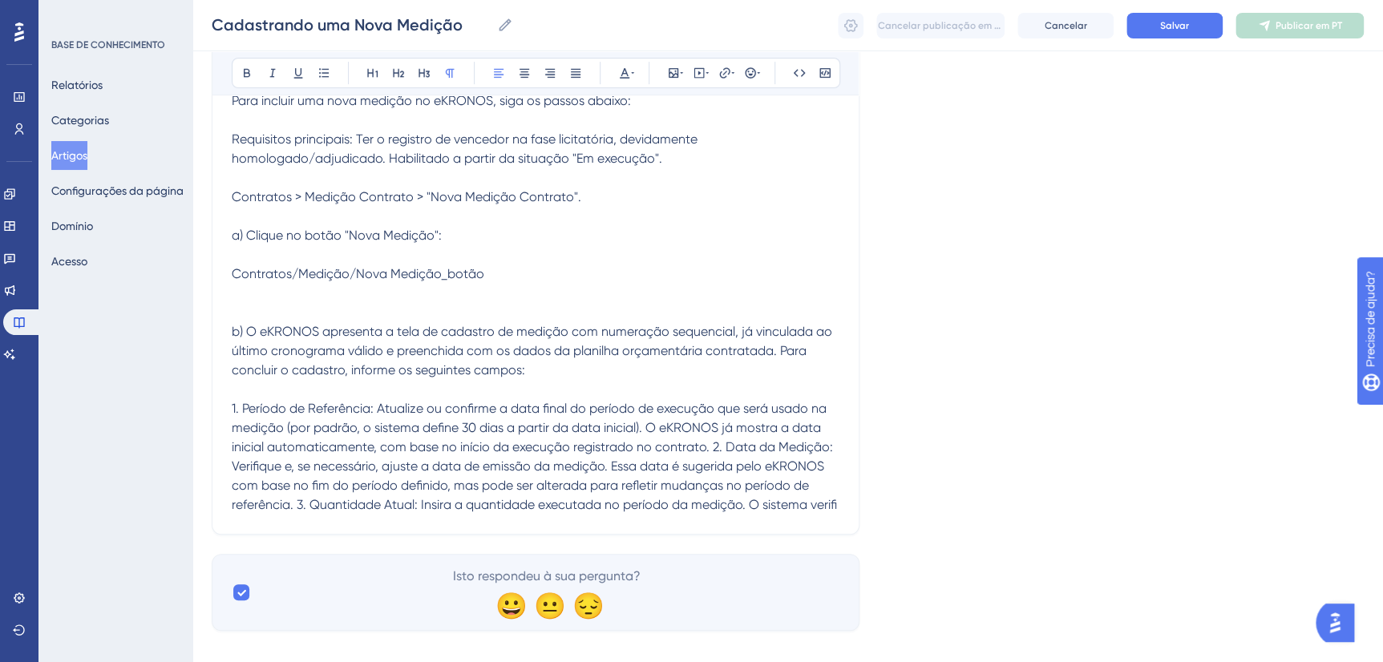
click at [713, 442] on span "1. Período de Referência: Atualize ou confirme a data final do período de execu…" at bounding box center [534, 456] width 605 height 111
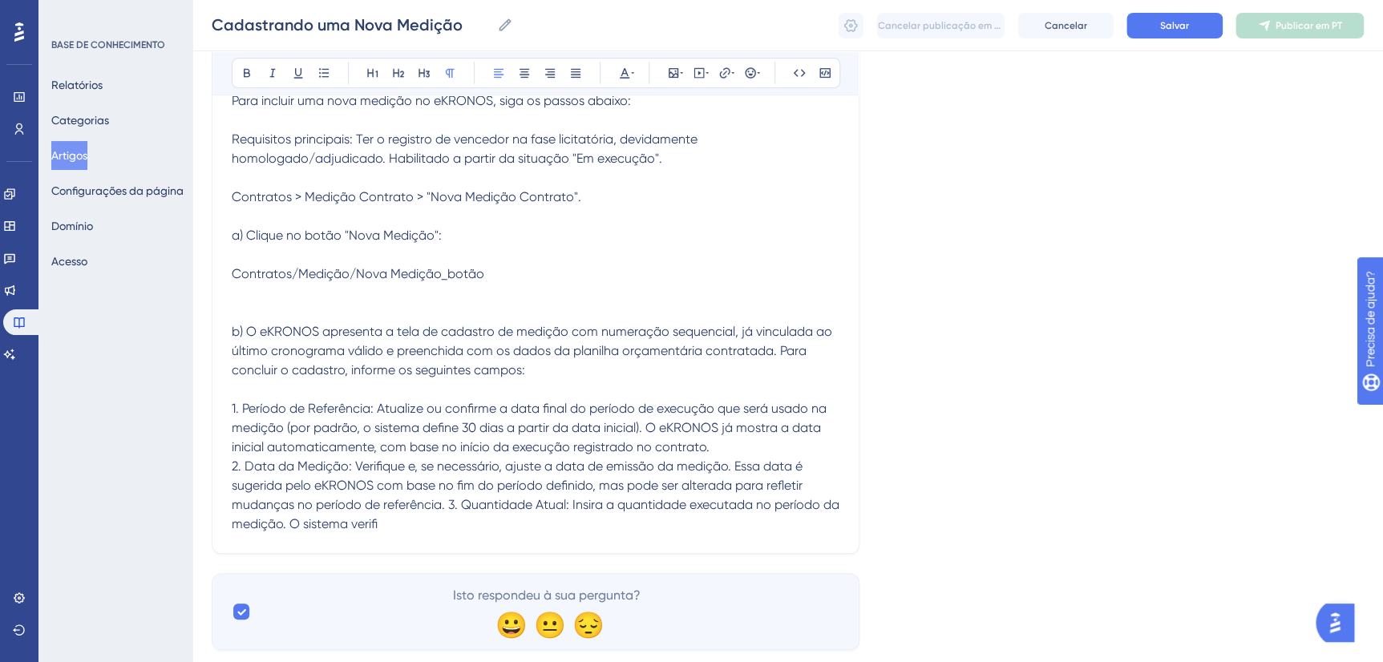
click at [447, 503] on span "2. Data da Medição: Verifique e, se necessário, ajuste a data de emissão da med…" at bounding box center [537, 494] width 611 height 73
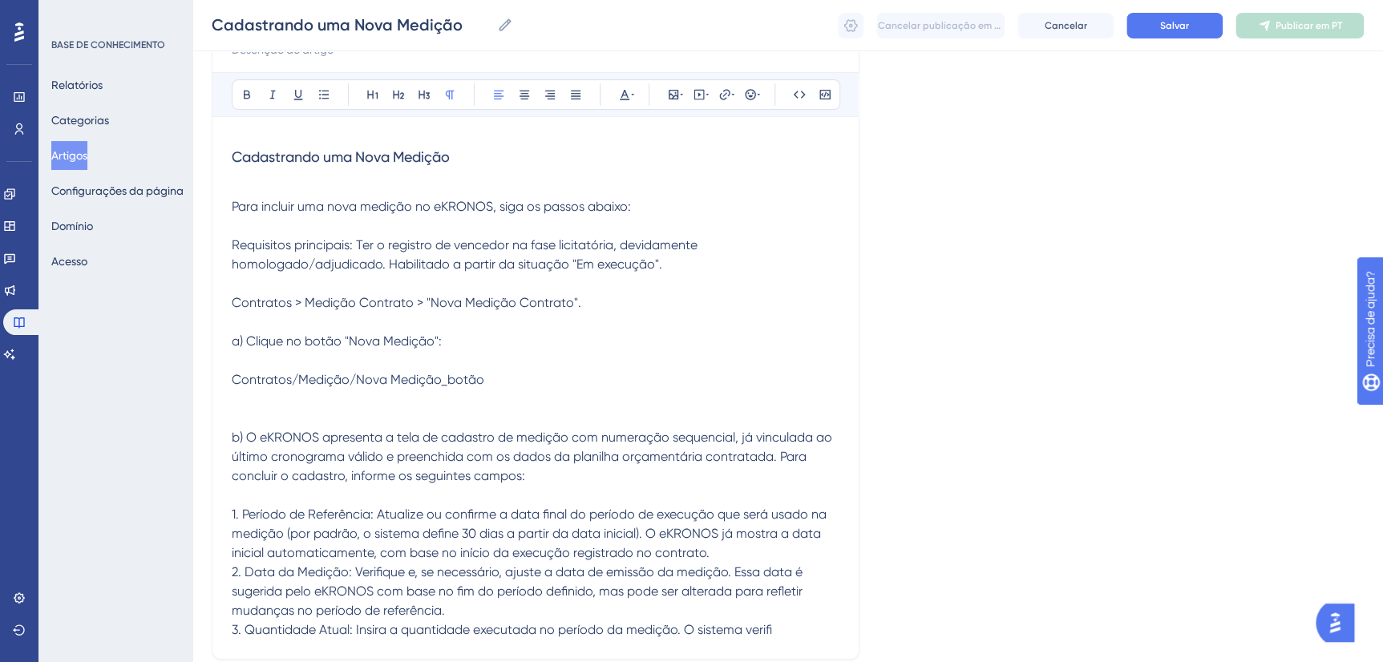
scroll to position [115, 0]
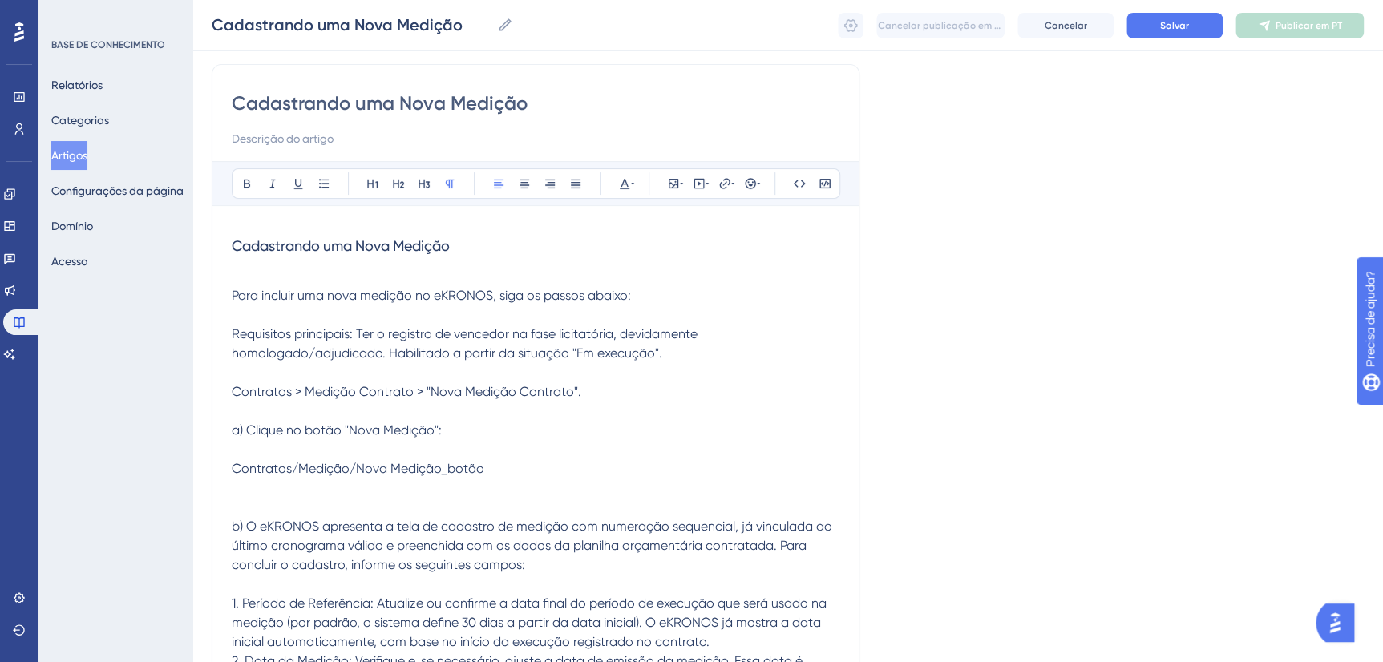
click at [256, 373] on p at bounding box center [536, 372] width 608 height 19
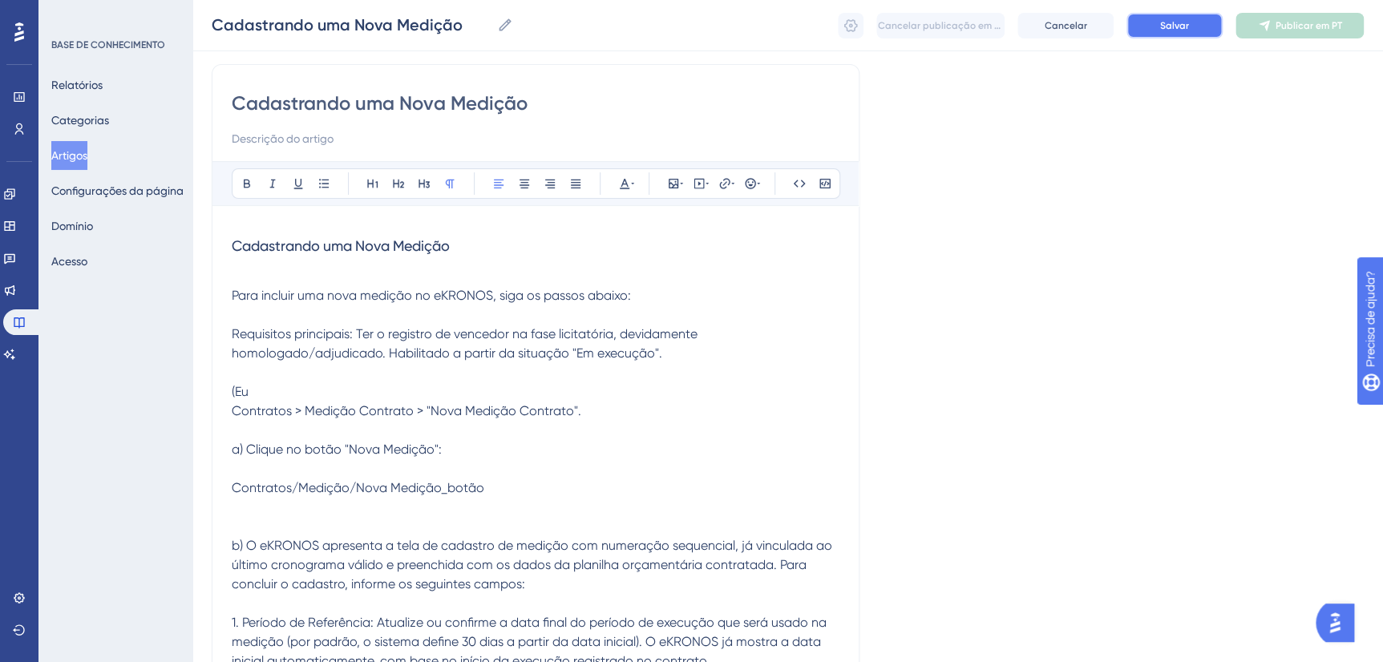
click at [1193, 18] on button "Salvar" at bounding box center [1174, 26] width 96 height 26
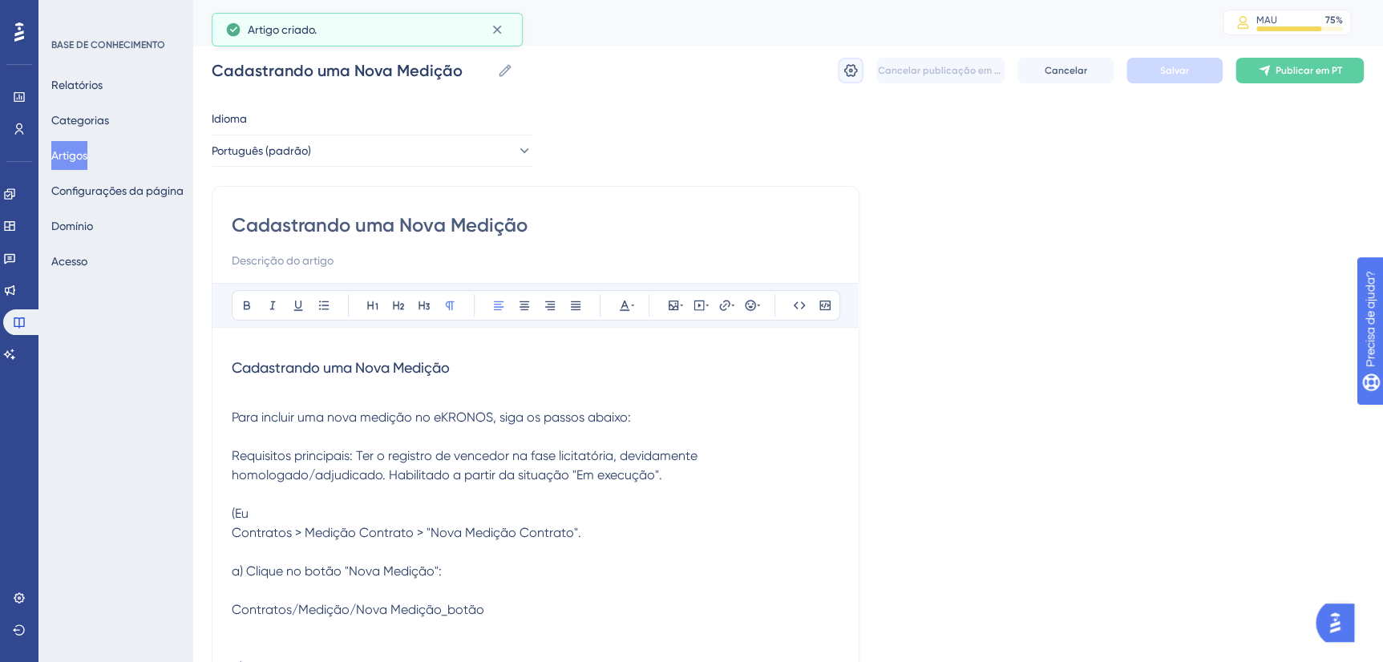
click at [850, 72] on icon at bounding box center [851, 70] width 14 height 13
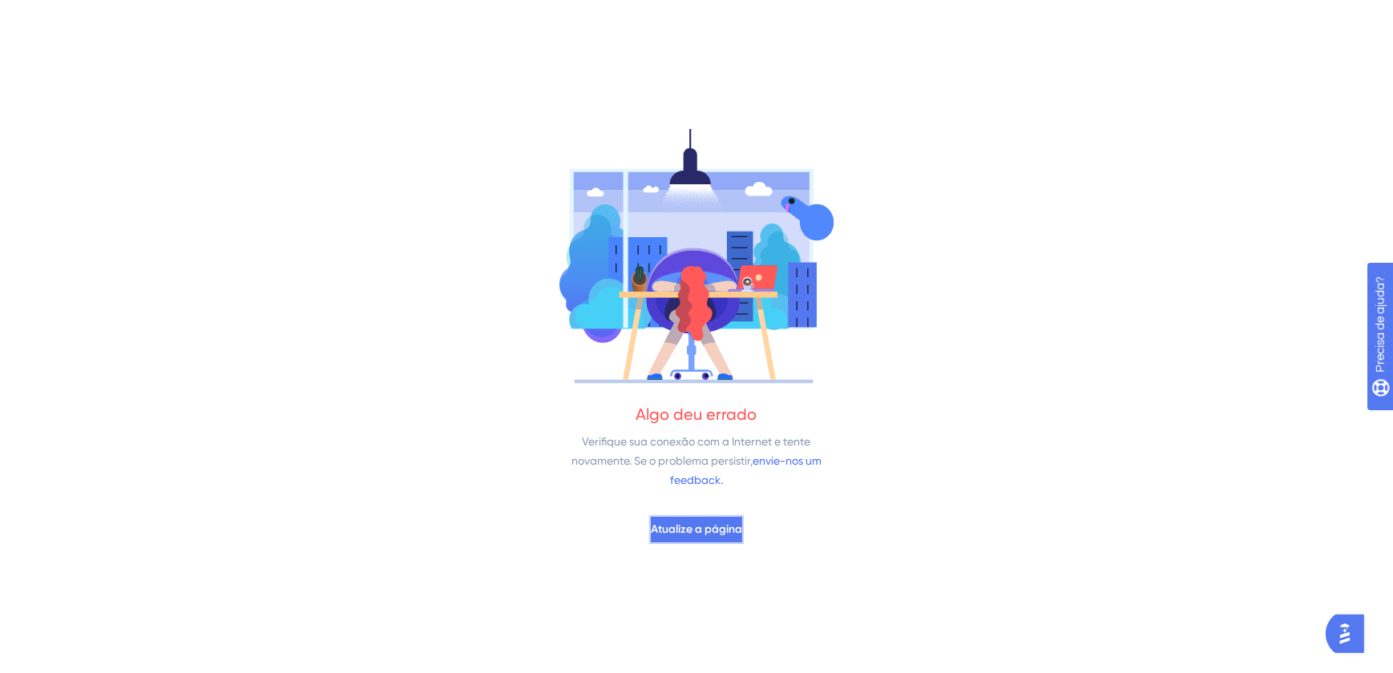
click at [697, 535] on span "Atualize a página" at bounding box center [696, 529] width 91 height 19
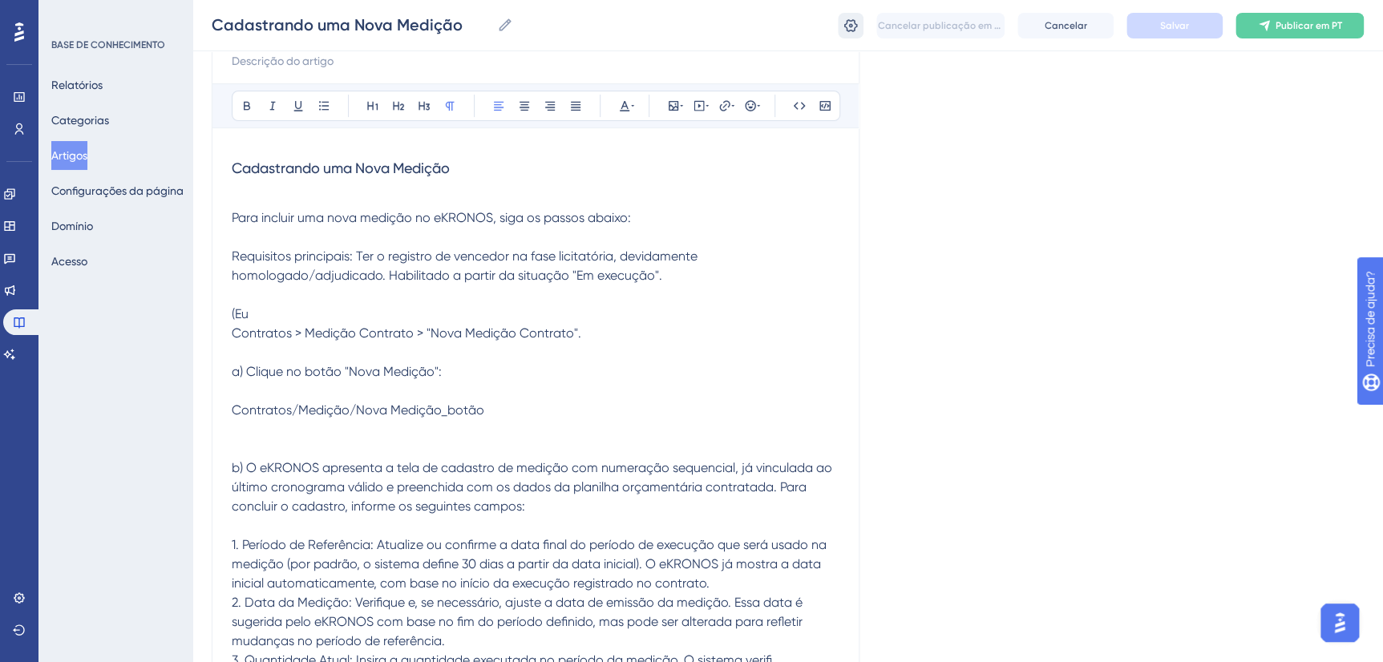
click at [848, 26] on icon at bounding box center [850, 26] width 16 height 16
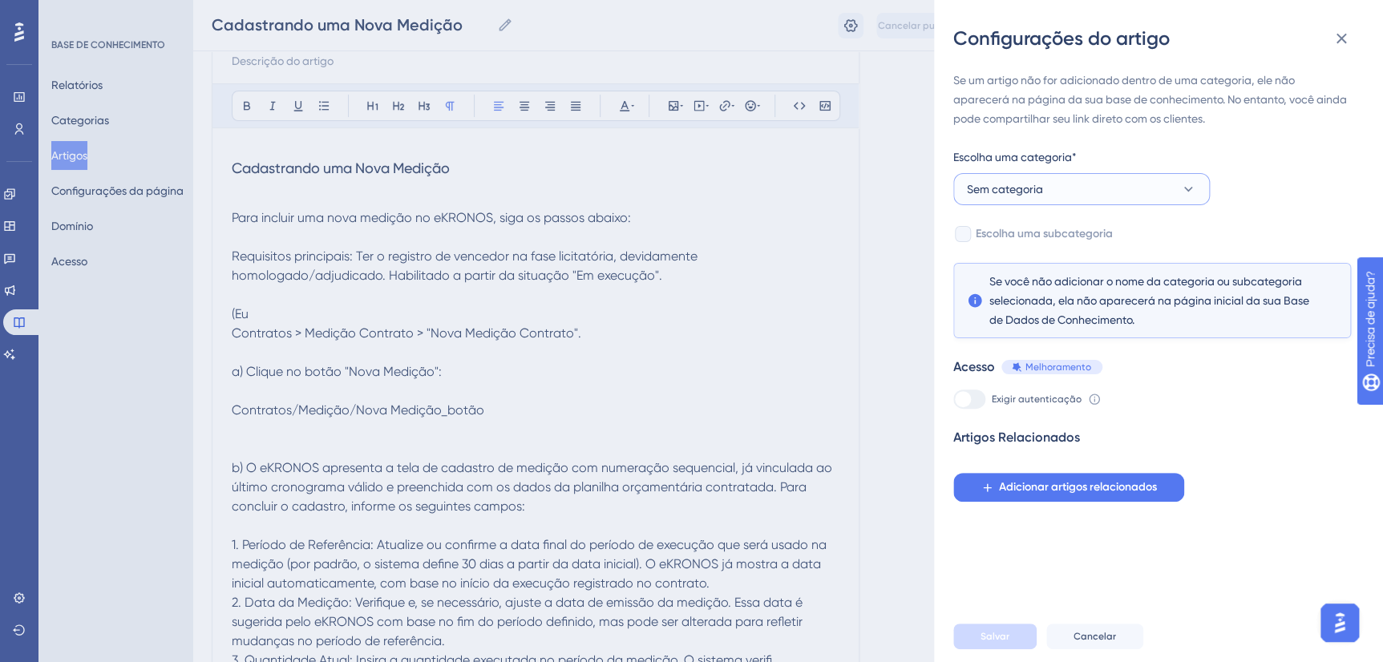
click at [1068, 181] on button "Sem categoria" at bounding box center [1081, 189] width 256 height 32
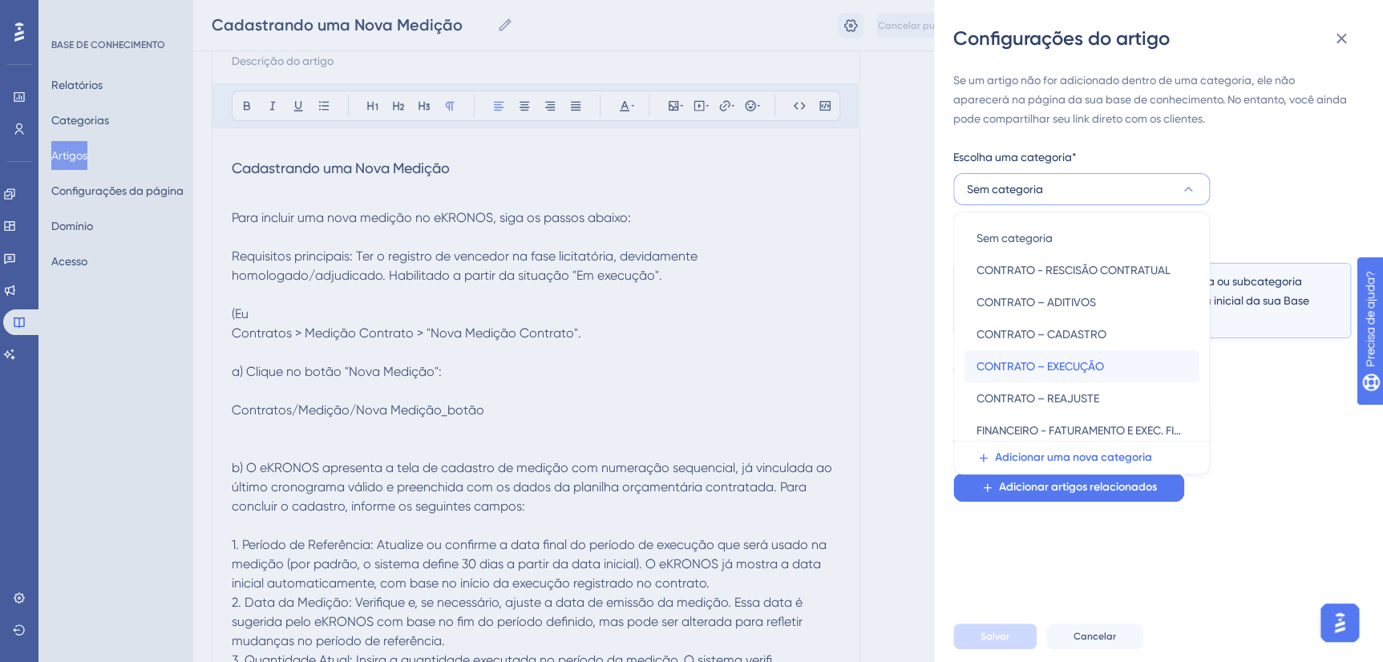
click at [1092, 361] on span "CONTRATO – EXECUÇÃO" at bounding box center [1039, 366] width 127 height 19
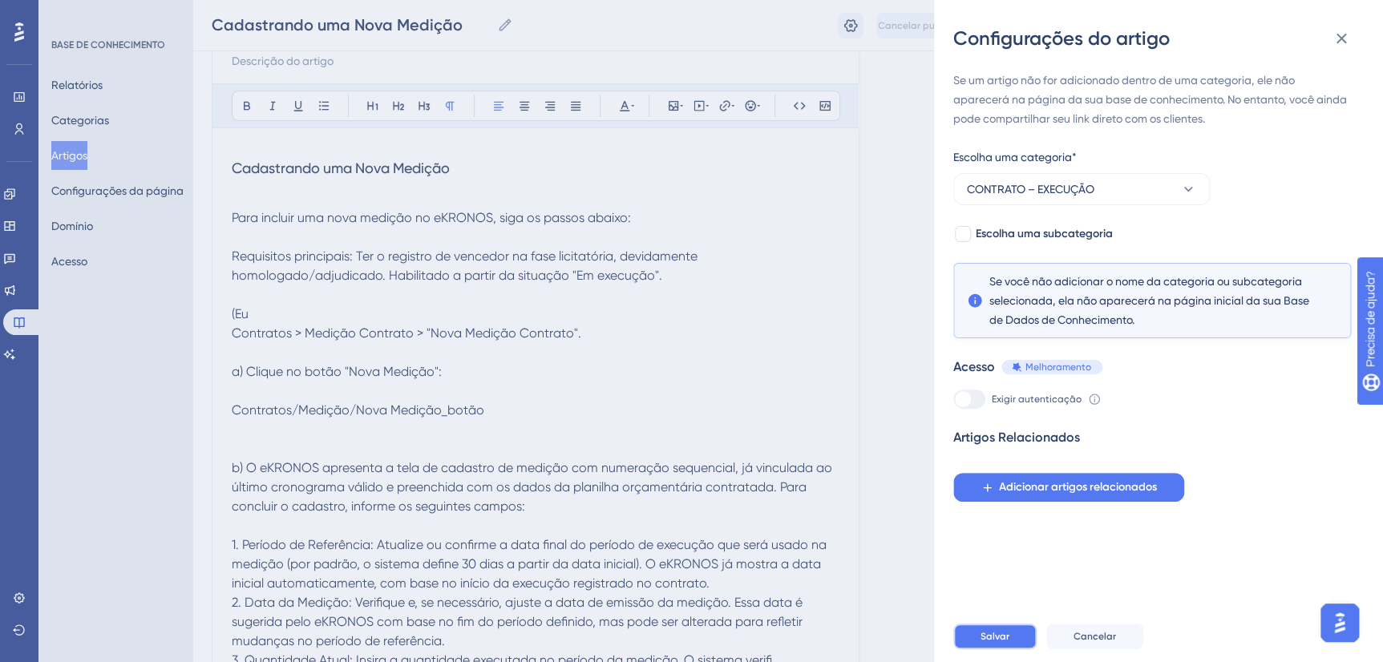
click at [1006, 643] on span "Salvar" at bounding box center [994, 636] width 29 height 13
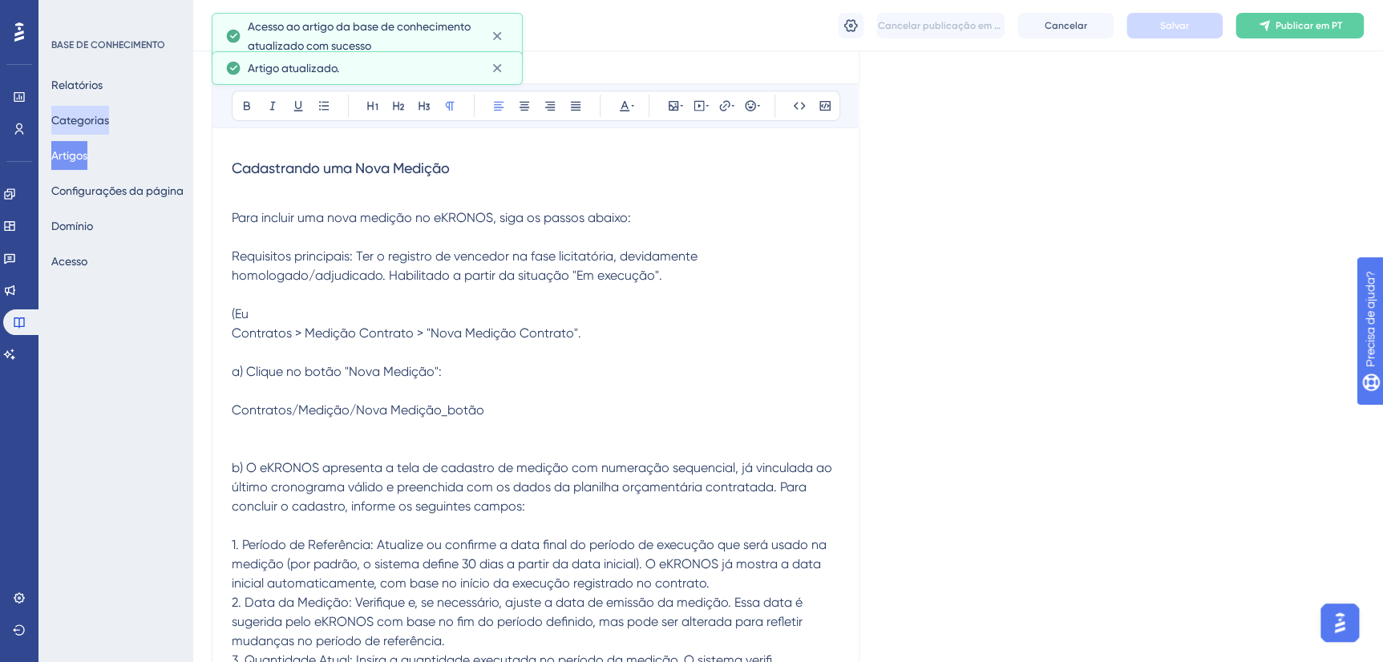
click at [106, 126] on button "Categorias" at bounding box center [80, 120] width 58 height 29
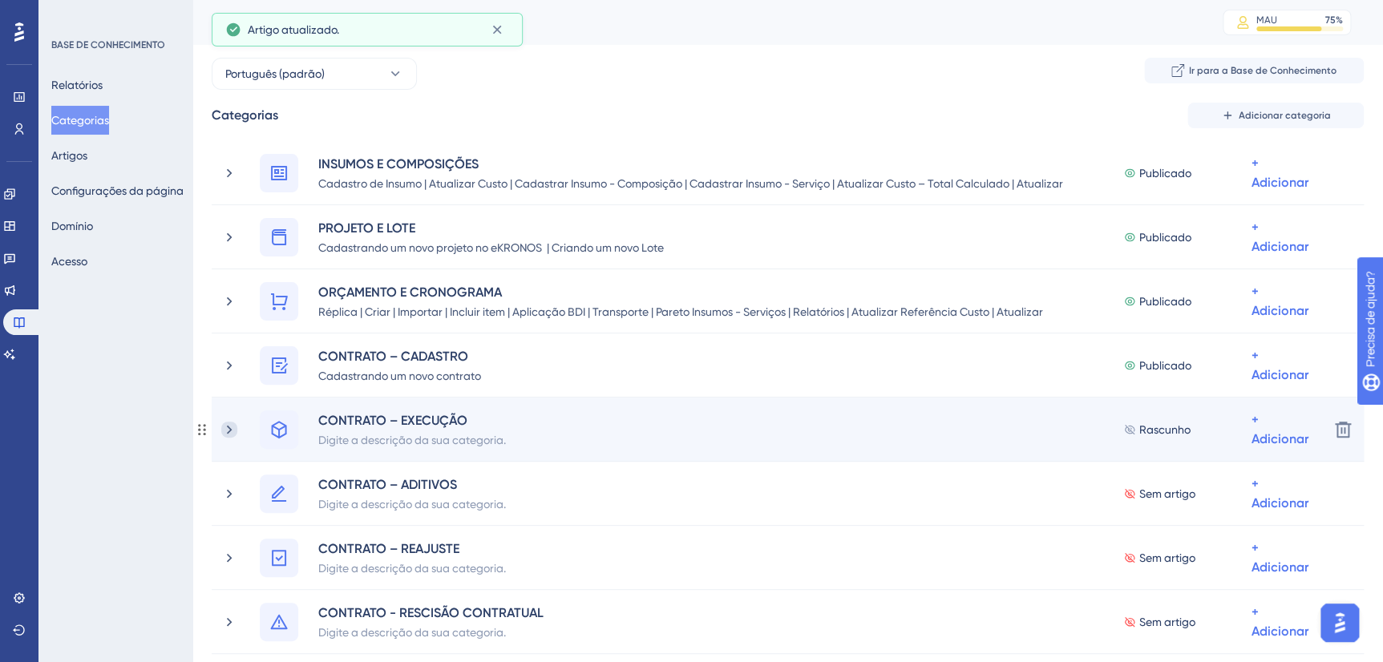
click at [232, 426] on icon at bounding box center [229, 430] width 16 height 16
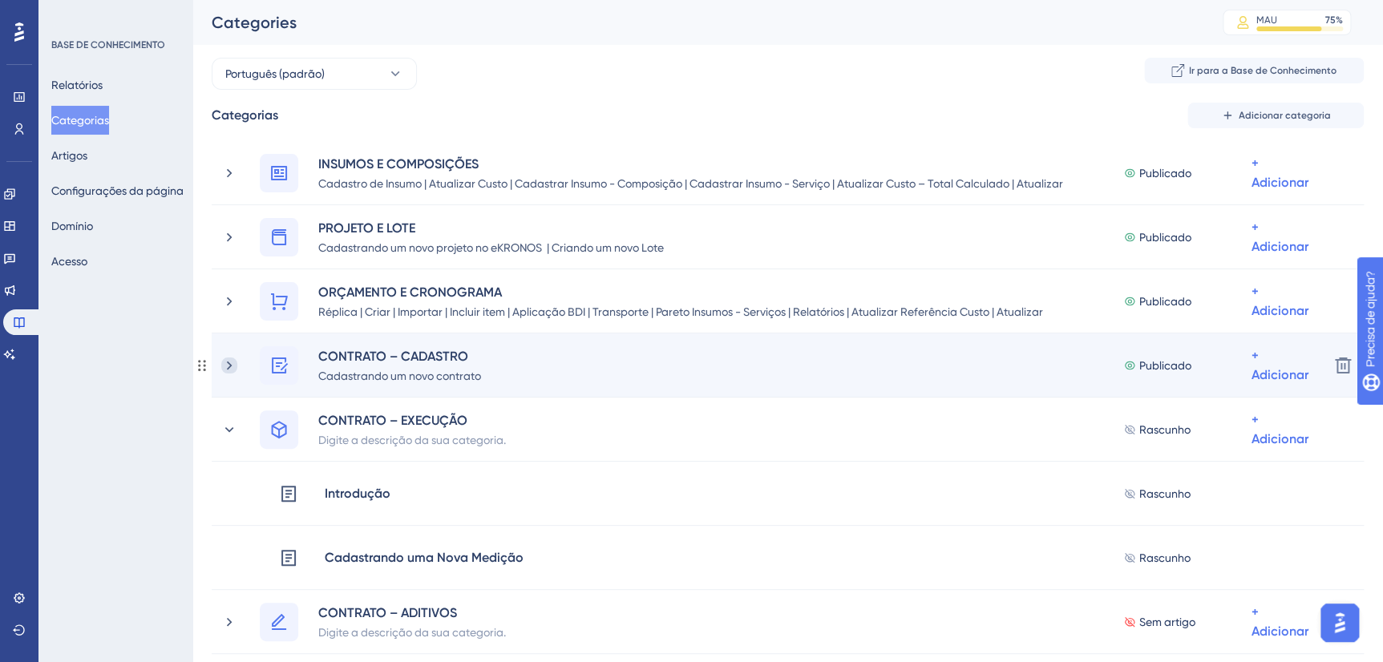
click at [231, 368] on icon at bounding box center [229, 365] width 16 height 16
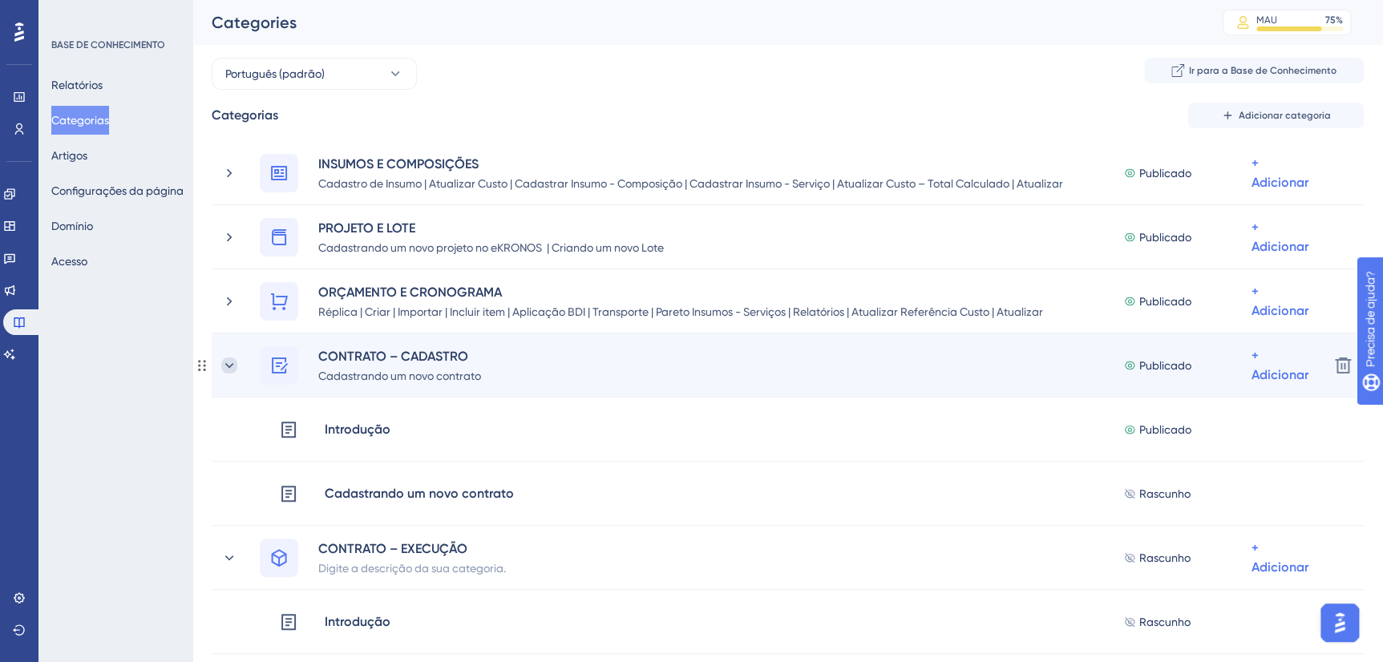
click at [230, 368] on icon at bounding box center [229, 365] width 16 height 16
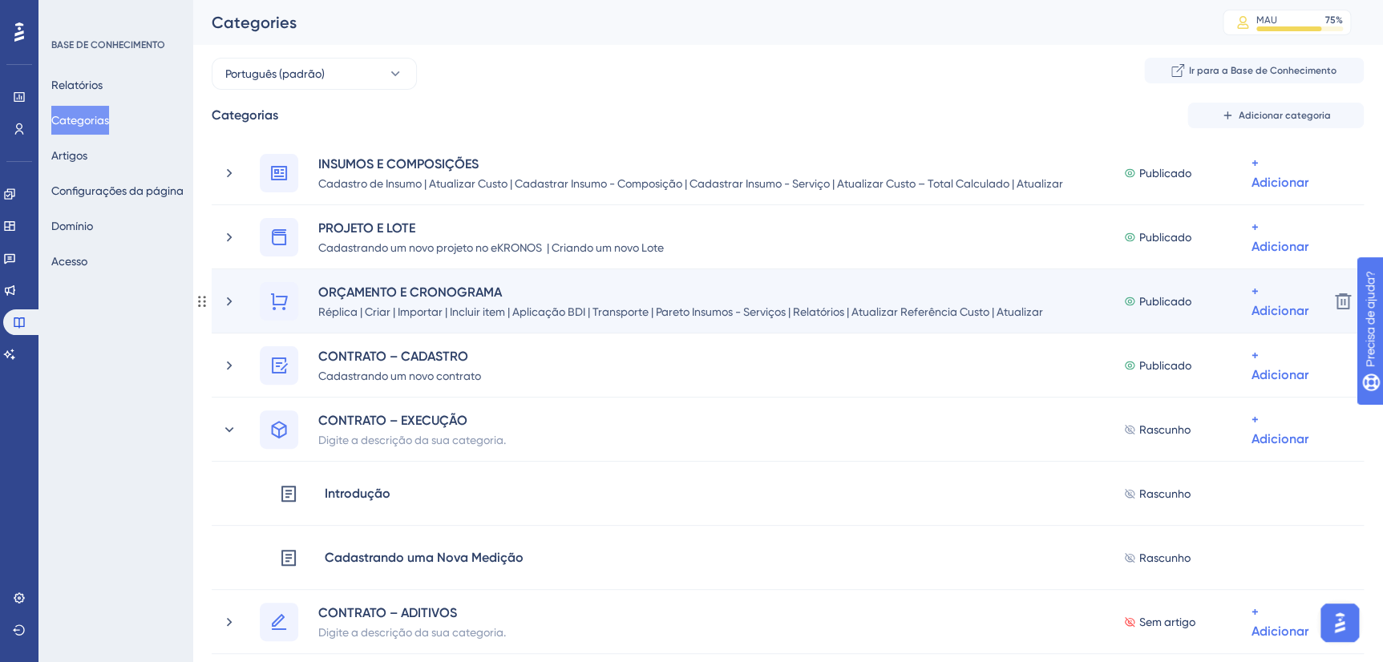
click at [235, 309] on div "ORÇAMENTO E CRONOGRAMA Réplica | Criar | Importar | Incluir item | Aplicação BD…" at bounding box center [768, 301] width 1094 height 38
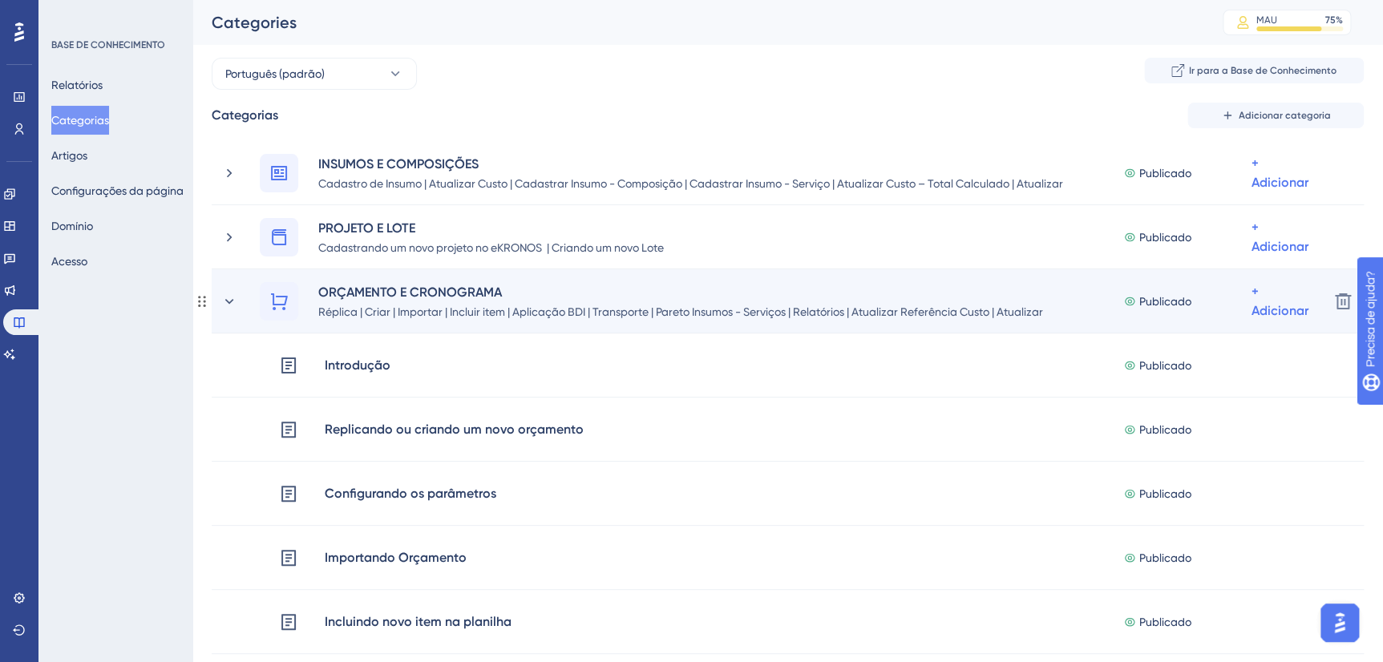
click at [234, 310] on div "ORÇAMENTO E CRONOGRAMA Réplica | Criar | Importar | Incluir item | Aplicação BD…" at bounding box center [768, 301] width 1094 height 38
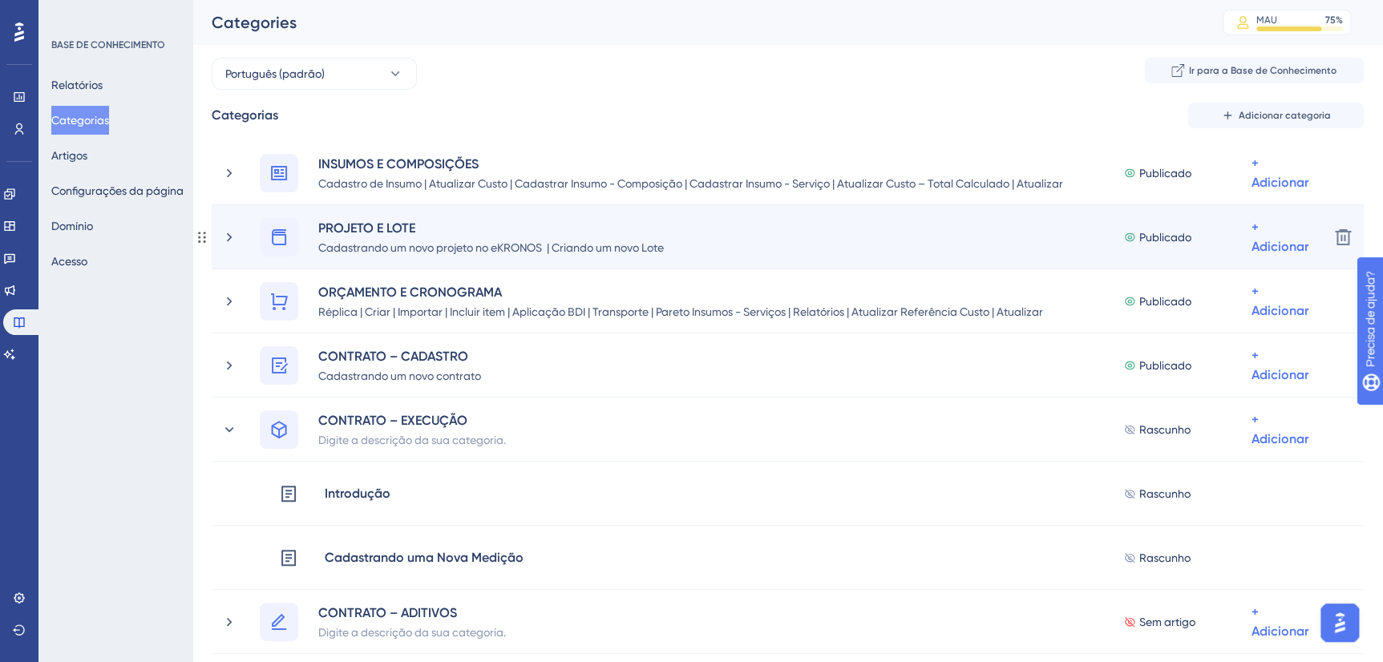
click at [230, 252] on div "PROJETO E LOTE Cadastrando um novo projeto no eKRONOS | Criando um novo Lote Pu…" at bounding box center [768, 237] width 1094 height 38
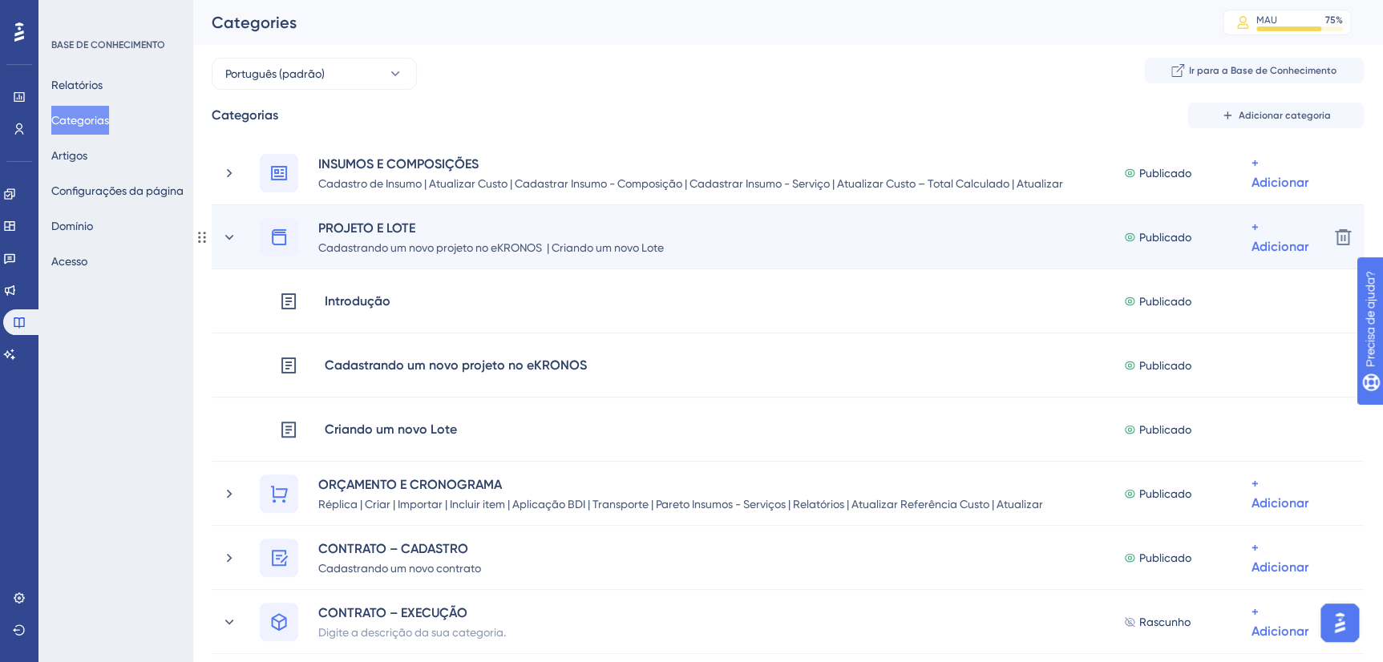
click at [230, 251] on div "PROJETO E LOTE Cadastrando um novo projeto no eKRONOS | Criando um novo Lote Pu…" at bounding box center [768, 237] width 1094 height 38
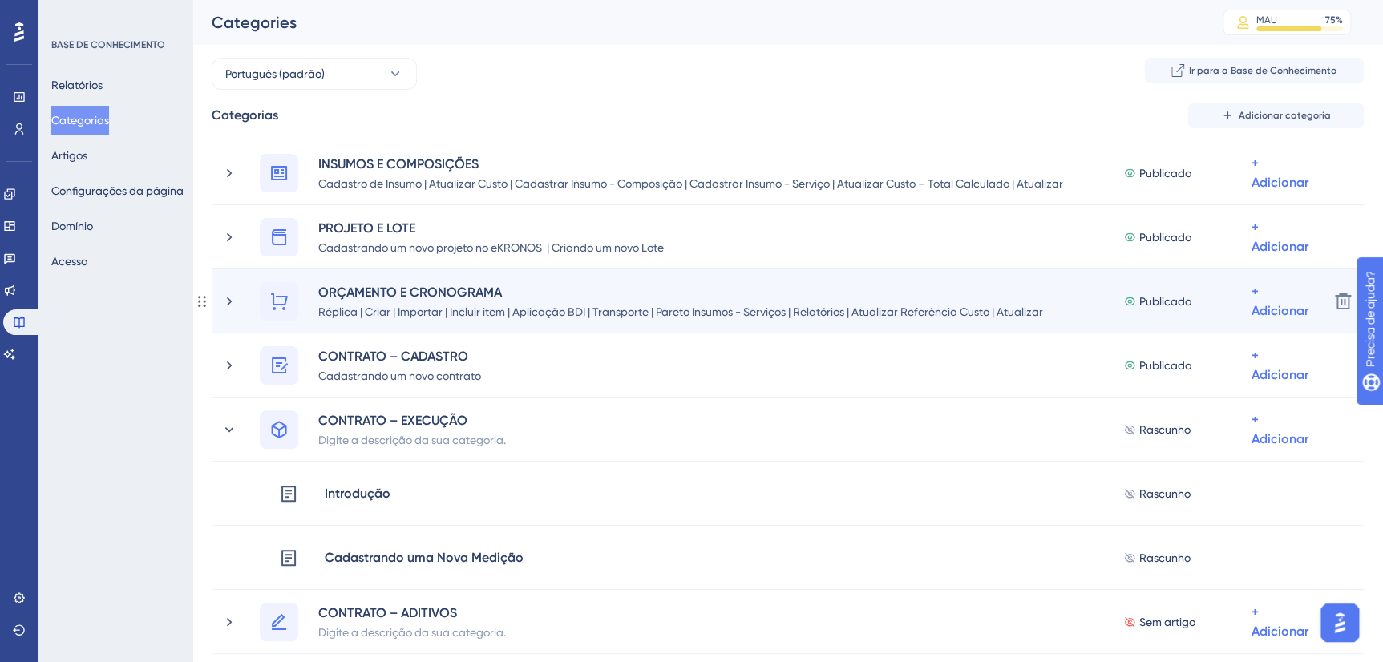
click at [237, 297] on div "ORÇAMENTO E CRONOGRAMA Réplica | Criar | Importar | Incluir item | Aplicação BD…" at bounding box center [768, 301] width 1094 height 38
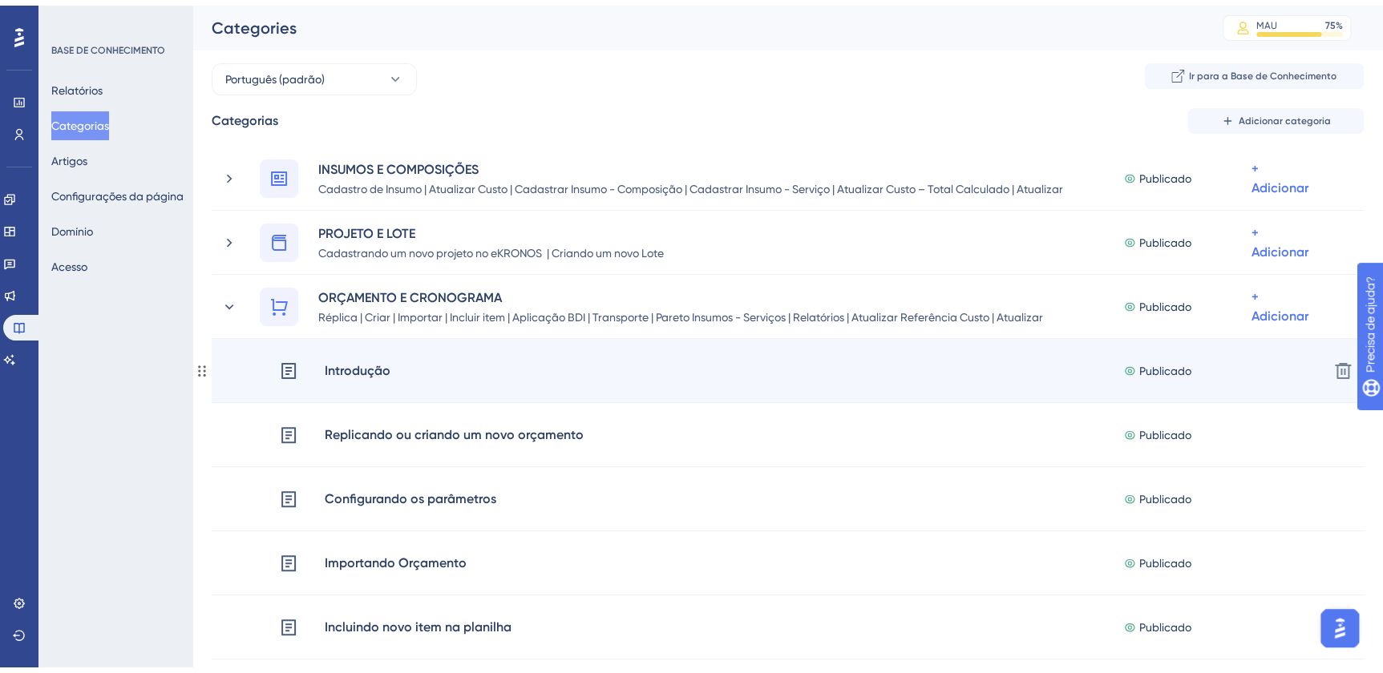
scroll to position [194, 0]
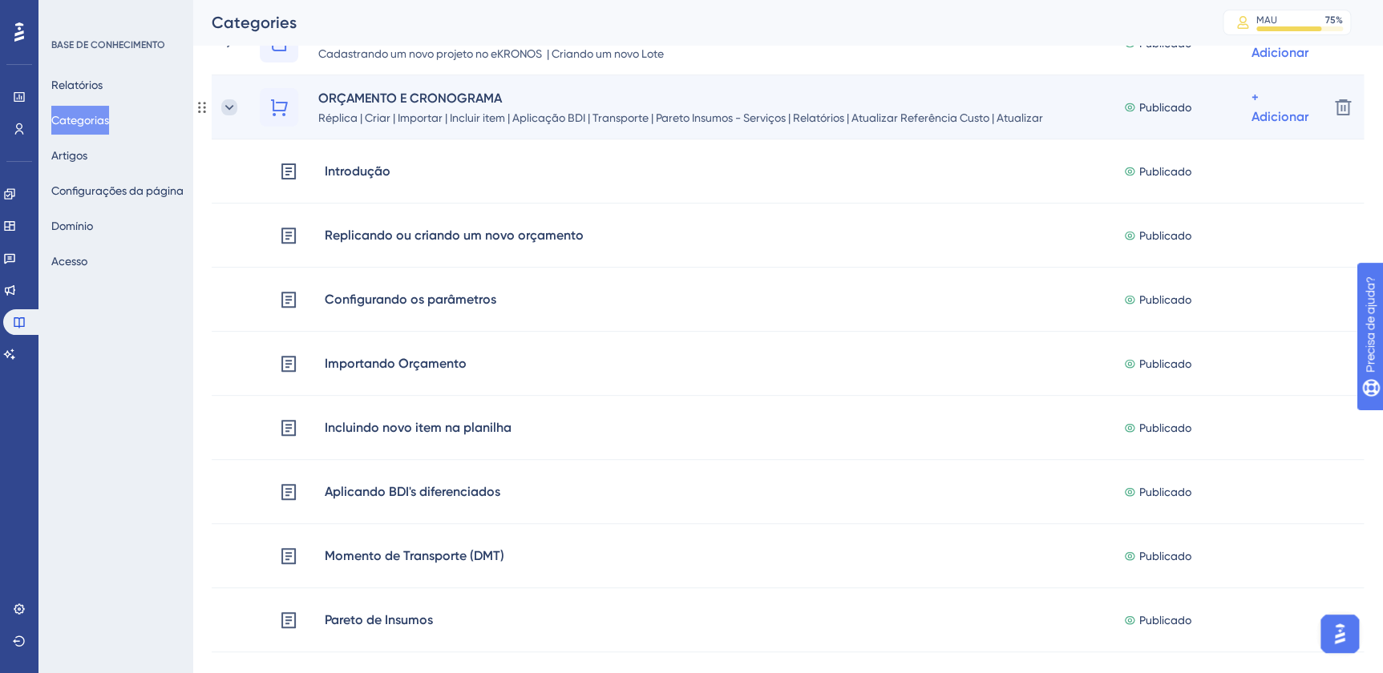
click at [230, 101] on icon at bounding box center [229, 107] width 16 height 16
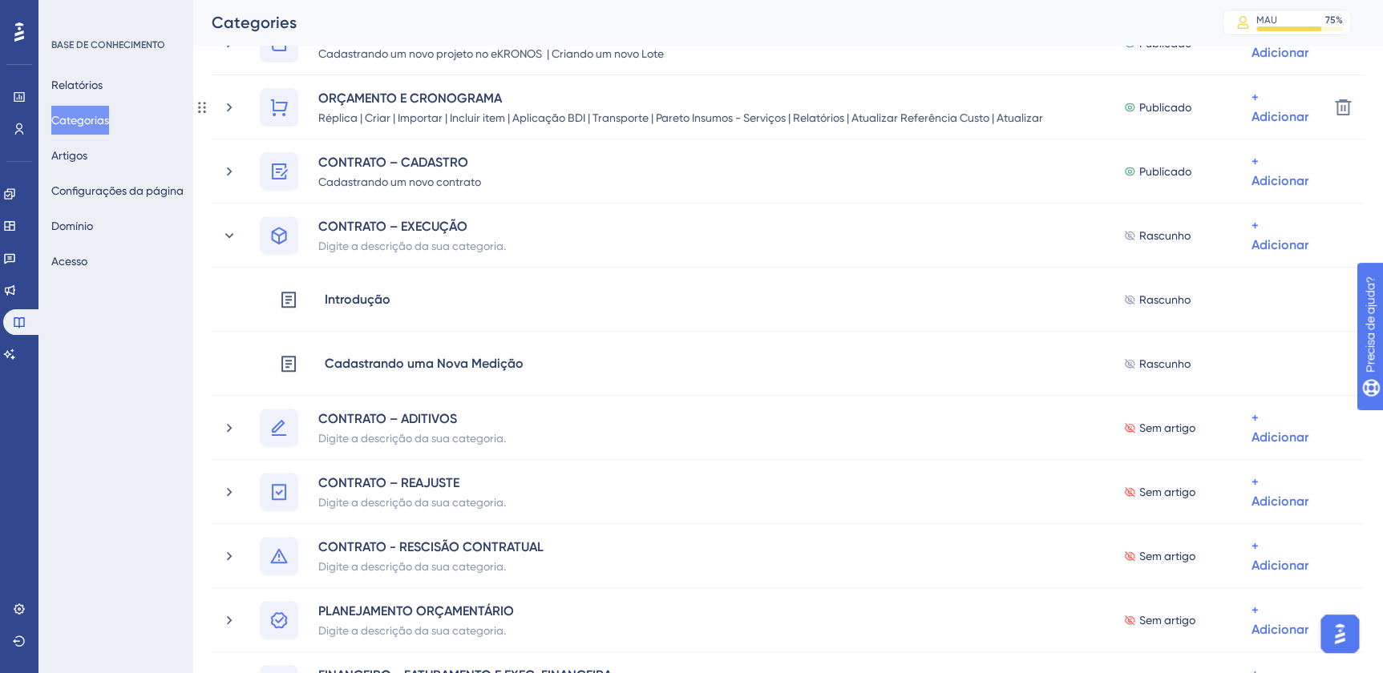
click at [230, 101] on icon at bounding box center [229, 107] width 16 height 16
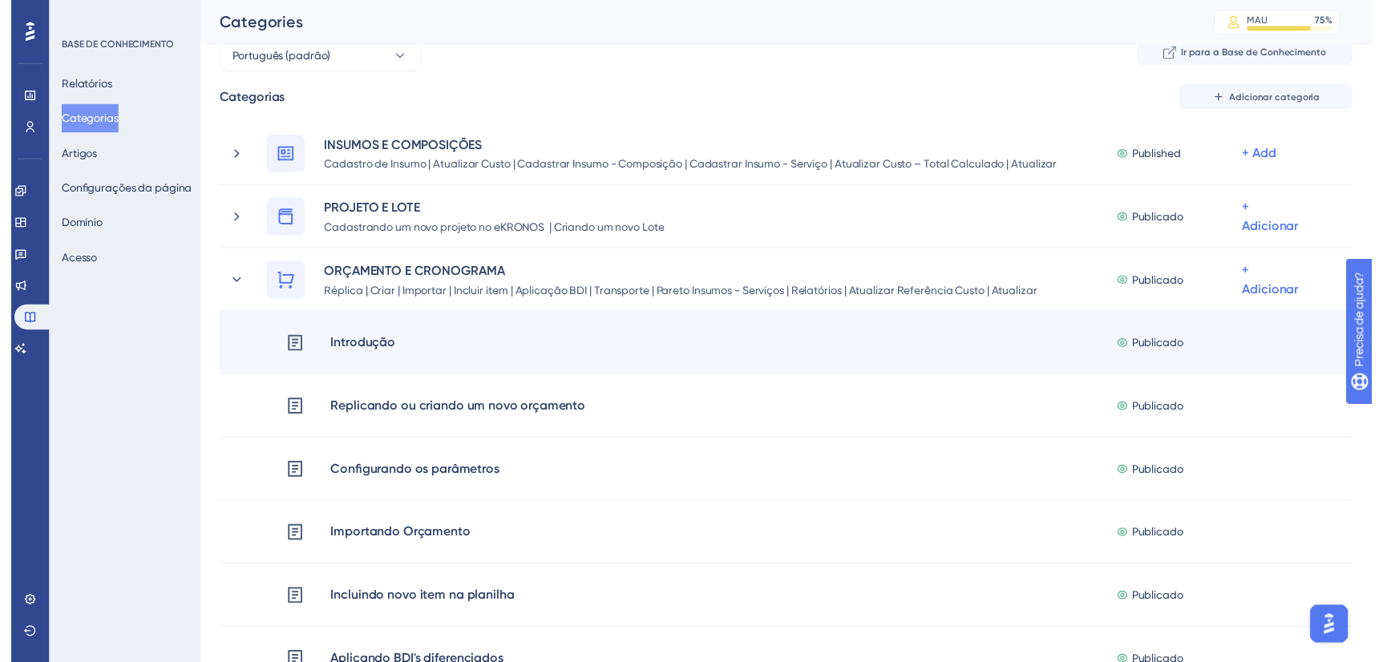
scroll to position [0, 0]
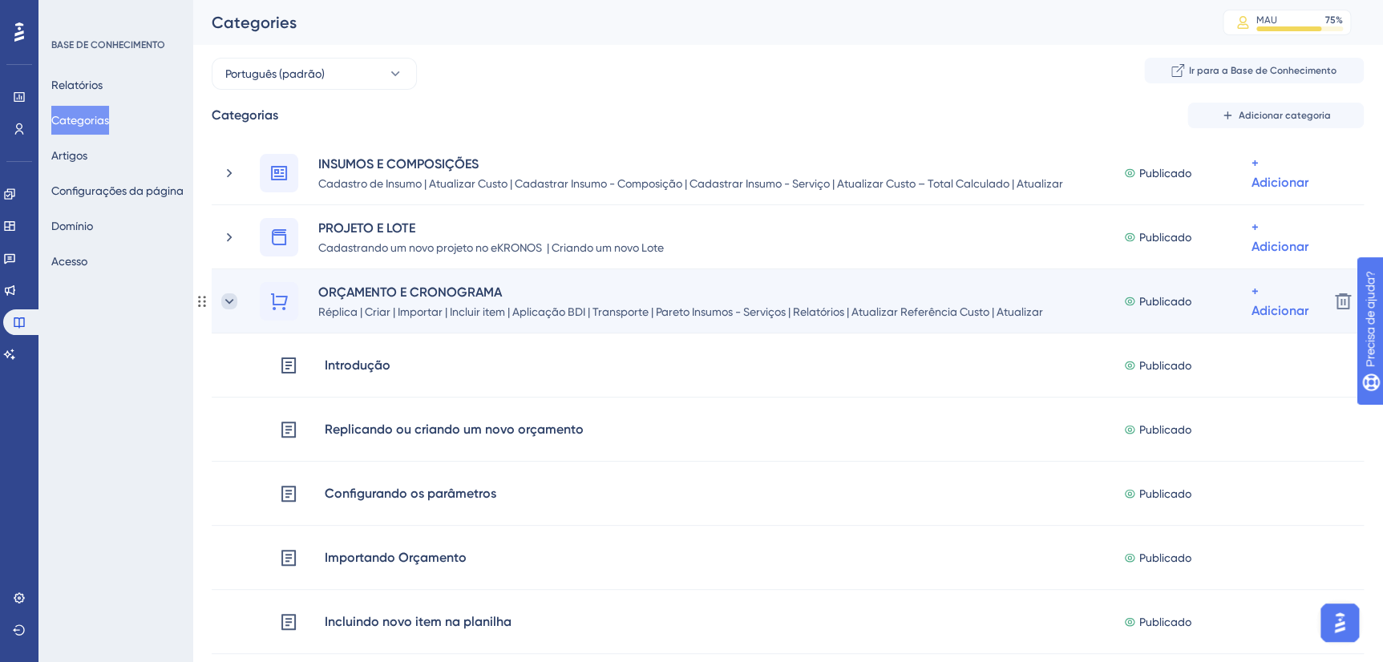
click at [234, 297] on icon at bounding box center [229, 301] width 16 height 16
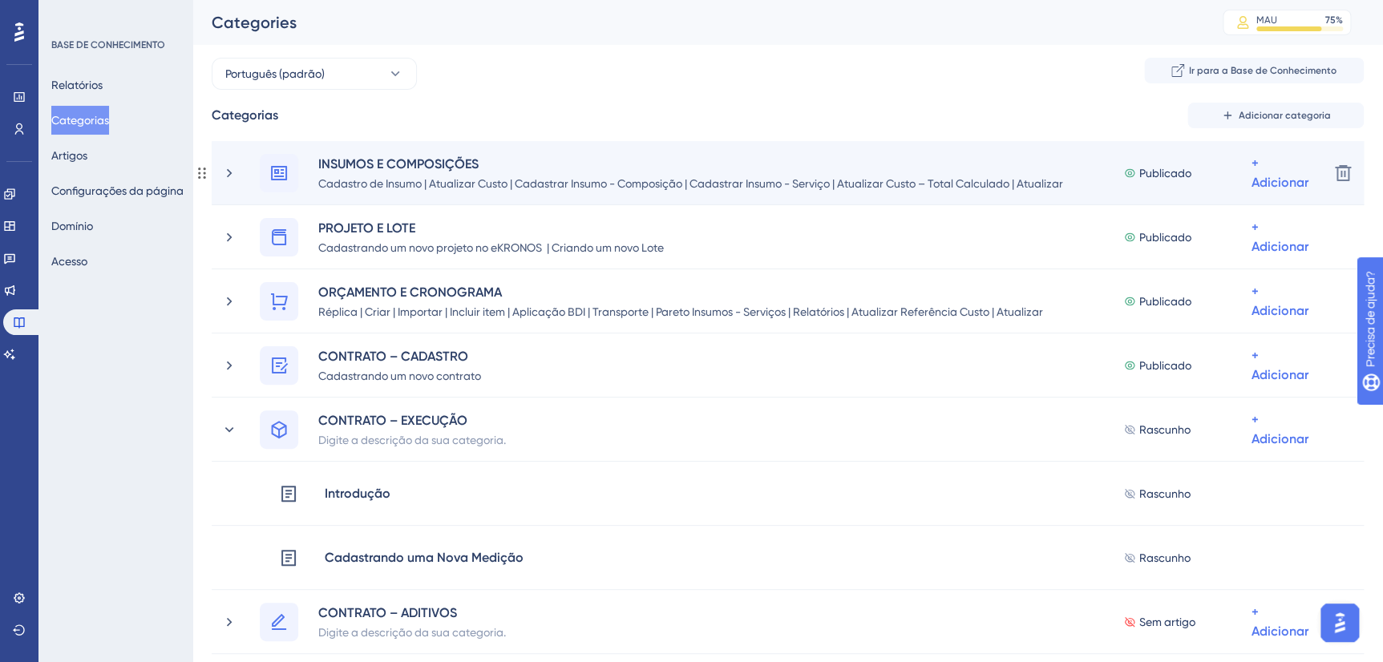
click at [240, 180] on div "INSUMOS E COMPOSIÇÕES Cadastro de Insumo | Atualizar Custo | Cadastrar Insumo -…" at bounding box center [768, 173] width 1094 height 38
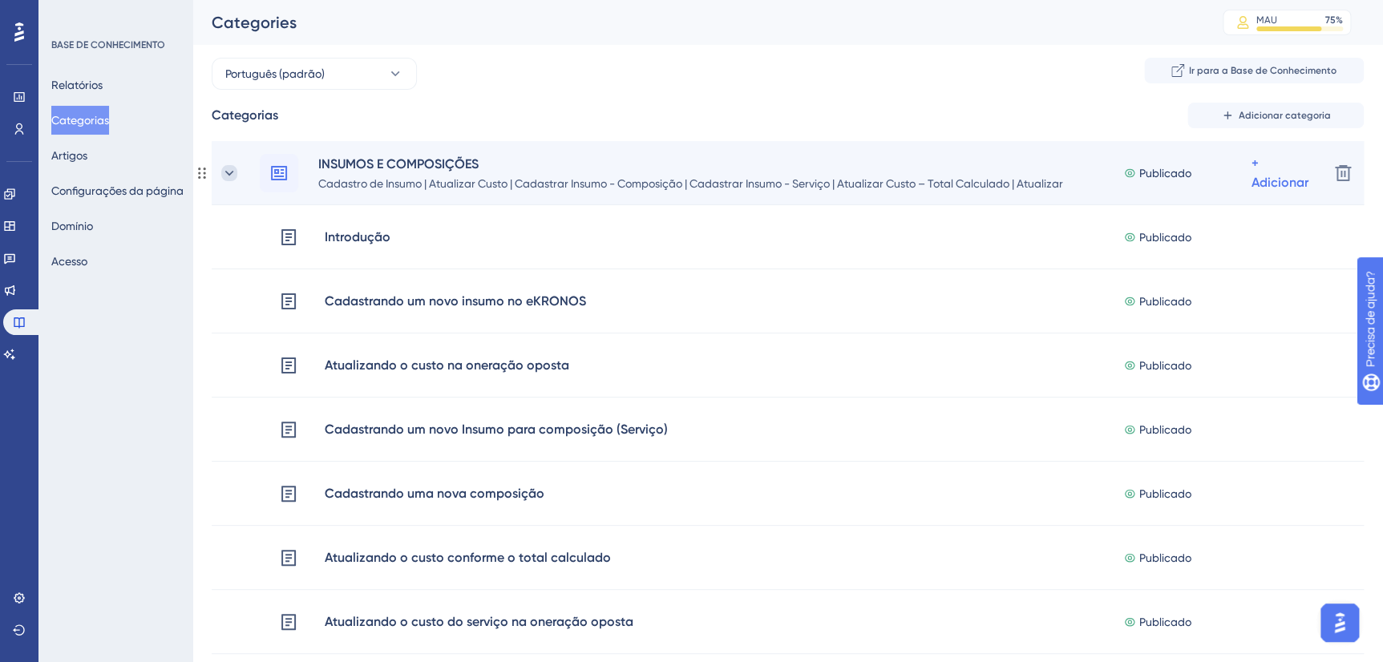
click at [222, 176] on icon at bounding box center [229, 173] width 16 height 16
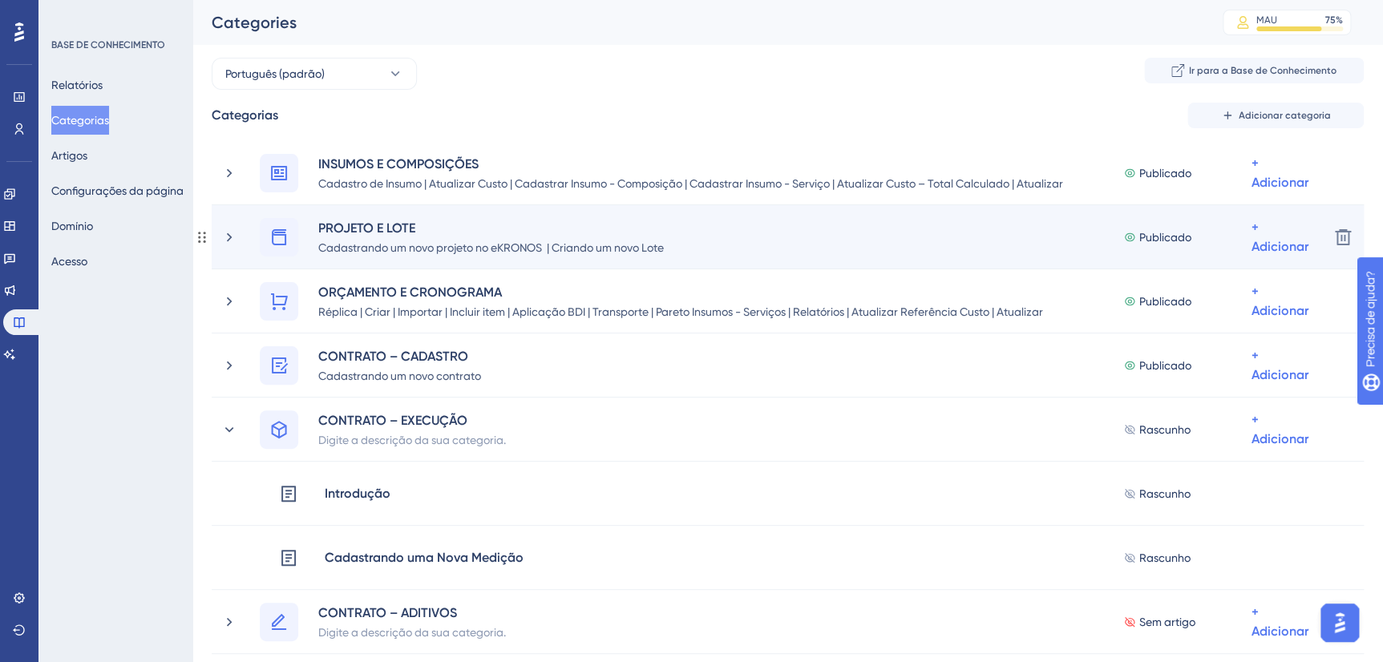
click at [228, 223] on div "PROJETO E [PERSON_NAME] um novo projeto no eKRONOS | Criando um novo Lote Publi…" at bounding box center [768, 237] width 1094 height 38
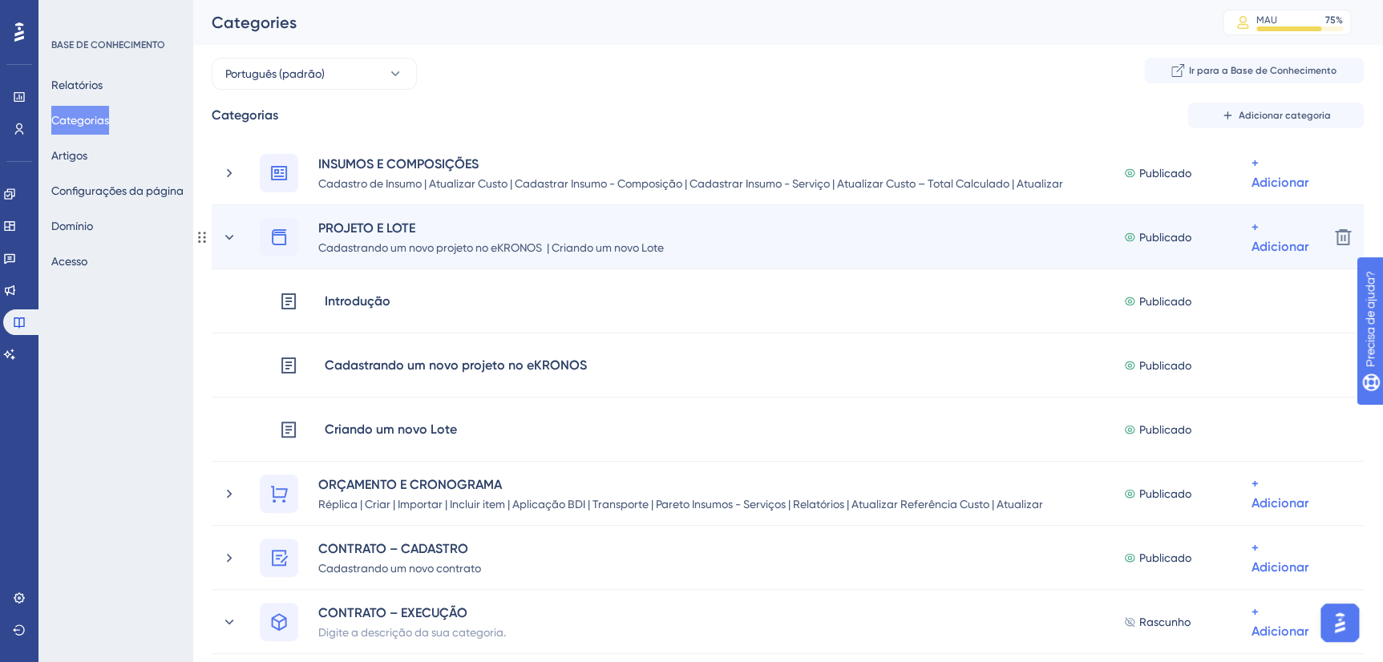
click at [238, 239] on div "PROJETO E [PERSON_NAME] um novo projeto no eKRONOS | Criando um novo Lote Publi…" at bounding box center [768, 237] width 1094 height 38
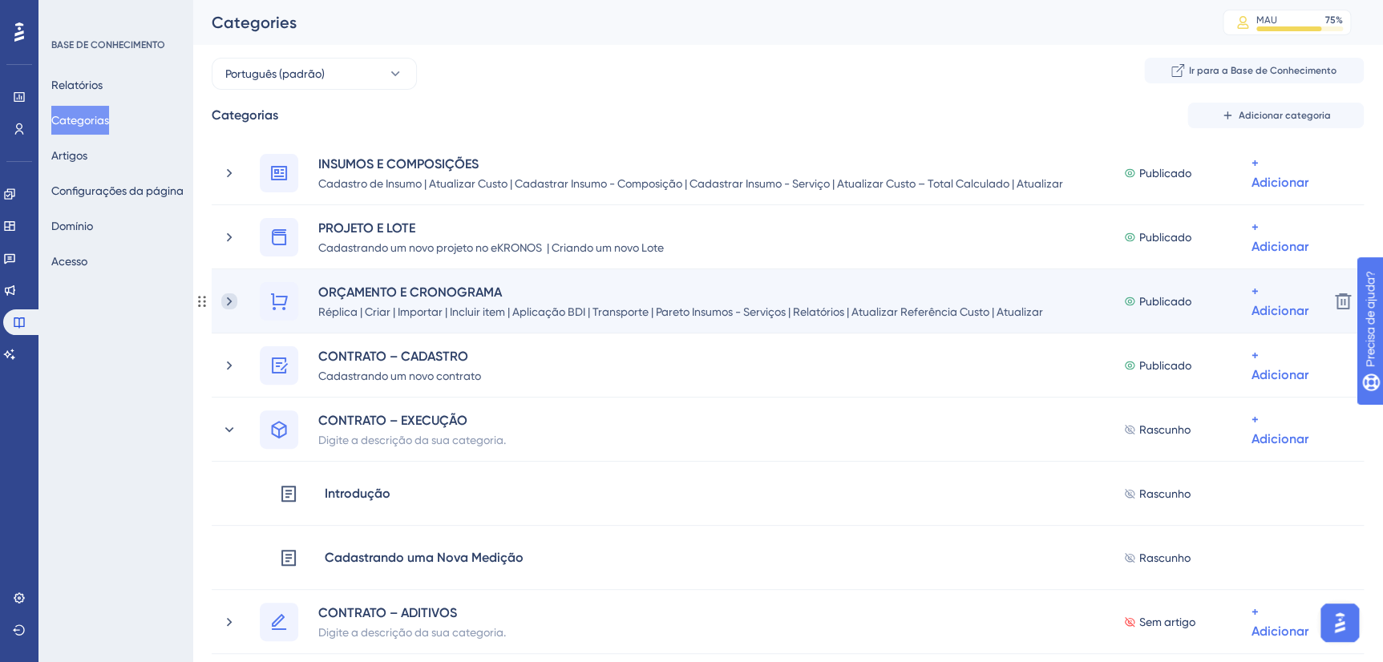
click at [228, 304] on icon at bounding box center [229, 301] width 5 height 9
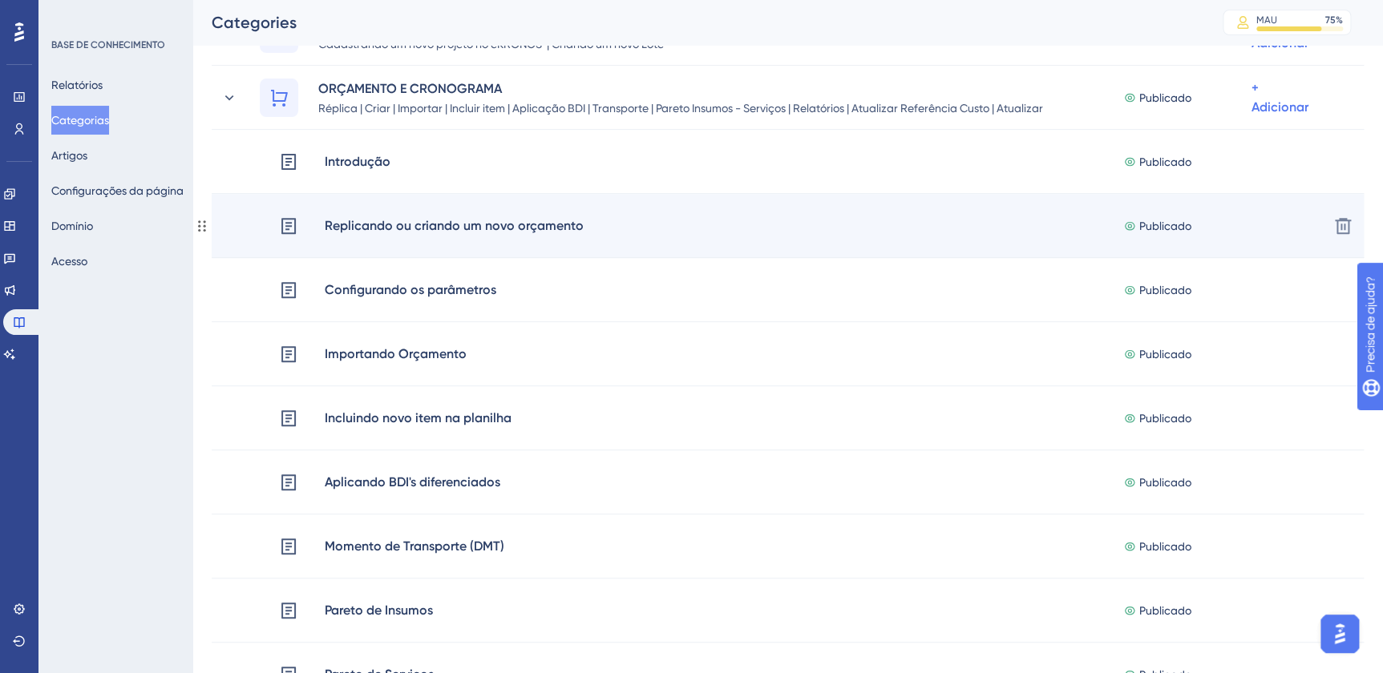
scroll to position [194, 0]
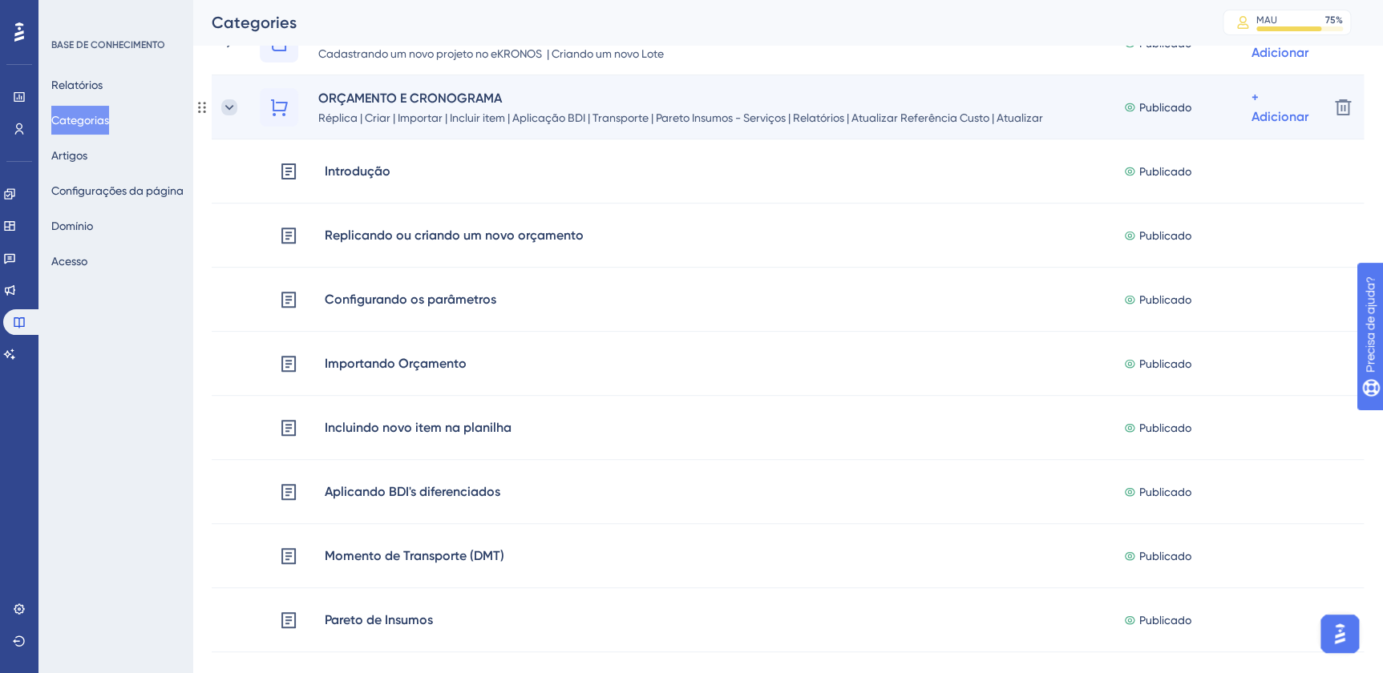
click at [228, 111] on icon at bounding box center [229, 107] width 16 height 16
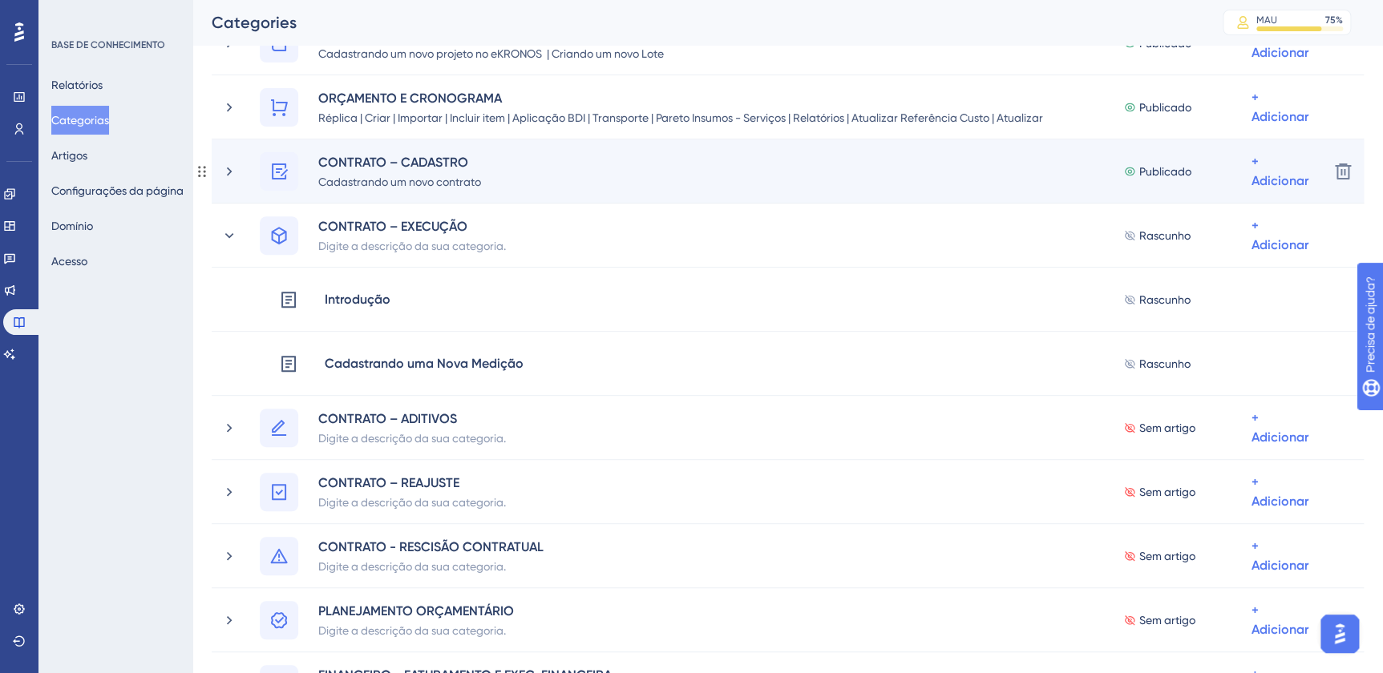
click at [232, 184] on div "CONTRATO – CADASTRO Cadastrando um novo contrato Publicado + Adicionar" at bounding box center [768, 171] width 1094 height 38
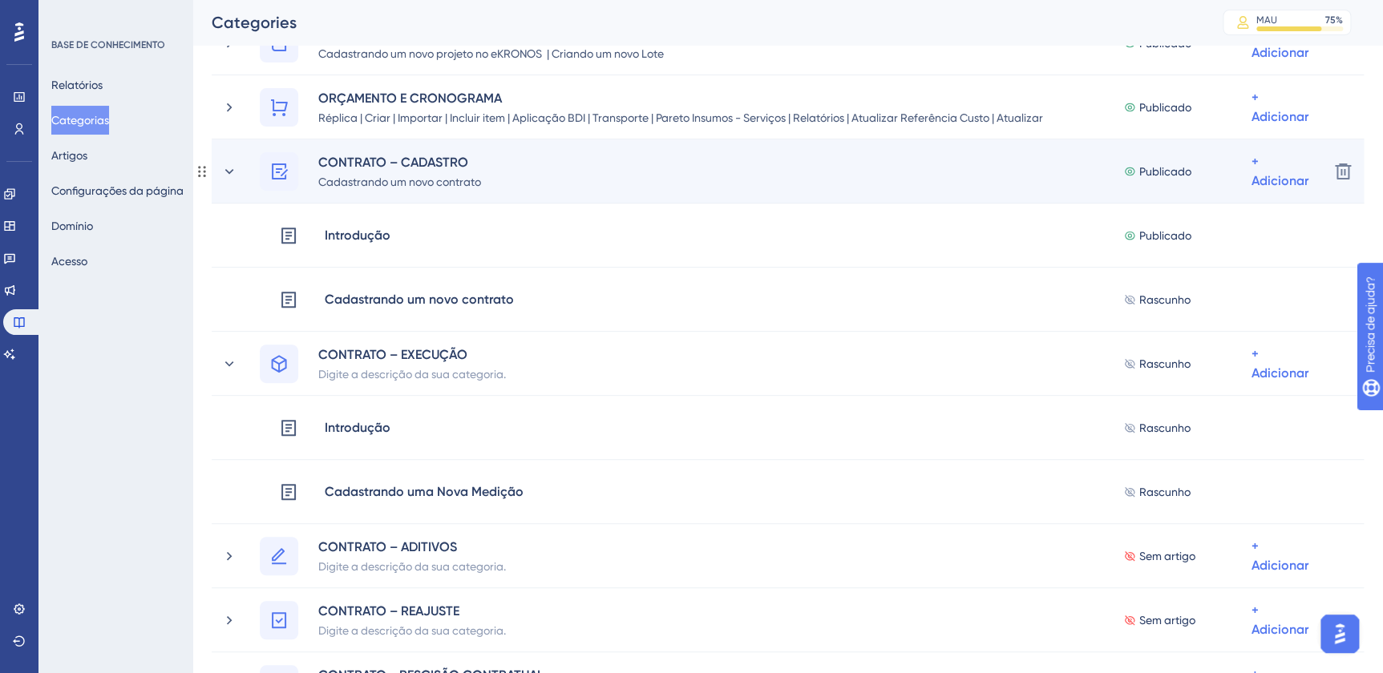
click at [239, 176] on div "CONTRATO – CADASTRO Cadastrando um novo contrato Publicado + Adicionar" at bounding box center [768, 171] width 1094 height 38
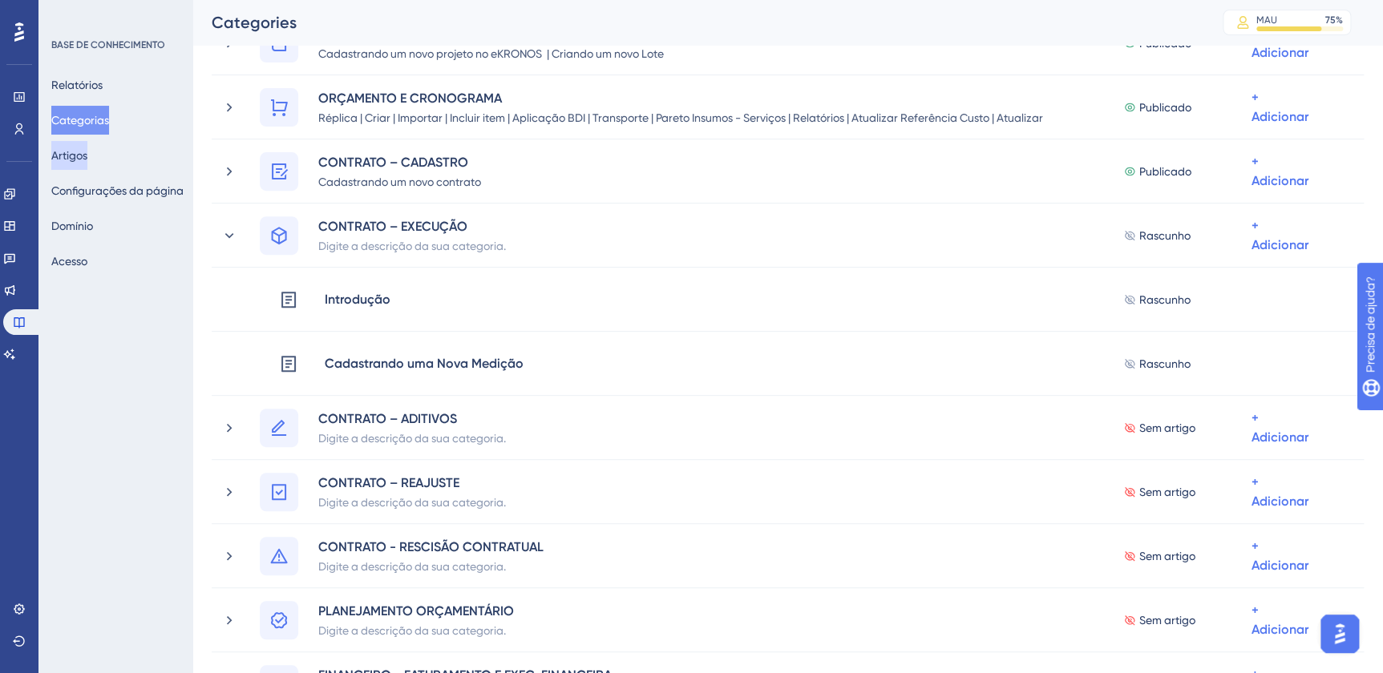
click at [87, 161] on button "Artigos" at bounding box center [69, 155] width 36 height 29
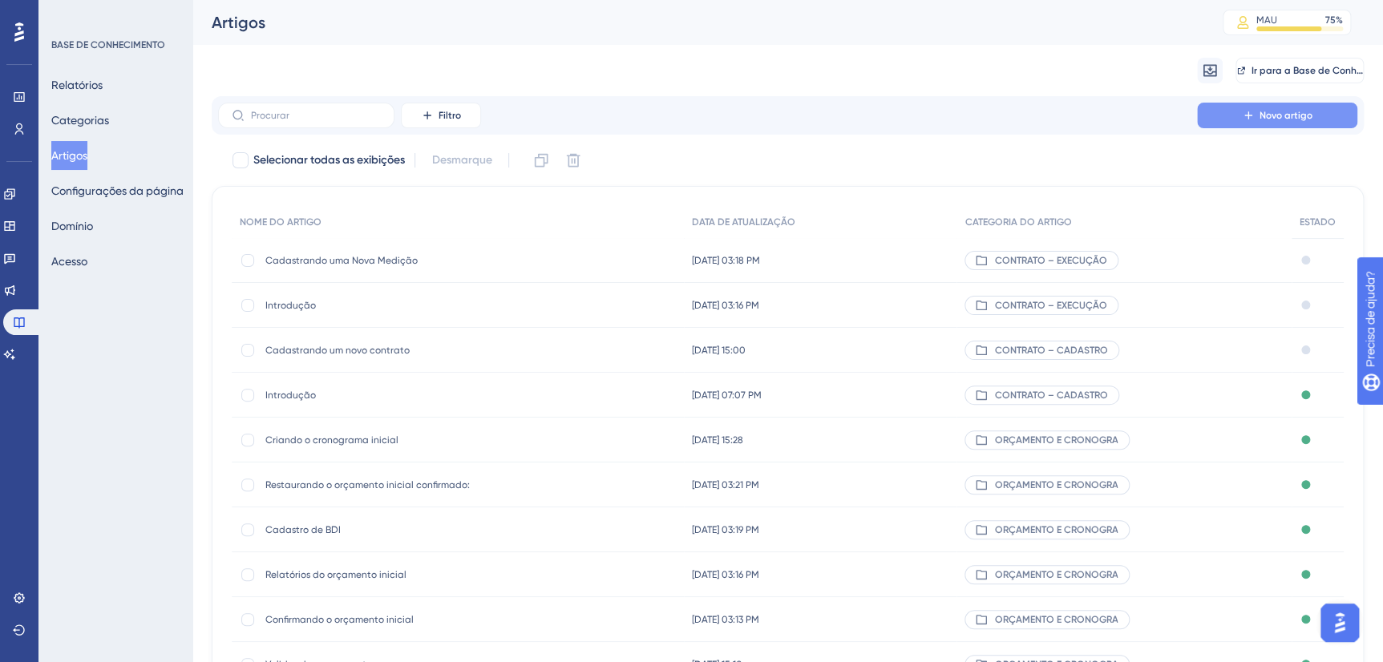
click at [1295, 115] on span "Novo artigo" at bounding box center [1285, 115] width 53 height 13
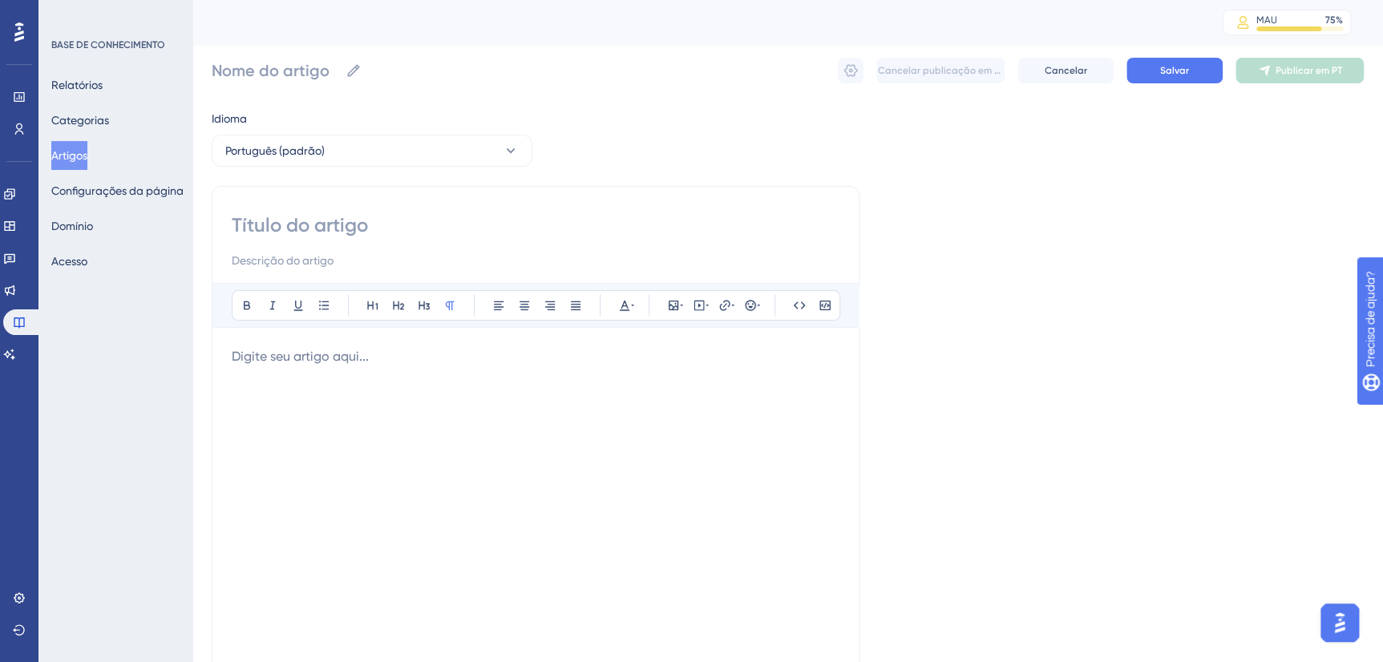
click at [392, 210] on div "Ousado Itálico Sublinhar Ponto de bala Rubrica 1 Rubrica 2 Rubrica 3 Normal Ali…" at bounding box center [536, 453] width 648 height 534
click at [368, 225] on input at bounding box center [536, 225] width 608 height 26
type input "mEDIÇÃO fINAL"
type input "medição"
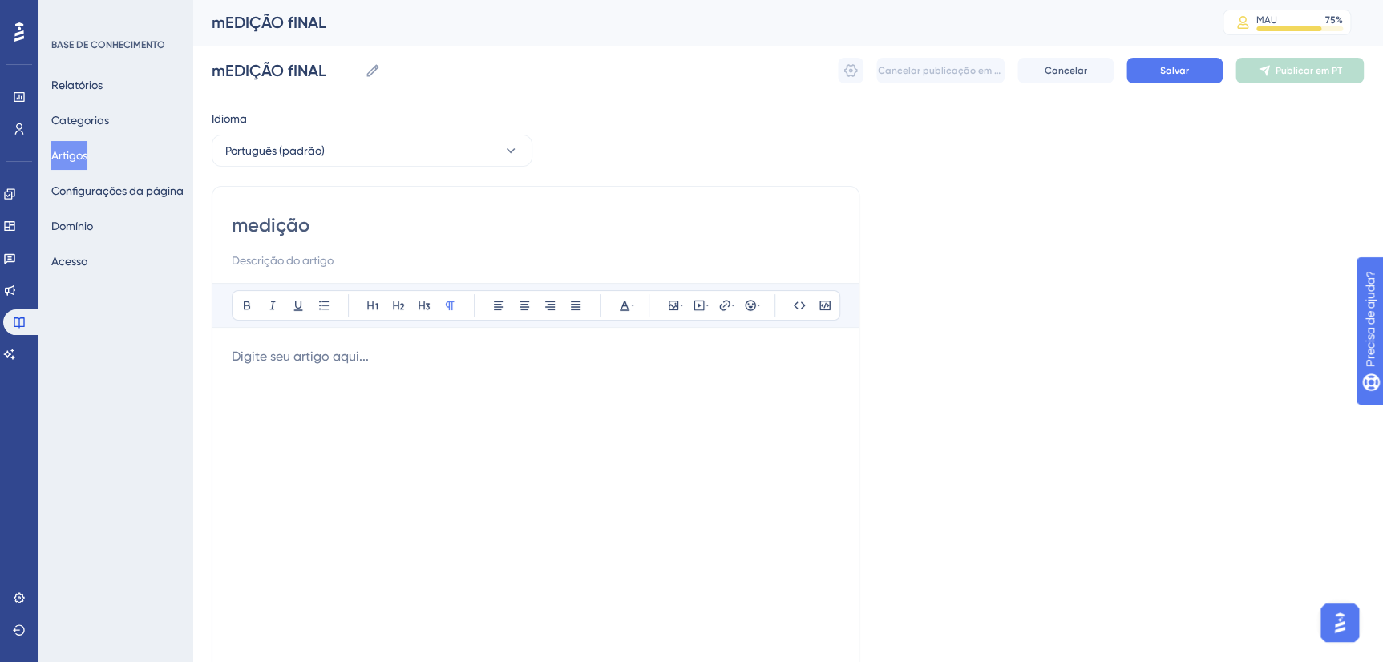
type input "medição"
type input "Medição"
type input "Medição Final"
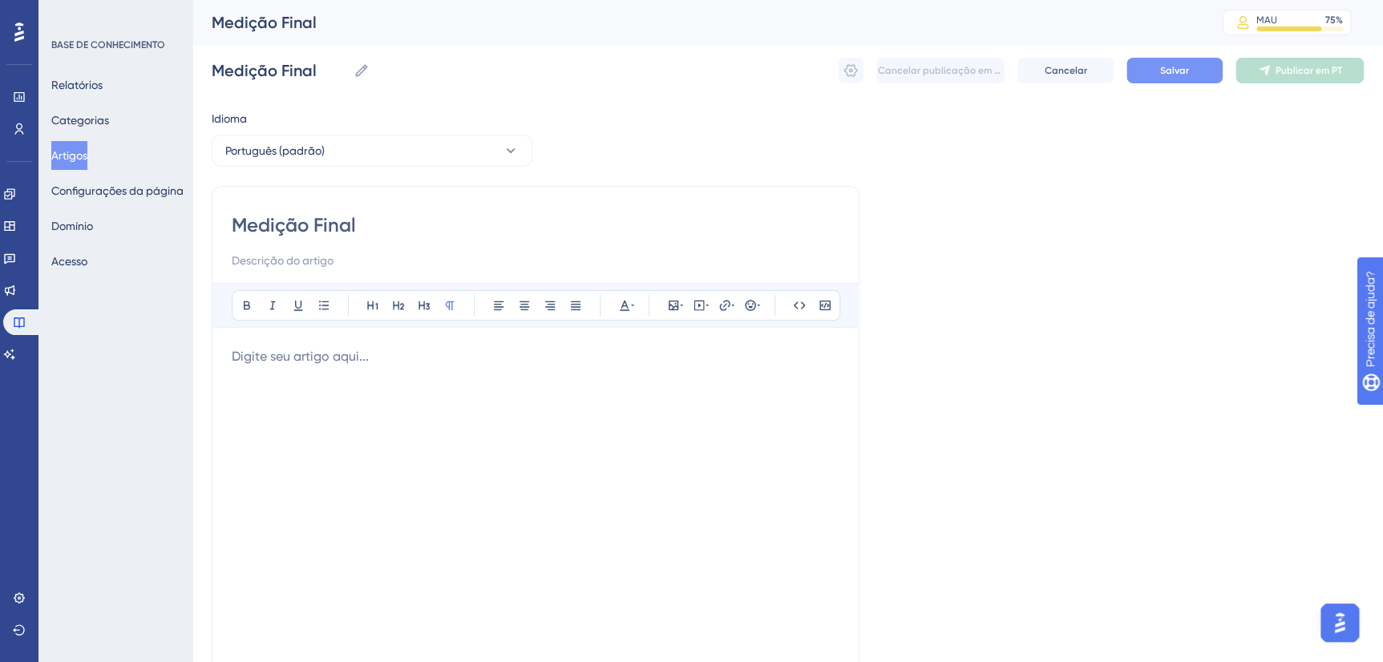
type input "Medição Final"
click at [1181, 64] on span "Salvar" at bounding box center [1174, 70] width 29 height 13
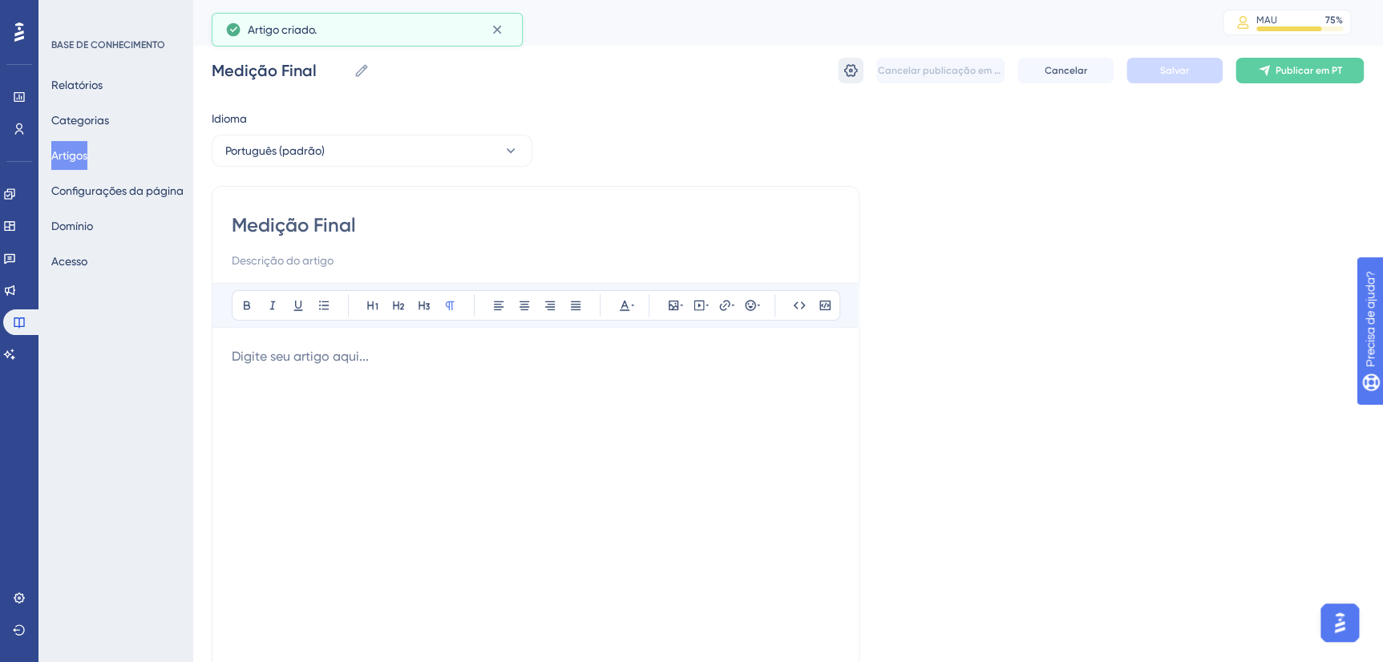
click at [858, 69] on button at bounding box center [851, 71] width 26 height 26
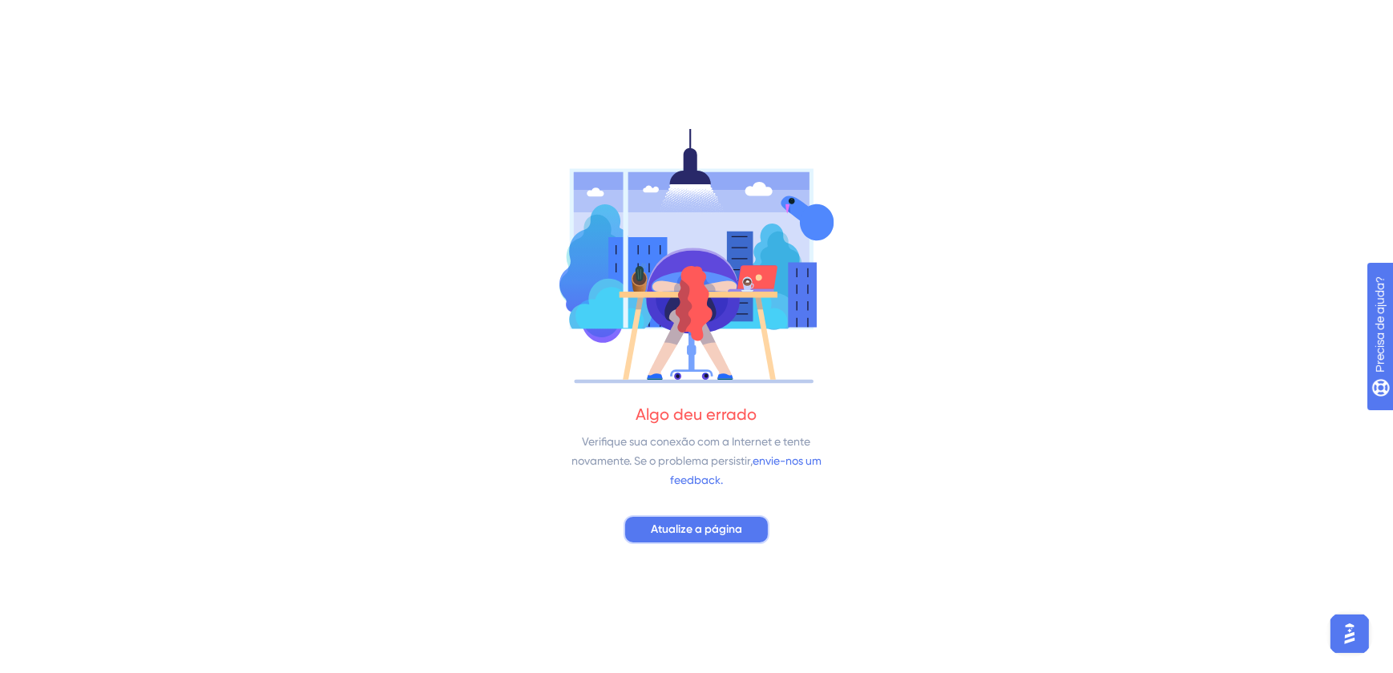
click at [664, 519] on button "Atualize a página" at bounding box center [697, 529] width 146 height 29
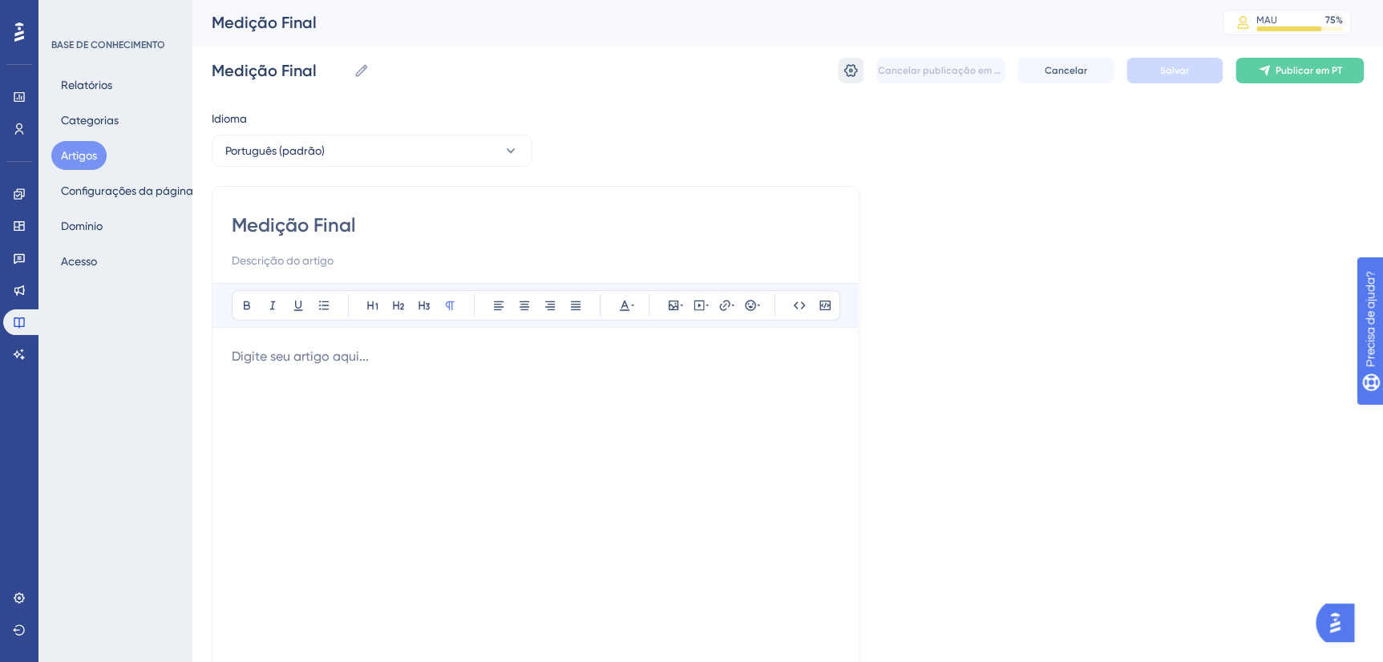
click at [854, 75] on icon at bounding box center [851, 70] width 14 height 13
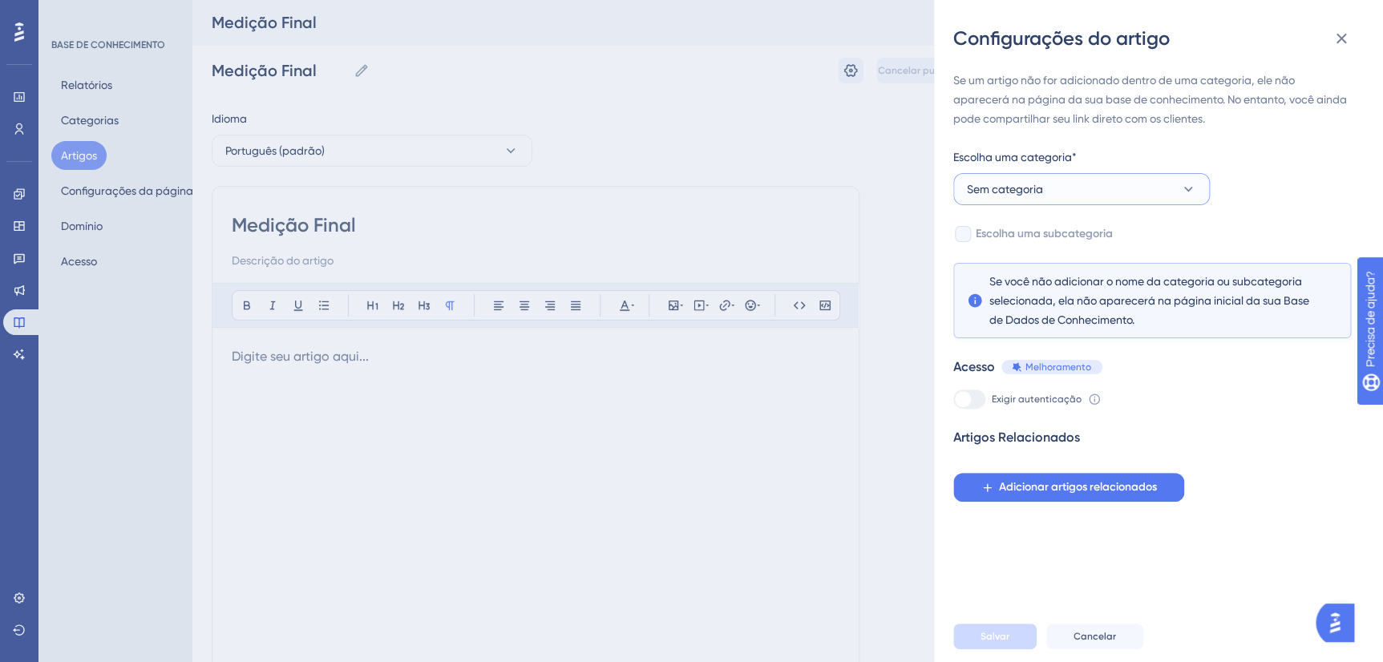
click at [1144, 183] on button "Sem categoria" at bounding box center [1081, 189] width 256 height 32
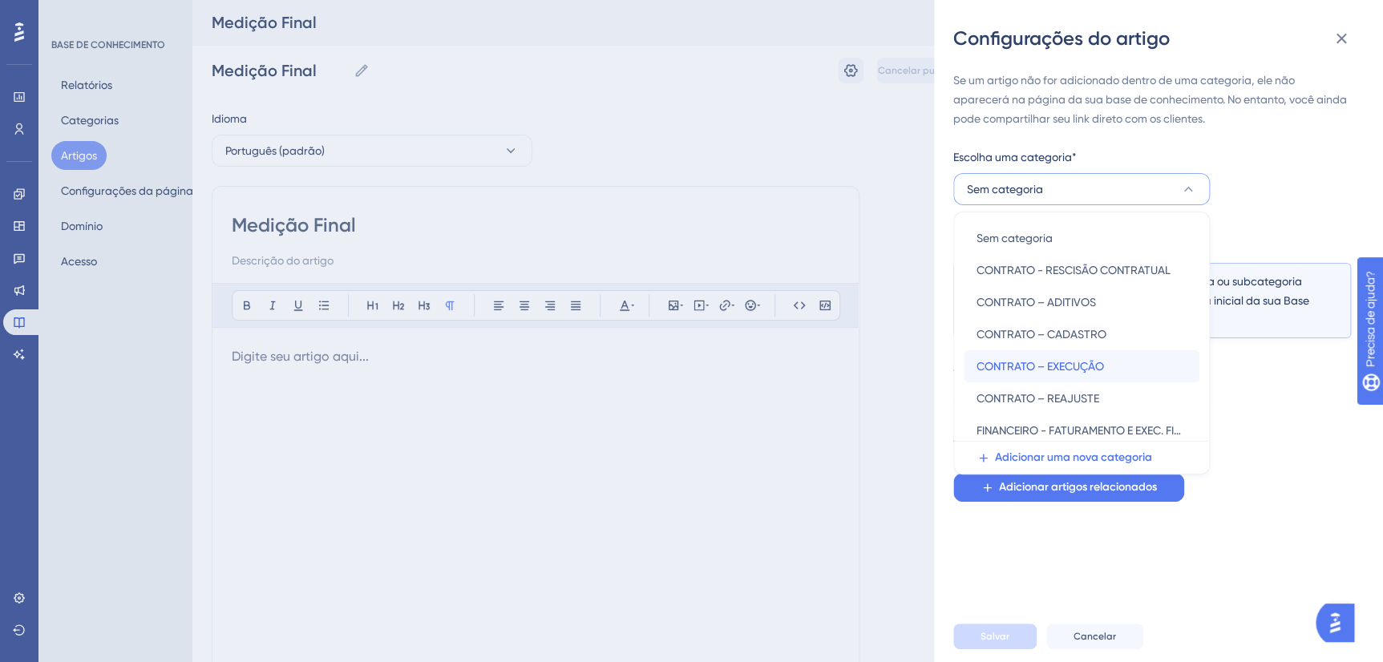
click at [1083, 358] on span "CONTRATO – EXECUÇÃO" at bounding box center [1039, 366] width 127 height 19
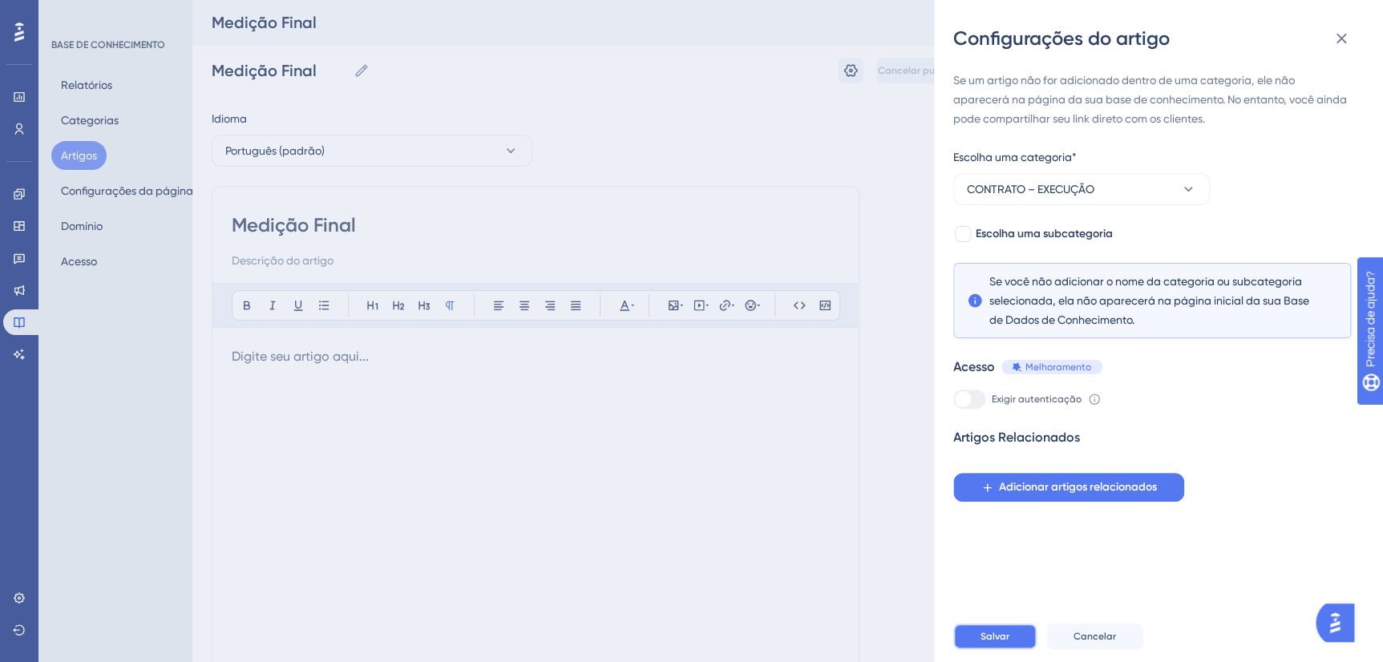
click at [979, 640] on button "Salvar" at bounding box center [994, 637] width 83 height 26
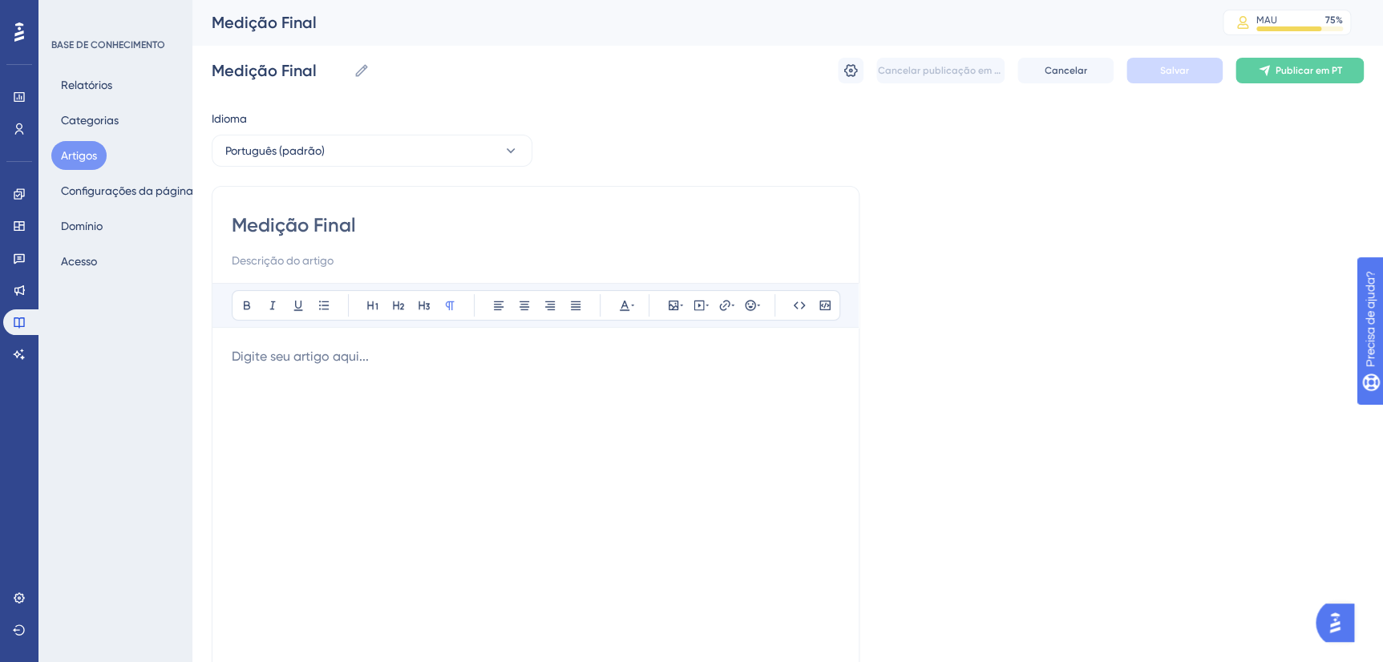
click at [83, 158] on button "Artigos" at bounding box center [78, 155] width 55 height 29
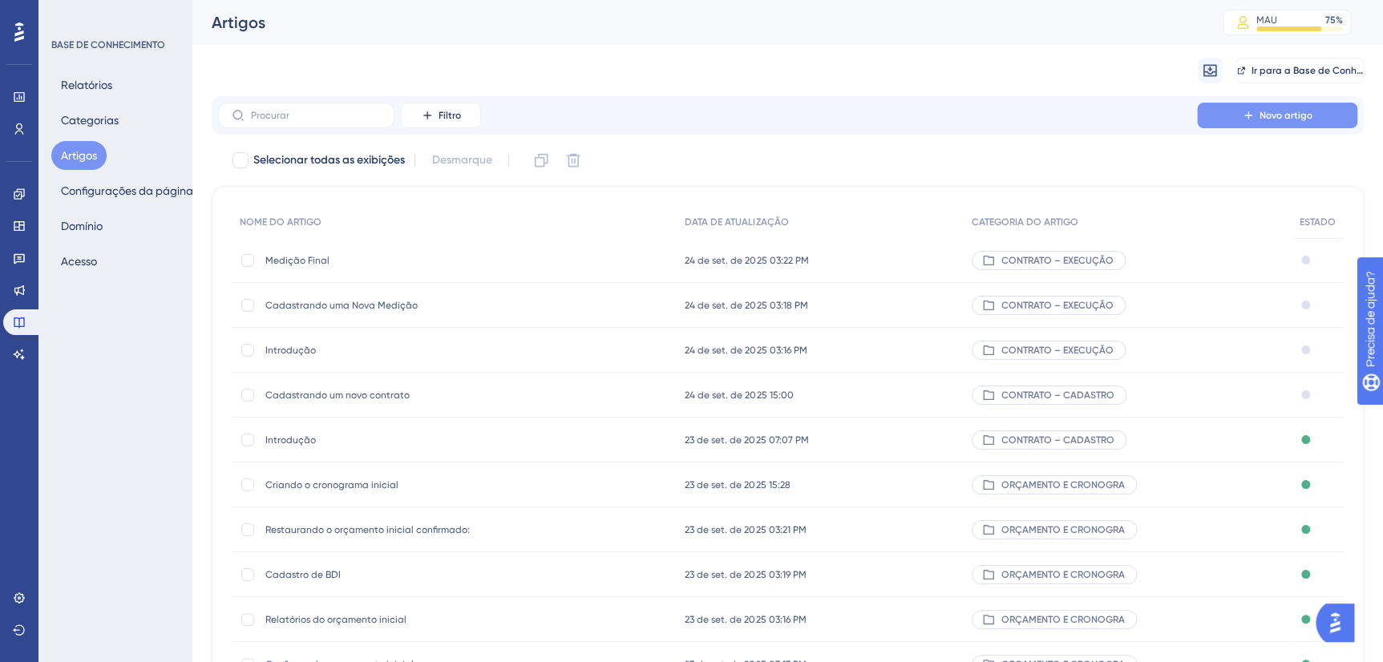
click at [1266, 111] on span "Novo artigo" at bounding box center [1285, 115] width 53 height 13
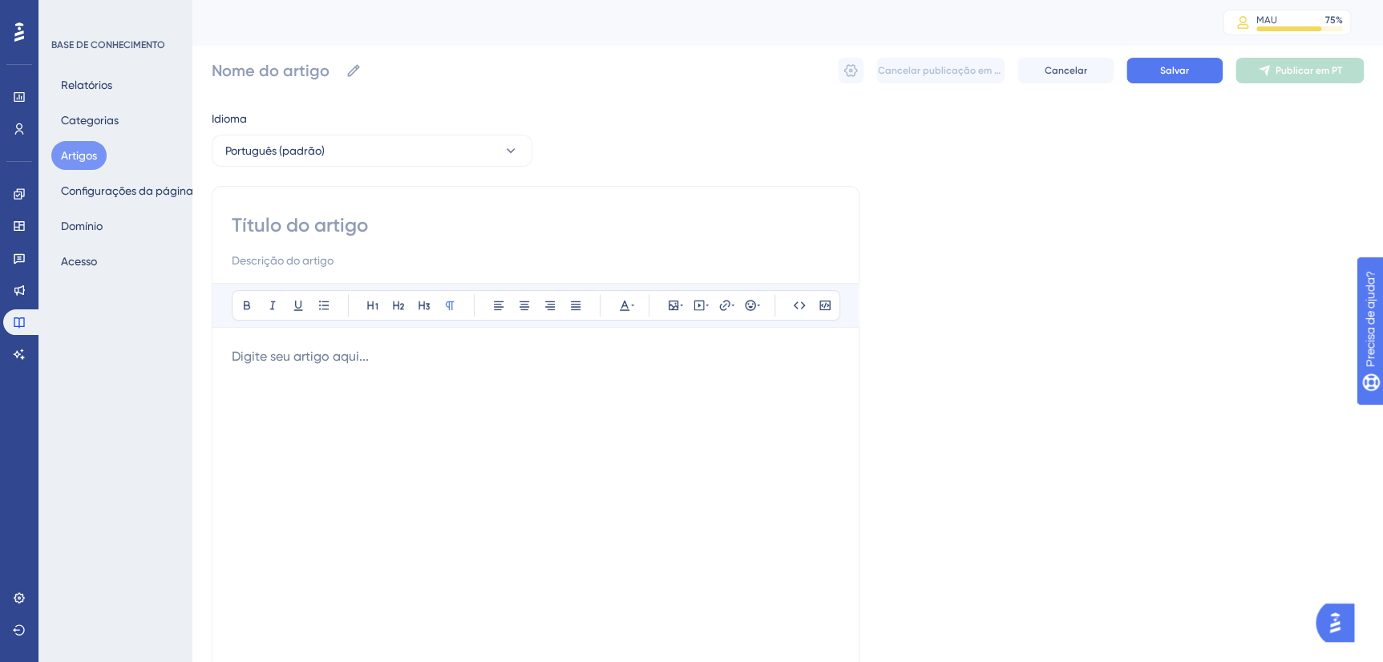
click at [313, 232] on input at bounding box center [536, 225] width 608 height 26
paste input "Ficha de Resumo do Empreendimento:.............................................…"
type input "Ficha de Resumo do Empreendimento:.............................................…"
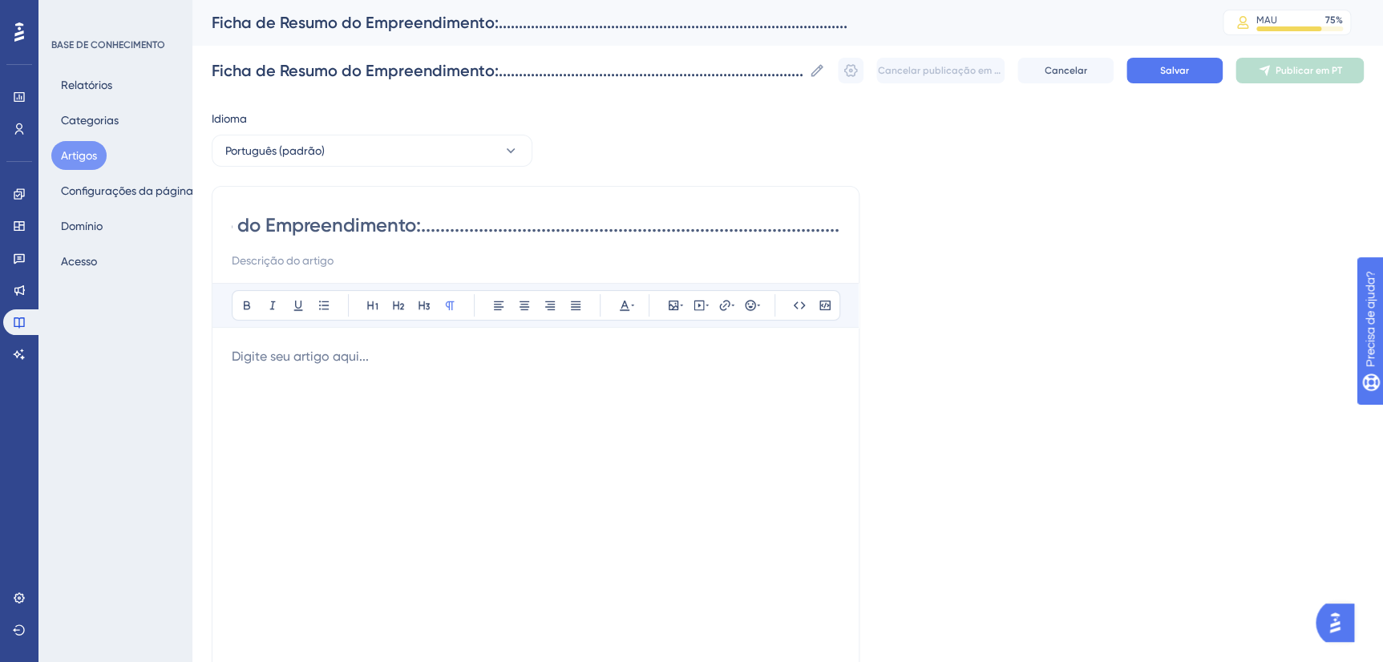
click at [409, 222] on input "Ficha de Resumo do Empreendimento:.............................................…" at bounding box center [536, 225] width 608 height 26
type input "Ficha de Resumo do Empreendimento"
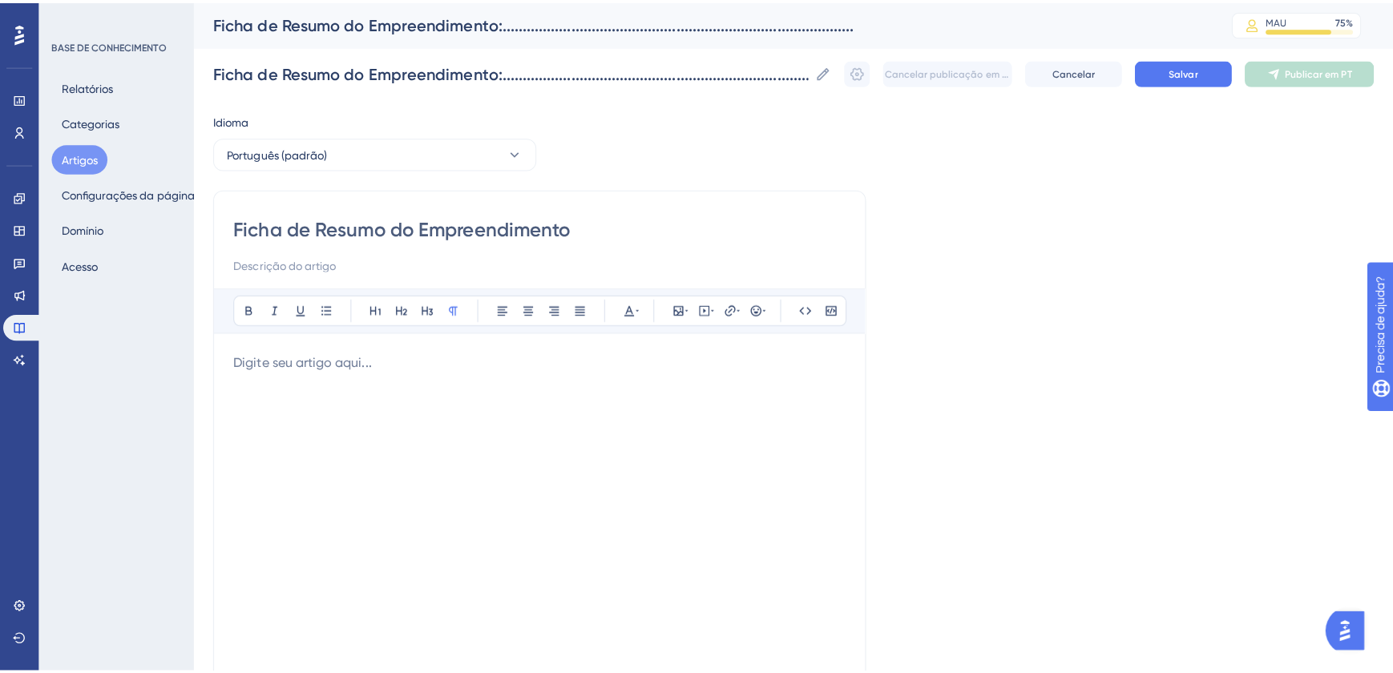
scroll to position [0, 0]
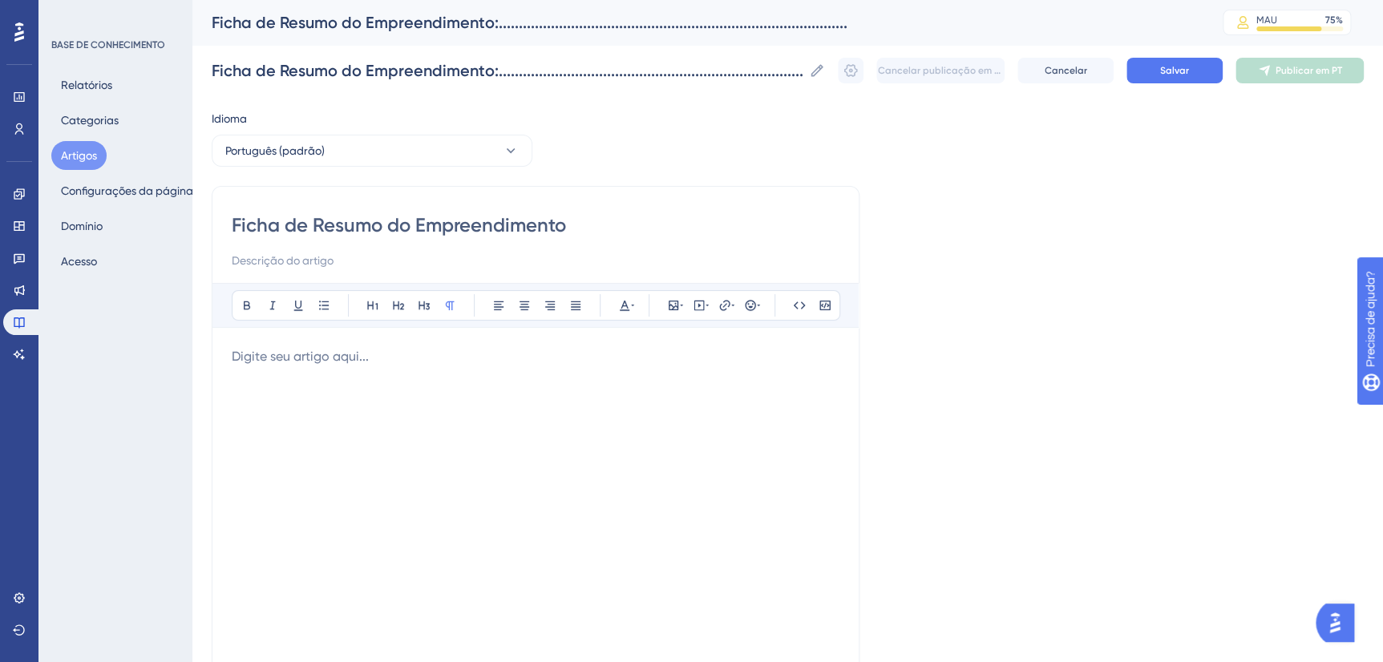
type input "Ficha de Resumo do Empreendimento"
click at [1173, 59] on button "Salvar" at bounding box center [1174, 71] width 96 height 26
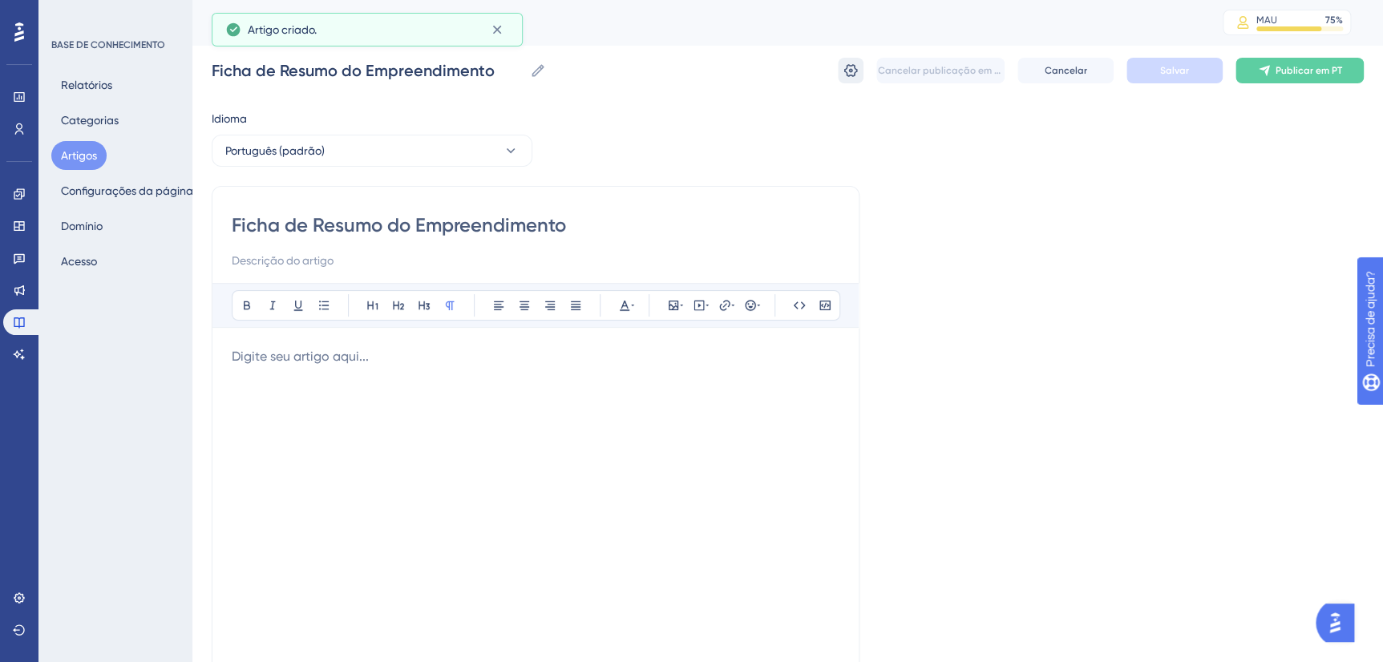
click at [846, 64] on icon at bounding box center [850, 71] width 16 height 16
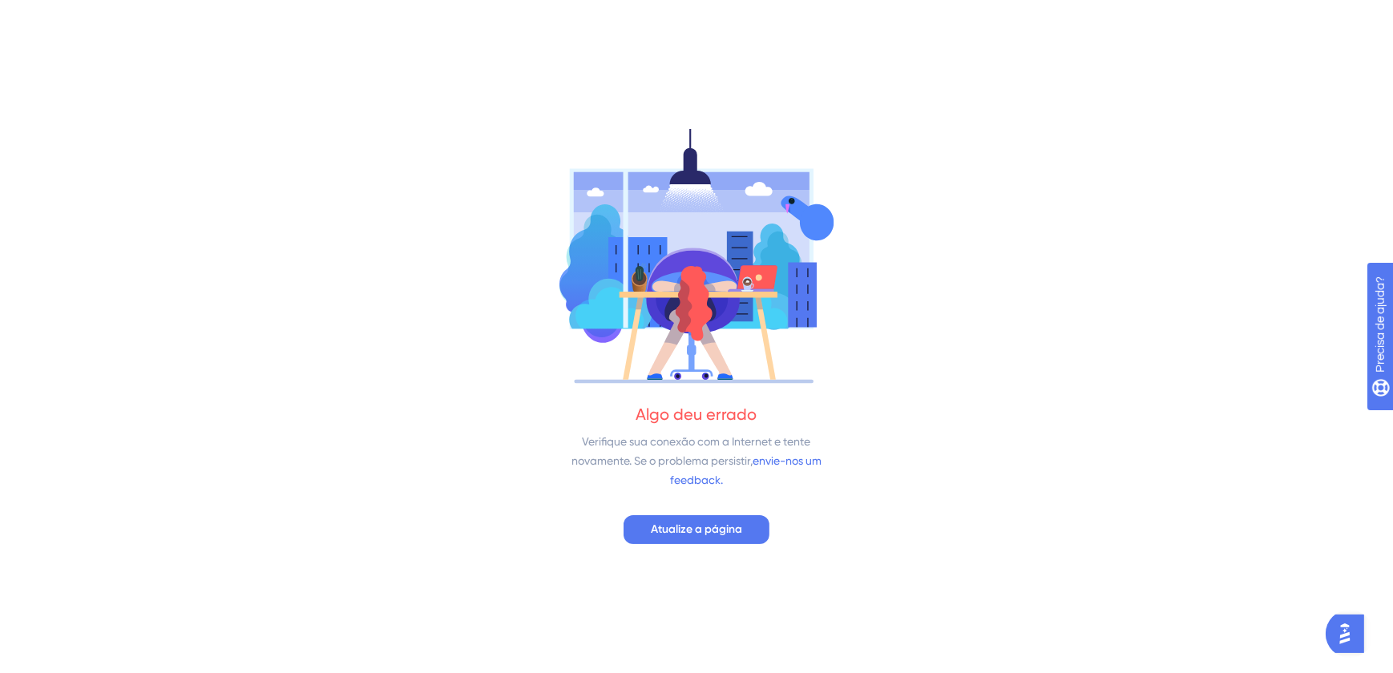
click at [720, 509] on div "Algo deu errado Verifique sua conexão com a Internet e tente novamente. Se o pr…" at bounding box center [696, 336] width 1393 height 673
click at [726, 530] on span "Atualize a página" at bounding box center [696, 529] width 91 height 19
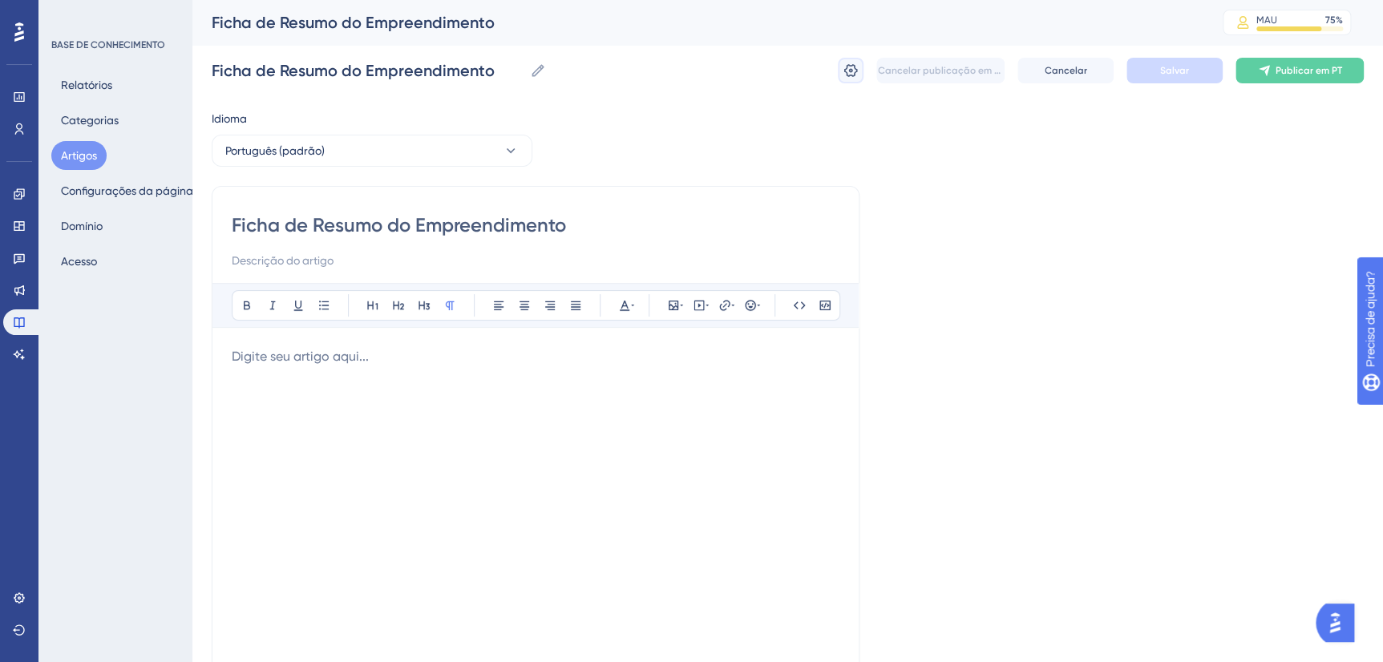
click at [848, 79] on button at bounding box center [851, 71] width 26 height 26
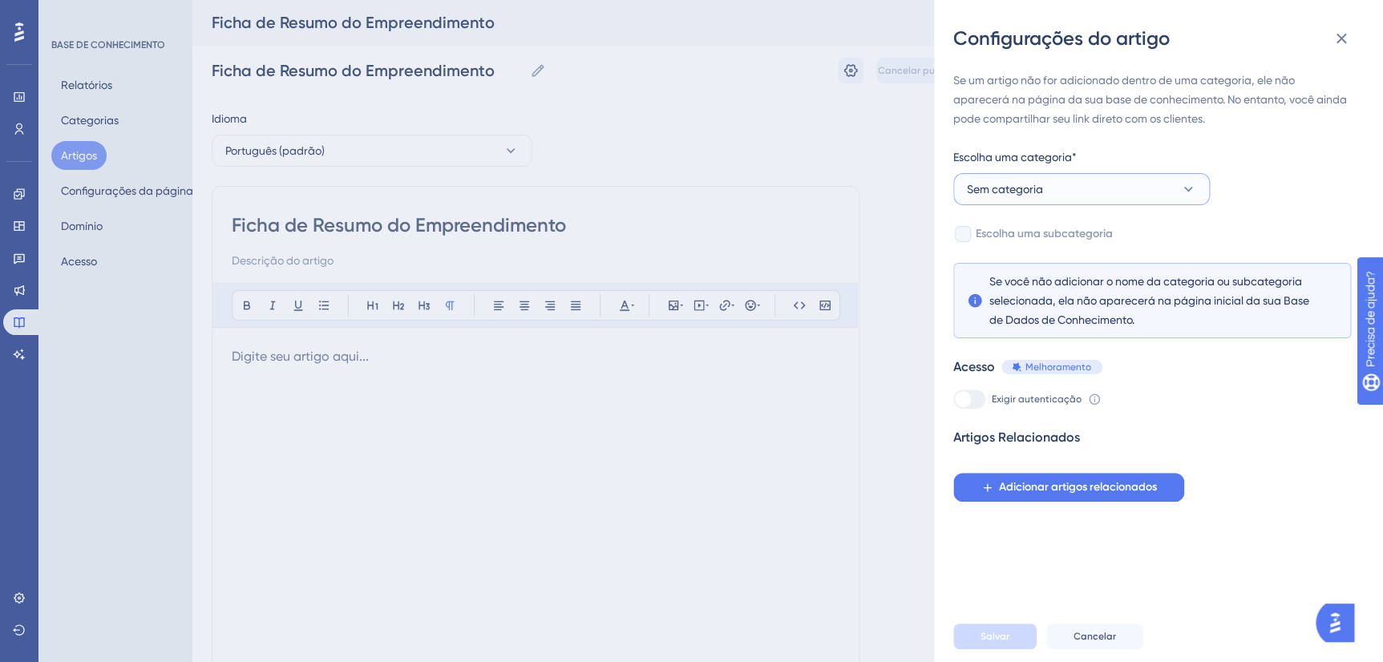
click at [1076, 188] on button "Sem categoria" at bounding box center [1081, 189] width 256 height 32
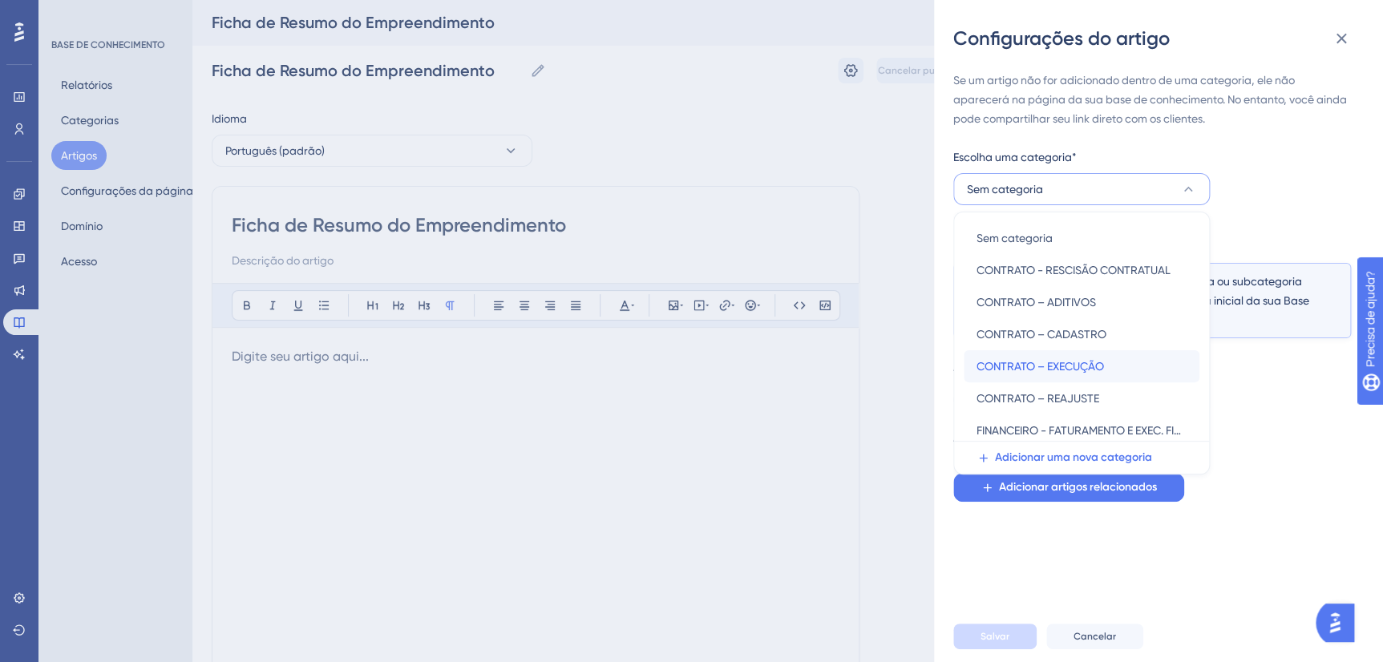
click at [1076, 369] on span "CONTRATO – EXECUÇÃO" at bounding box center [1039, 366] width 127 height 19
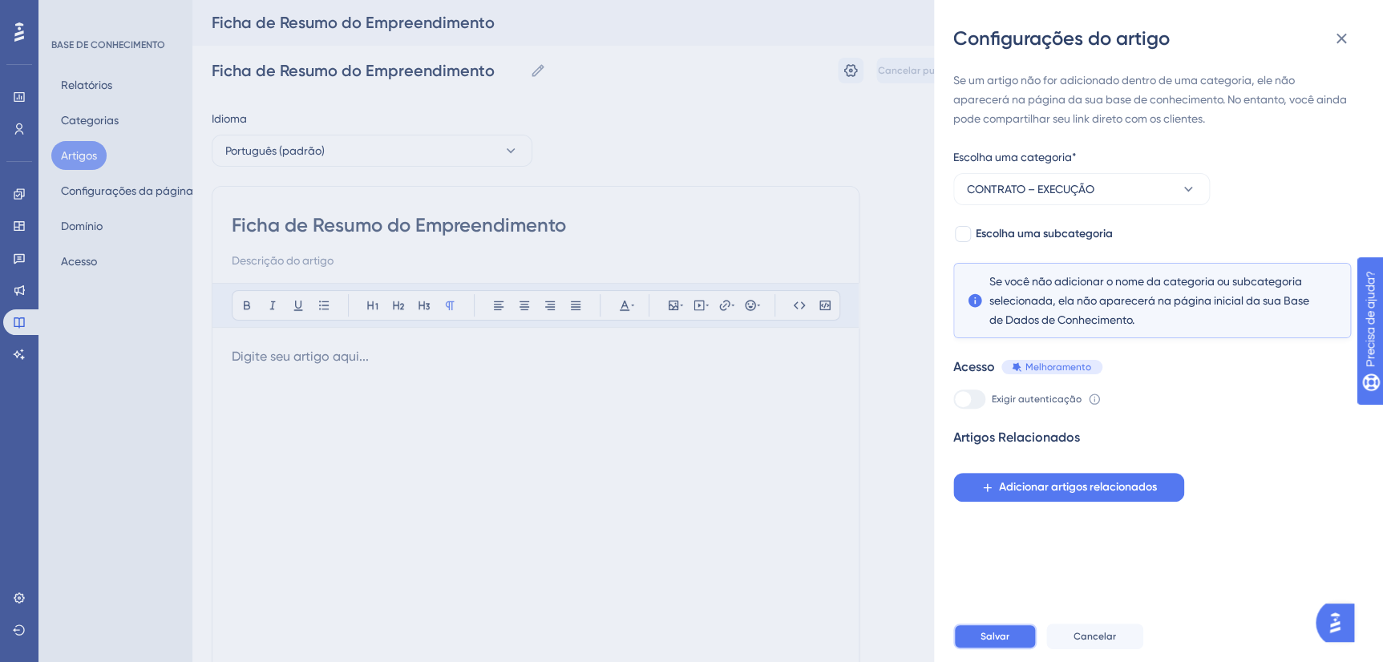
click at [1007, 637] on button "Salvar" at bounding box center [994, 637] width 83 height 26
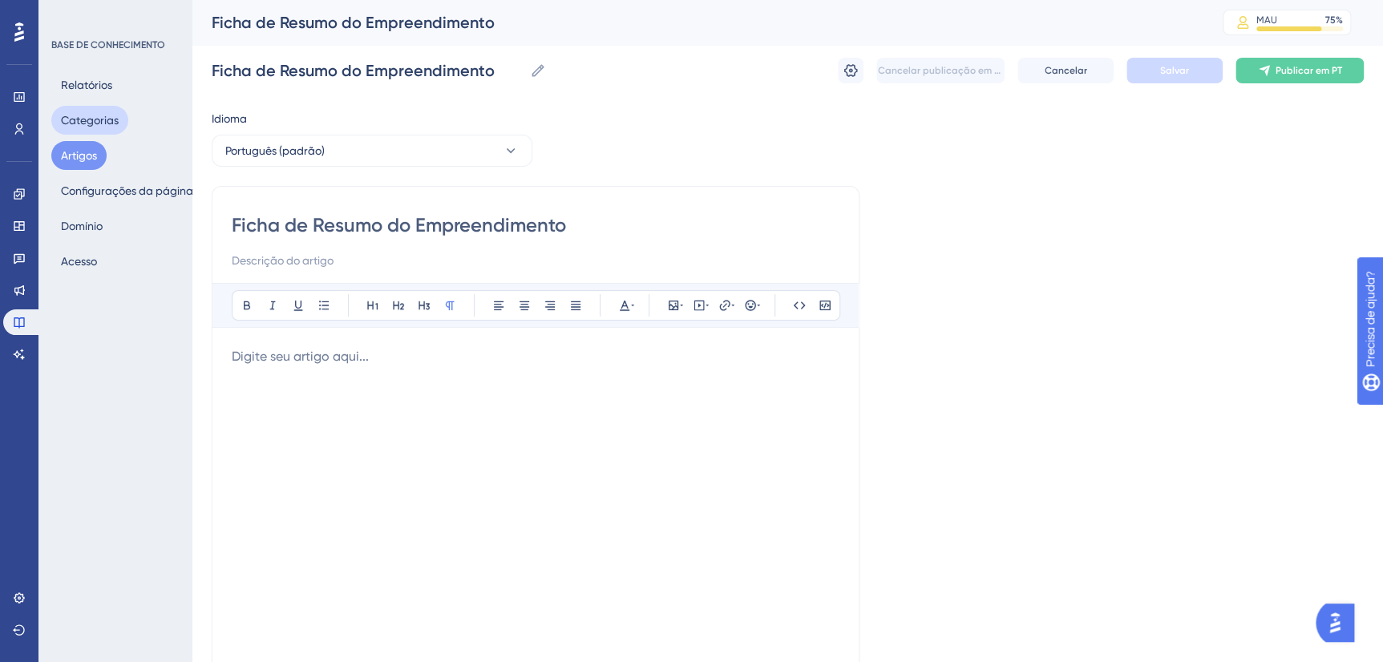
click at [92, 124] on button "Categorias" at bounding box center [89, 120] width 77 height 29
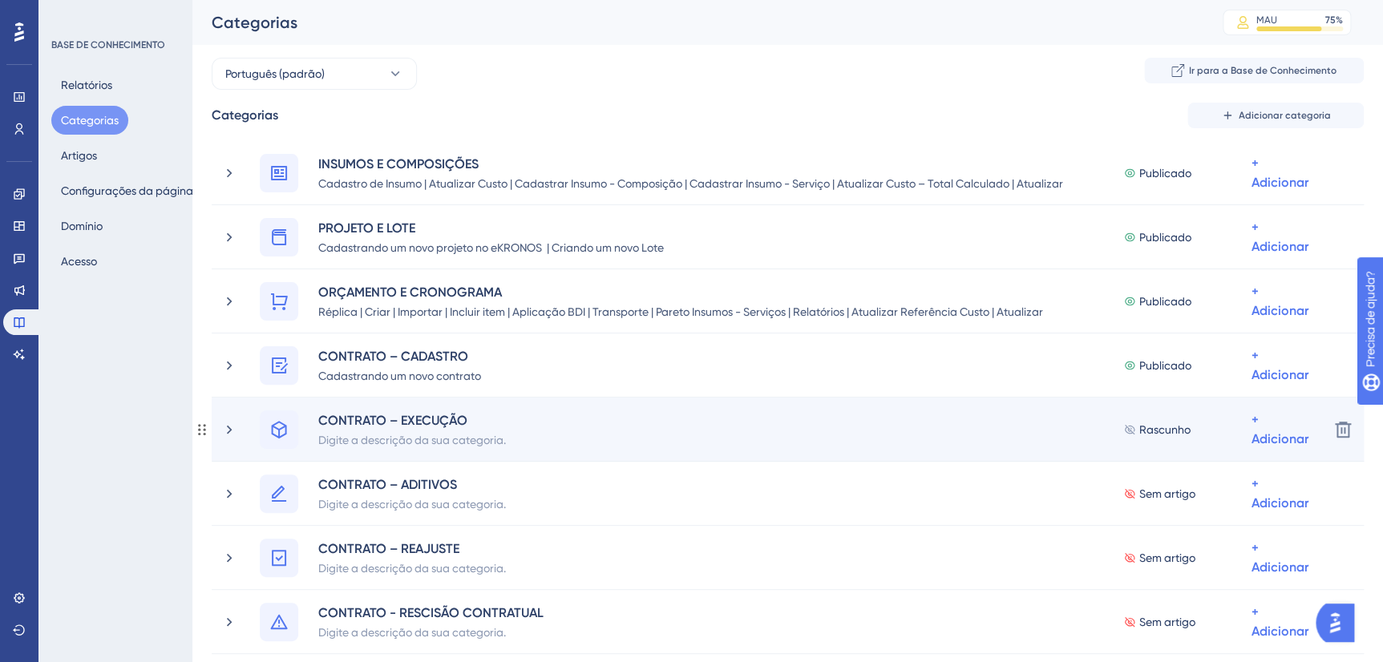
click at [232, 438] on div "CONTRATO – EXECUÇÃO Digite a descrição da sua categoria. Rascunho + Adicionar" at bounding box center [768, 429] width 1094 height 38
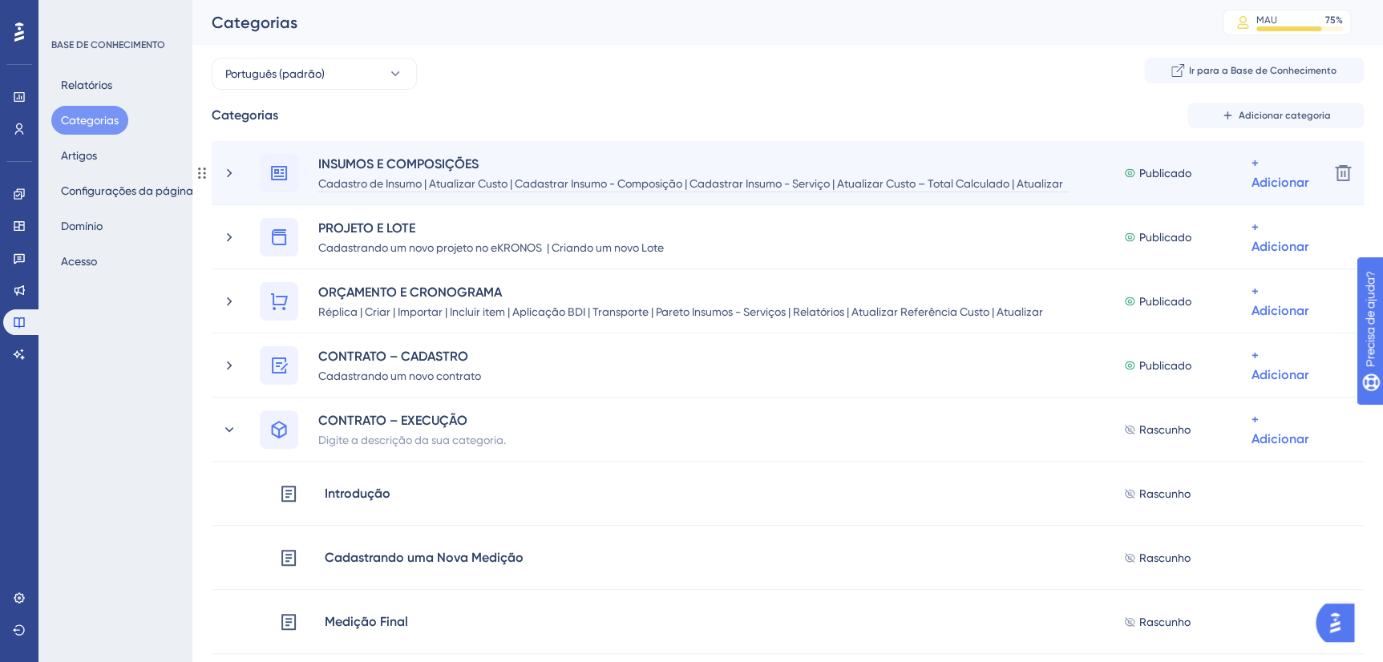
click at [345, 178] on div "Cadastro de Insumo | Atualizar Custo | Cadastrar Insumo - Composição | Cadastra…" at bounding box center [693, 182] width 752 height 19
click at [257, 171] on div "INSUMOS E COMPOSIÇÕES Cadastro de Insumo | Atualizar Custo | Cadastrar Insumo -…" at bounding box center [768, 173] width 1094 height 38
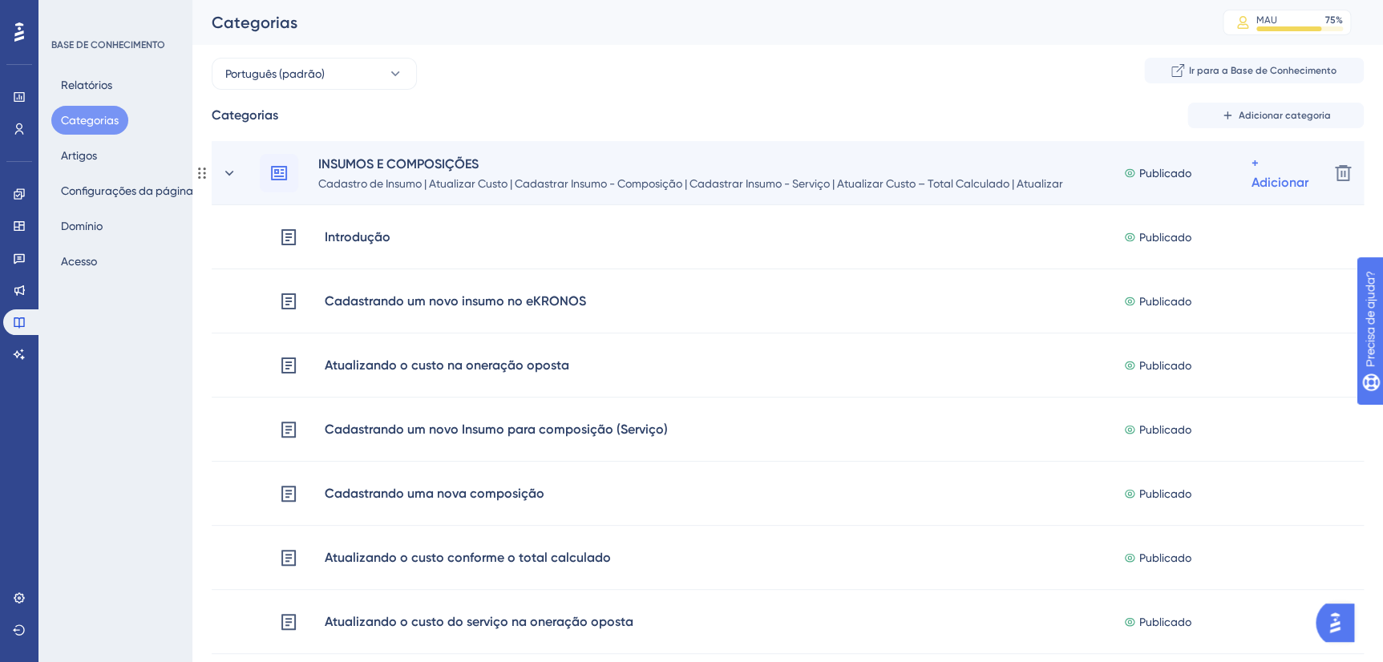
click at [238, 180] on div "INSUMOS E COMPOSIÇÕES Cadastro de Insumo | Atualizar Custo | Cadastrar Insumo -…" at bounding box center [768, 173] width 1094 height 38
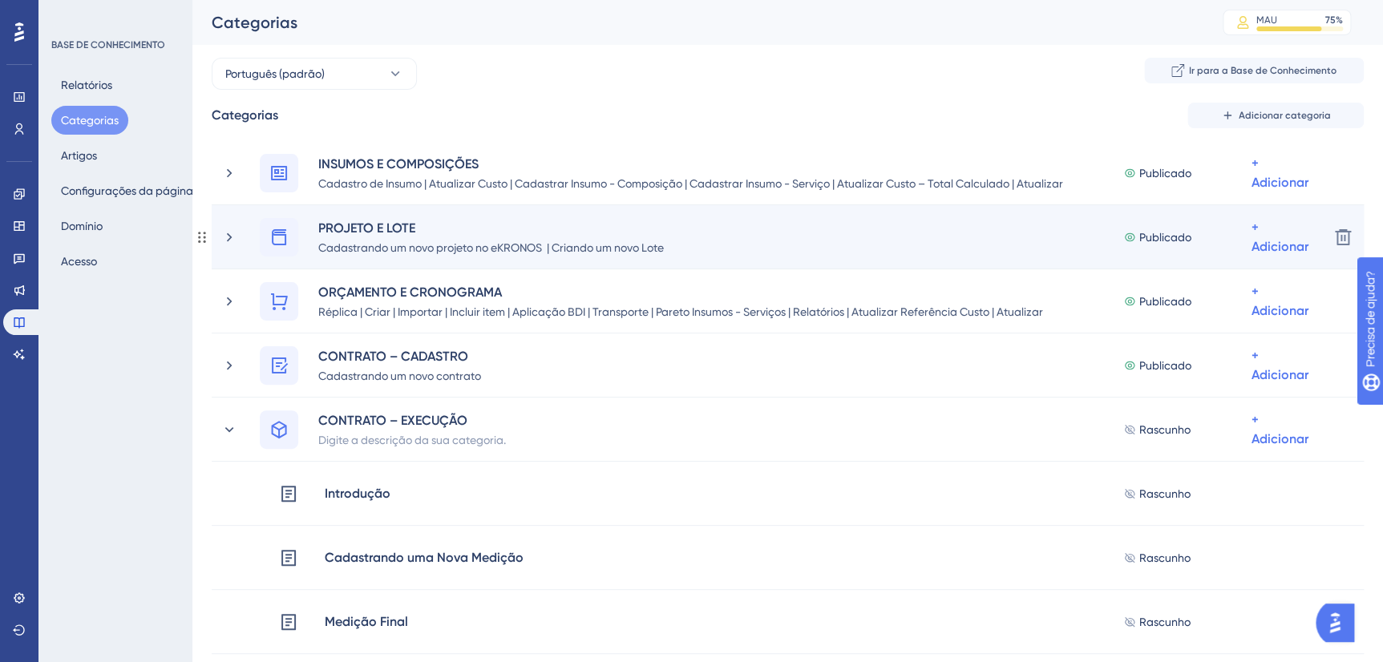
click at [246, 231] on div "PROJETO E [PERSON_NAME] um novo projeto no eKRONOS | Criando um novo Lote Publi…" at bounding box center [768, 237] width 1094 height 38
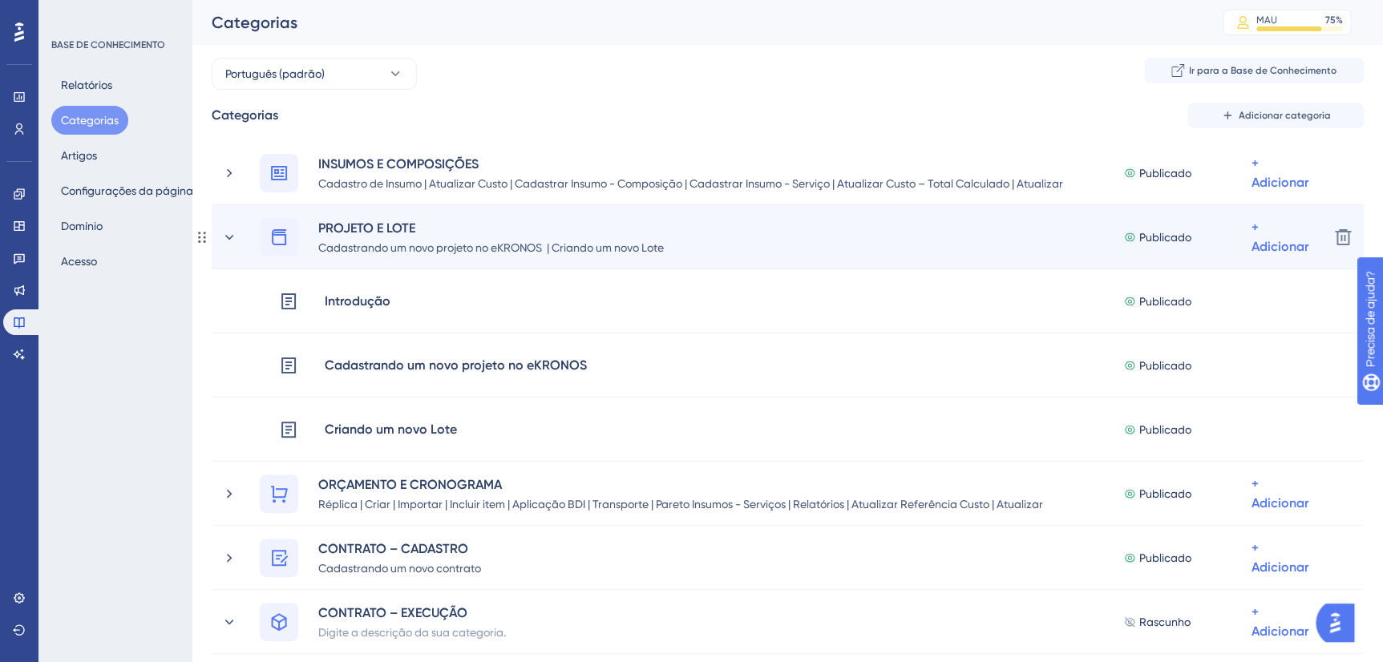
click at [232, 228] on div "PROJETO E [PERSON_NAME] um novo projeto no eKRONOS | Criando um novo Lote Publi…" at bounding box center [768, 237] width 1094 height 38
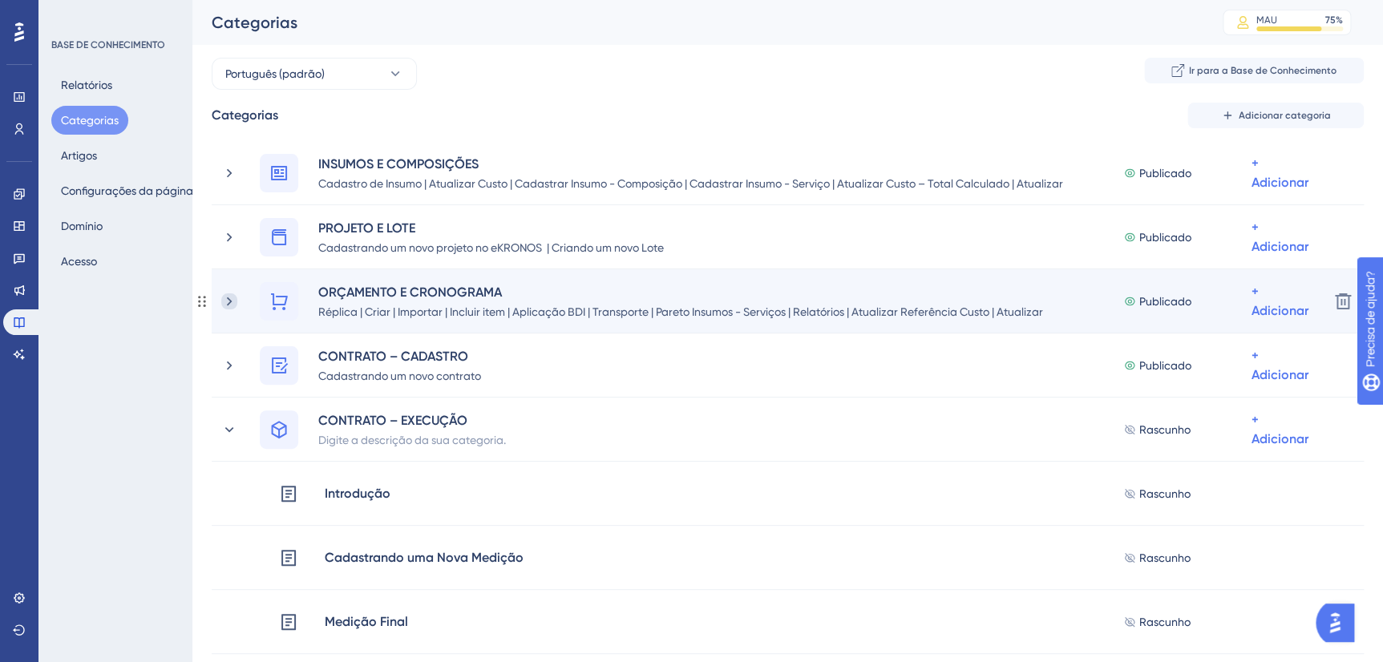
click at [230, 307] on icon at bounding box center [229, 301] width 16 height 16
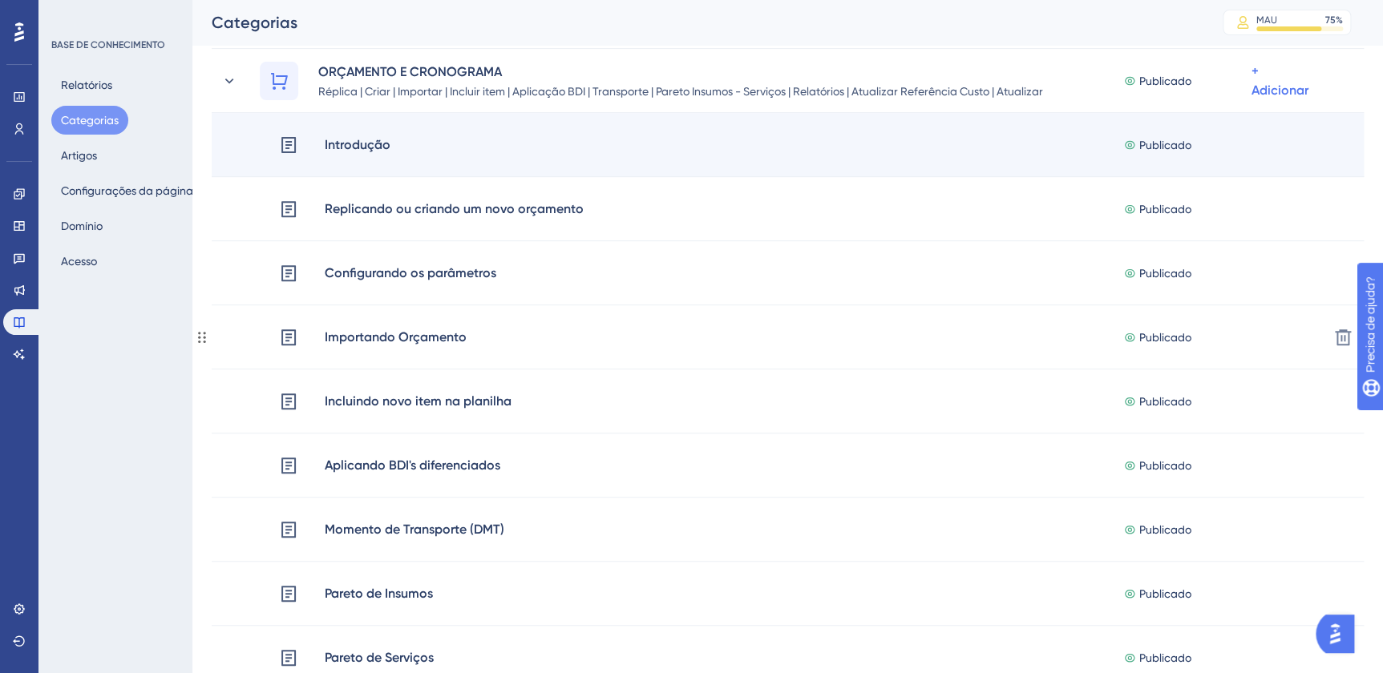
scroll to position [194, 0]
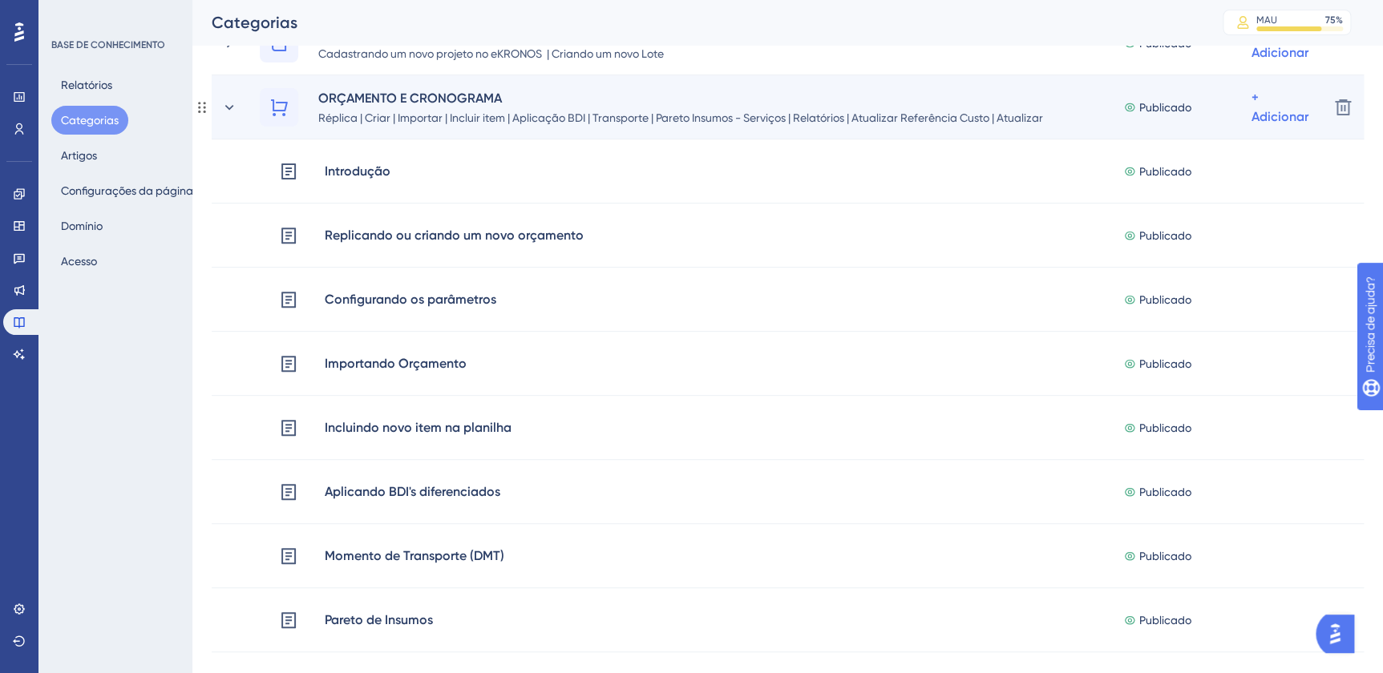
click at [240, 107] on div "ORÇAMENTO E CRONOGRAMA Réplica | Criar | Importar | Incluir item | Aplicação BD…" at bounding box center [768, 107] width 1094 height 38
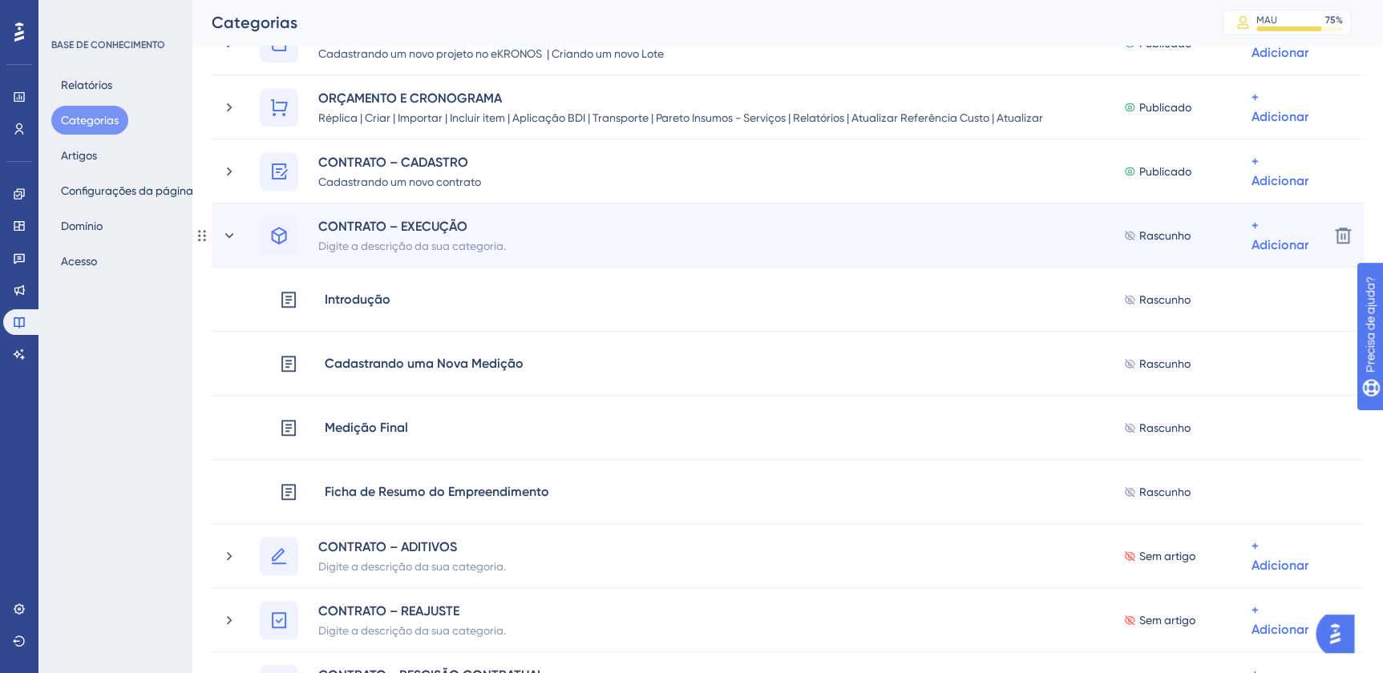
click at [240, 240] on div "CONTRATO – EXECUÇÃO Digite a descrição da sua categoria. Rascunho + Adicionar" at bounding box center [768, 235] width 1094 height 38
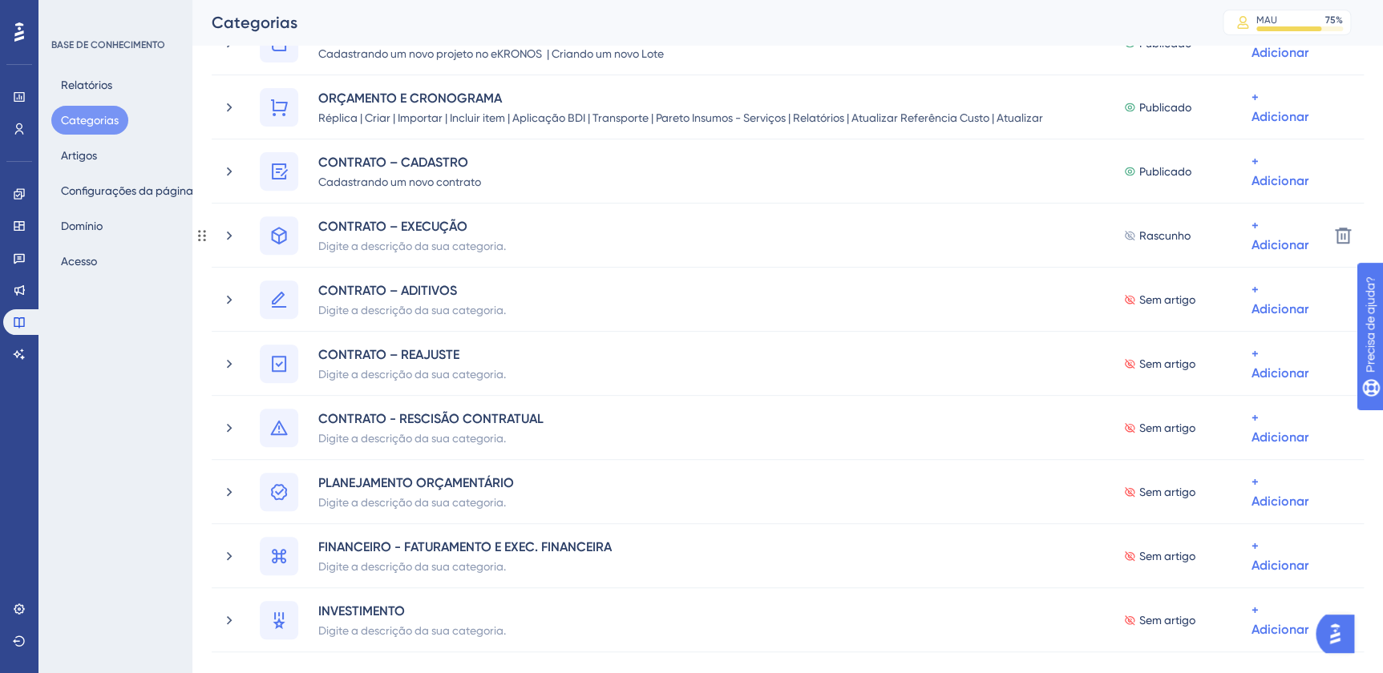
click at [240, 240] on div "CONTRATO – EXECUÇÃO Digite a descrição da sua categoria. Rascunho + Adicionar" at bounding box center [768, 235] width 1094 height 38
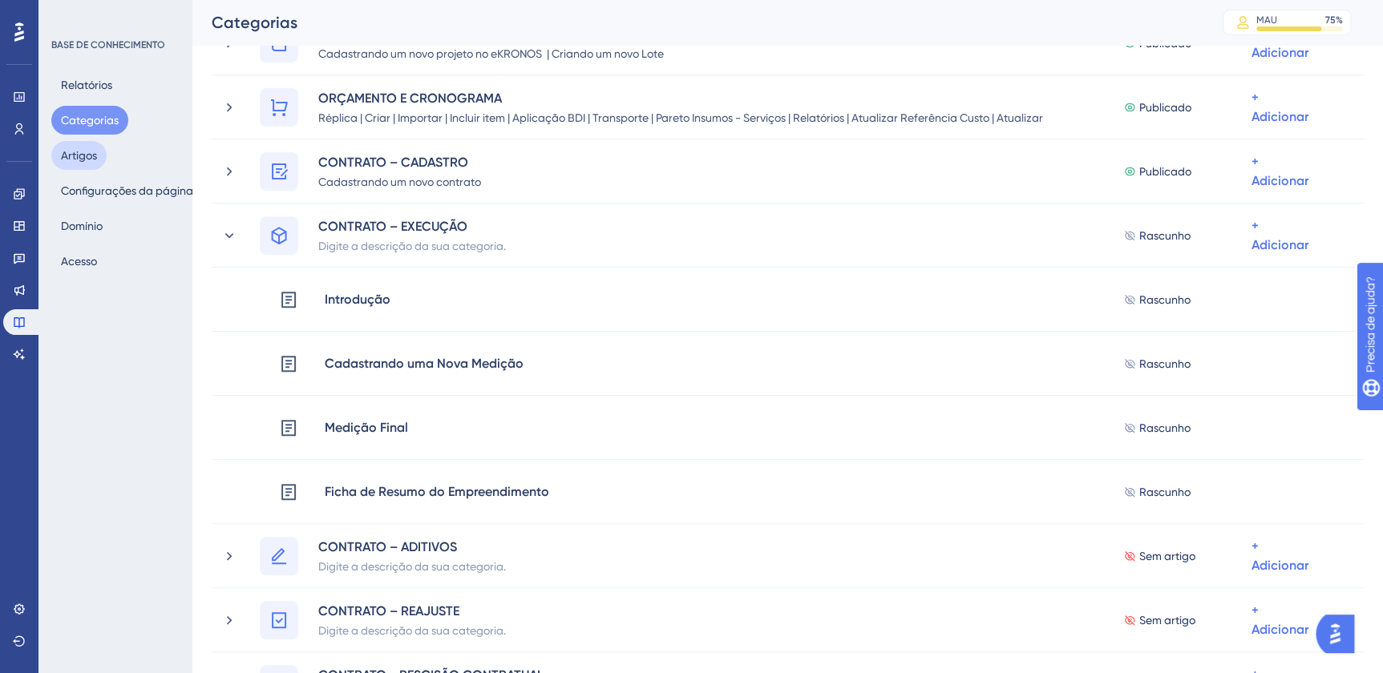
click at [92, 150] on button "Artigos" at bounding box center [78, 155] width 55 height 29
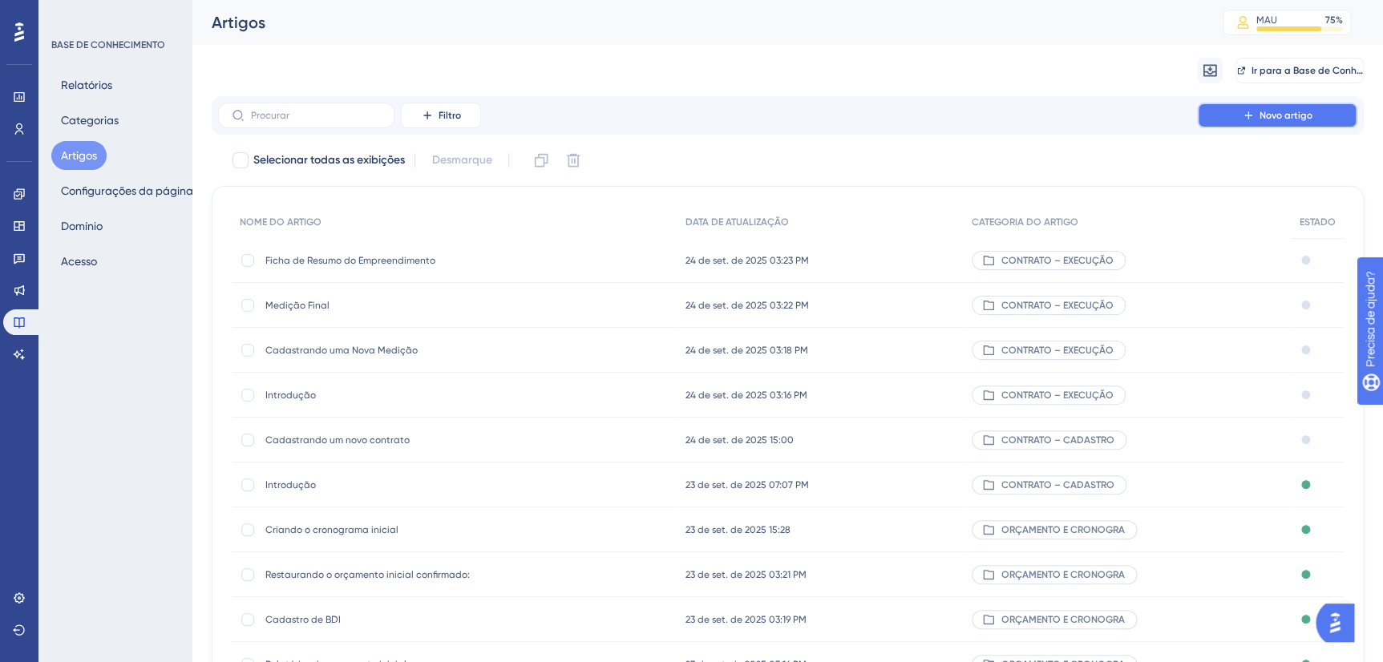
click at [1249, 115] on icon at bounding box center [1247, 114] width 7 height 7
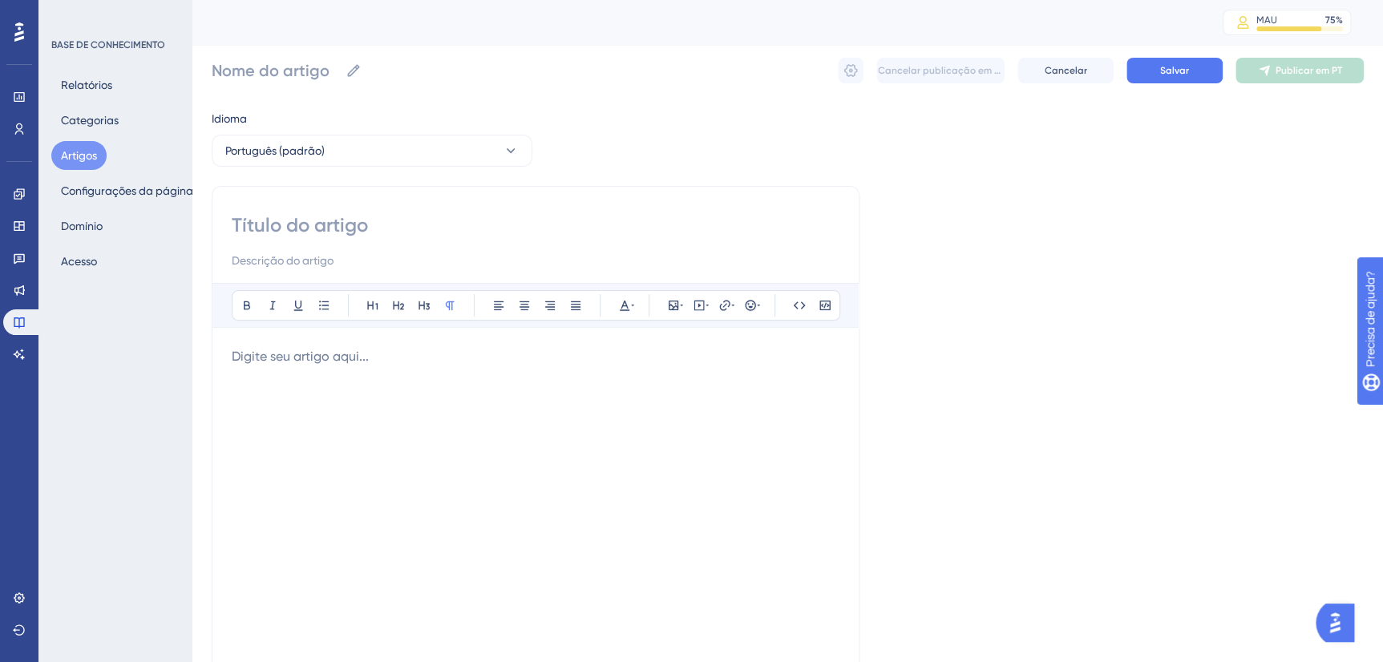
click at [355, 227] on input at bounding box center [536, 225] width 608 height 26
type input "Relatório"
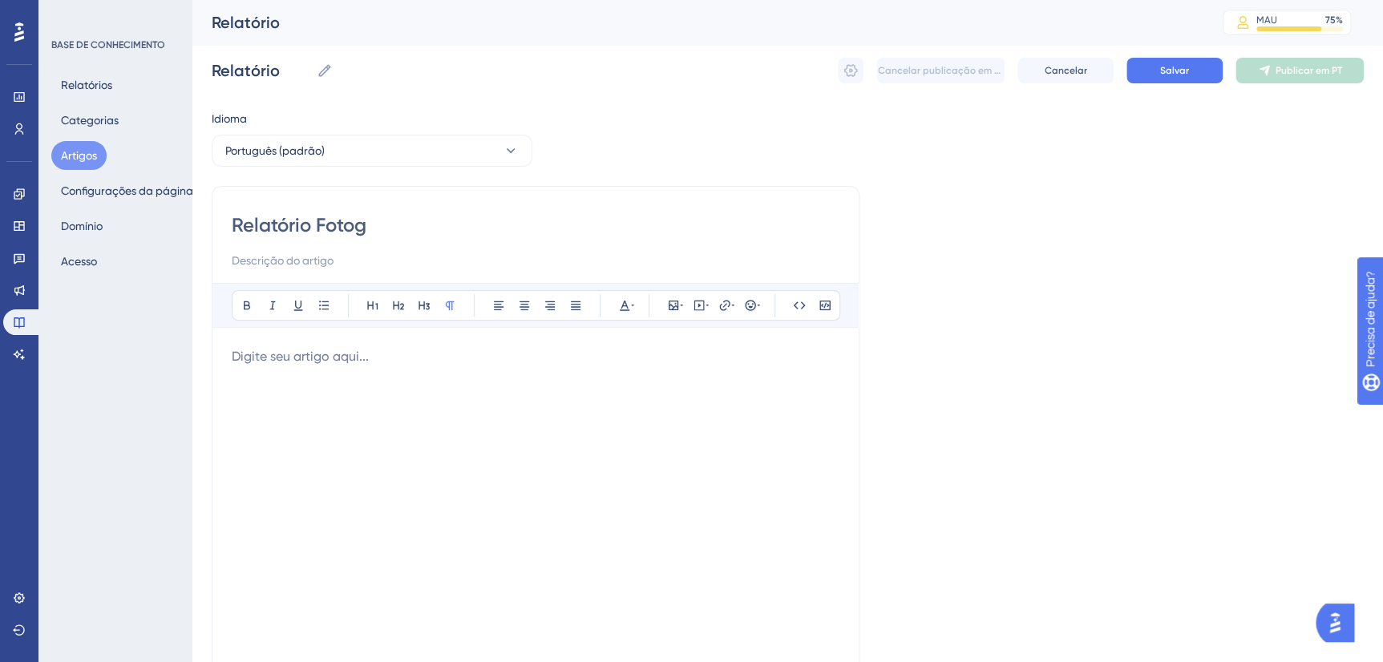
type input "Relatório Fotogr"
type input "Relatório Fotográ"
type input "Relatório Fotográfico"
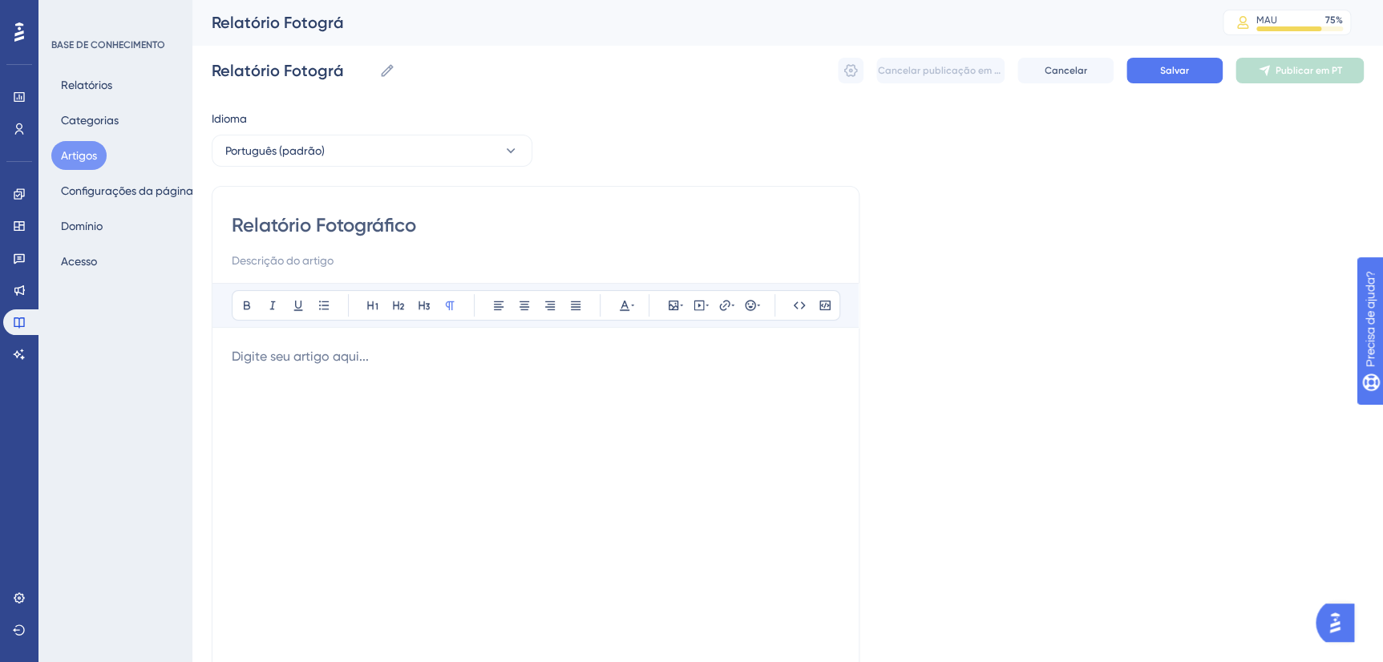
type input "Relatório Fotográfico"
click at [1161, 67] on span "Salvar" at bounding box center [1174, 70] width 29 height 13
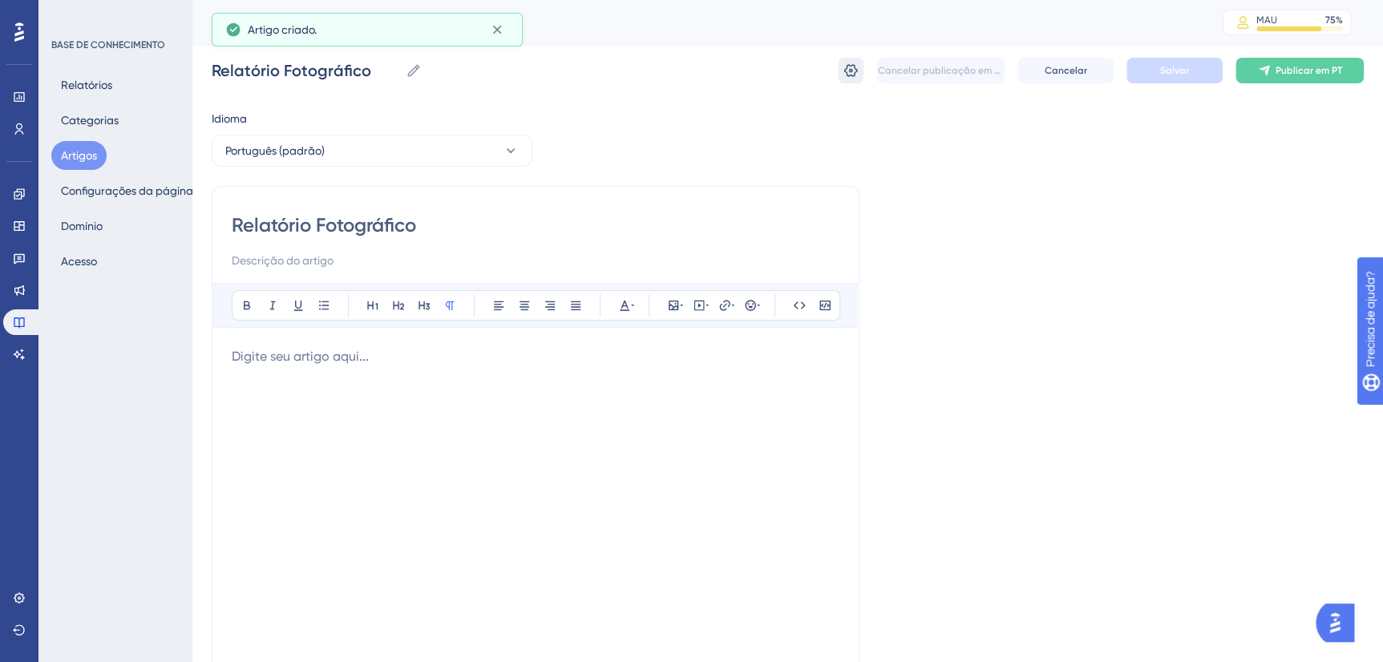
click at [856, 72] on icon at bounding box center [850, 71] width 16 height 16
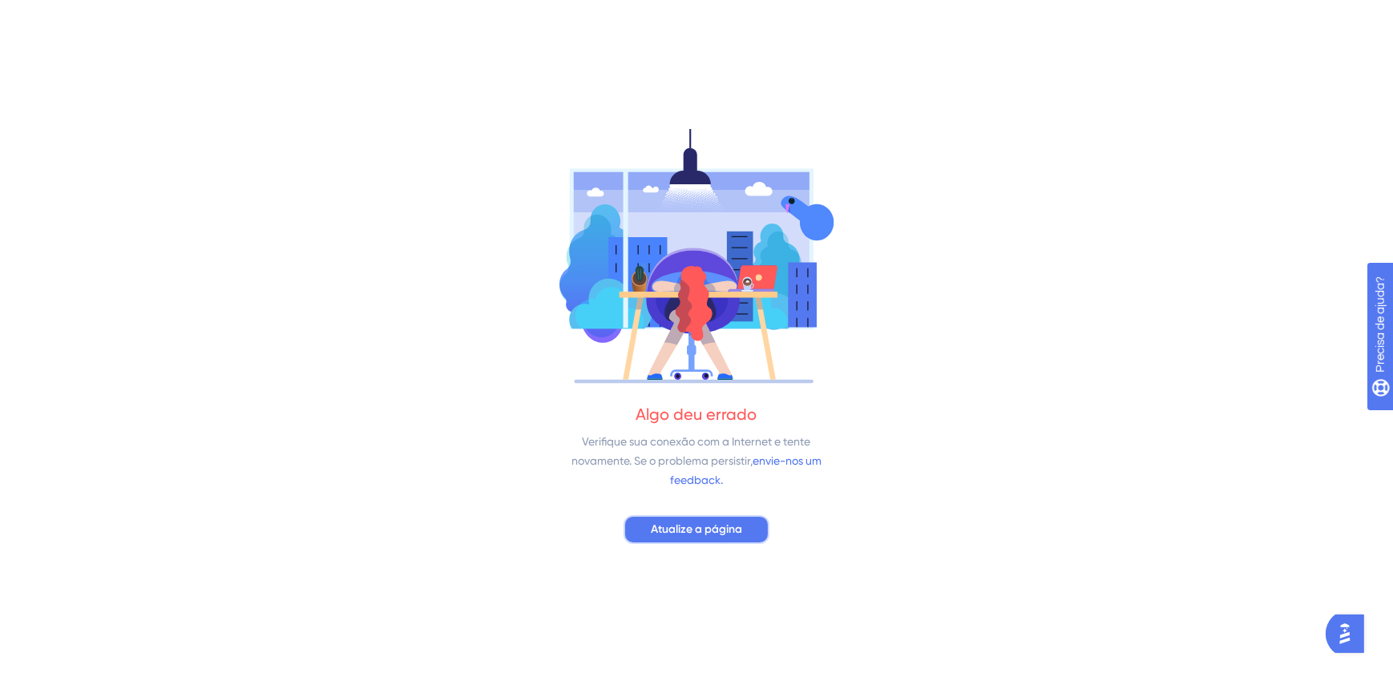
click at [719, 525] on span "Atualize a página" at bounding box center [696, 529] width 91 height 19
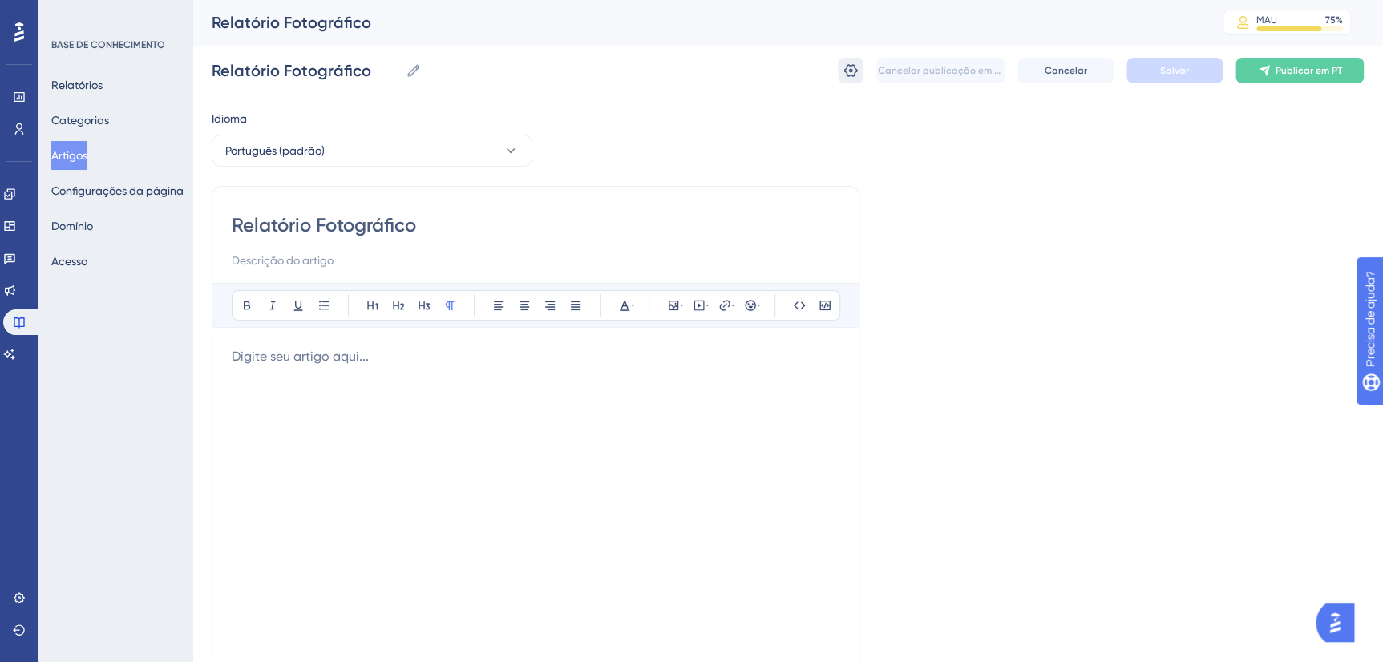
click at [844, 75] on icon at bounding box center [850, 71] width 16 height 16
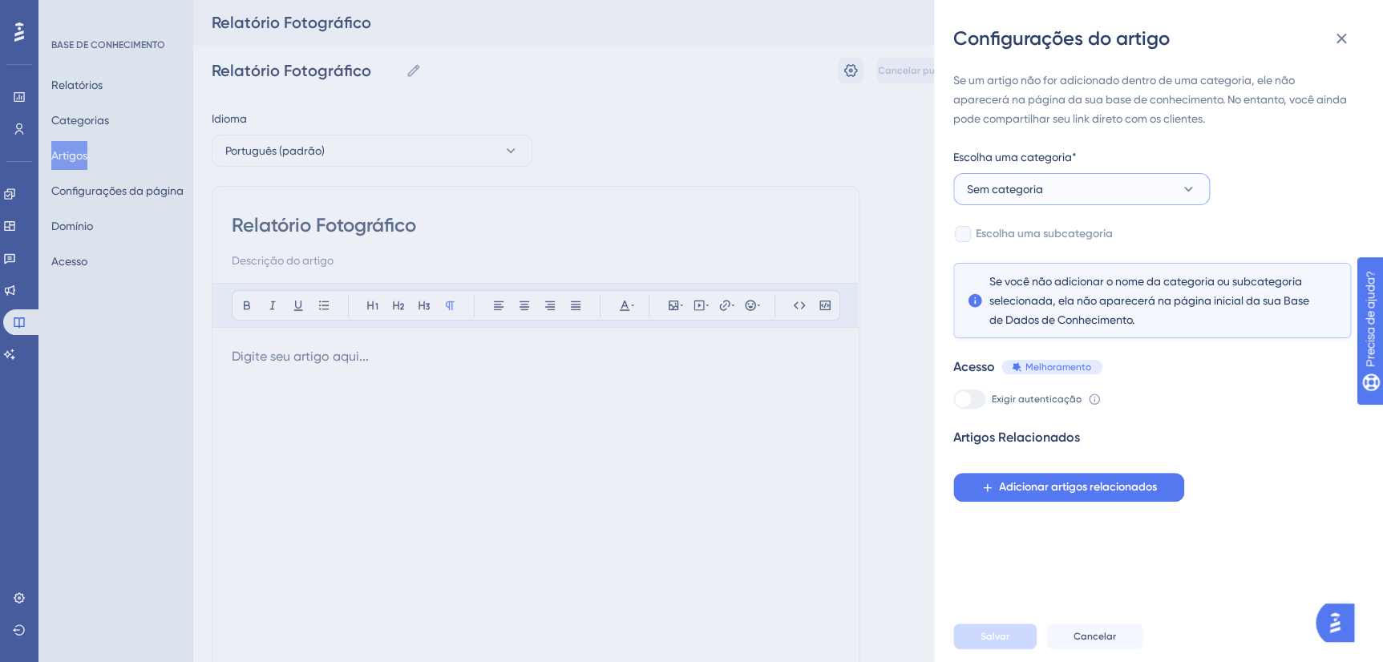
click at [1073, 189] on button "Sem categoria" at bounding box center [1081, 189] width 256 height 32
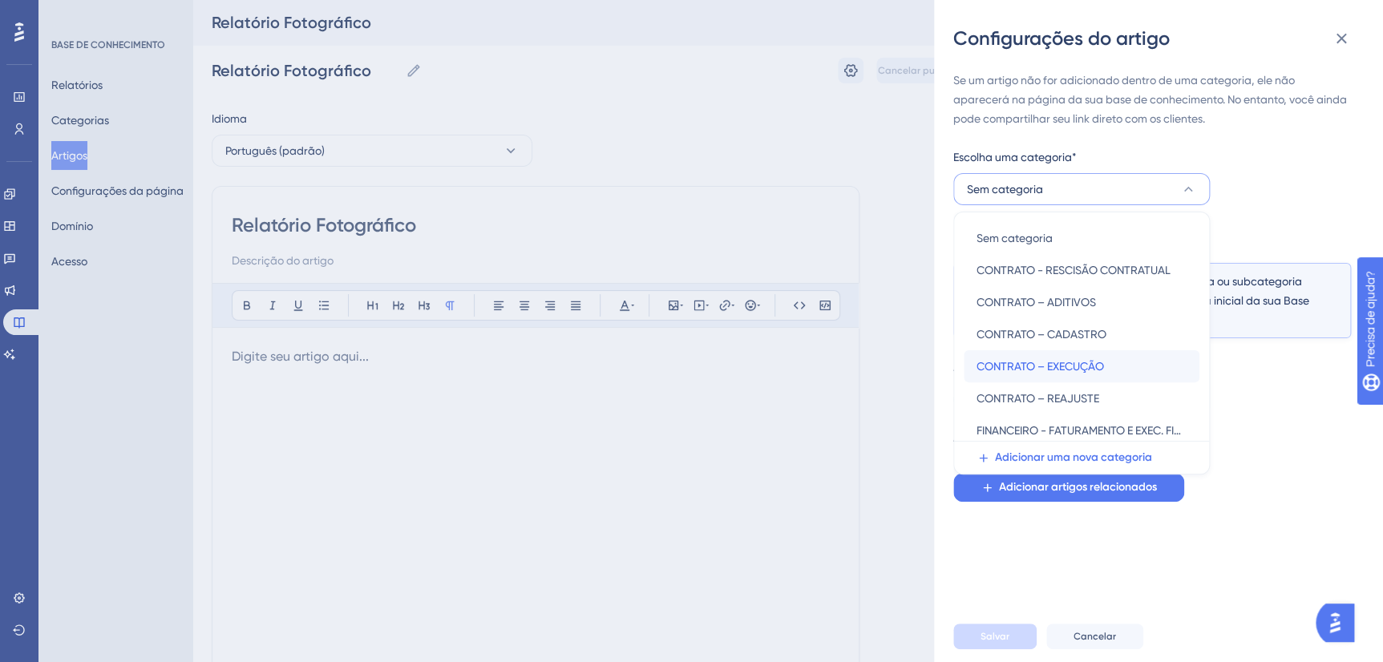
click at [1086, 363] on span "CONTRATO – EXECUÇÃO" at bounding box center [1039, 366] width 127 height 19
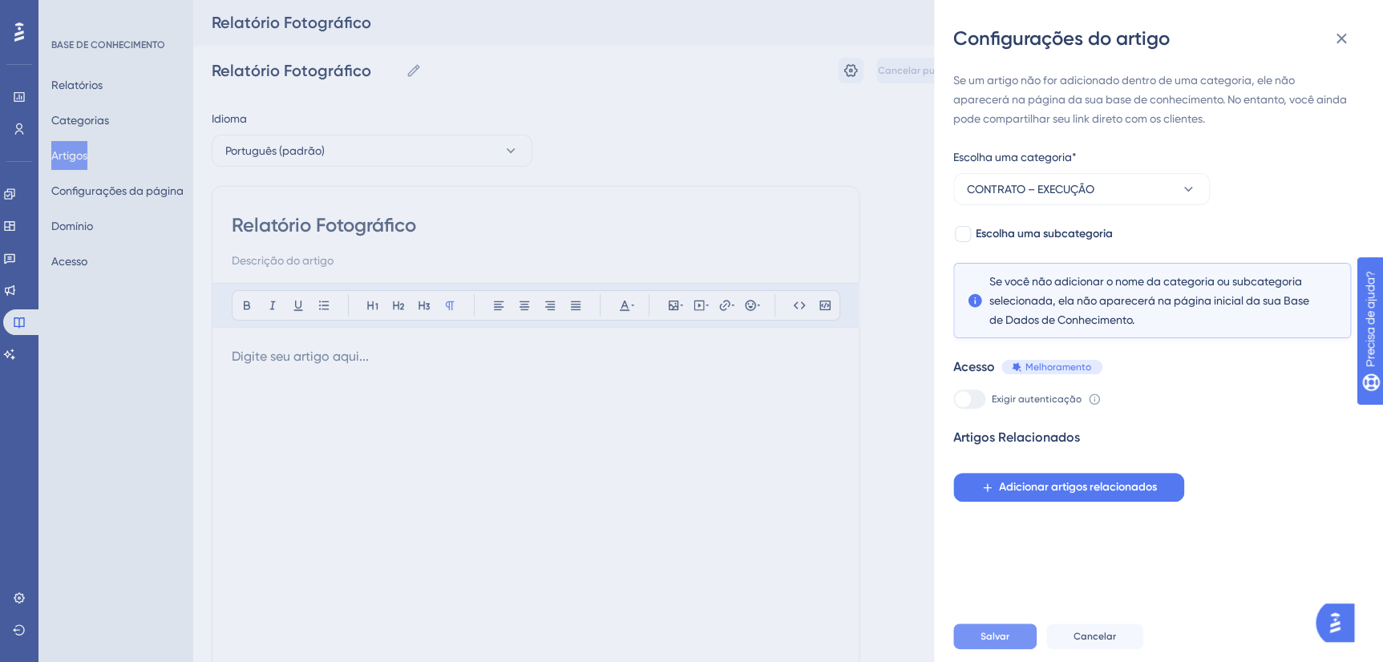
click at [1007, 641] on span "Salvar" at bounding box center [994, 636] width 29 height 13
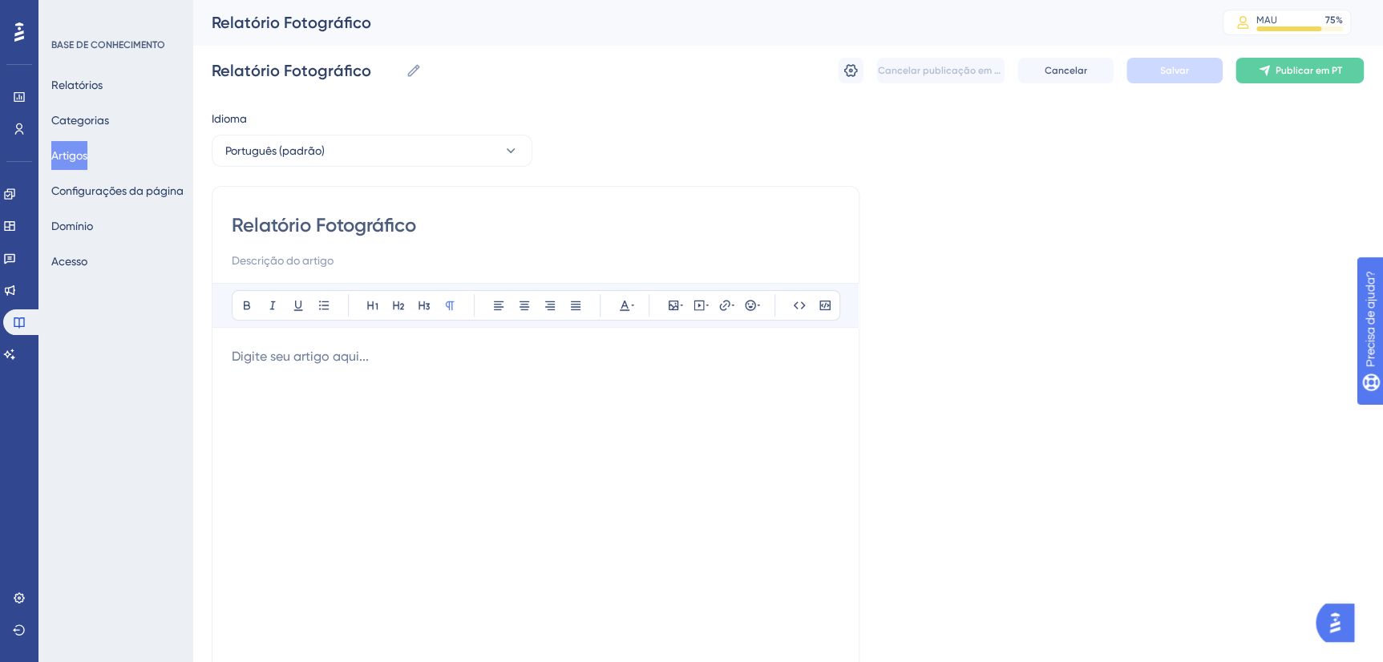
click at [80, 148] on button "Artigos" at bounding box center [69, 155] width 36 height 29
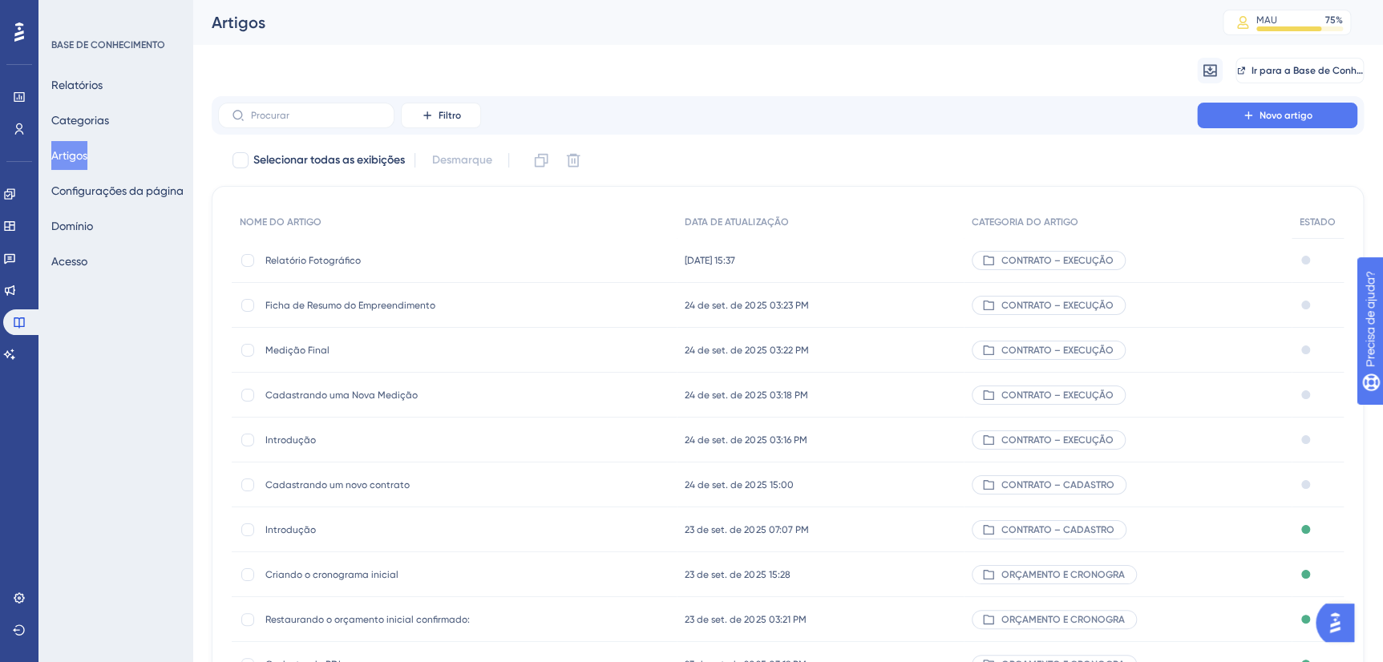
click at [360, 389] on span "Cadastrando uma Nova Medição" at bounding box center [393, 395] width 256 height 13
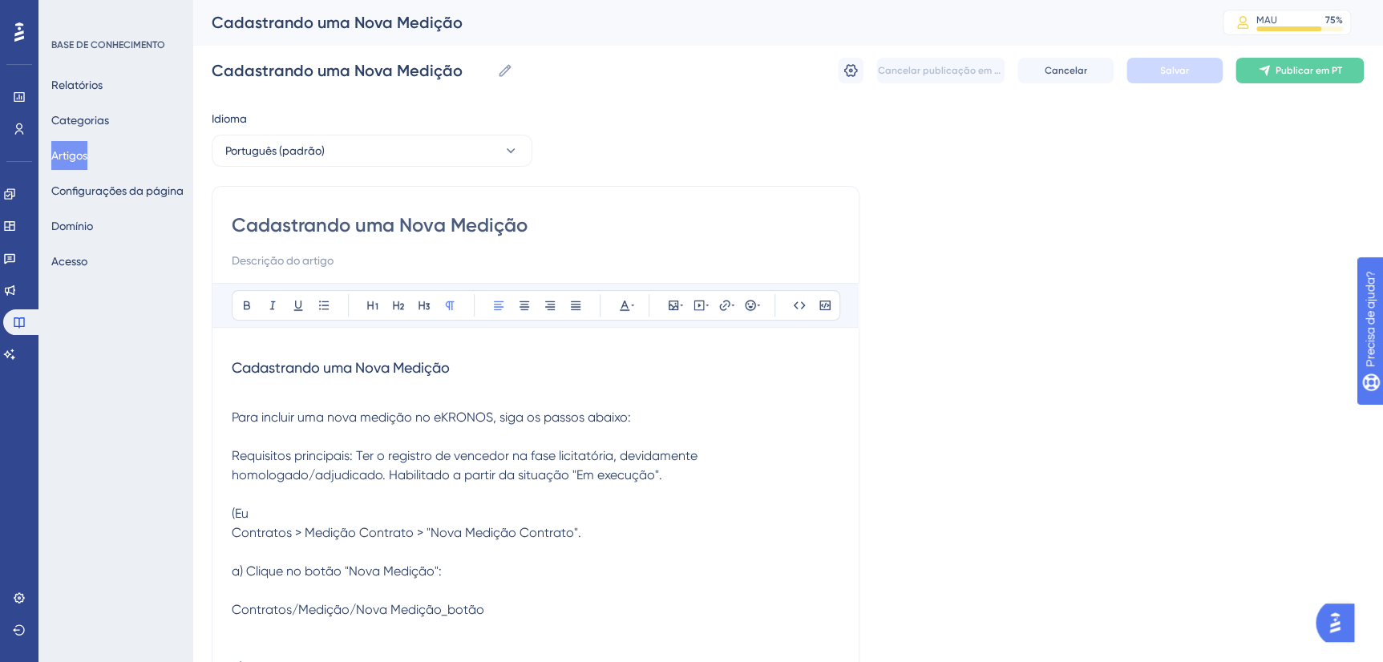
click at [273, 505] on p "(Eu" at bounding box center [536, 513] width 608 height 19
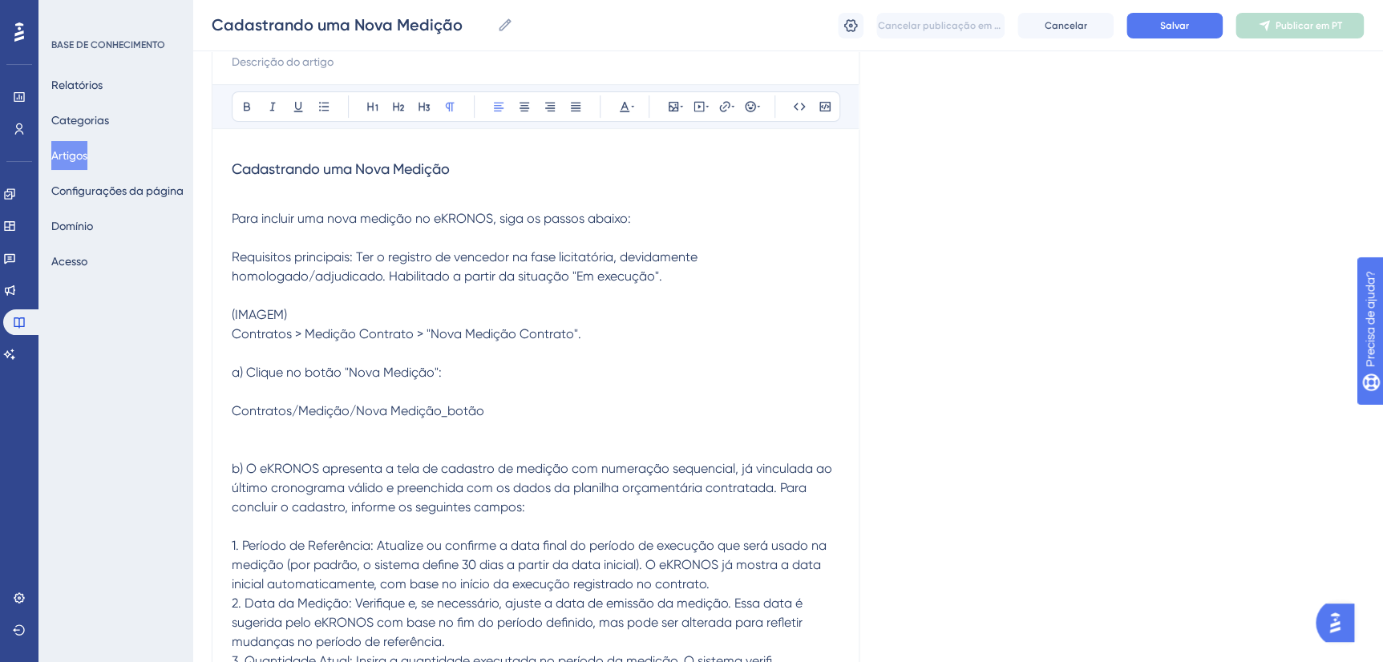
scroll to position [173, 0]
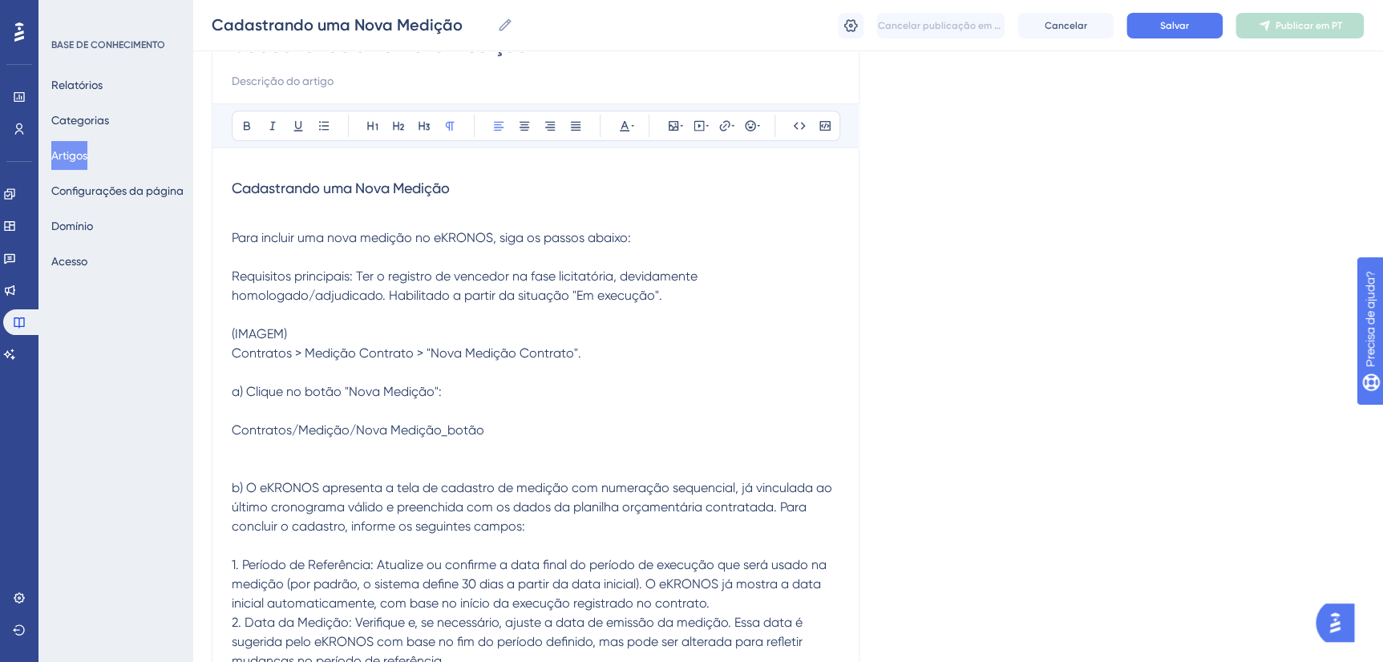
drag, startPoint x: 358, startPoint y: 274, endPoint x: 363, endPoint y: 299, distance: 25.3
click at [358, 274] on span "Requisitos principais: Ter o registro de vencedor na fase licitatória, devidame…" at bounding box center [466, 286] width 469 height 34
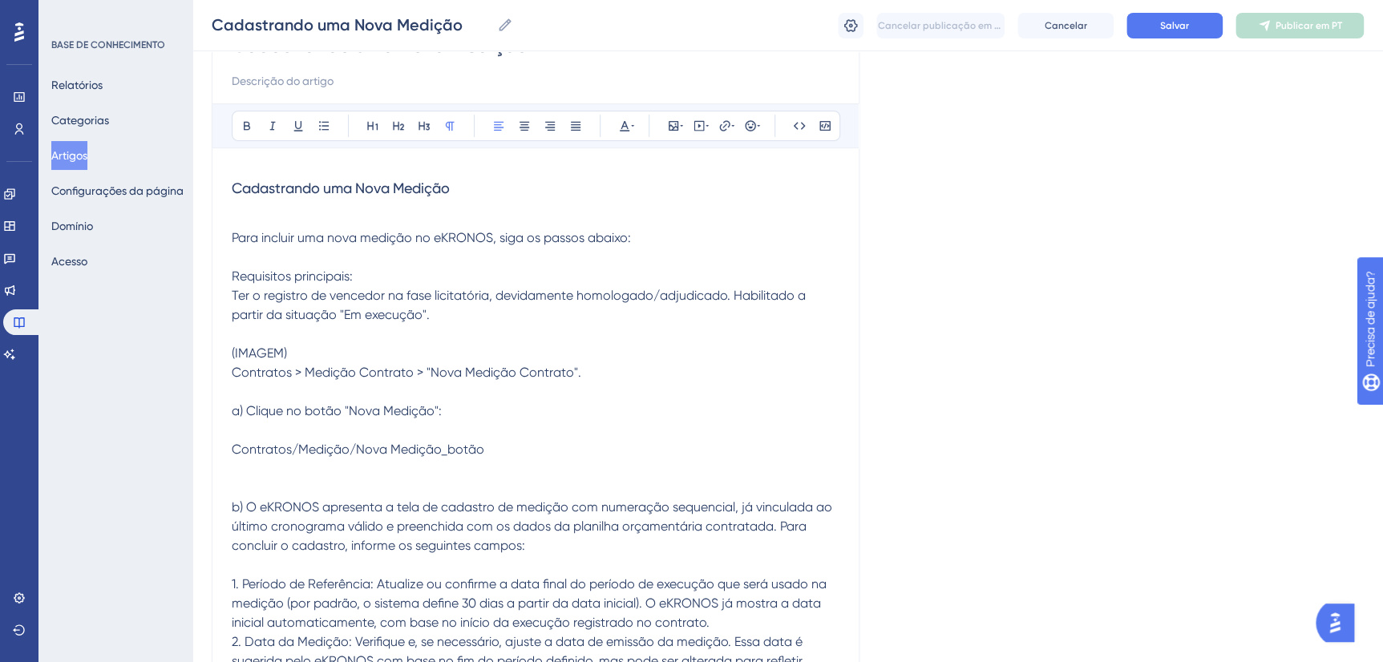
click at [293, 425] on p at bounding box center [536, 430] width 608 height 19
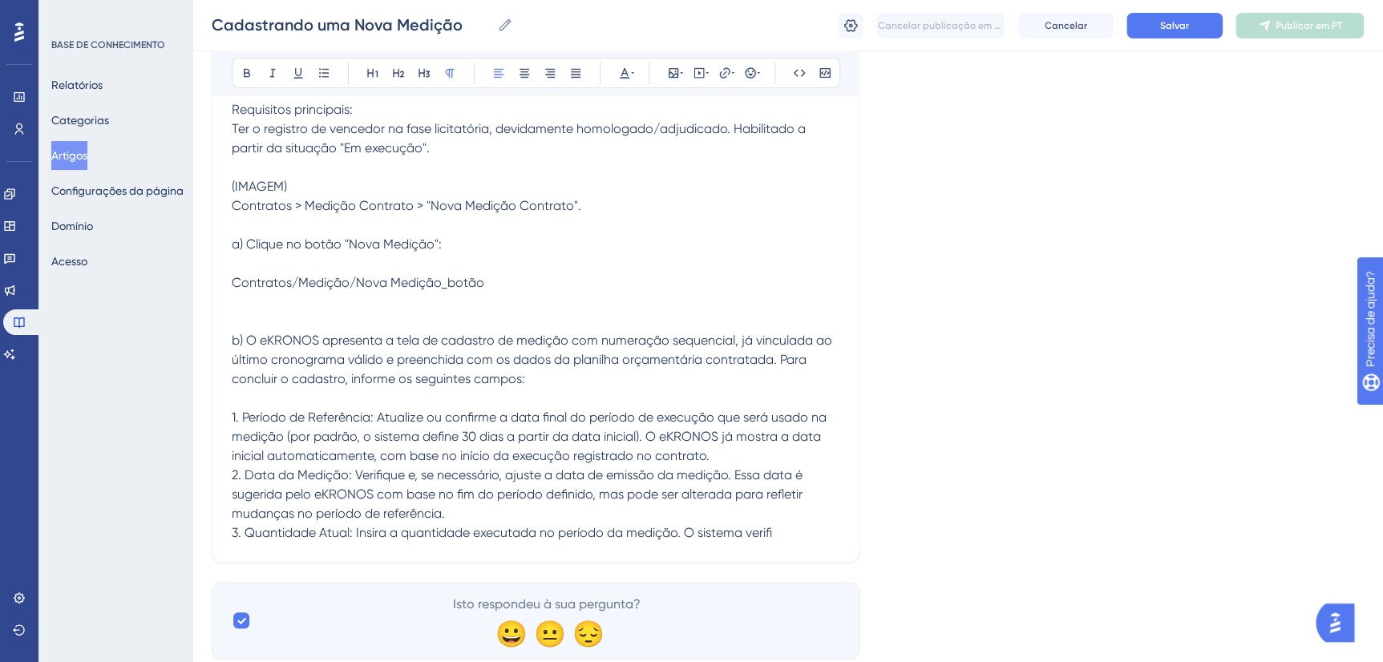
scroll to position [368, 0]
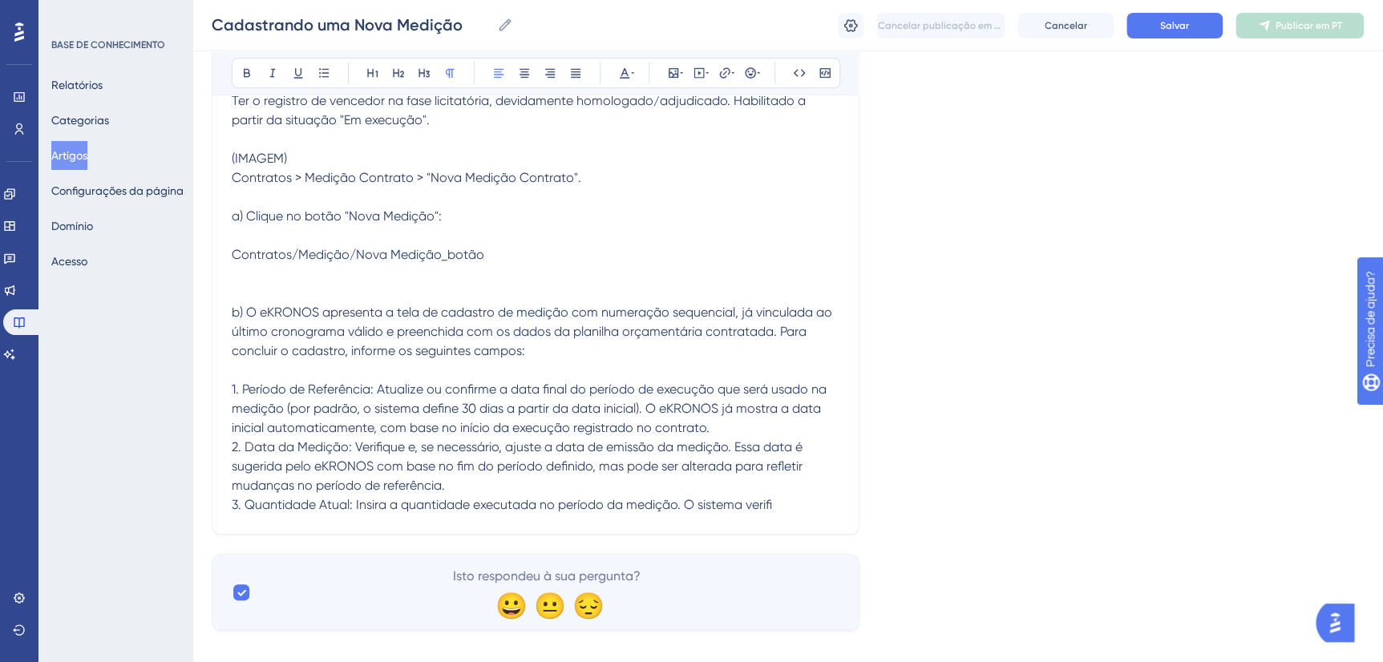
click at [307, 296] on p at bounding box center [536, 293] width 608 height 19
click at [798, 507] on p "3. Quantidade Atual: Insira a quantidade executada no período da medição. O sis…" at bounding box center [536, 504] width 608 height 19
click at [789, 501] on p "3. Quantidade Atual: Insira a quantidade executada no período da medição. O sis…" at bounding box center [536, 504] width 608 height 19
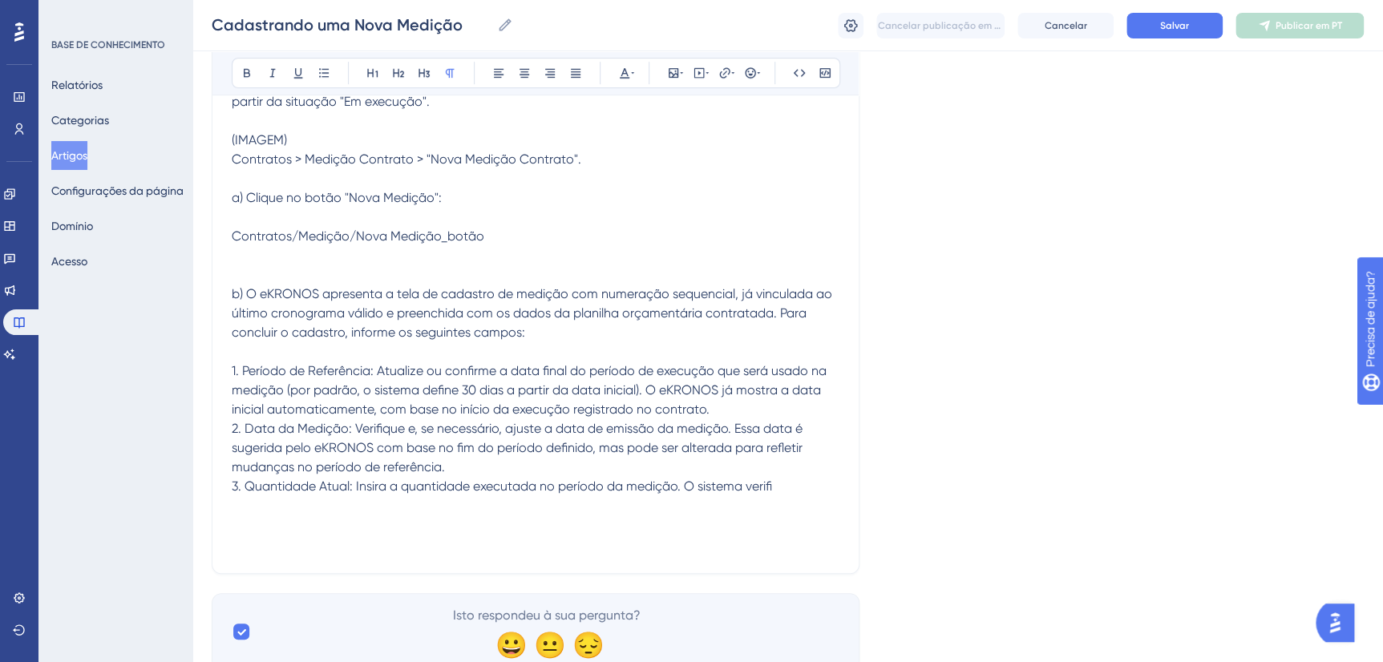
scroll to position [629, 0]
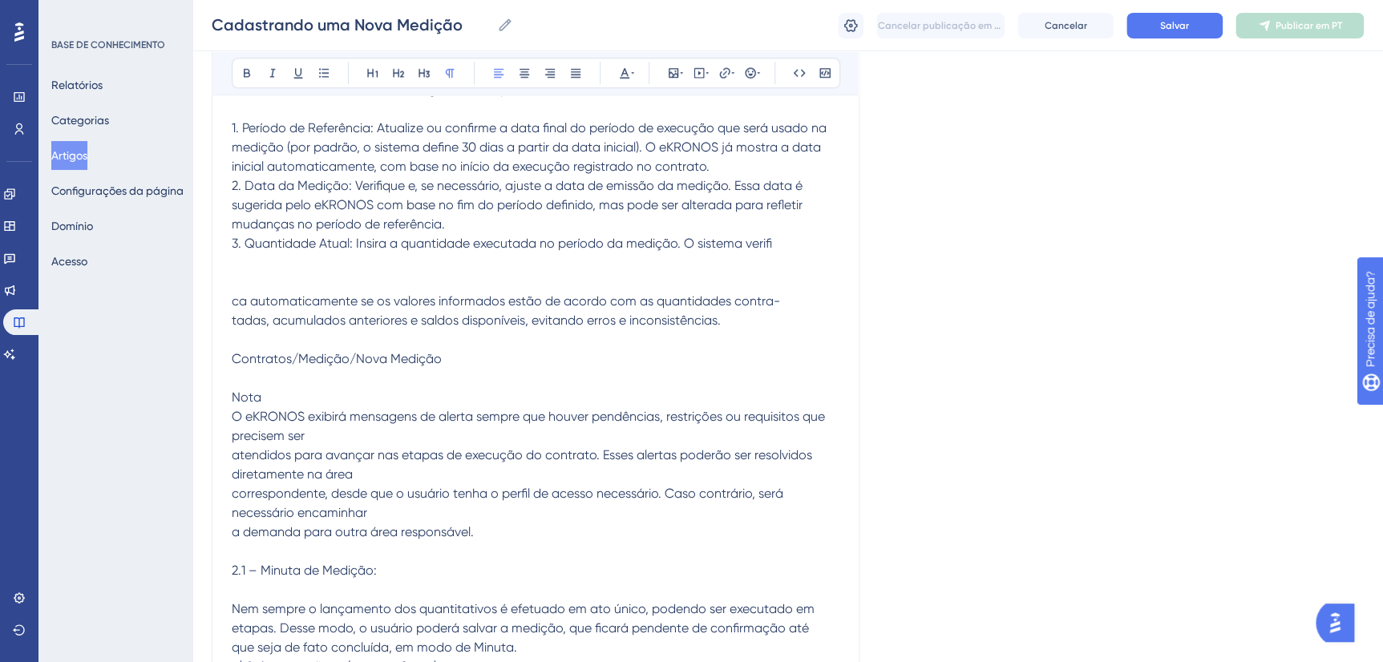
click at [232, 303] on span "ca automaticamente se os valores informados estão de acordo com as quantidades …" at bounding box center [530, 483] width 596 height 381
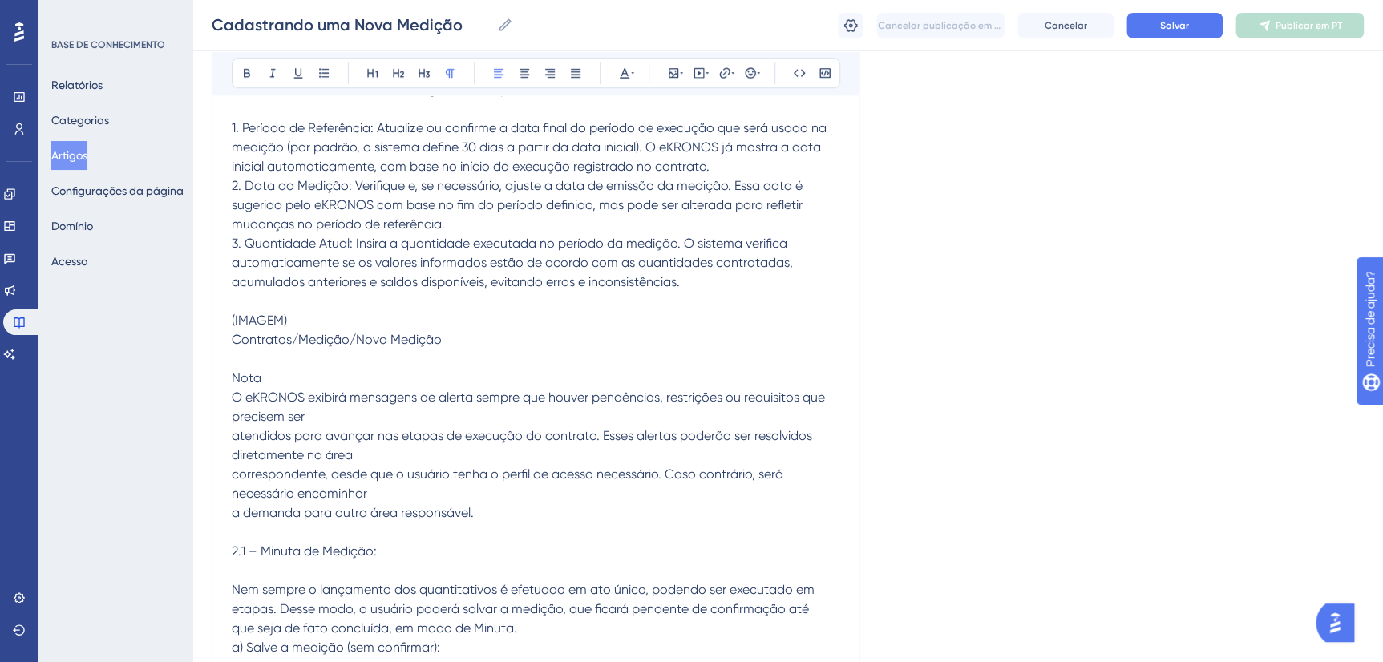
click at [314, 412] on p "Contratos/Medição/Nova Medição Nota O eKRONOS exibirá mensagens de alerta sempr…" at bounding box center [536, 493] width 608 height 327
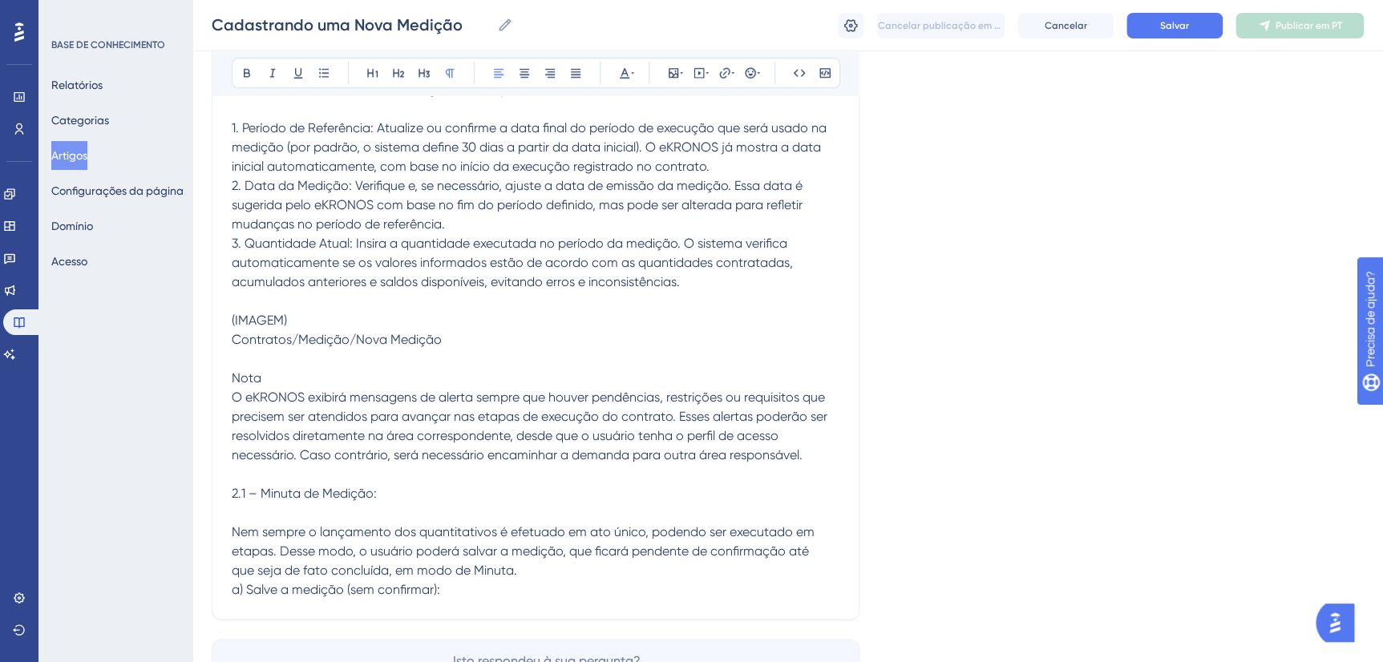
drag, startPoint x: 260, startPoint y: 494, endPoint x: 262, endPoint y: 503, distance: 9.0
click at [260, 495] on span "Contratos/Medição/Nova Medição Nota O eKRONOS exibirá mensagens de alerta sempr…" at bounding box center [531, 464] width 599 height 265
click at [426, 72] on icon at bounding box center [423, 73] width 11 height 9
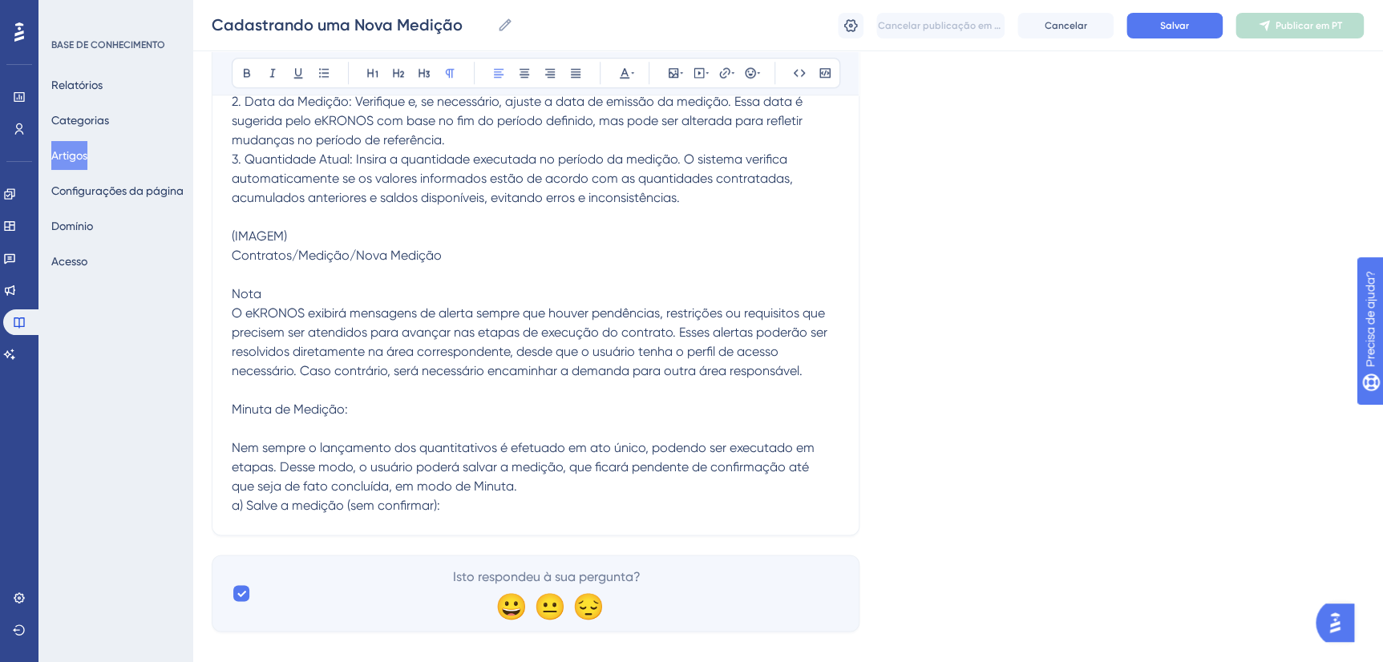
scroll to position [733, 0]
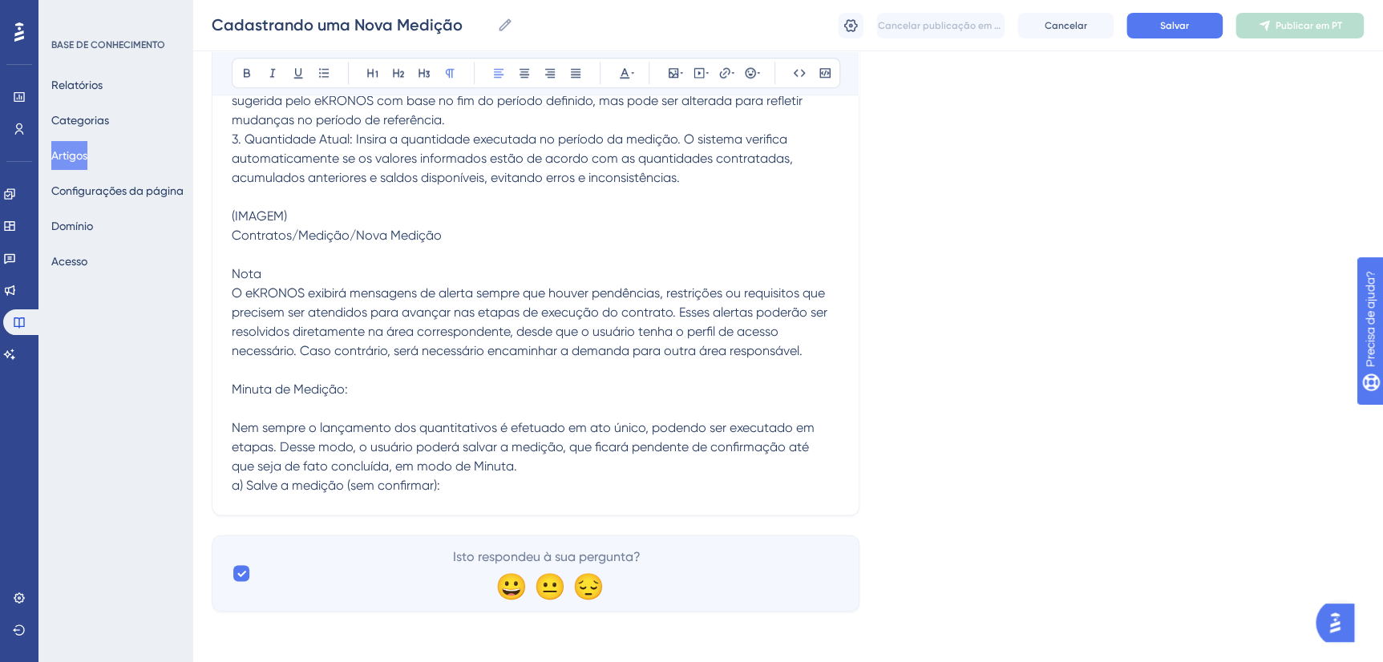
click at [309, 378] on p "Contratos/Medição/Nova Medição Nota O eKRONOS exibirá mensagens de alerta sempr…" at bounding box center [536, 360] width 608 height 269
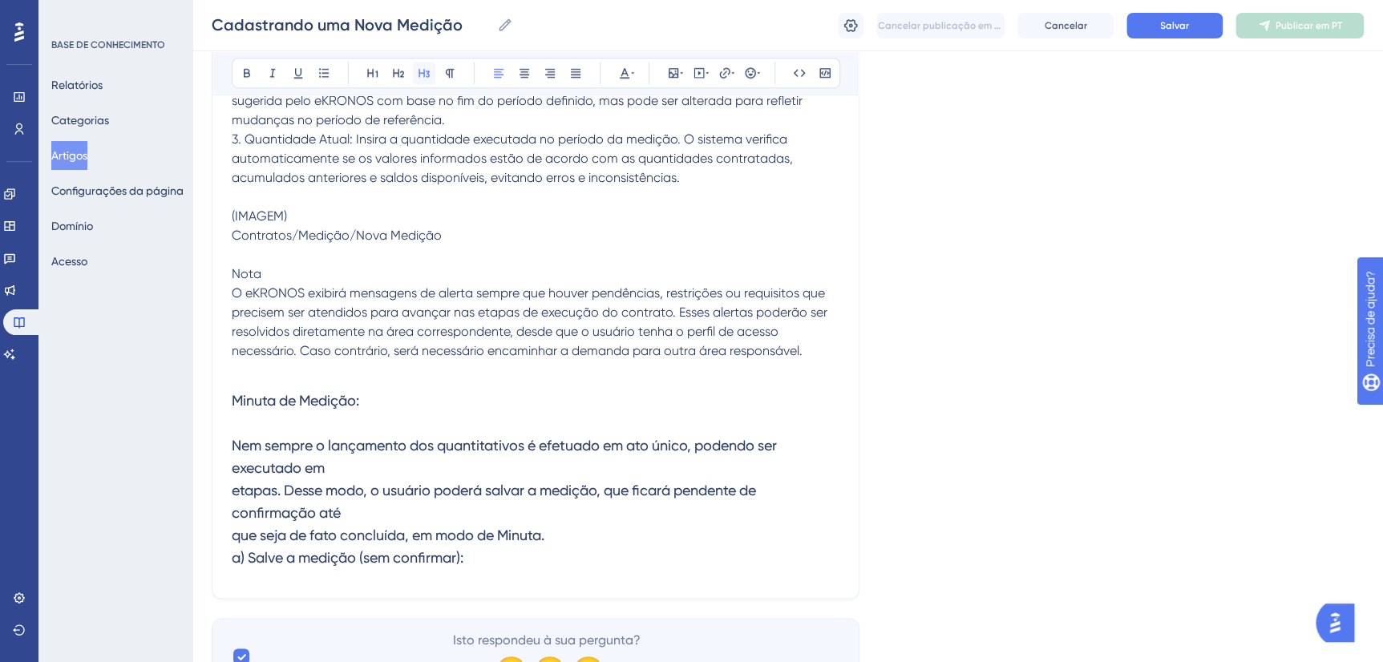
click at [423, 73] on icon at bounding box center [423, 73] width 11 height 9
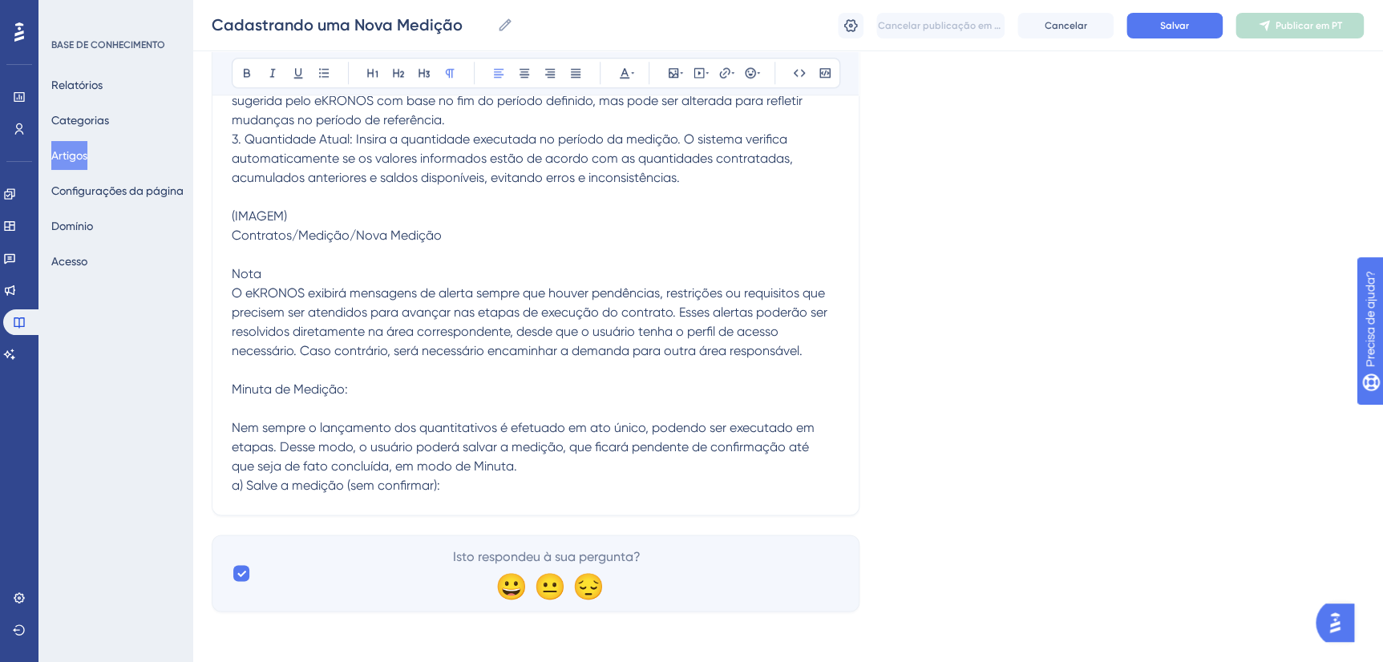
drag, startPoint x: 345, startPoint y: 408, endPoint x: 264, endPoint y: 431, distance: 85.0
click at [344, 408] on span "Minuta de Medição: Nem sempre o lançamento dos quantitativos é efetuado em ato …" at bounding box center [523, 437] width 583 height 111
drag, startPoint x: 386, startPoint y: 409, endPoint x: 232, endPoint y: 405, distance: 153.1
click at [233, 405] on p "Minuta de Medição: Nem sempre o lançamento dos quantitativos é efetuado em ato …" at bounding box center [536, 437] width 608 height 115
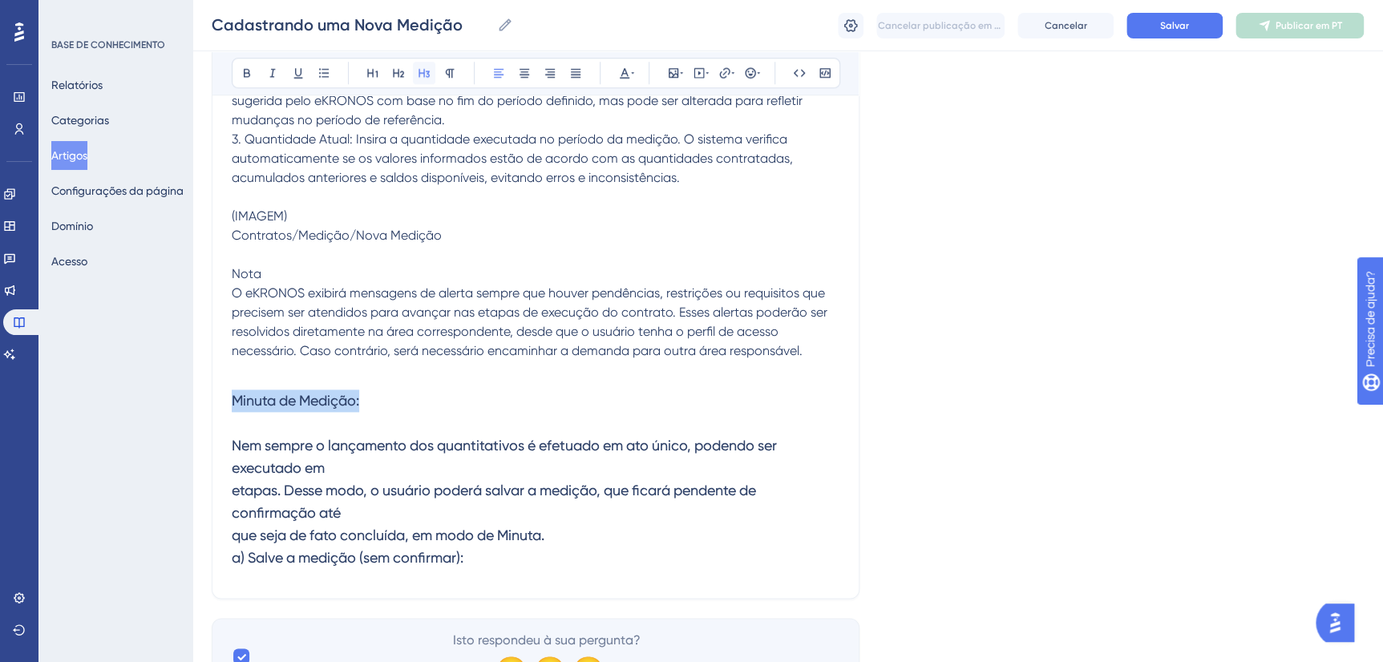
click at [430, 79] on button at bounding box center [424, 73] width 22 height 22
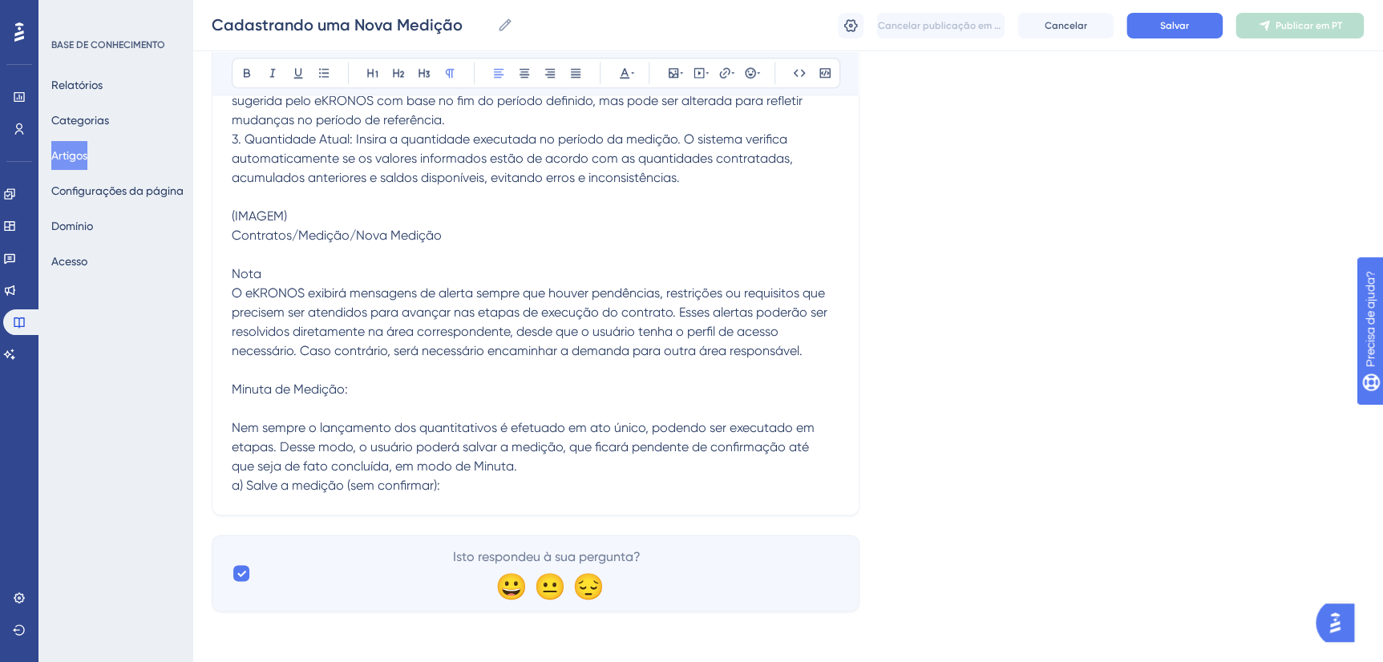
click at [359, 419] on p "Minuta de Medição: Nem sempre o lançamento dos quantitativos é efetuado em ato …" at bounding box center [536, 437] width 608 height 115
drag, startPoint x: 360, startPoint y: 407, endPoint x: 218, endPoint y: 396, distance: 142.3
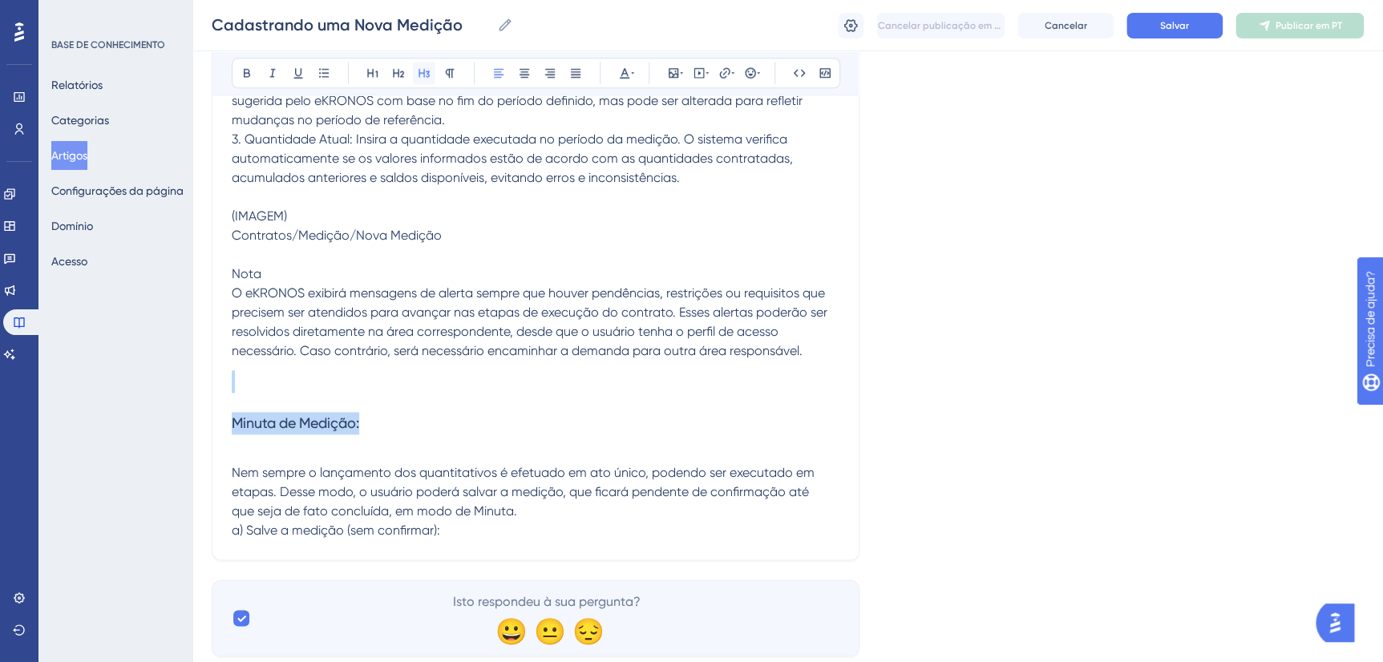
click at [422, 72] on icon at bounding box center [423, 73] width 11 height 9
click at [302, 379] on h3 at bounding box center [536, 382] width 608 height 42
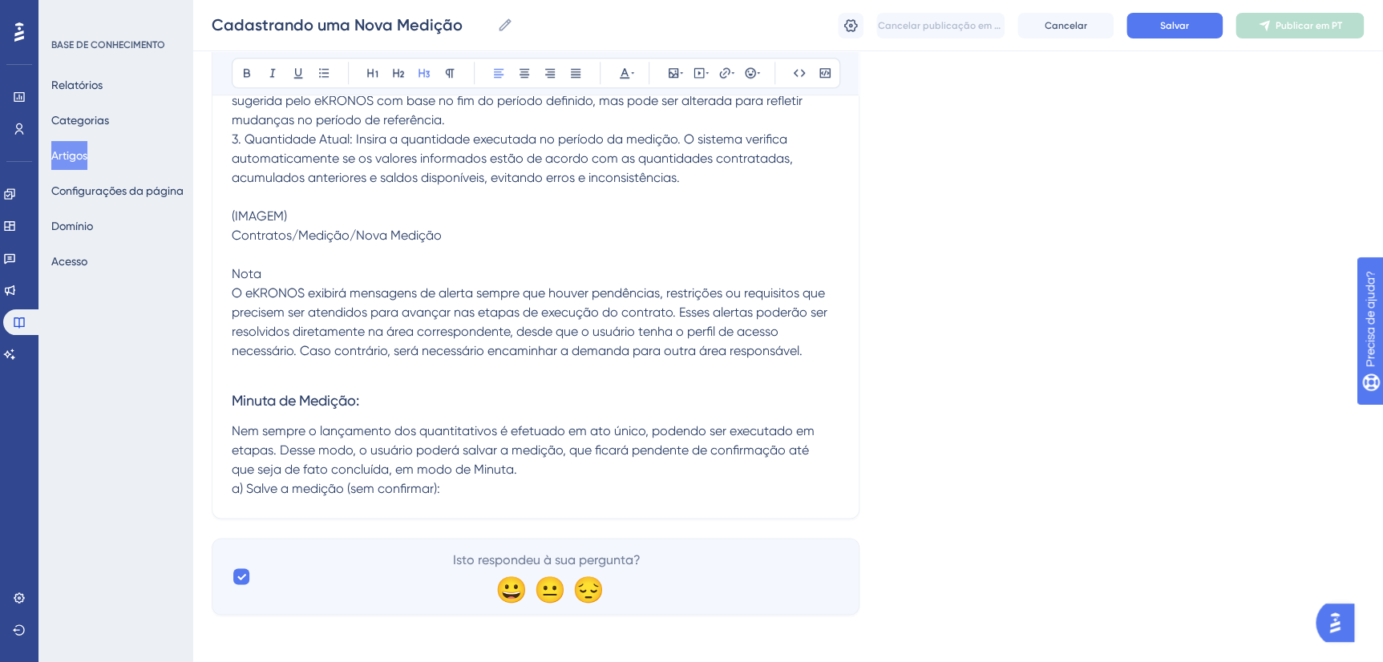
drag, startPoint x: 231, startPoint y: 478, endPoint x: 232, endPoint y: 486, distance: 8.2
click at [232, 489] on span "Nem sempre o lançamento dos quantitativos é efetuado em ato único, podendo ser …" at bounding box center [523, 459] width 583 height 73
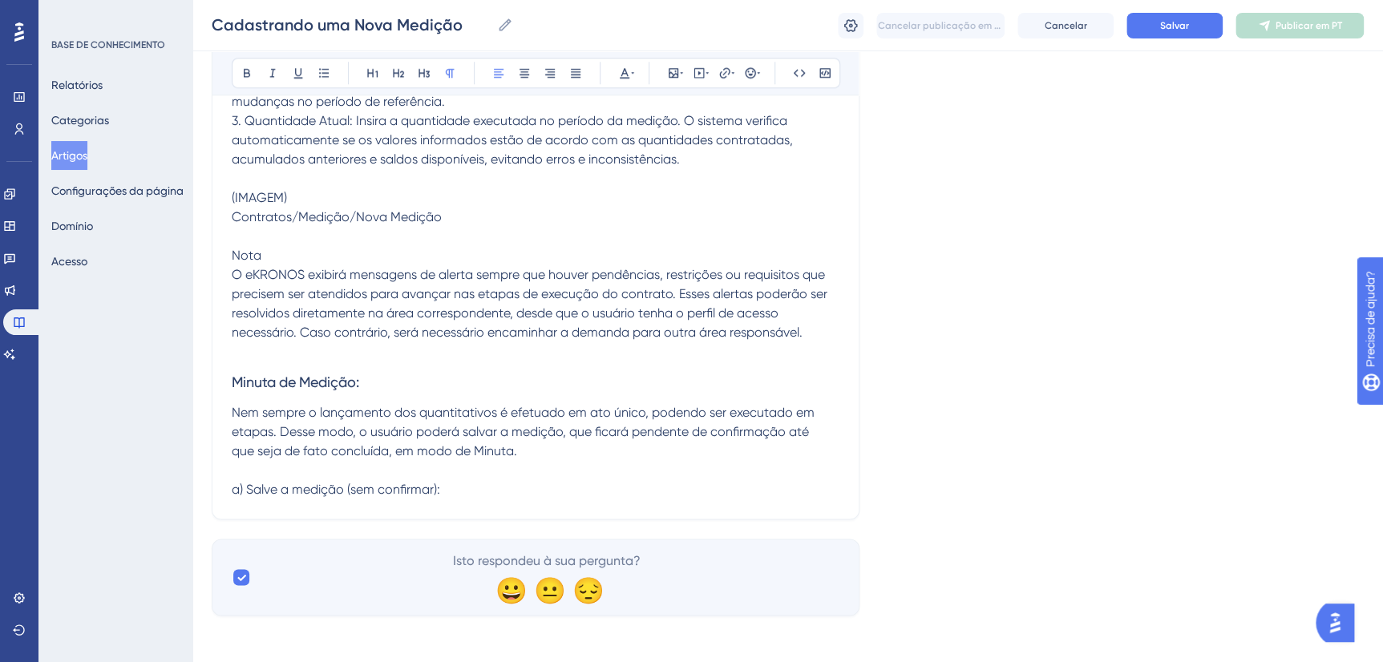
scroll to position [755, 0]
click at [1149, 27] on button "Salvar" at bounding box center [1174, 26] width 96 height 26
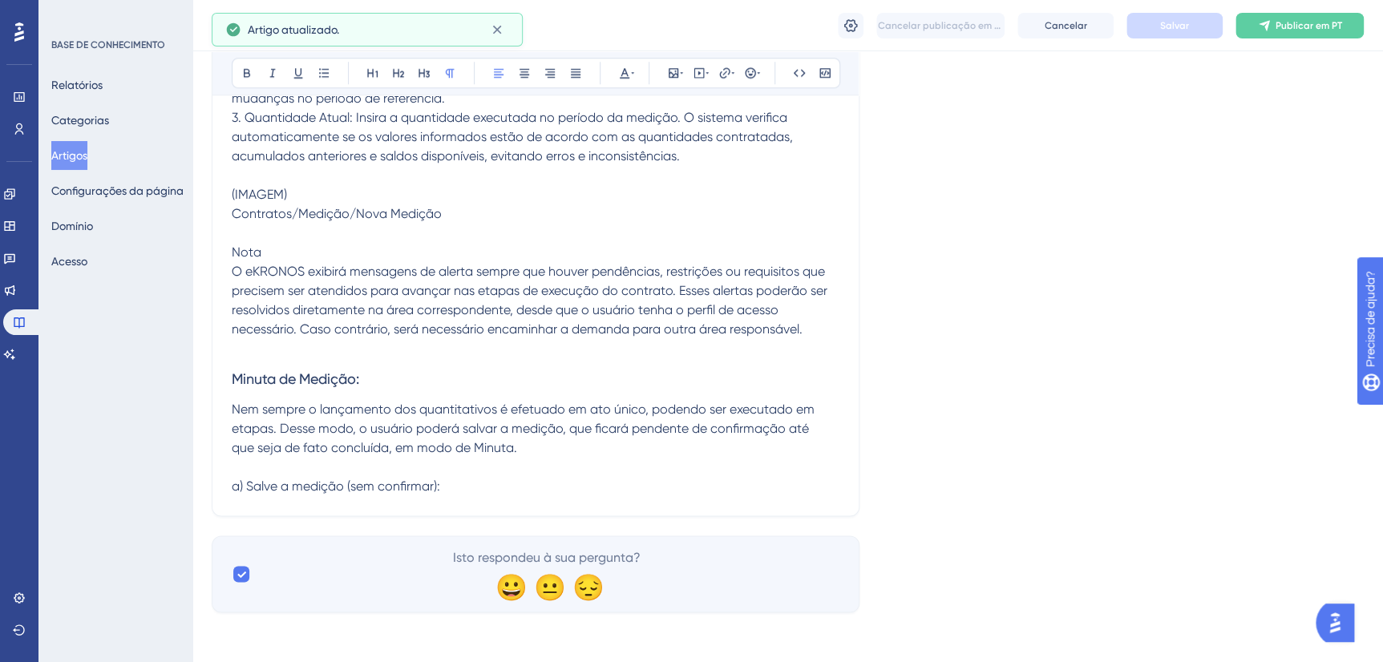
drag, startPoint x: 516, startPoint y: 462, endPoint x: 521, endPoint y: 473, distance: 11.5
click at [521, 473] on p at bounding box center [536, 467] width 608 height 19
click at [531, 477] on p "a) Salve a medição (sem confirmar):" at bounding box center [536, 486] width 608 height 19
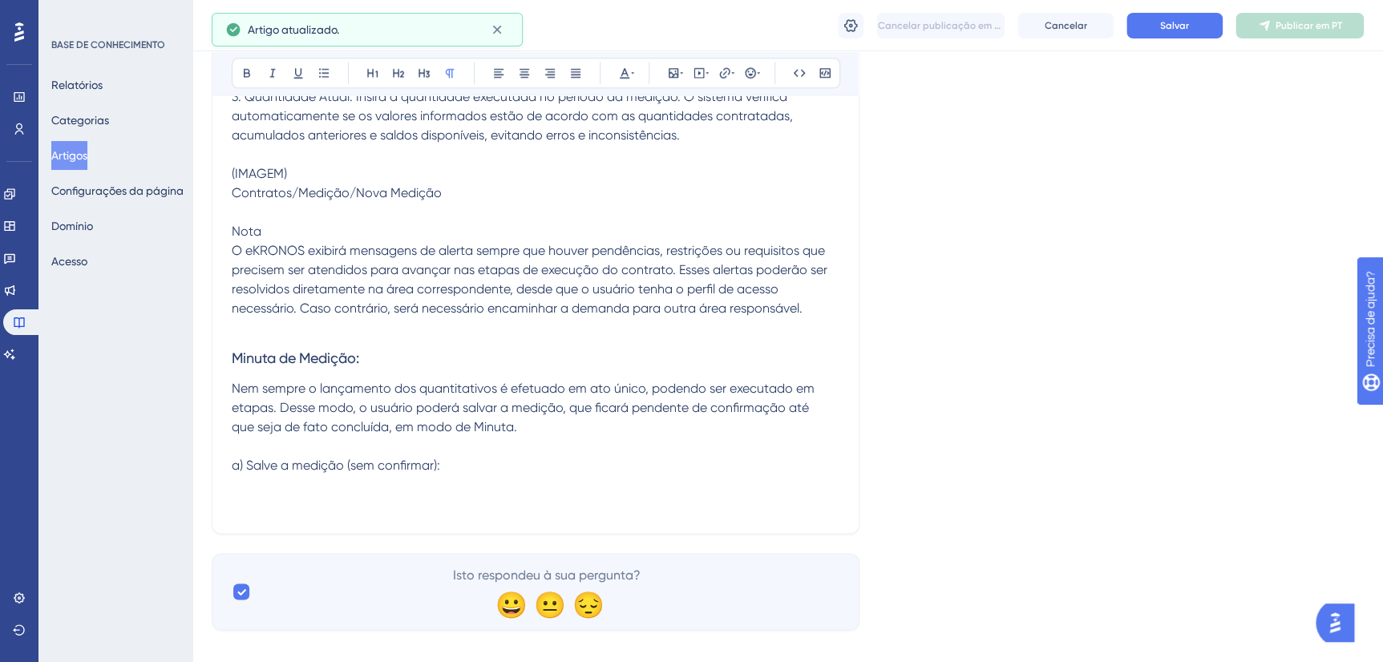
scroll to position [793, 0]
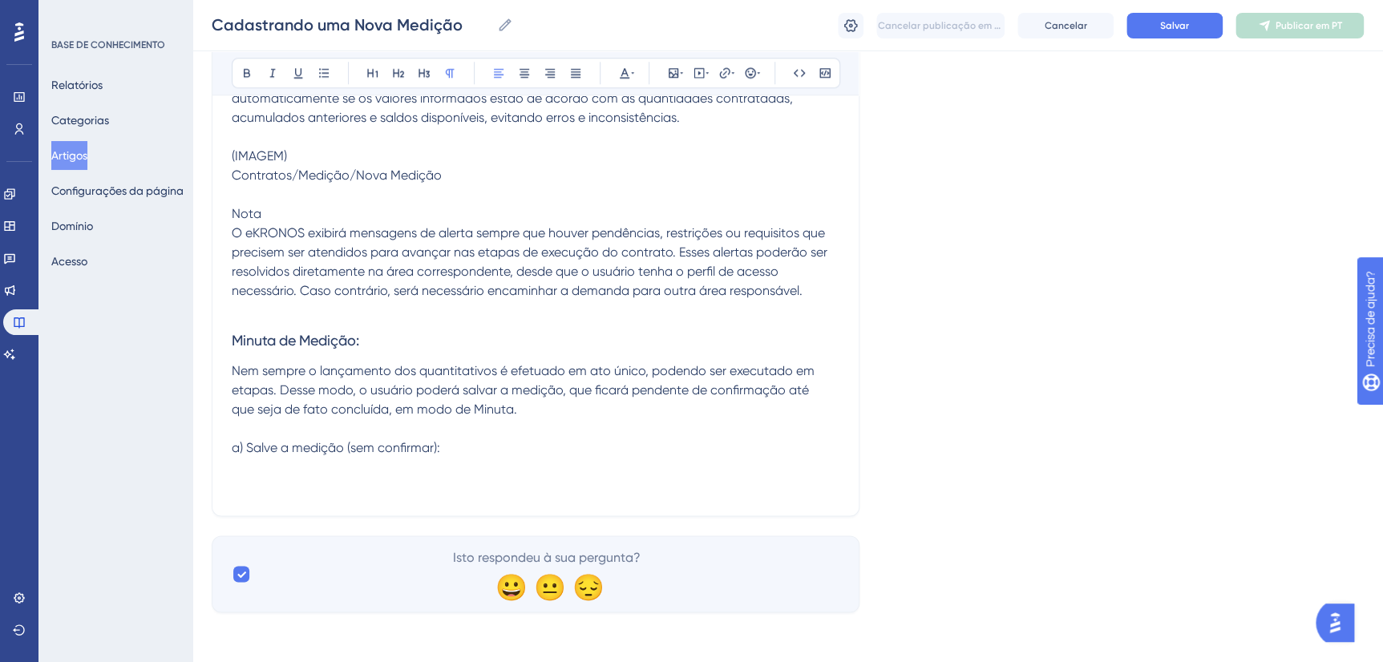
drag, startPoint x: 481, startPoint y: 455, endPoint x: 483, endPoint y: 464, distance: 9.0
click at [481, 458] on div "Cadastrando uma Nova Medição Para incluir uma nova medição no eKRONOS, siga os …" at bounding box center [536, 21] width 608 height 949
click at [483, 464] on p at bounding box center [536, 467] width 608 height 19
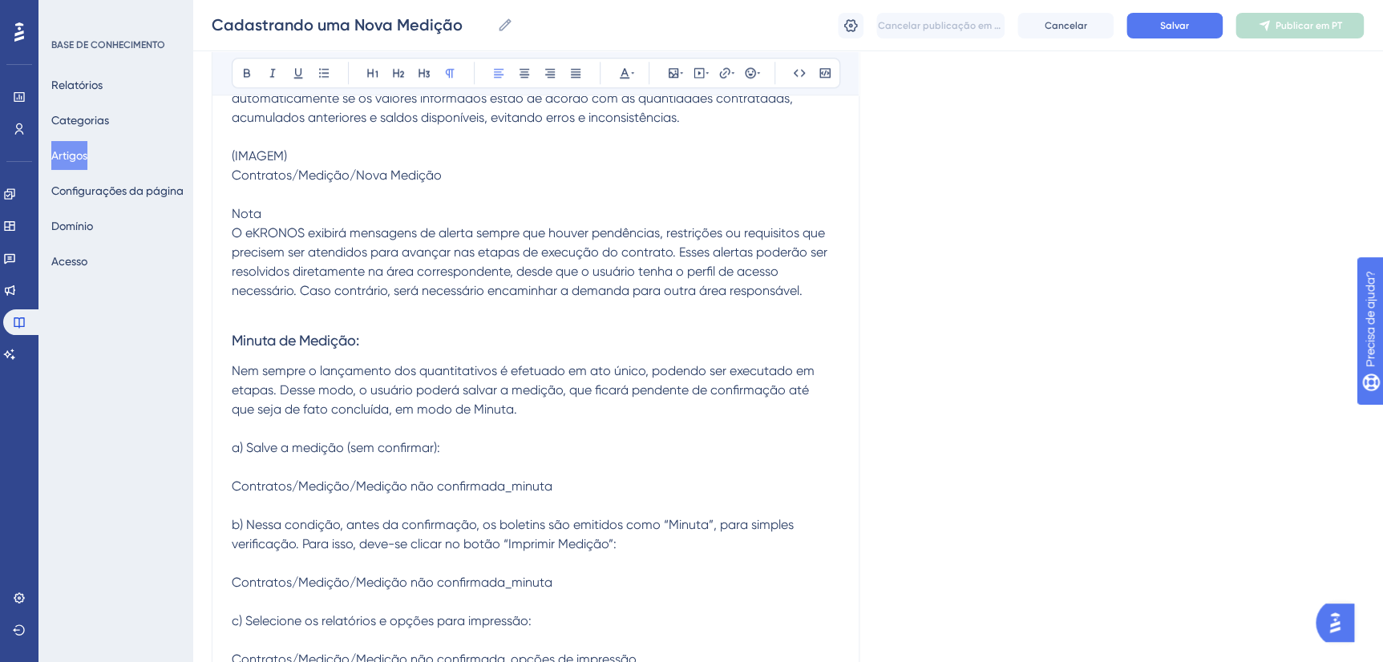
click at [265, 470] on p at bounding box center [536, 467] width 608 height 19
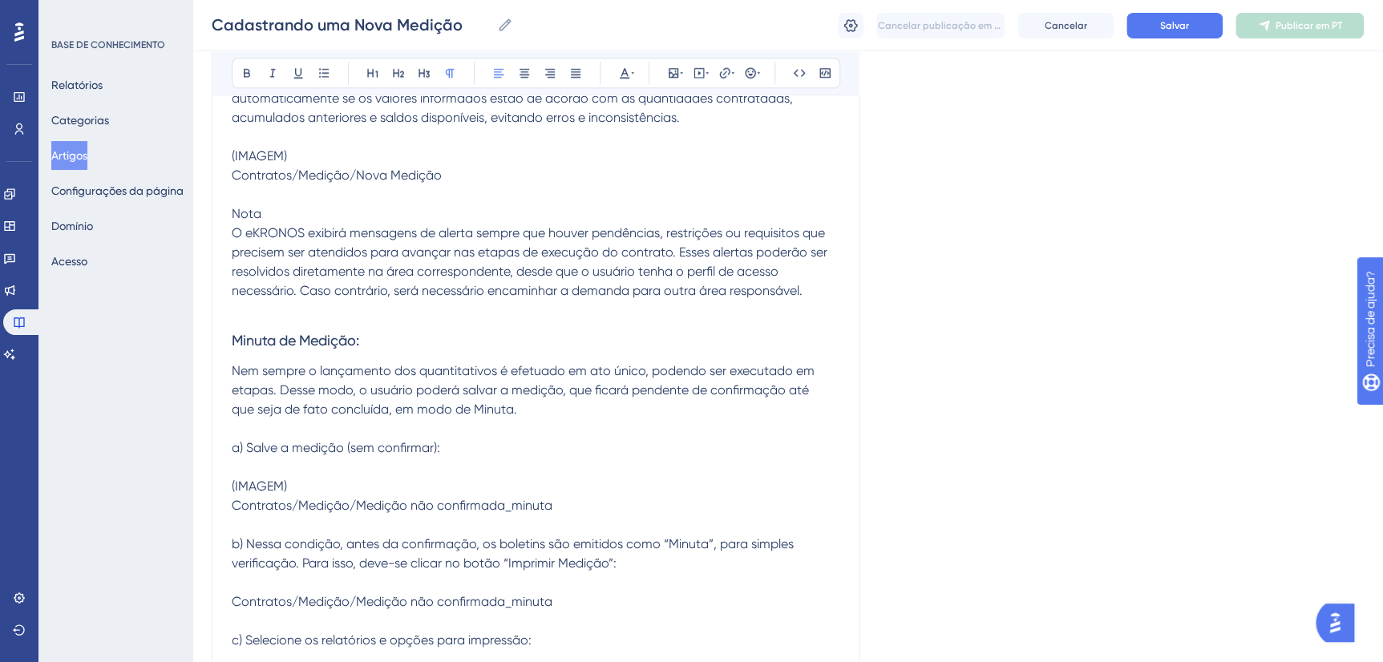
click at [288, 521] on p "Contratos/Medição/Medição não confirmada_minuta b) Nessa condição, antes da con…" at bounding box center [536, 592] width 608 height 192
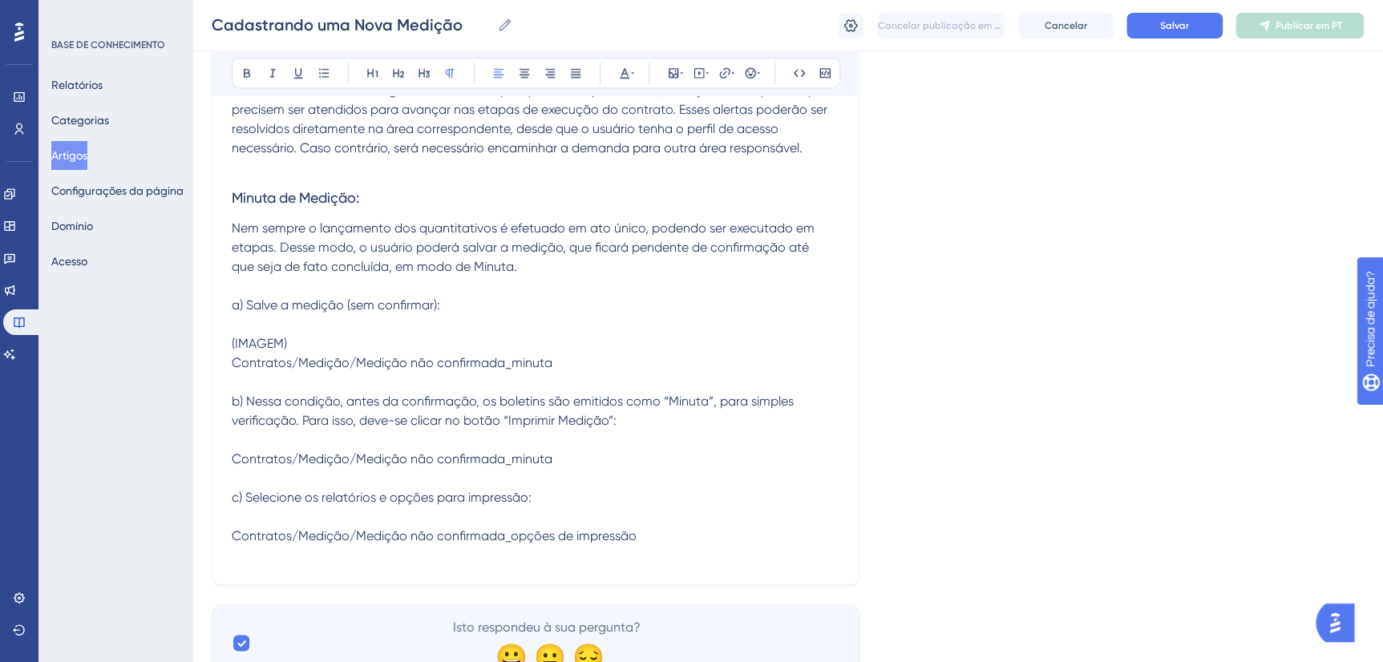
scroll to position [988, 0]
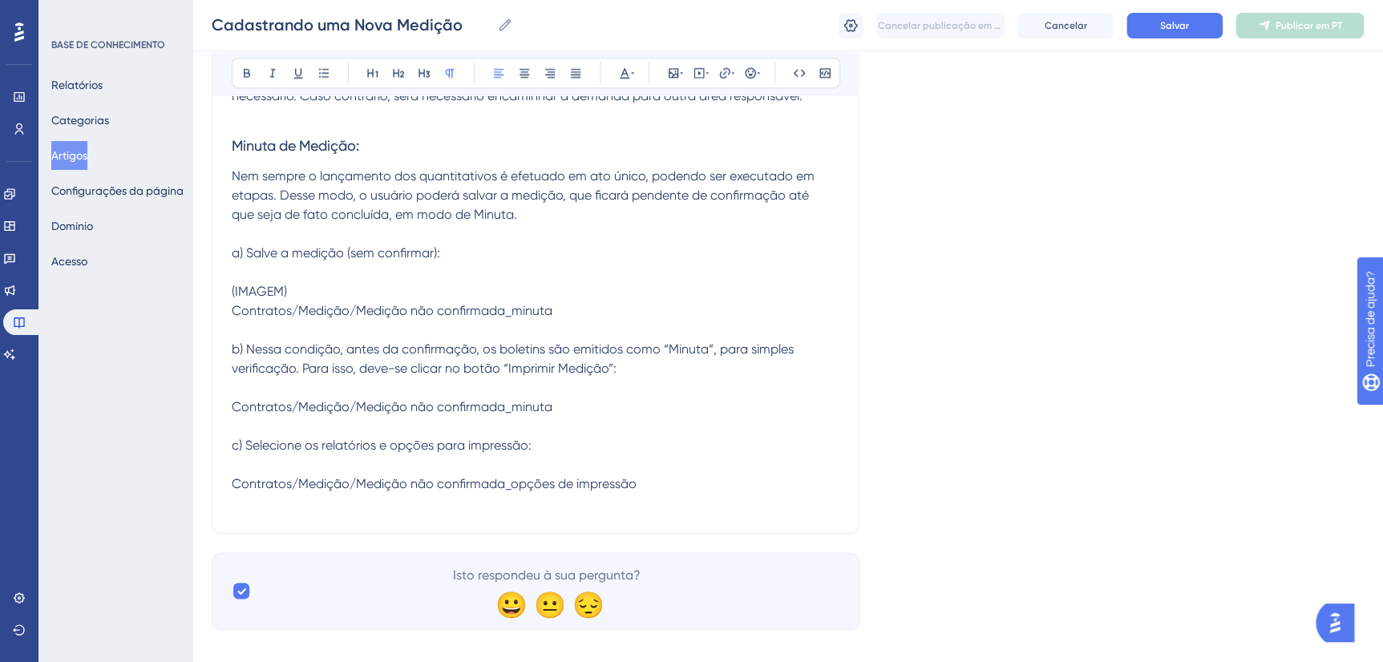
click at [234, 406] on span "Contratos/Medição/Medição não confirmada_minuta b) Nessa condição, antes da con…" at bounding box center [513, 397] width 562 height 188
click at [692, 494] on p "Contratos/Medição/Medição não confirmada_opções de impressão" at bounding box center [536, 483] width 608 height 19
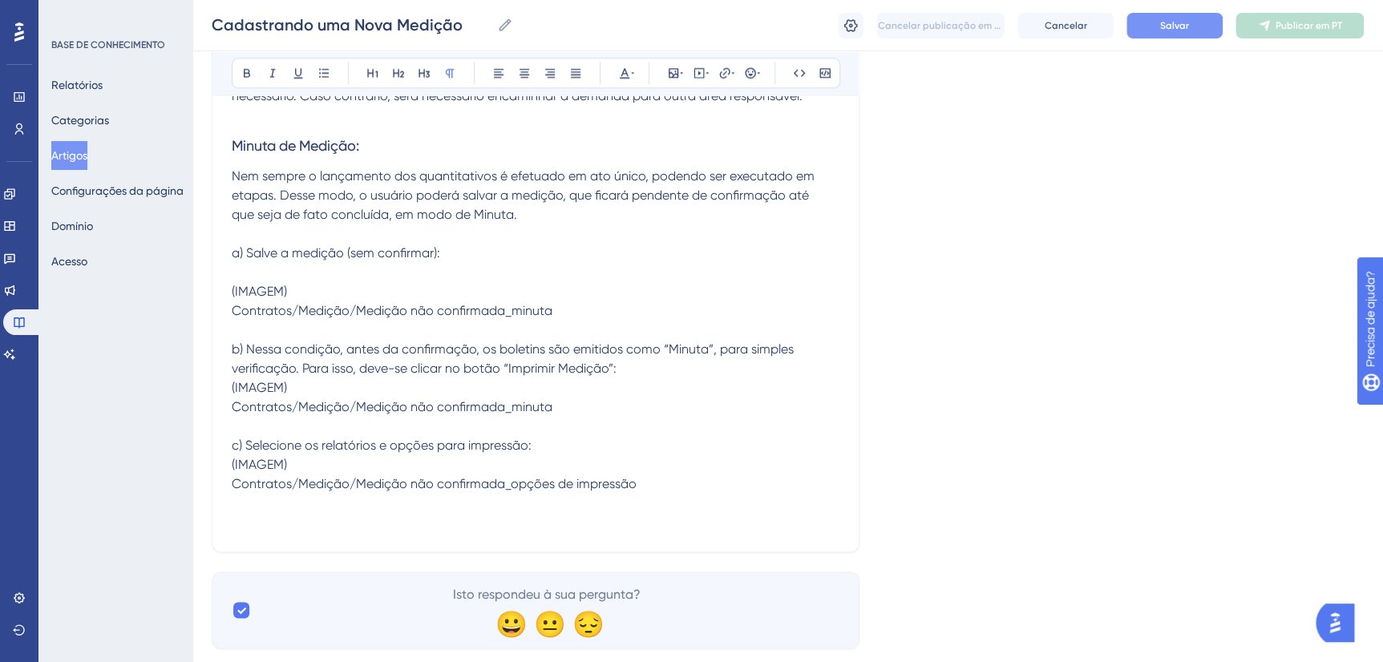
click at [1172, 22] on span "Salvar" at bounding box center [1174, 25] width 29 height 13
